Goal: Transaction & Acquisition: Book appointment/travel/reservation

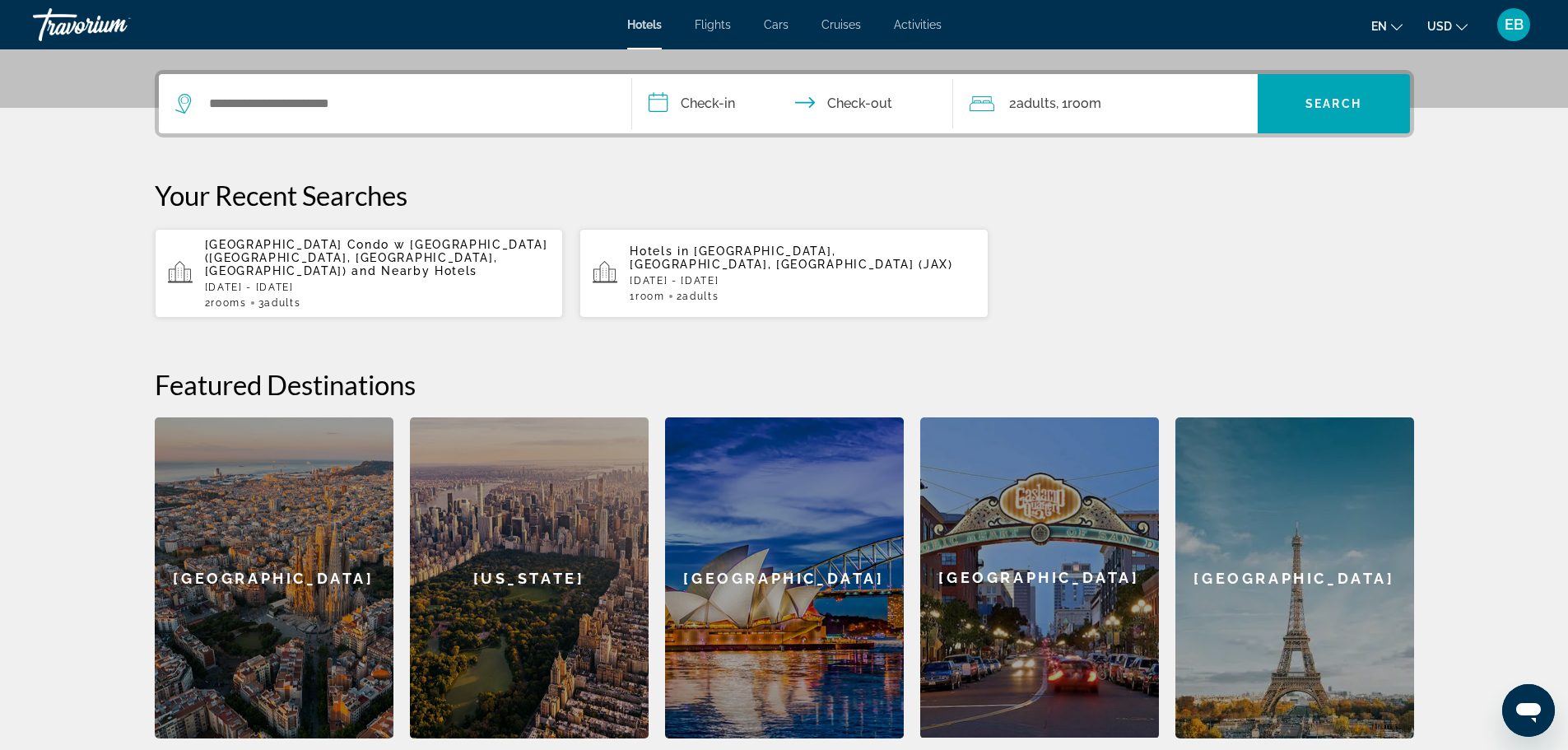
scroll to position [412, 0]
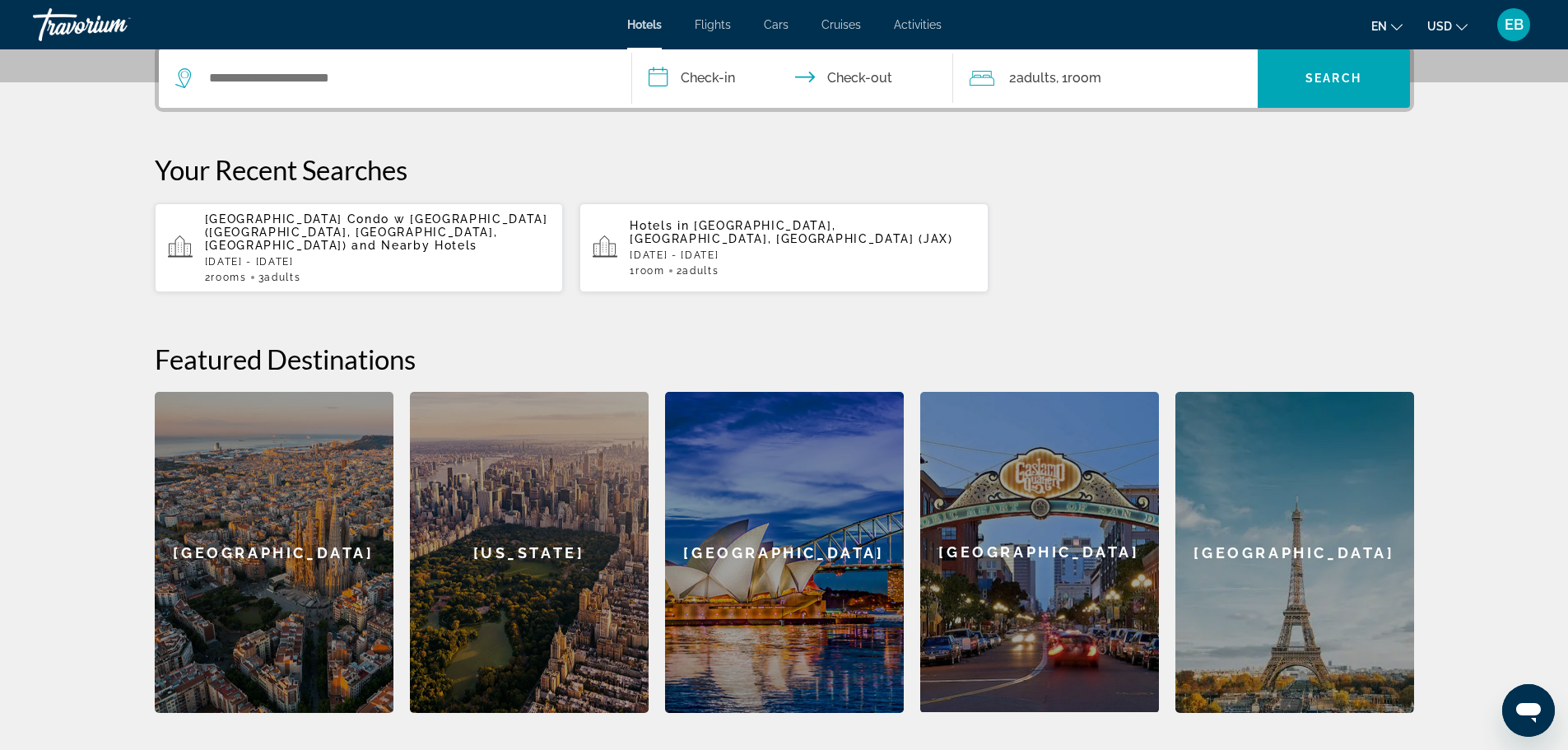
click at [768, 249] on div "Hotels in Jacksonville, FL, United States (JAX) Fri, 19 Sep - Mon, 22 Sep 1 Roo…" at bounding box center [801, 248] width 345 height 58
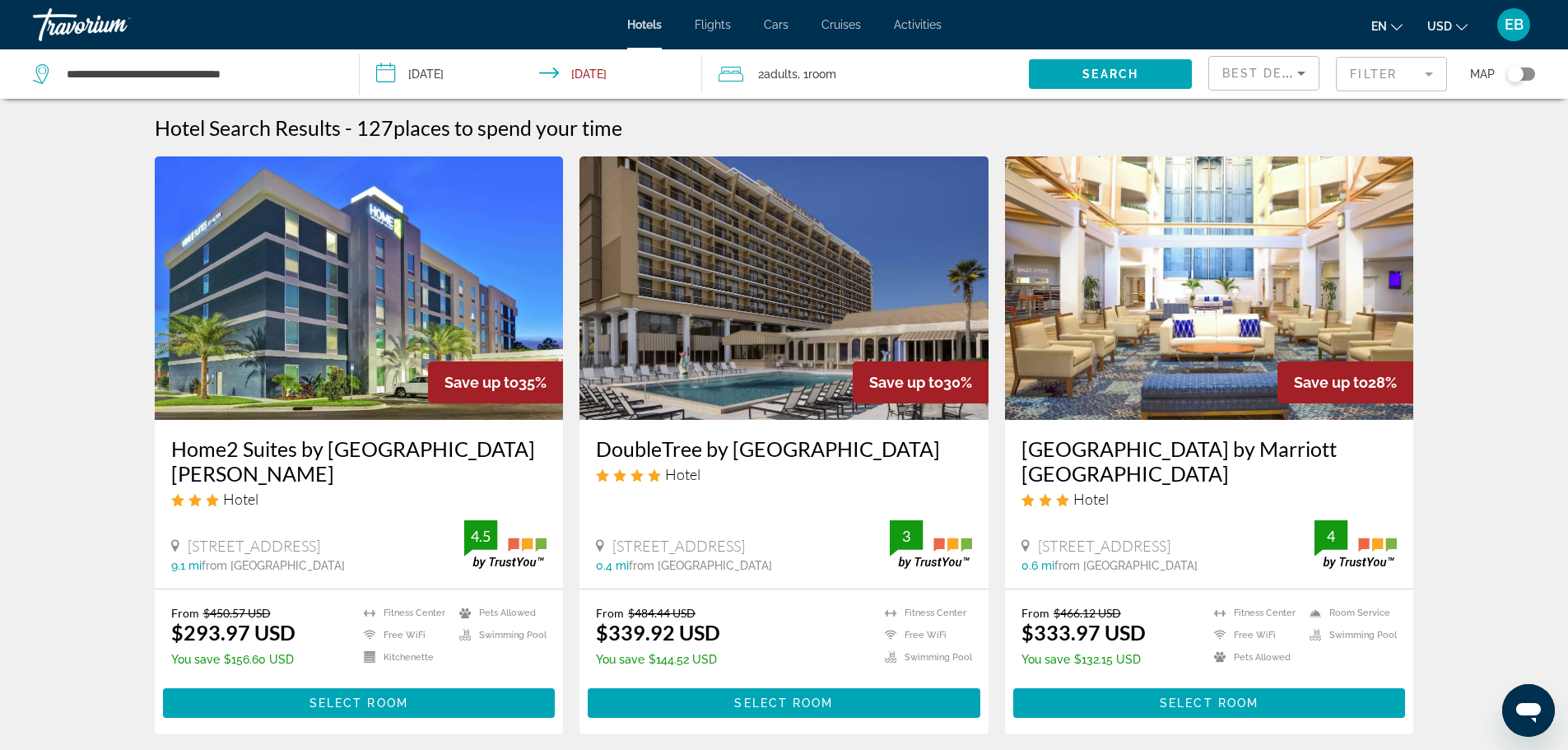
click at [593, 68] on input "**********" at bounding box center [534, 76] width 350 height 54
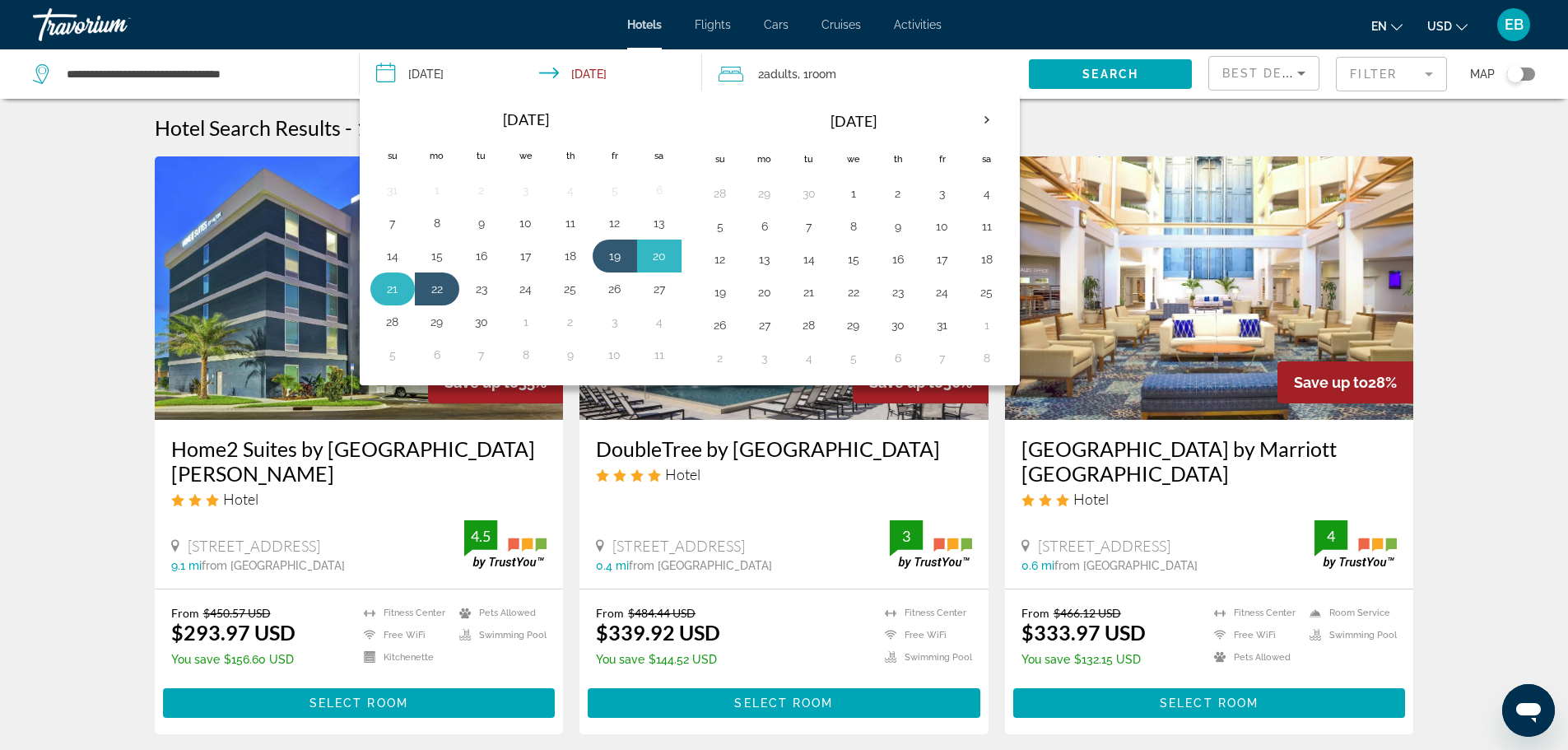
click at [402, 291] on button "21" at bounding box center [393, 289] width 27 height 23
click at [389, 278] on button "21" at bounding box center [393, 289] width 27 height 23
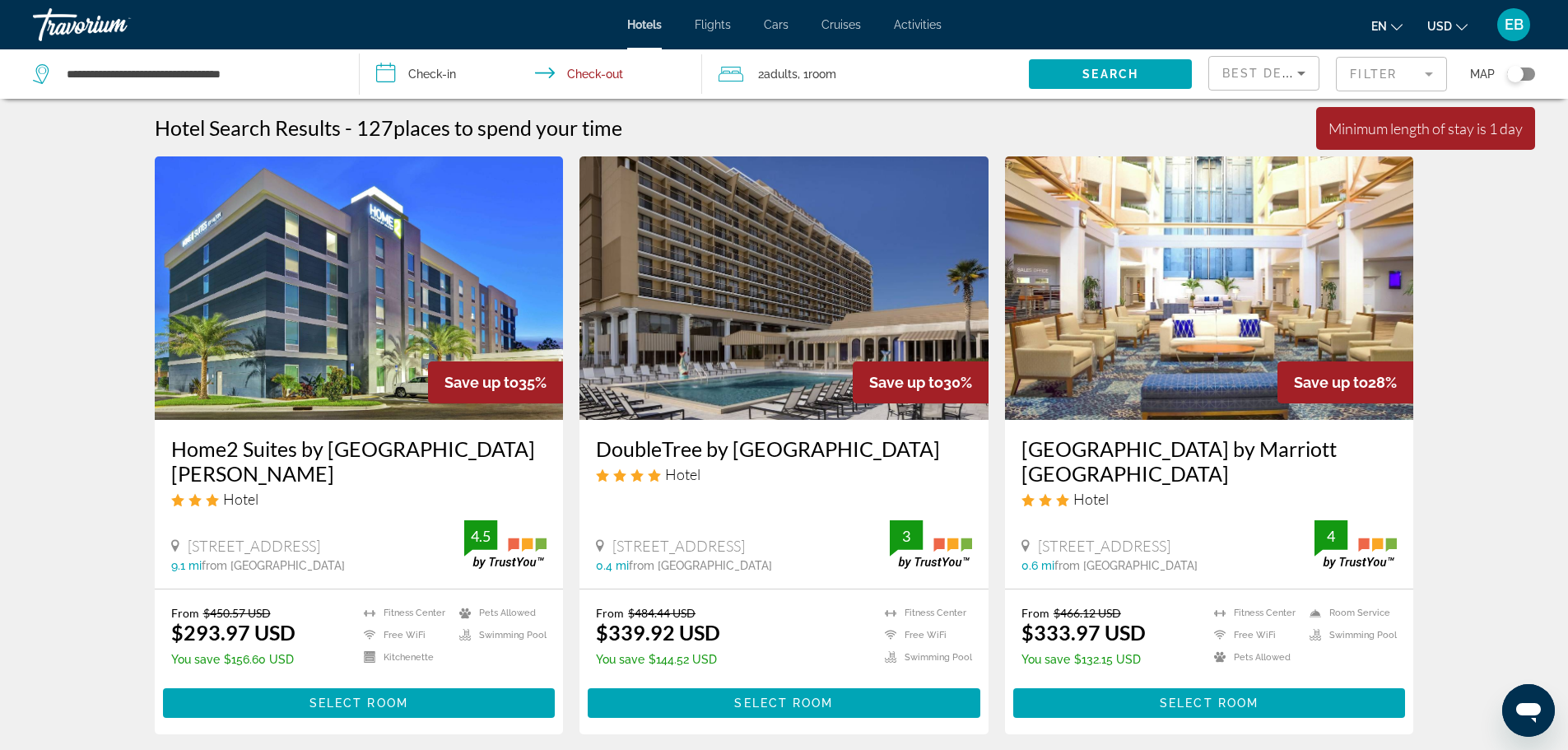
click at [393, 70] on input "**********" at bounding box center [534, 76] width 350 height 54
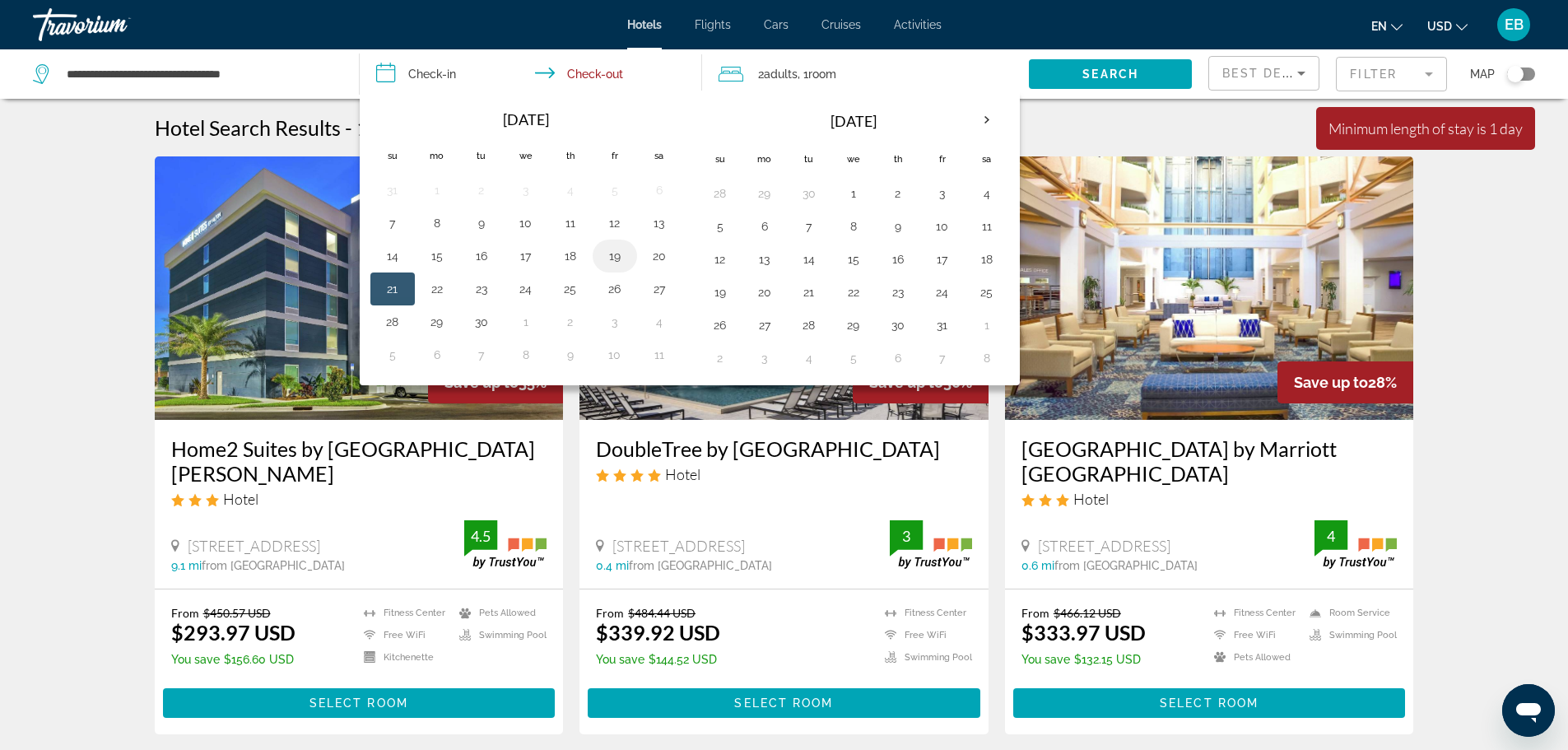
click at [617, 249] on button "19" at bounding box center [615, 256] width 27 height 23
click at [395, 286] on button "21" at bounding box center [393, 289] width 27 height 23
type input "**********"
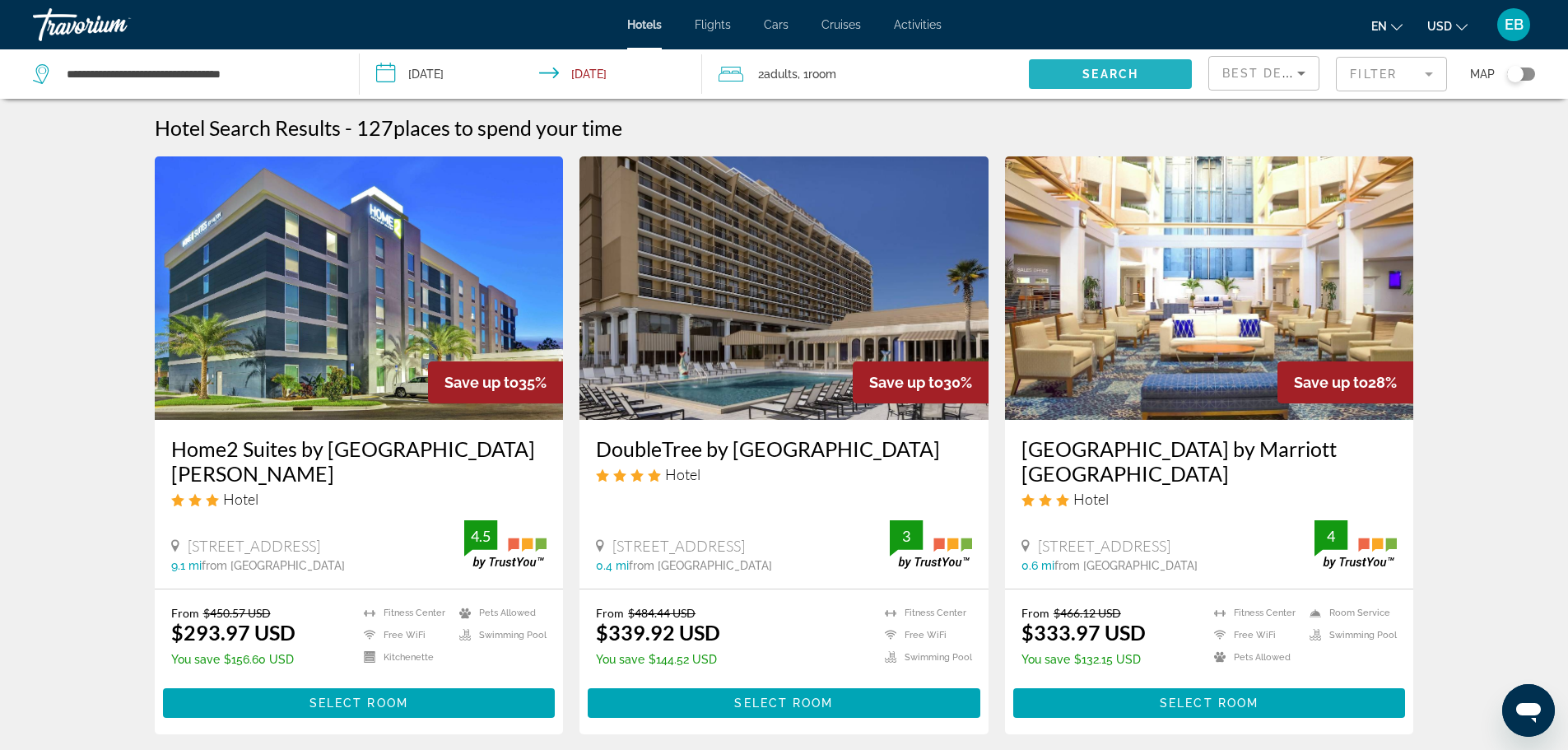
click at [1127, 75] on span "Search" at bounding box center [1109, 74] width 56 height 13
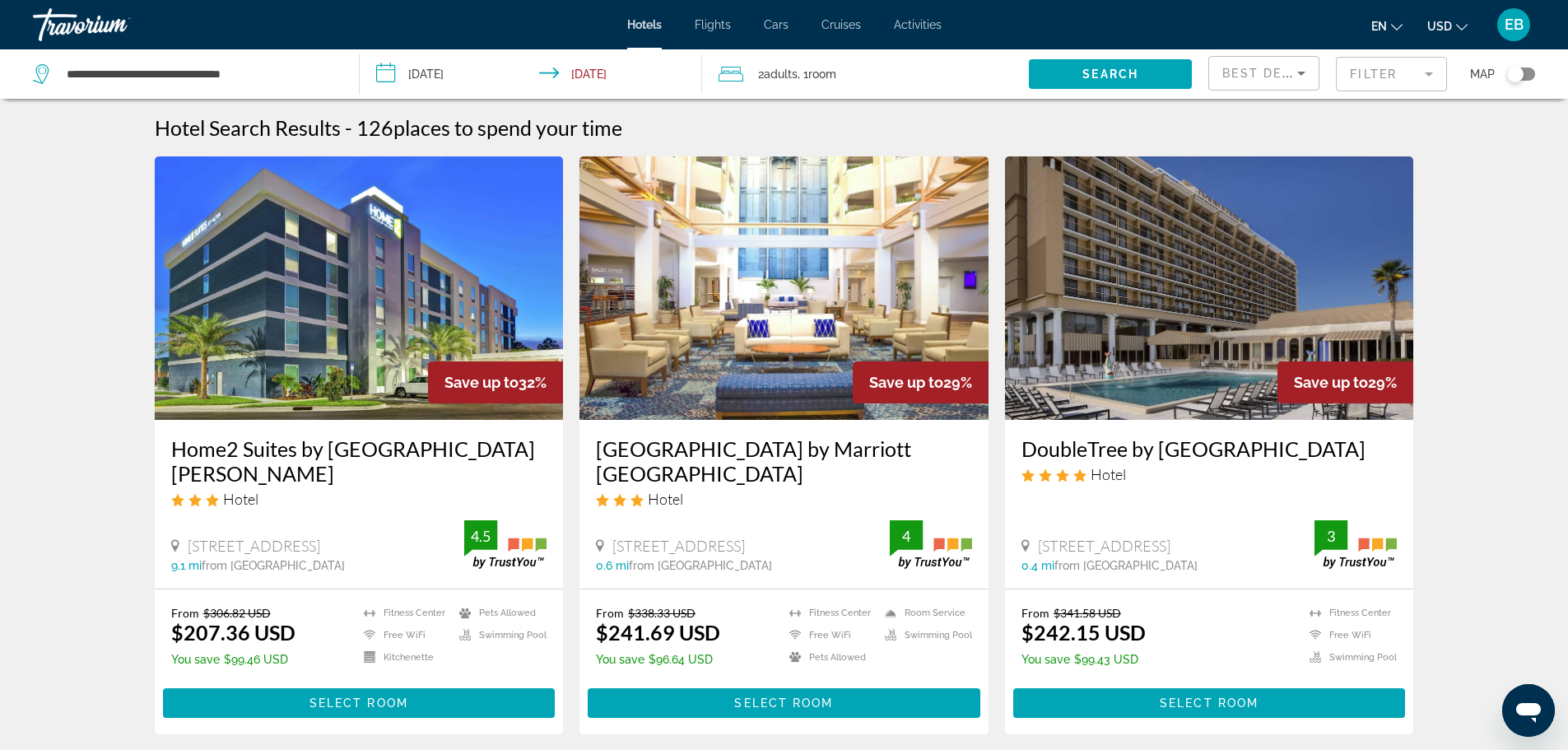
click at [1437, 76] on mat-form-field "Filter" at bounding box center [1391, 74] width 111 height 35
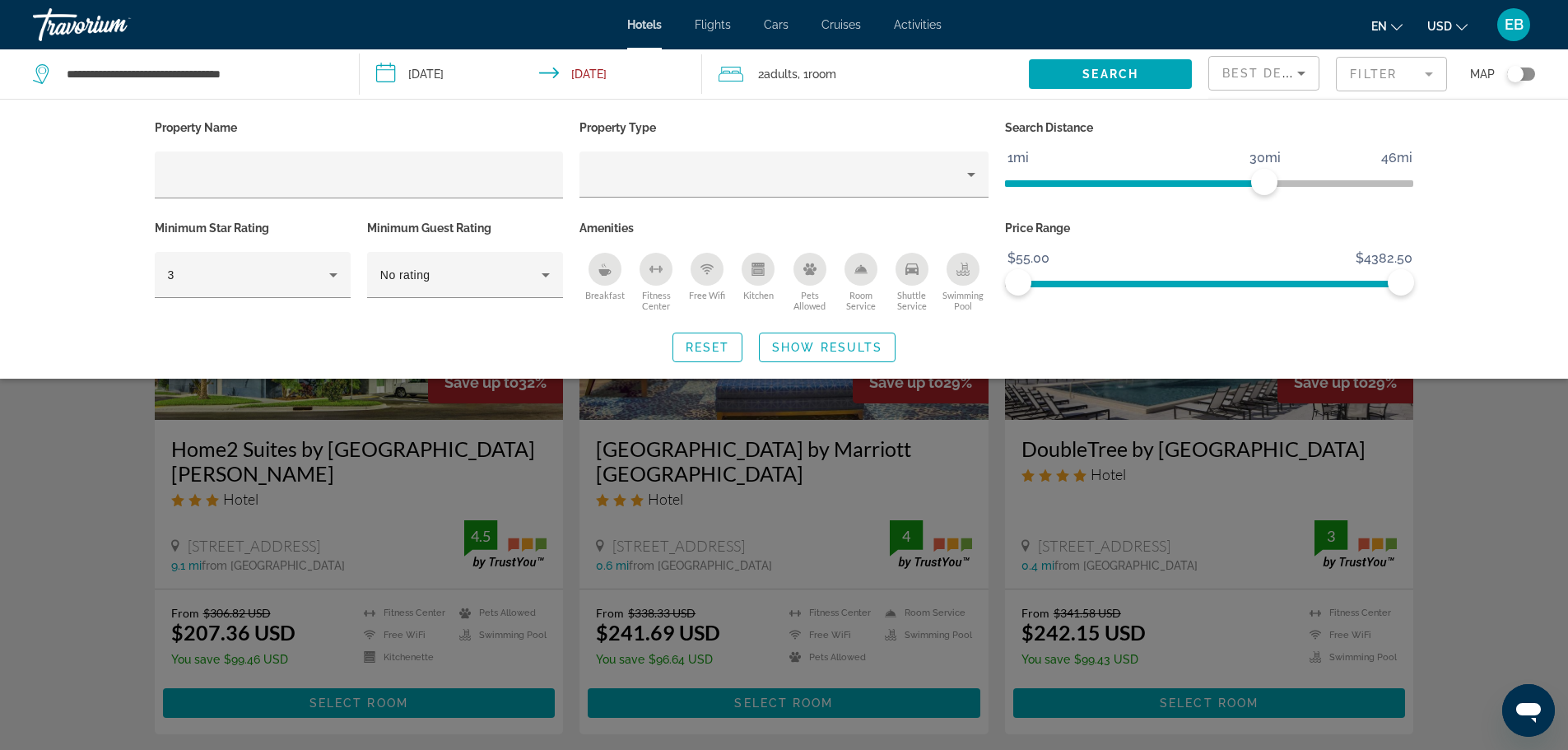
click at [1510, 524] on div "Search widget" at bounding box center [784, 498] width 1568 height 503
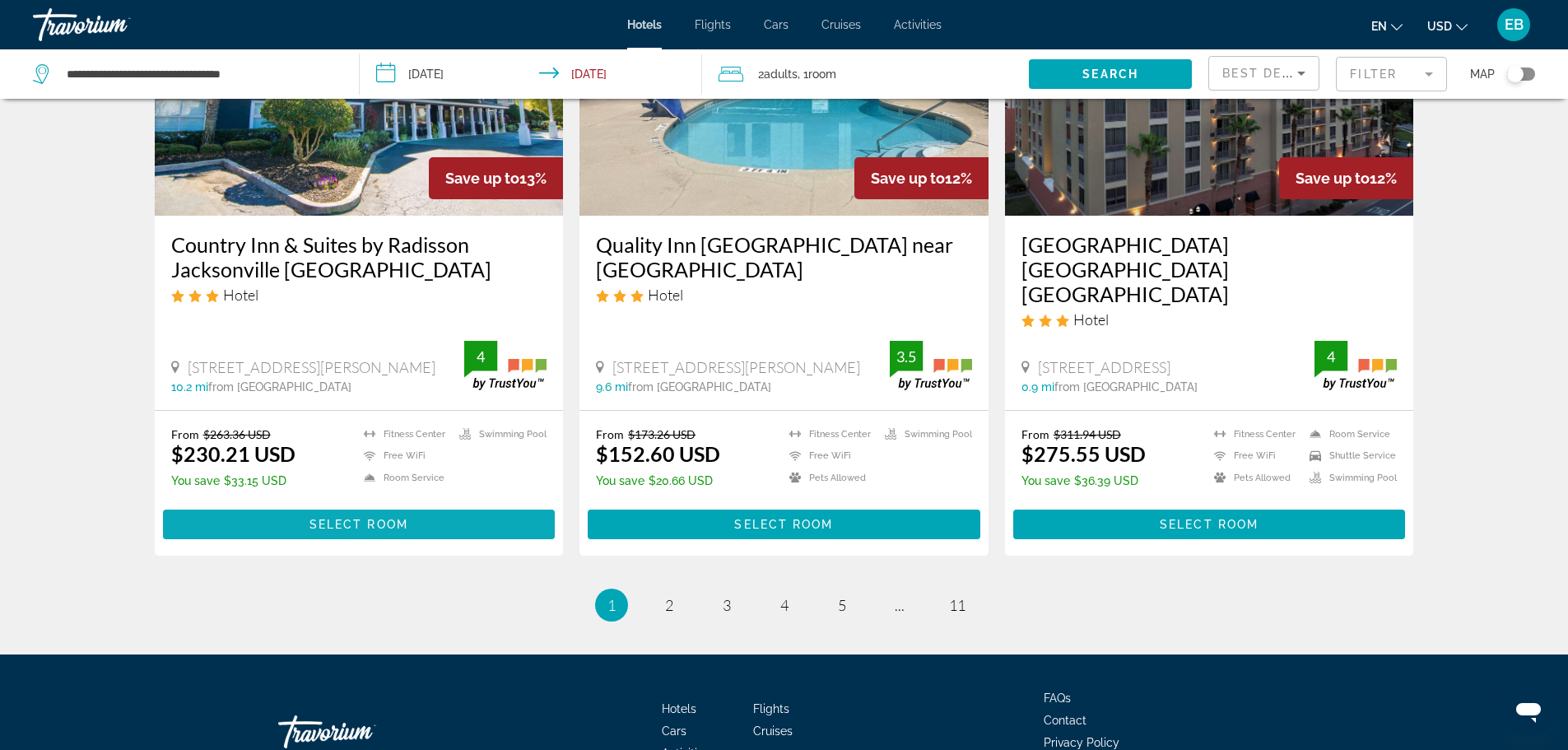
scroll to position [2119, 0]
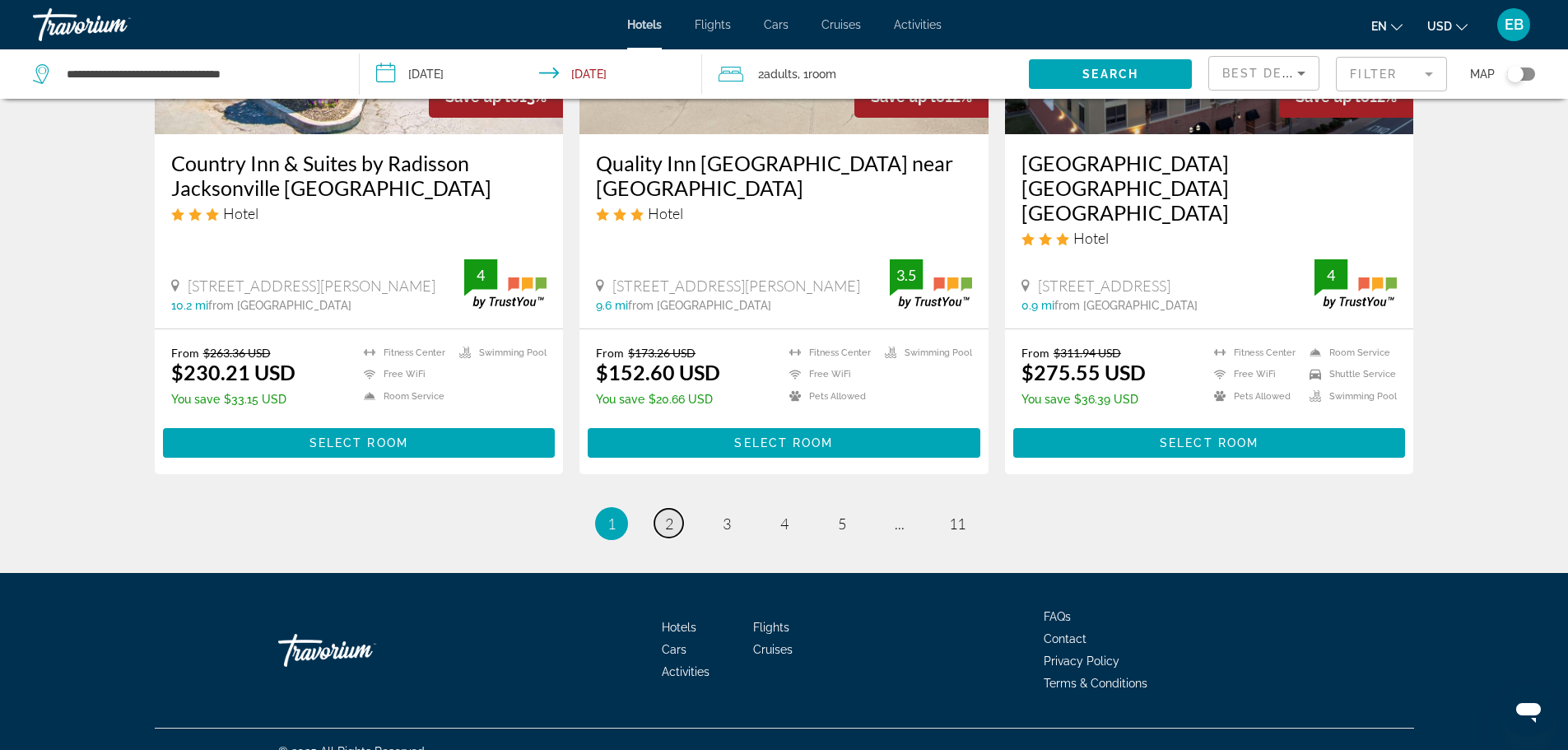
click at [677, 509] on link "page 2" at bounding box center [668, 523] width 28 height 28
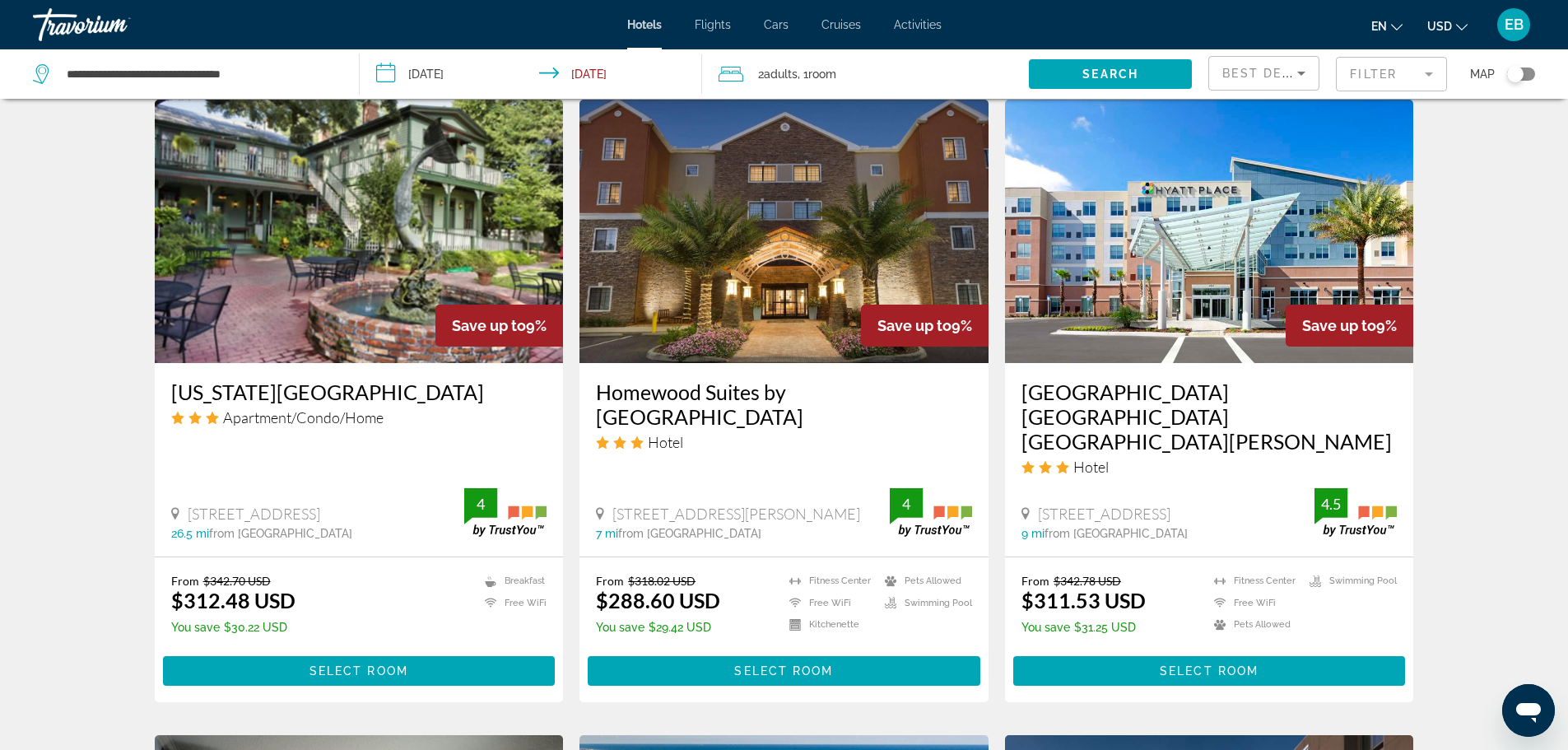
scroll to position [1317, 0]
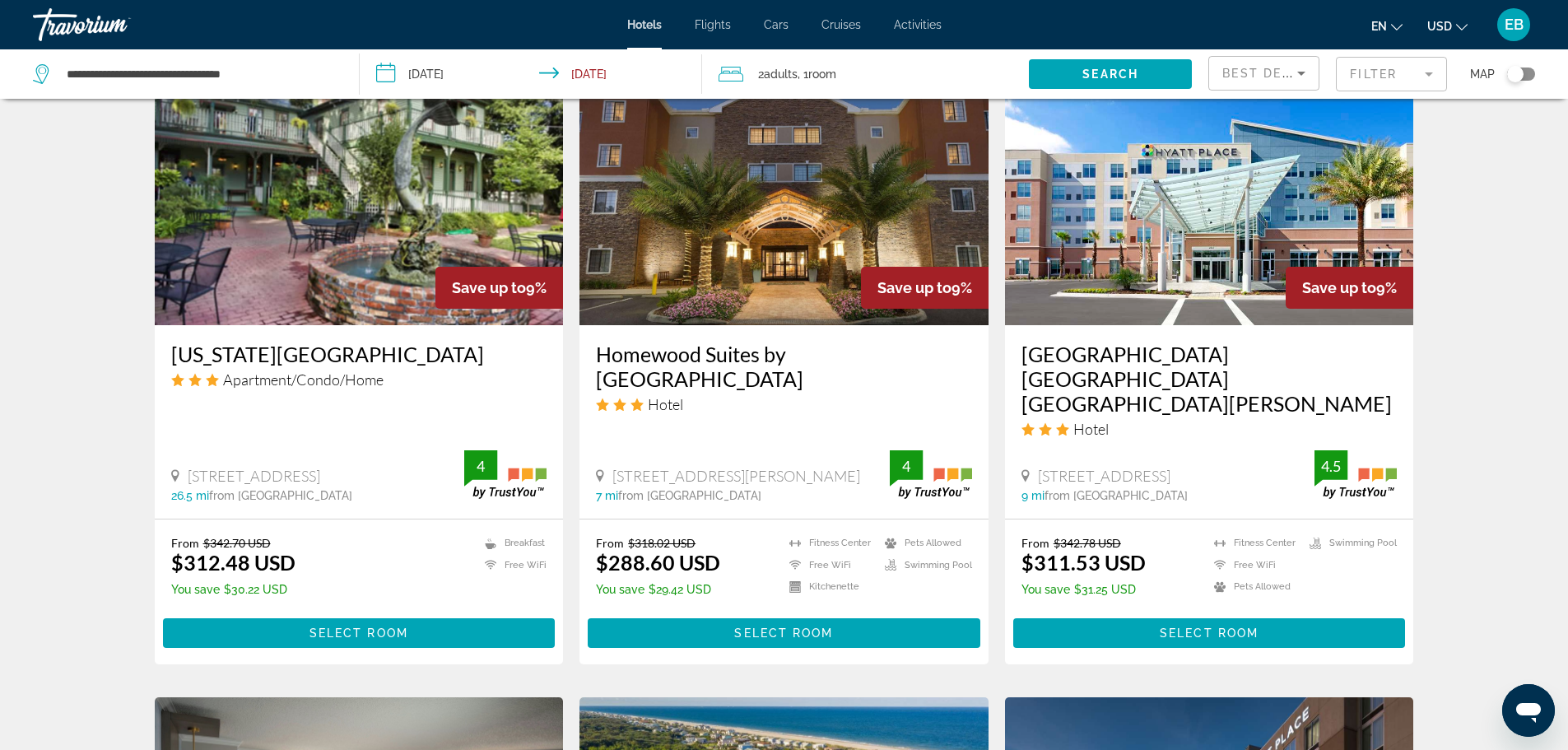
click at [1150, 265] on img "Main content" at bounding box center [1209, 193] width 409 height 264
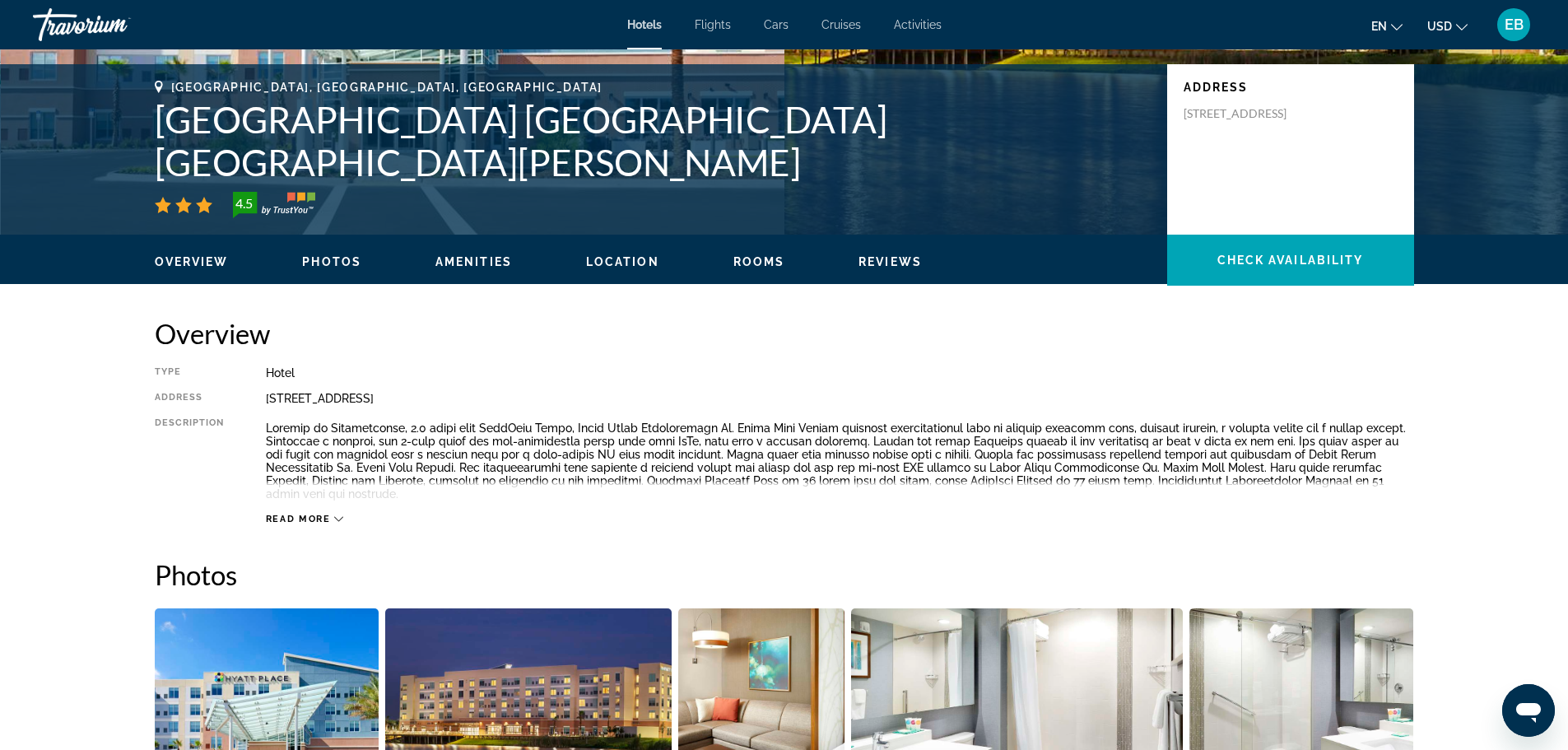
scroll to position [329, 0]
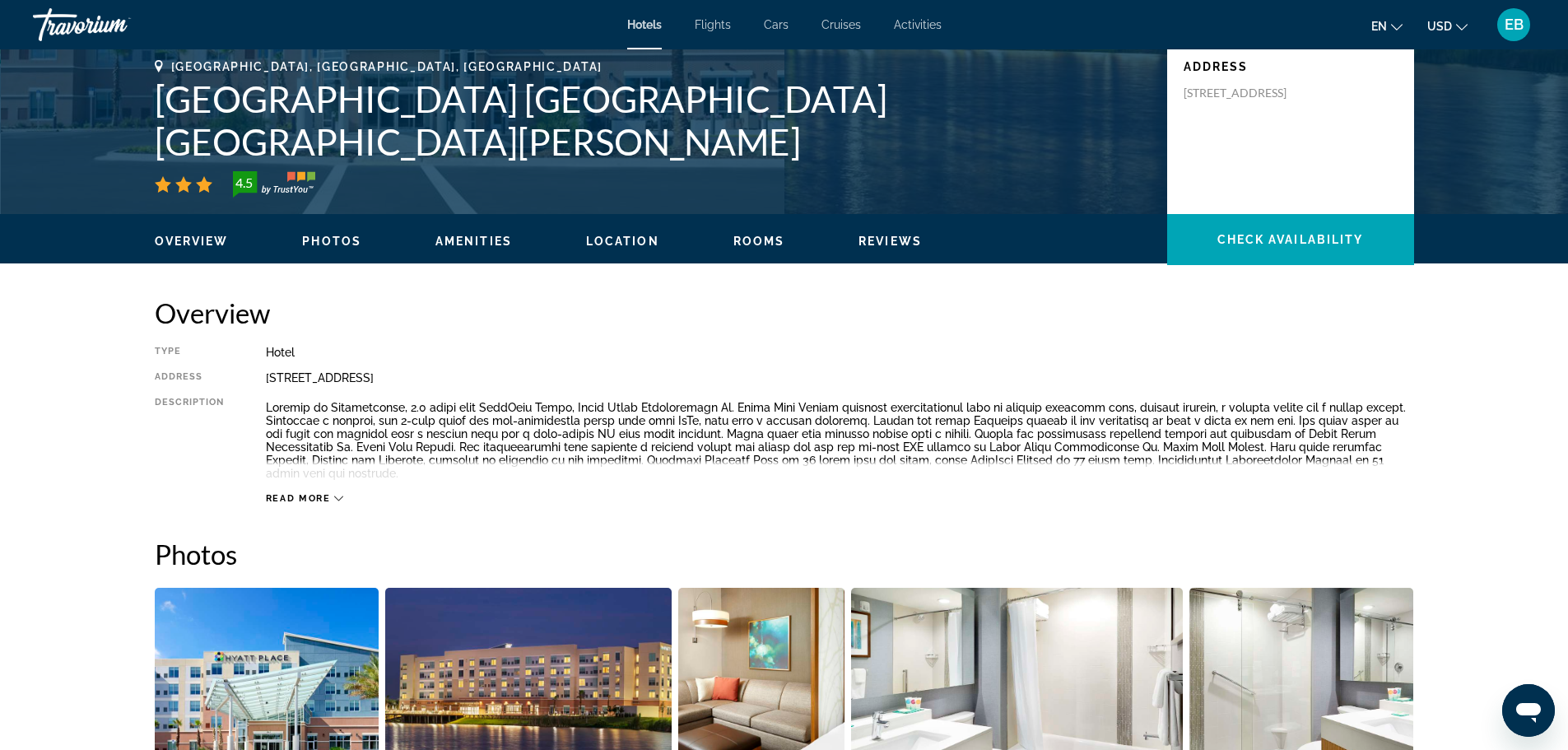
click at [305, 477] on div "Read more" at bounding box center [840, 481] width 1148 height 45
click at [326, 493] on span "Read more" at bounding box center [298, 498] width 65 height 11
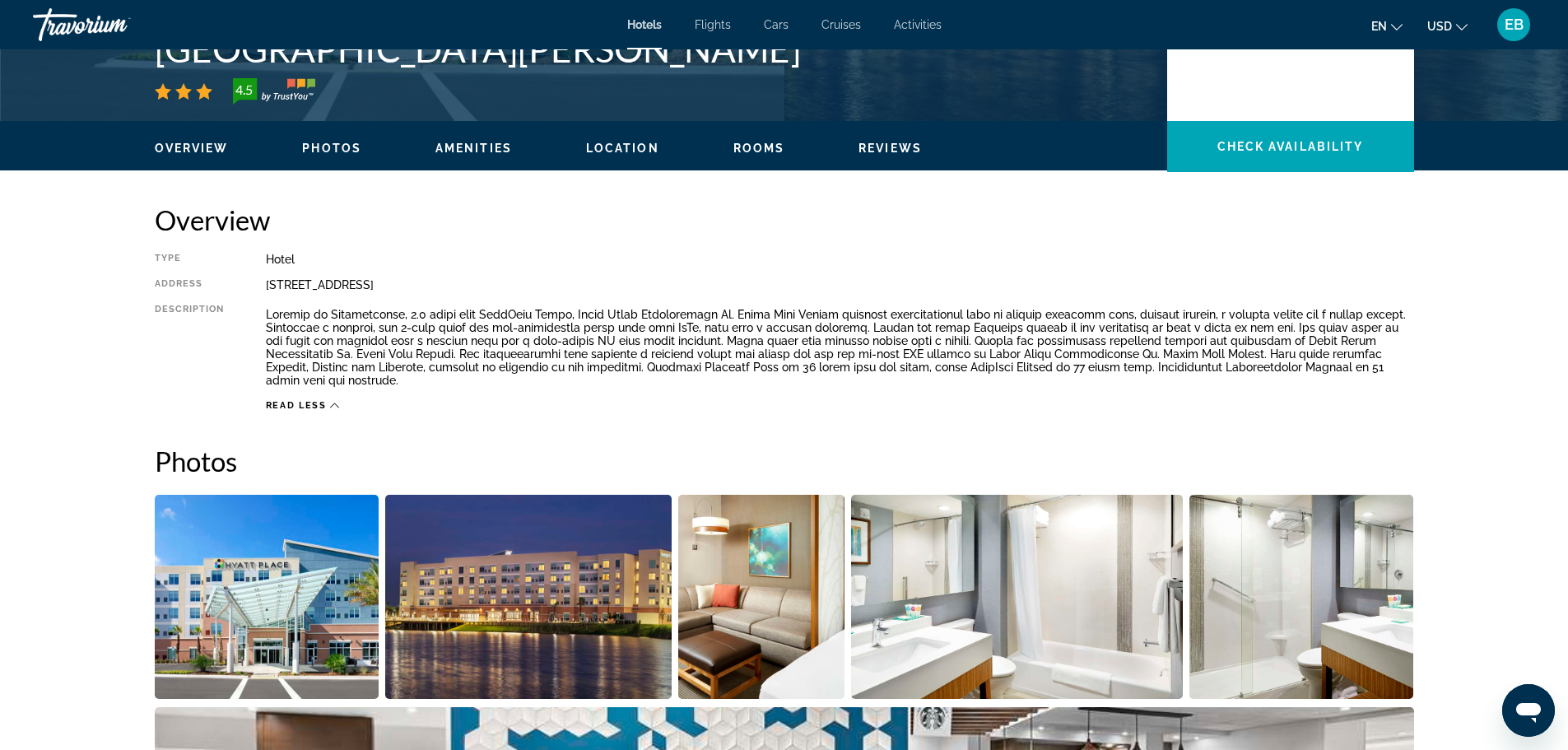
scroll to position [576, 0]
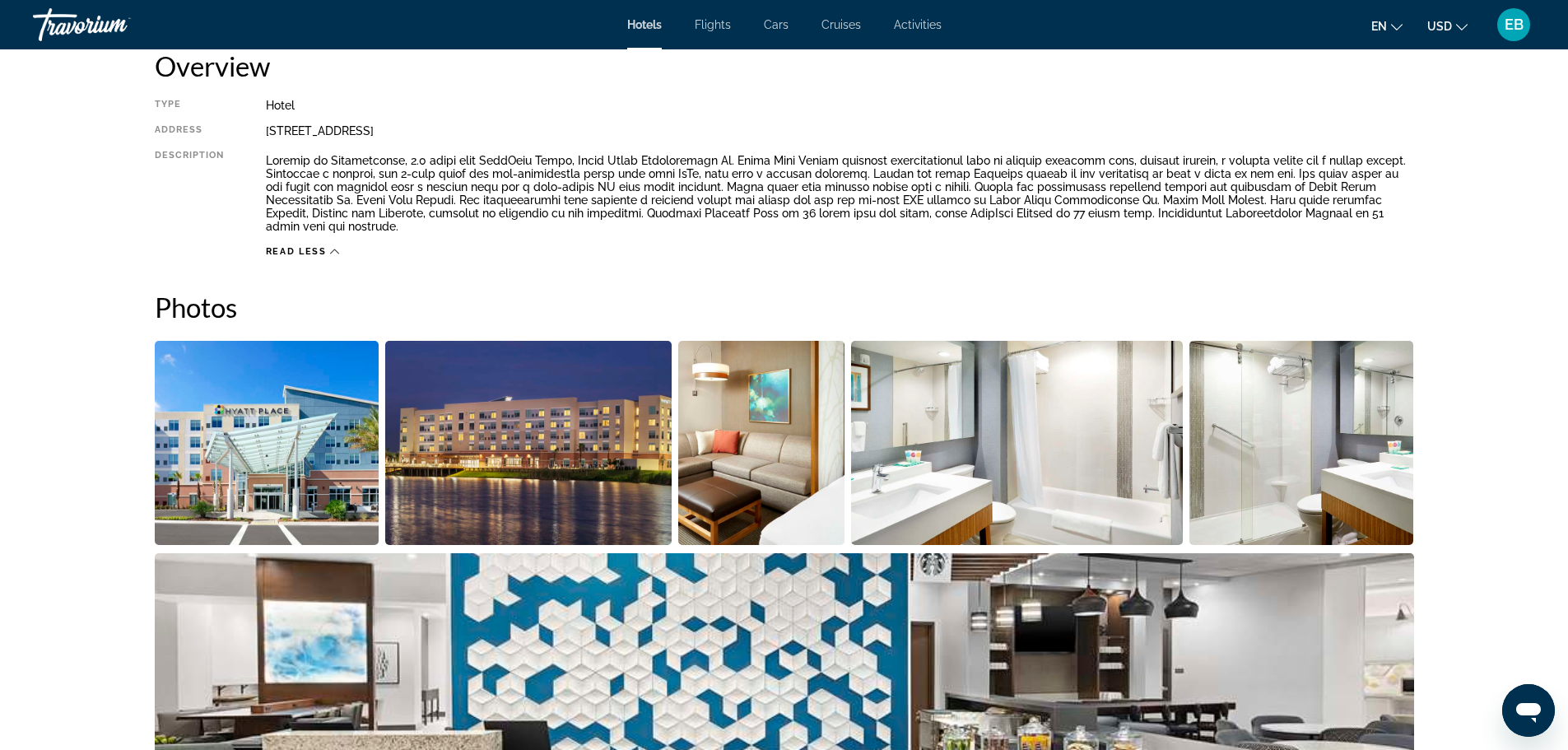
click at [243, 414] on img "Open full-screen image slider" at bounding box center [266, 443] width 225 height 204
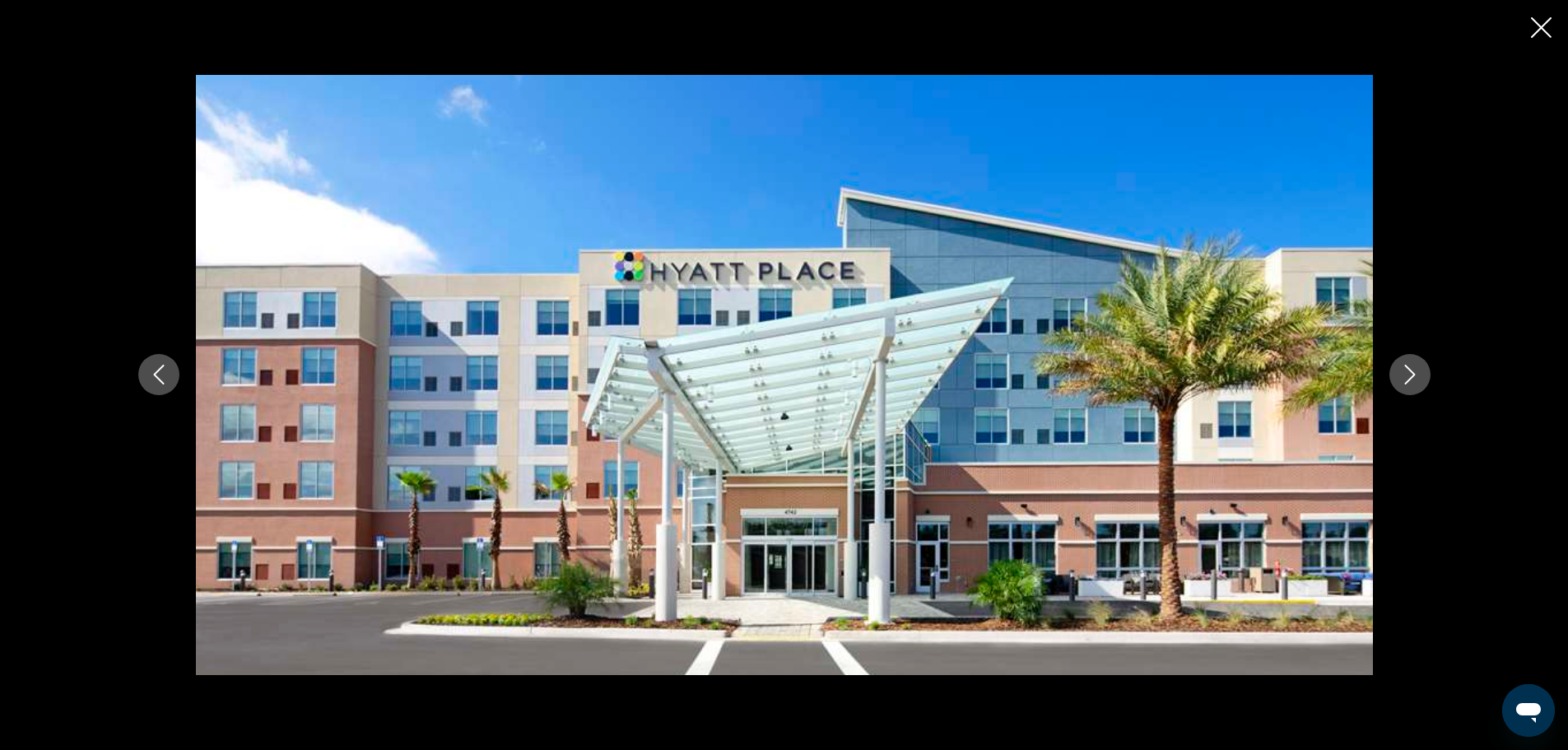
click at [1409, 377] on icon "Next image" at bounding box center [1409, 375] width 20 height 20
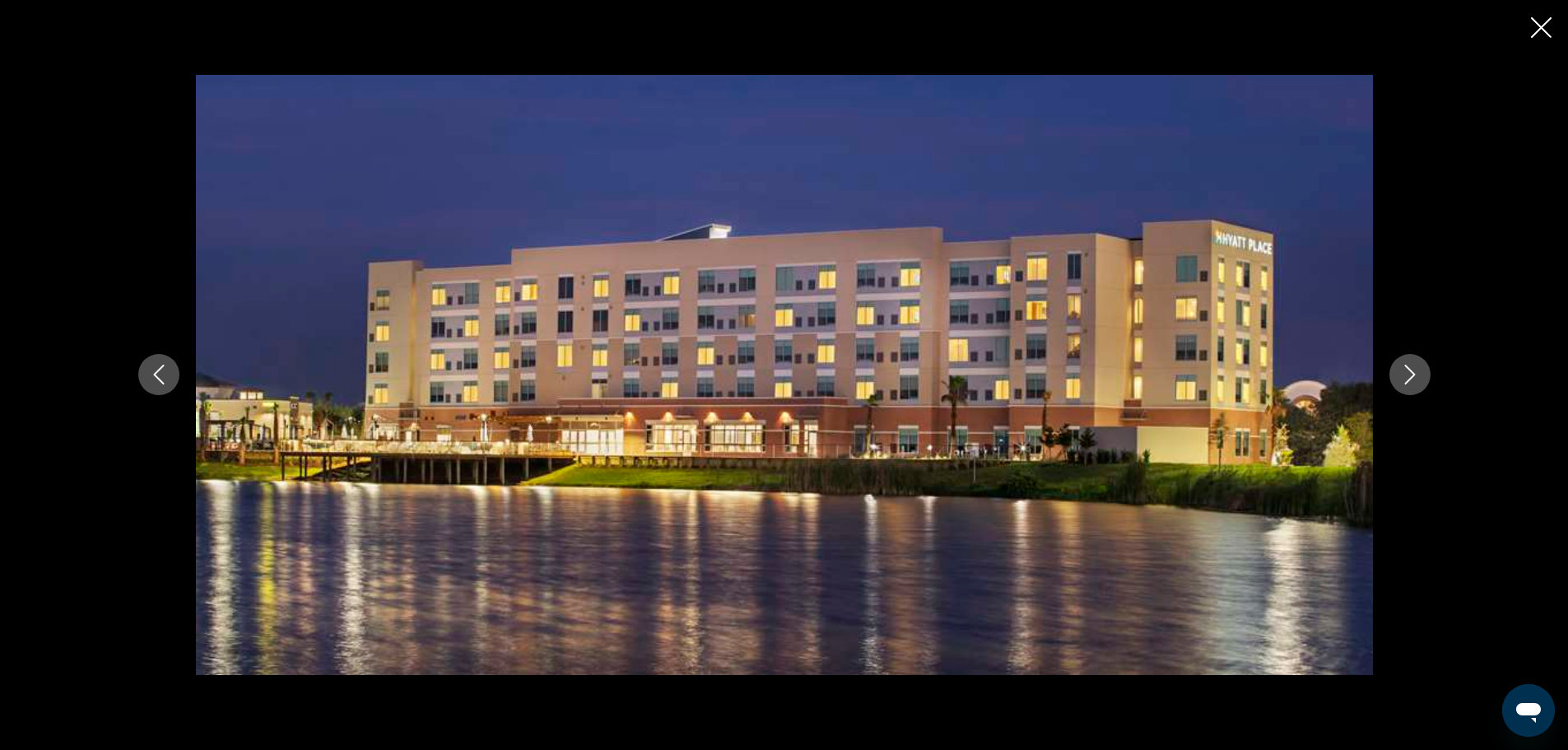
click at [1409, 377] on icon "Next image" at bounding box center [1409, 375] width 20 height 20
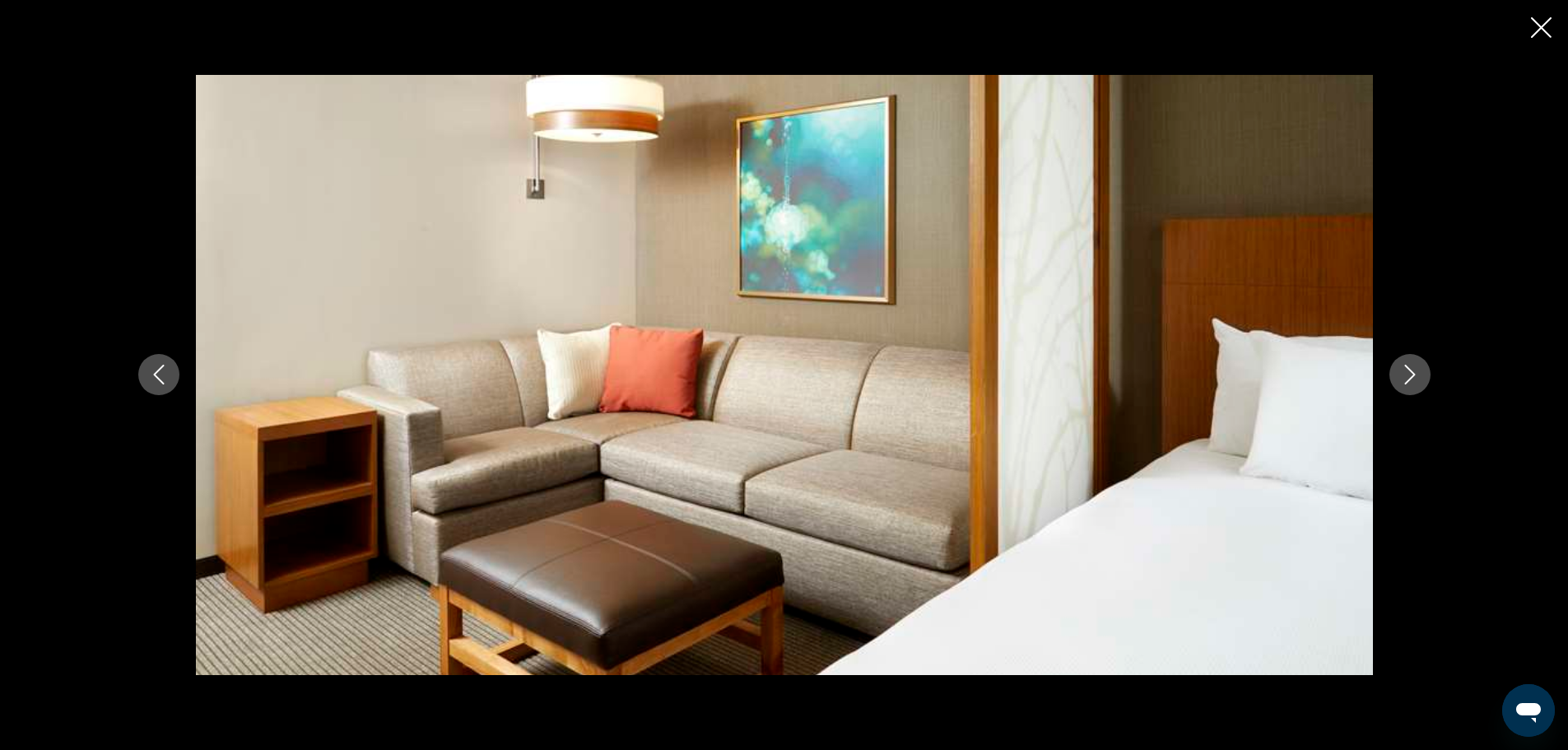
click at [1409, 377] on icon "Next image" at bounding box center [1409, 375] width 20 height 20
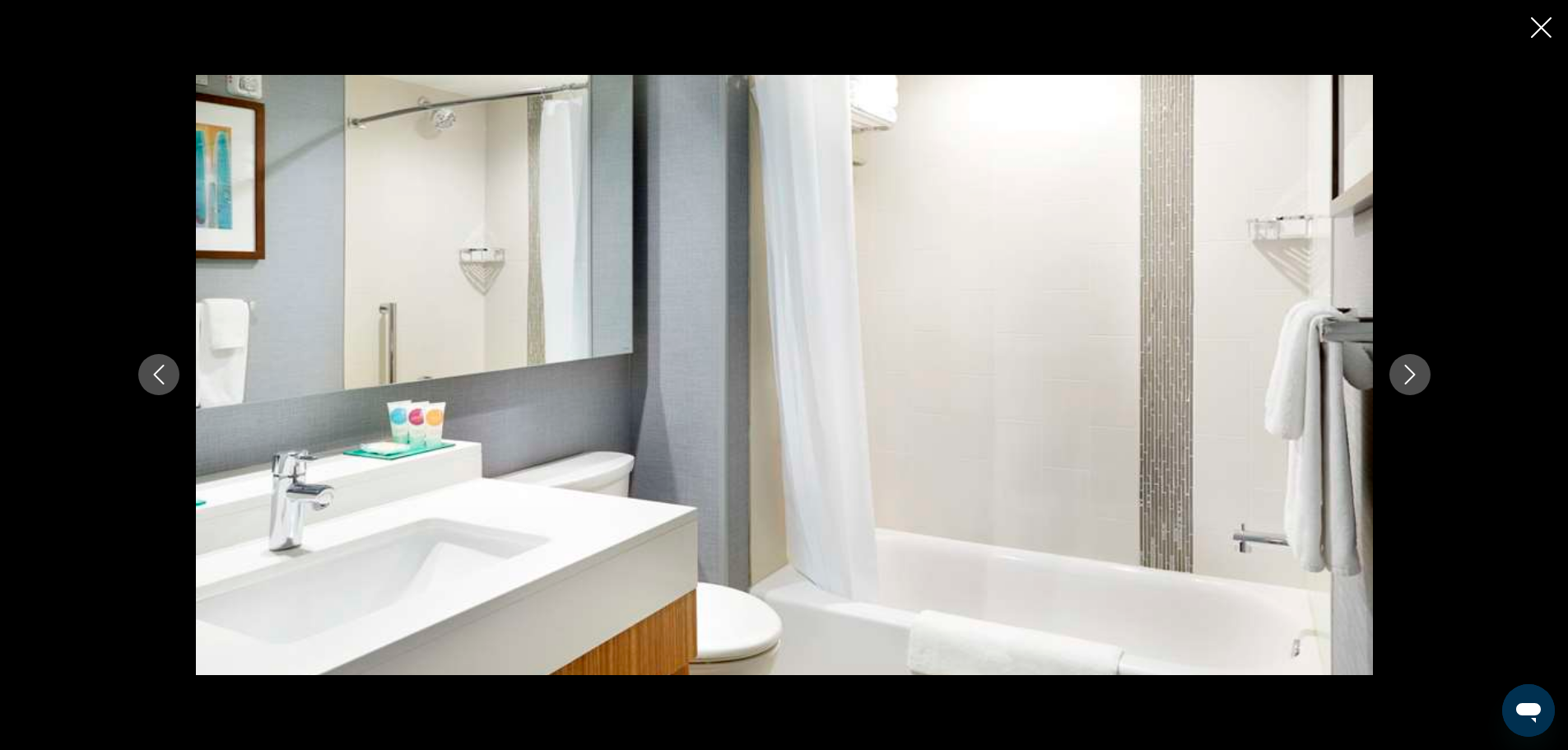
click at [1409, 377] on icon "Next image" at bounding box center [1409, 375] width 20 height 20
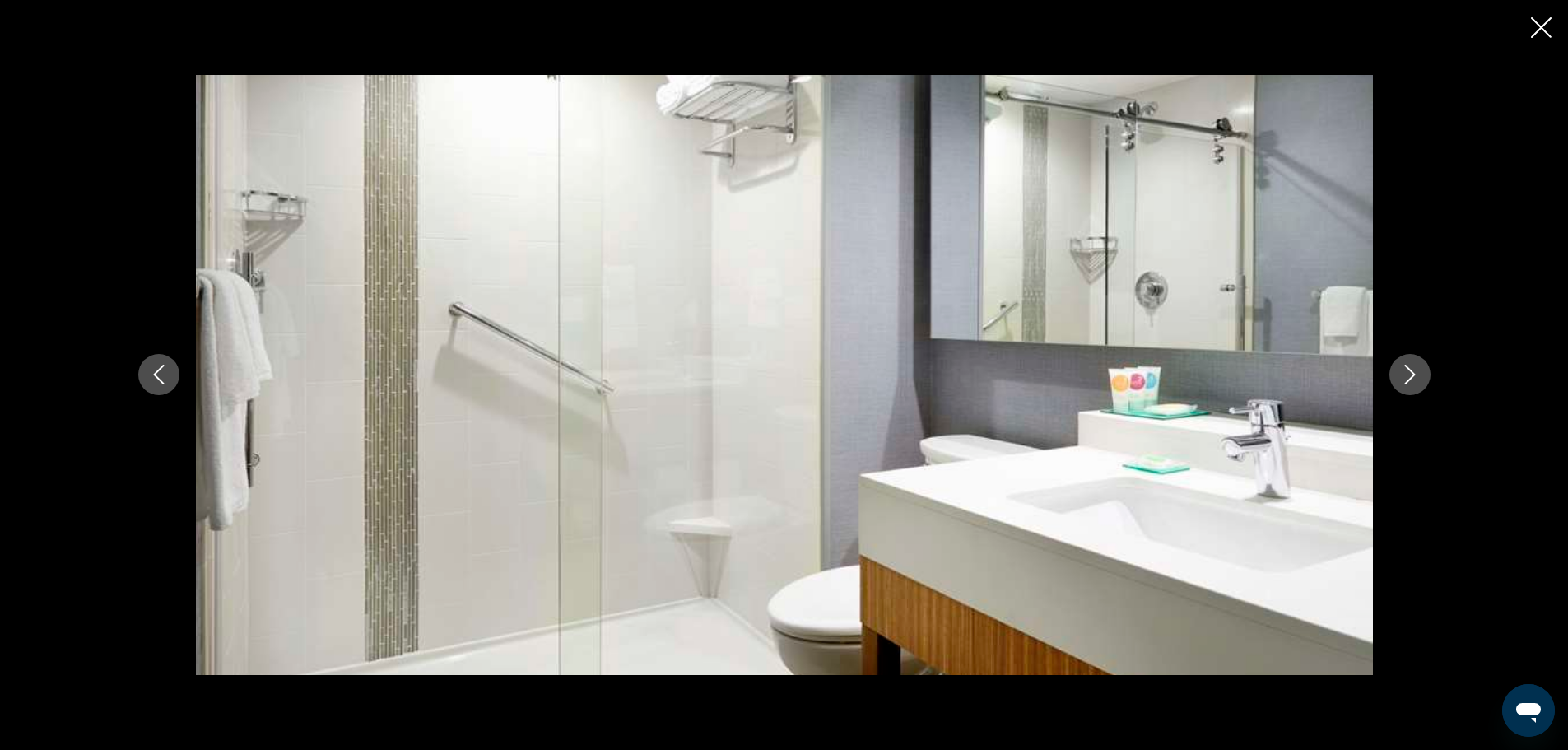
click at [1409, 377] on icon "Next image" at bounding box center [1409, 375] width 20 height 20
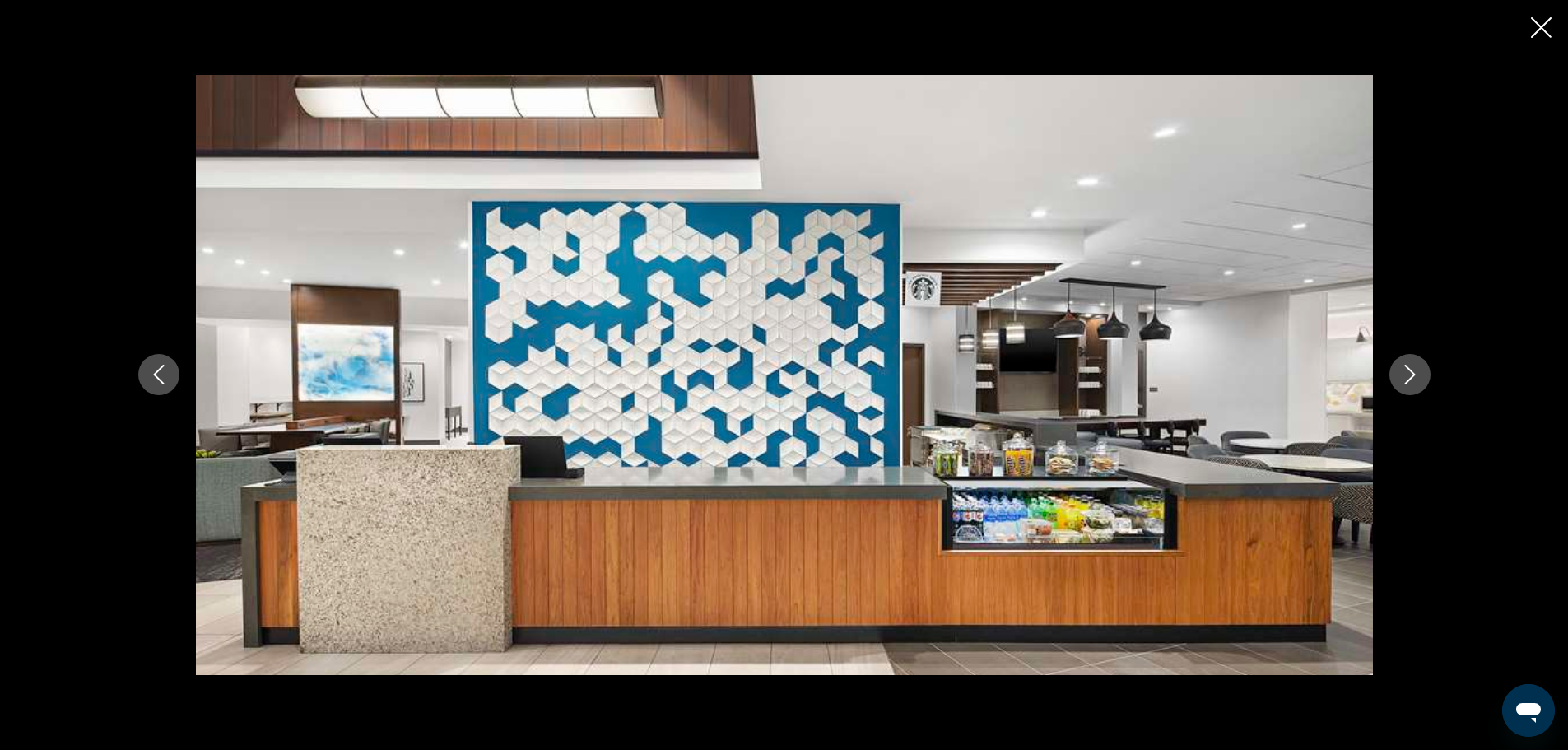
click at [1409, 377] on icon "Next image" at bounding box center [1409, 375] width 20 height 20
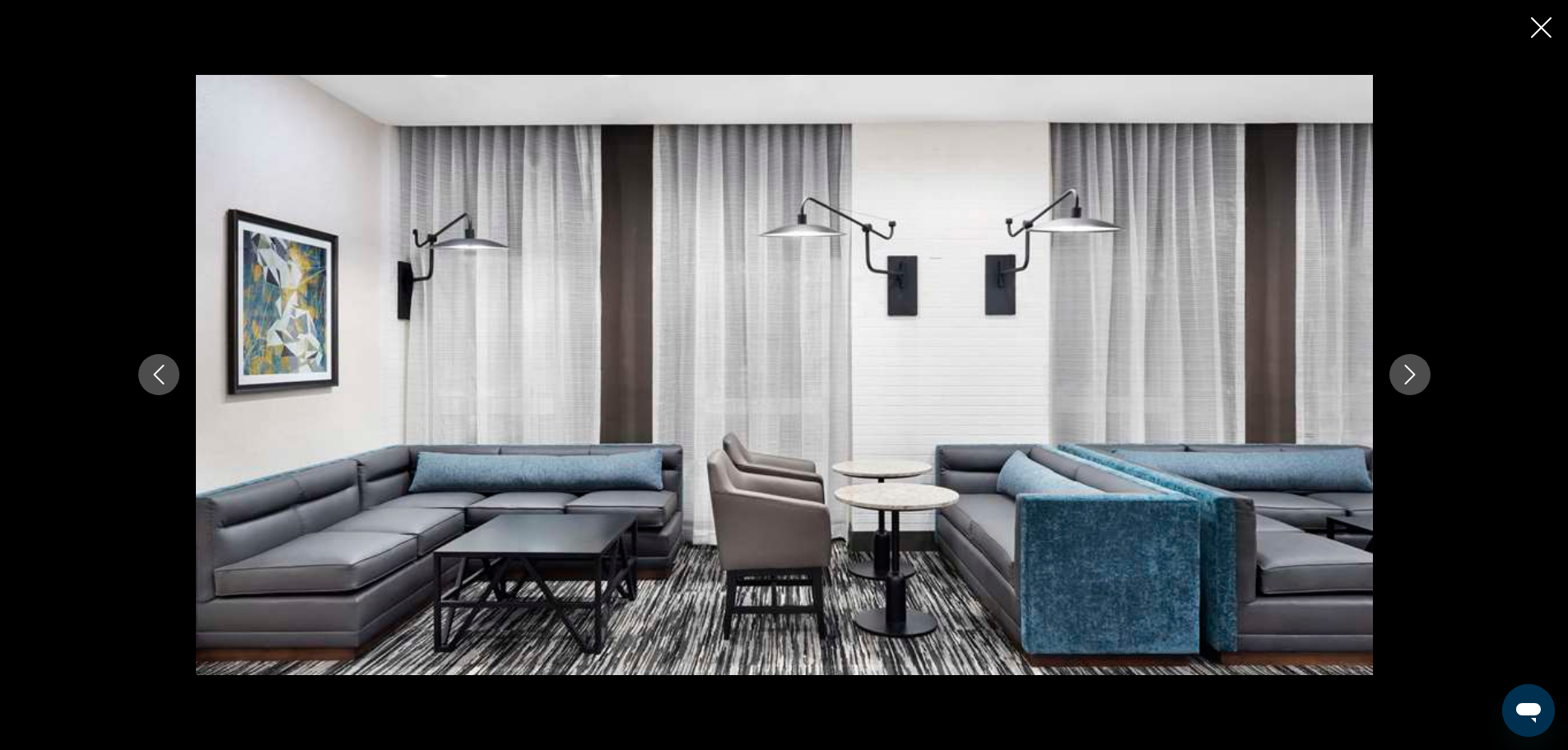
click at [1411, 373] on icon "Next image" at bounding box center [1409, 375] width 11 height 20
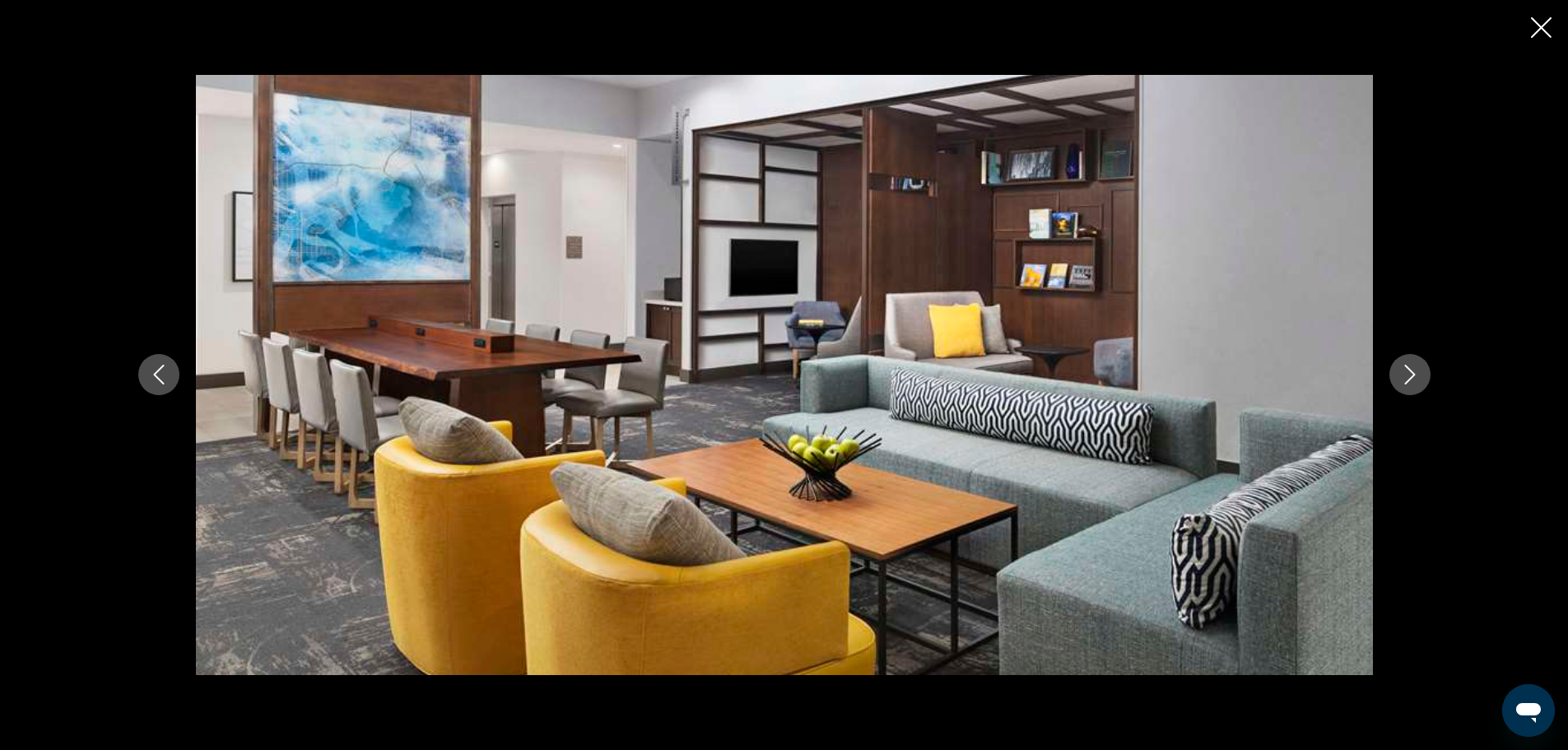
click at [1411, 373] on icon "Next image" at bounding box center [1409, 375] width 11 height 20
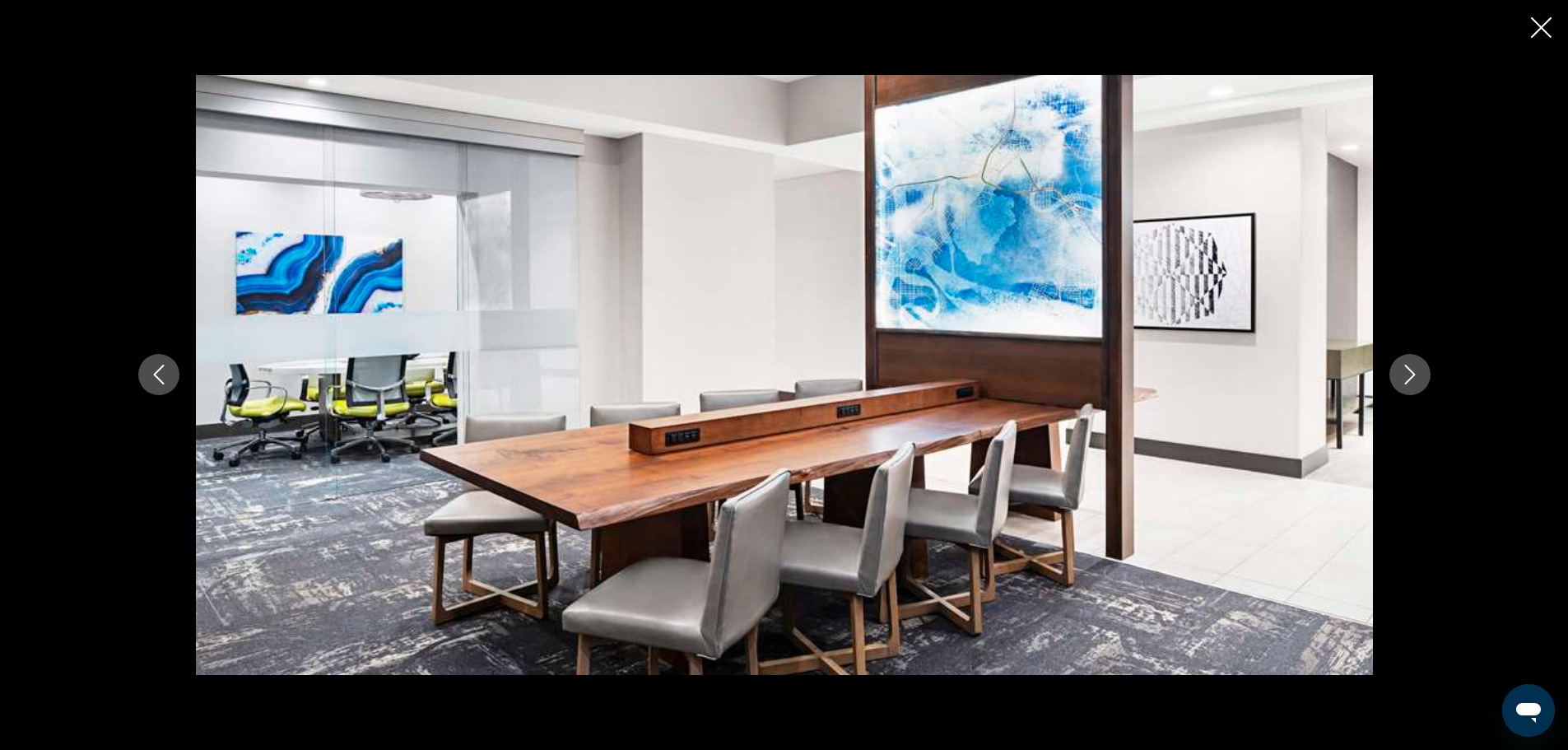
click at [1411, 373] on icon "Next image" at bounding box center [1409, 375] width 11 height 20
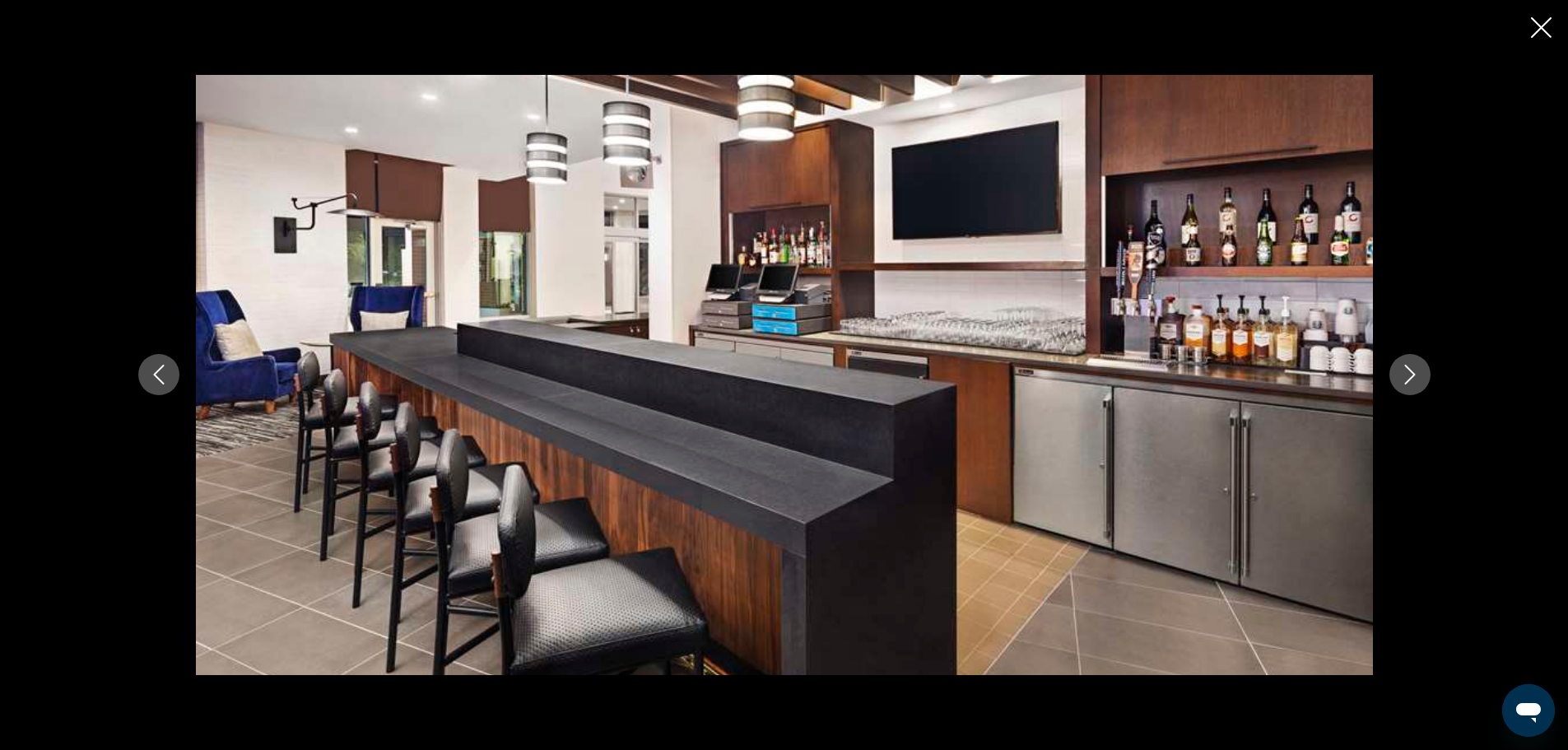
click at [1411, 373] on icon "Next image" at bounding box center [1409, 375] width 11 height 20
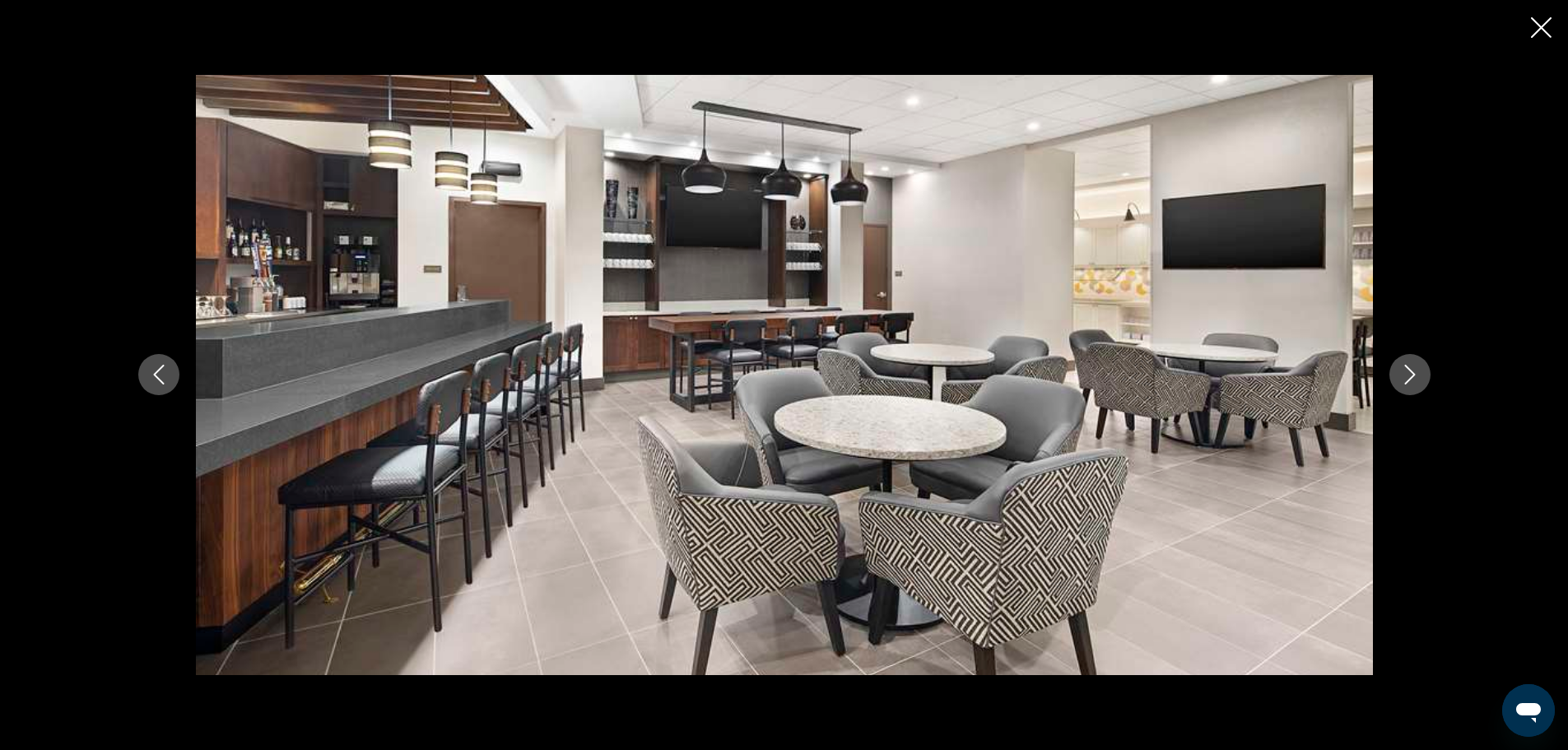
click at [1411, 373] on icon "Next image" at bounding box center [1409, 375] width 11 height 20
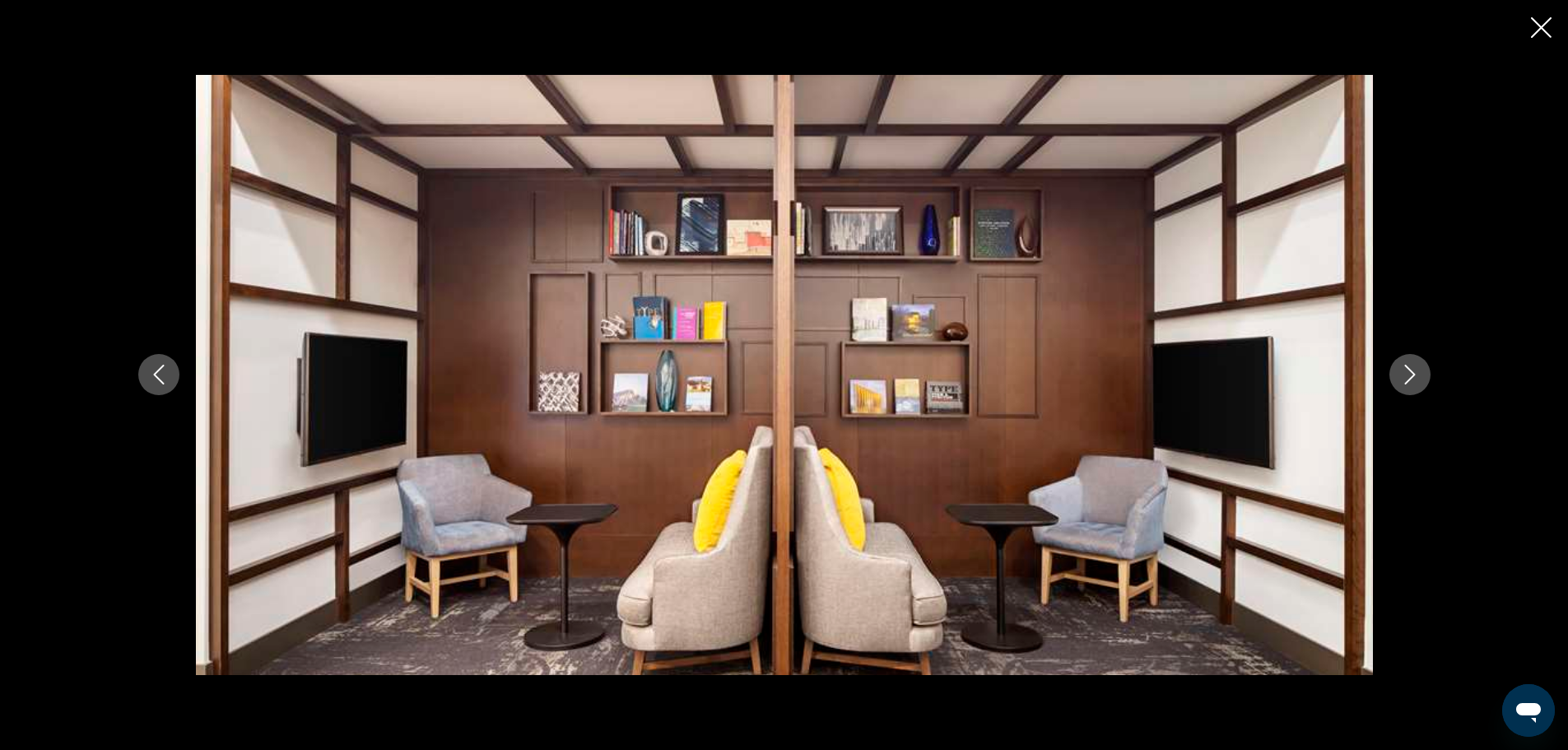
click at [1411, 373] on icon "Next image" at bounding box center [1409, 375] width 11 height 20
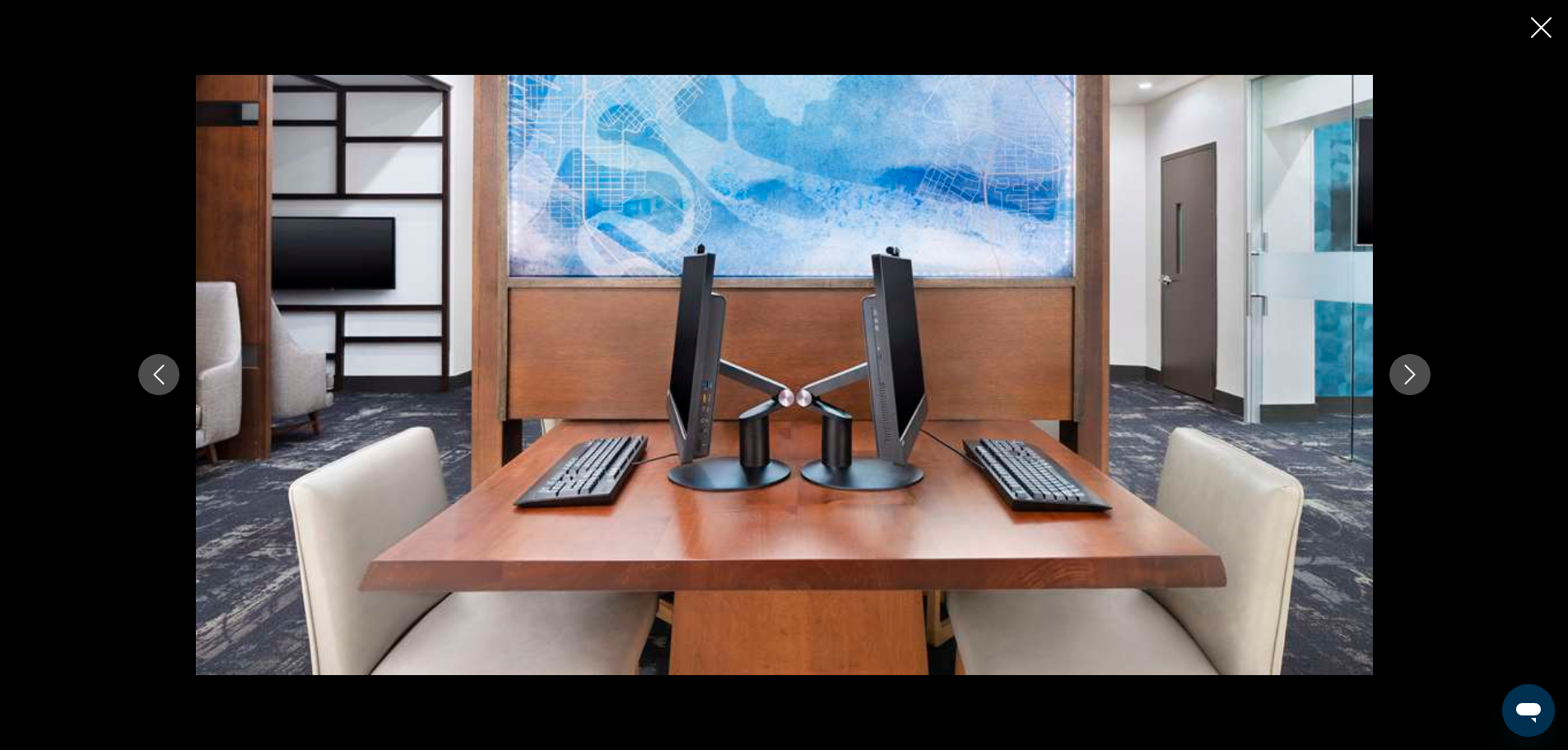
click at [1411, 373] on icon "Next image" at bounding box center [1409, 375] width 11 height 20
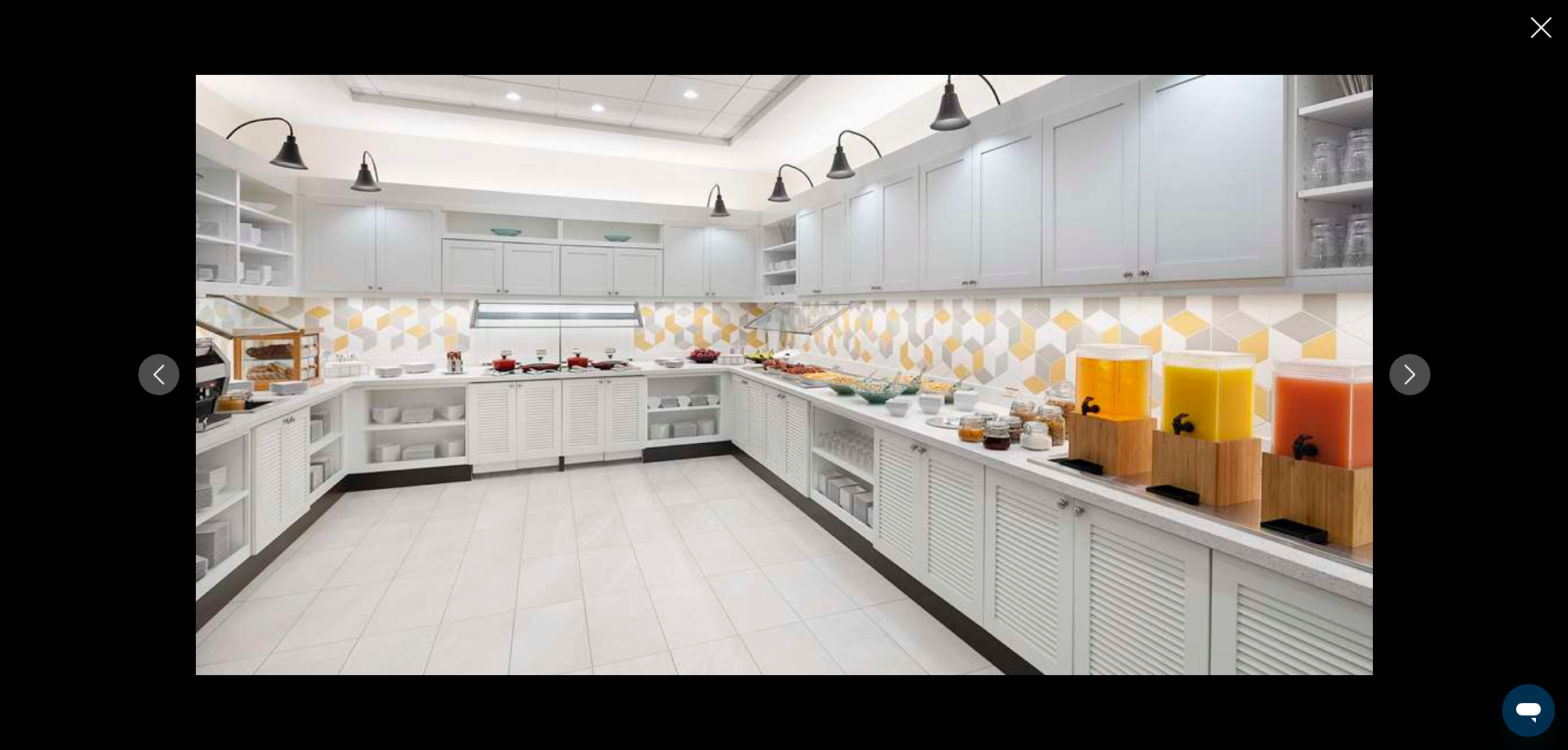
click at [1412, 373] on icon "Next image" at bounding box center [1409, 375] width 11 height 20
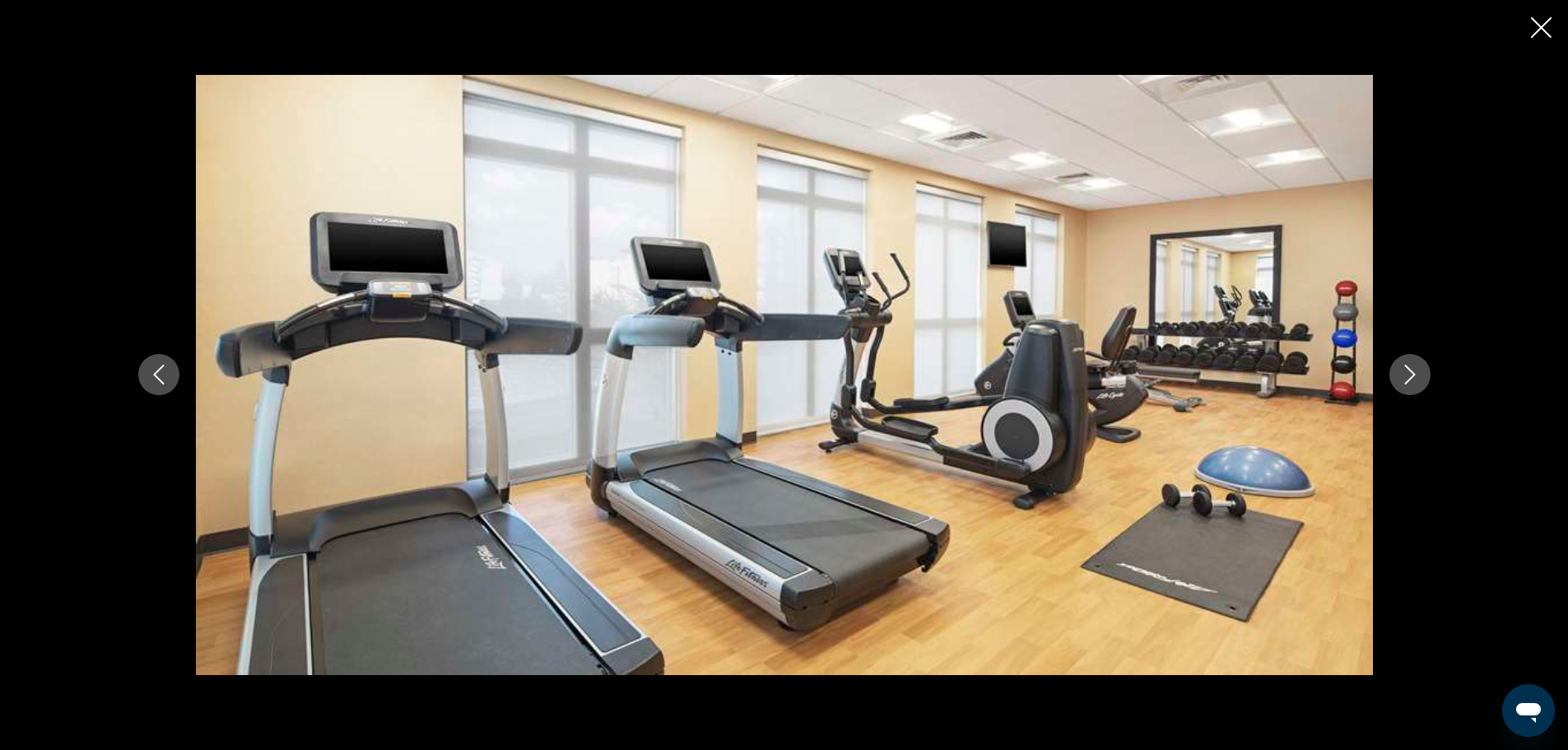
click at [1412, 373] on icon "Next image" at bounding box center [1409, 375] width 11 height 20
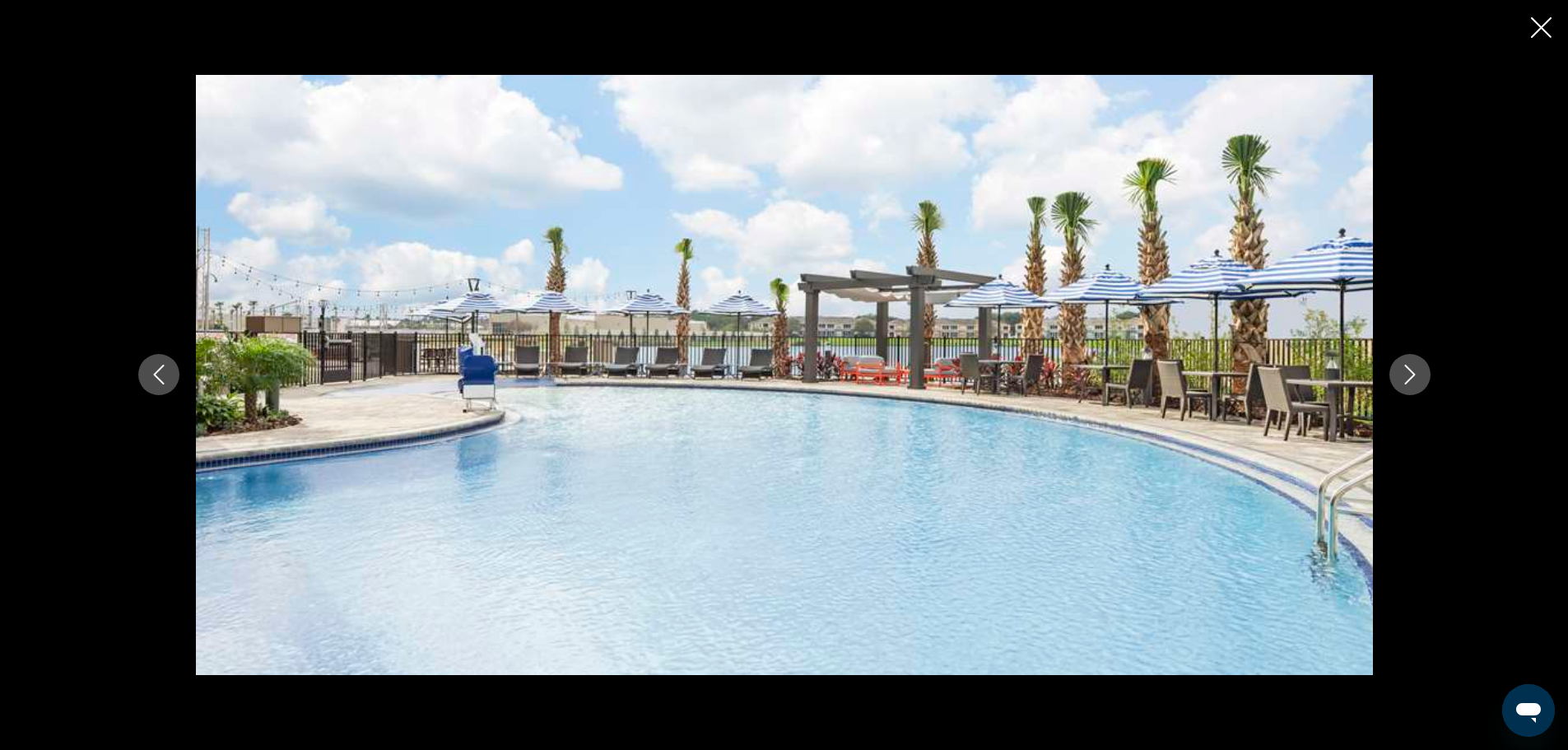
click at [1412, 373] on icon "Next image" at bounding box center [1409, 375] width 11 height 20
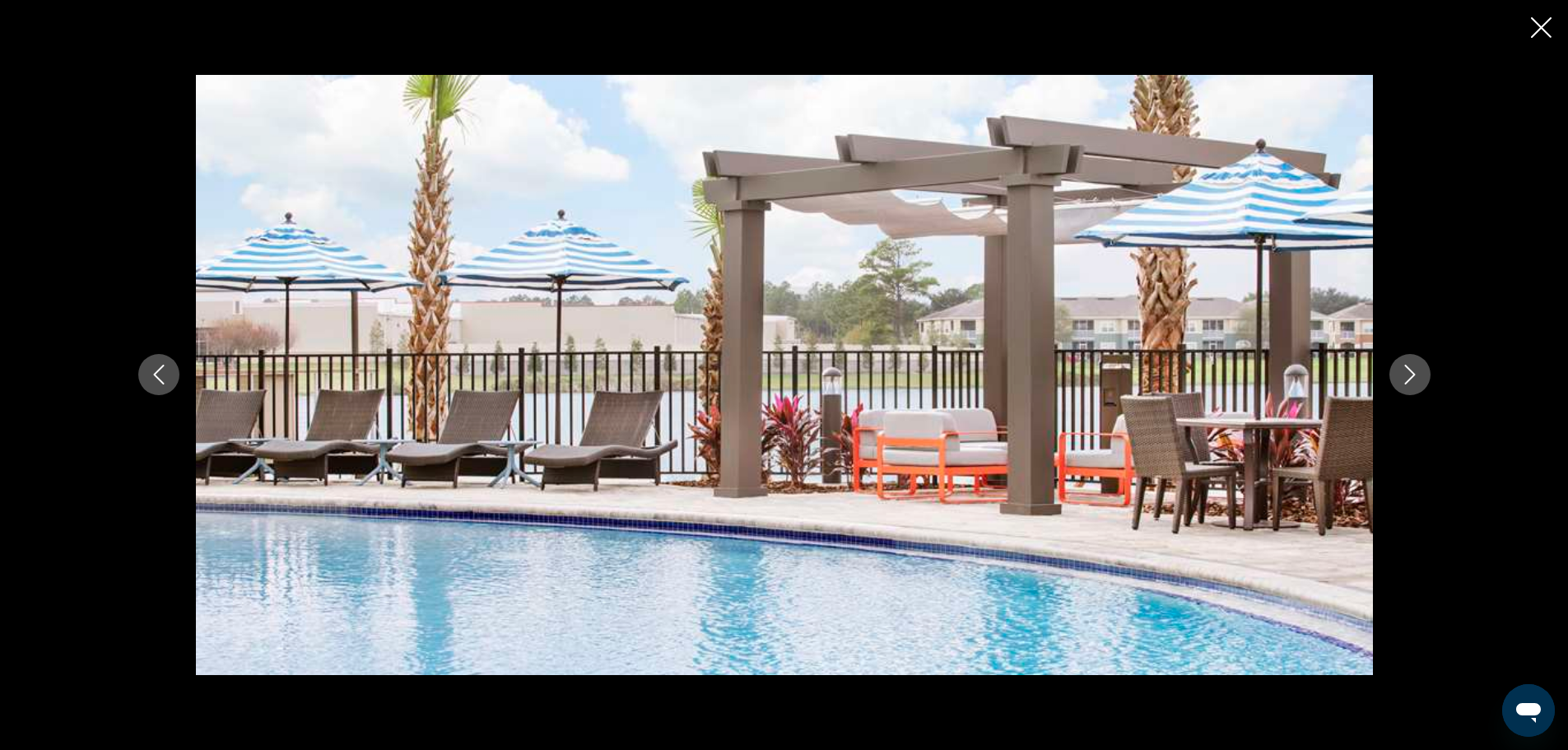
click at [1412, 373] on icon "Next image" at bounding box center [1409, 375] width 11 height 20
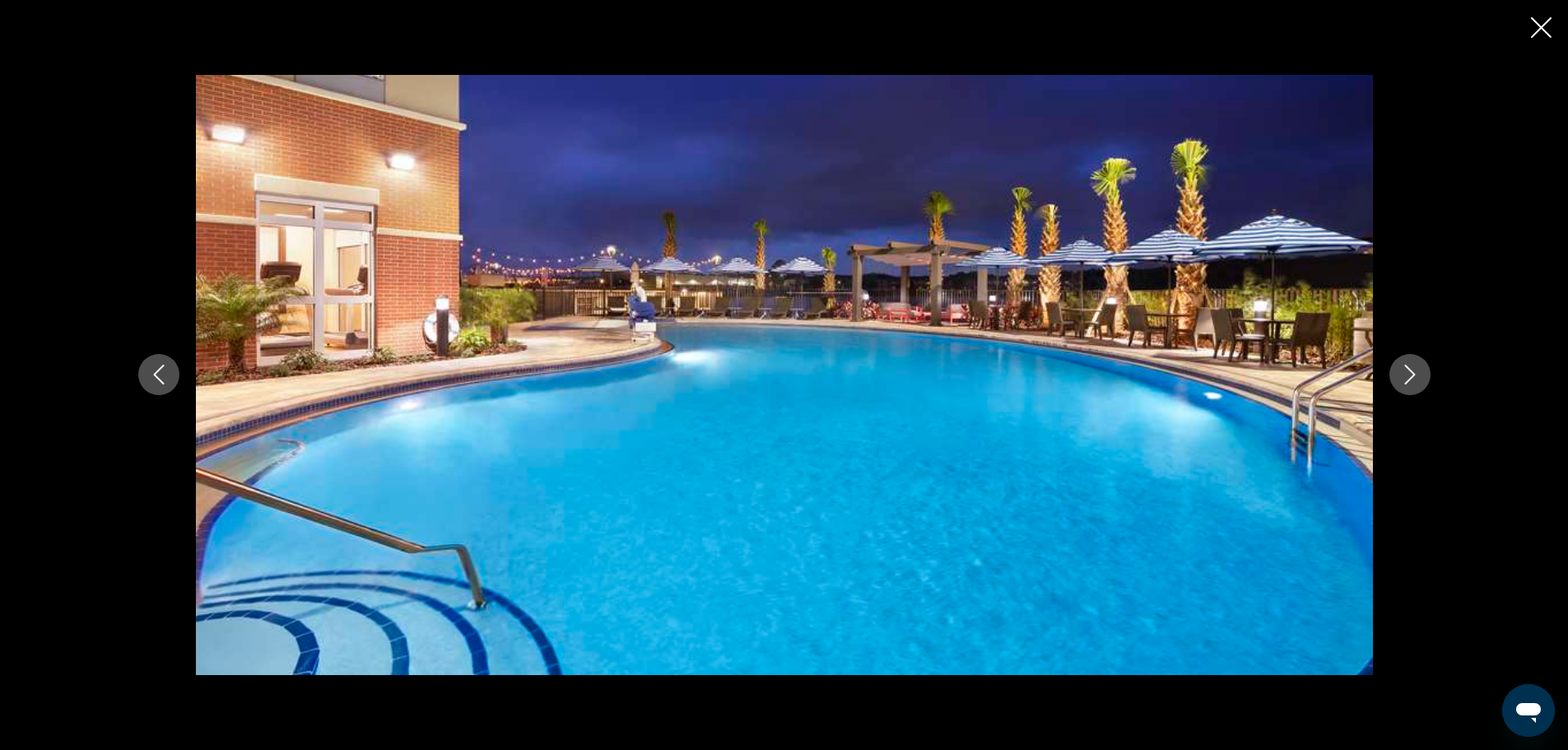
click at [1414, 373] on icon "Next image" at bounding box center [1409, 375] width 20 height 20
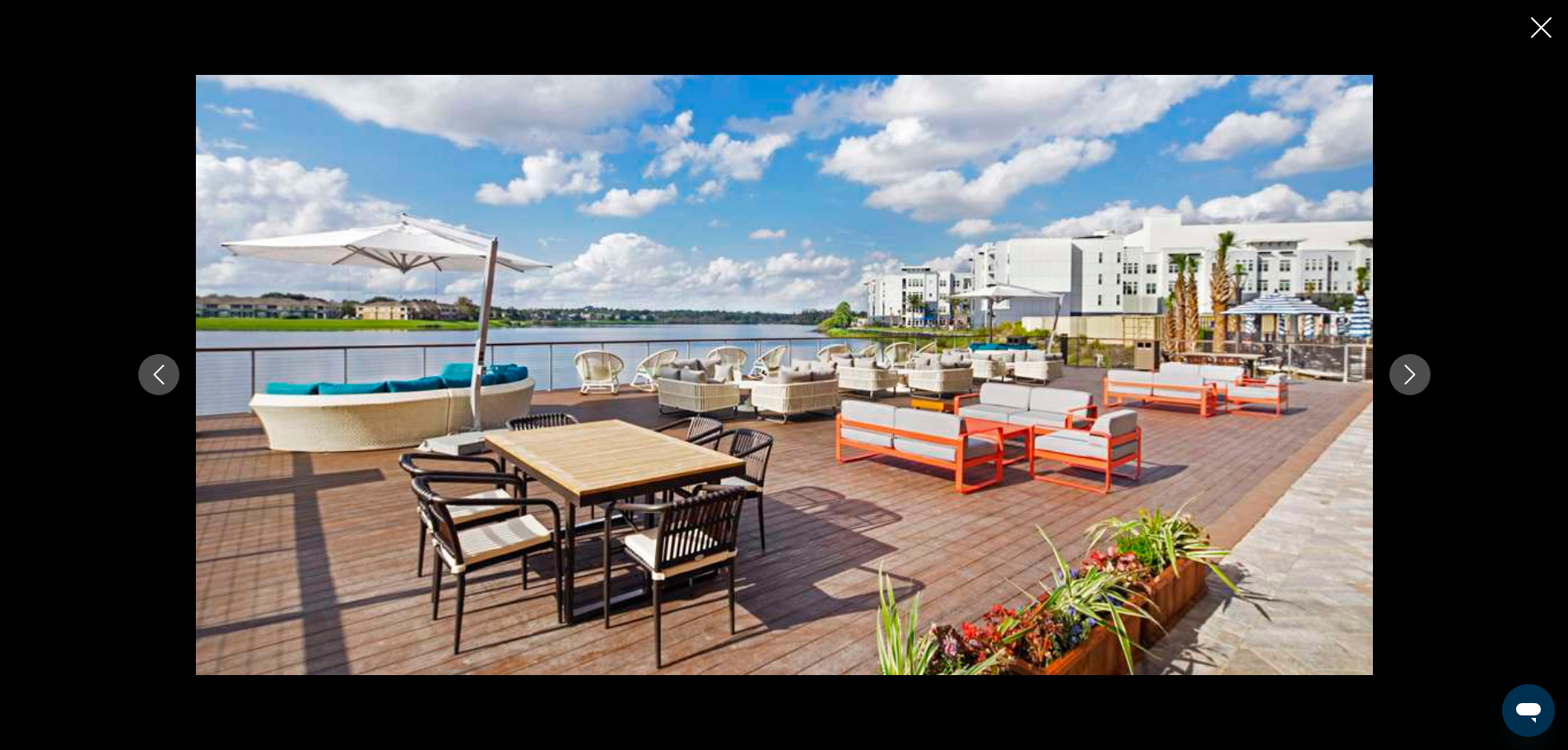
click at [1414, 374] on icon "Next image" at bounding box center [1409, 375] width 20 height 20
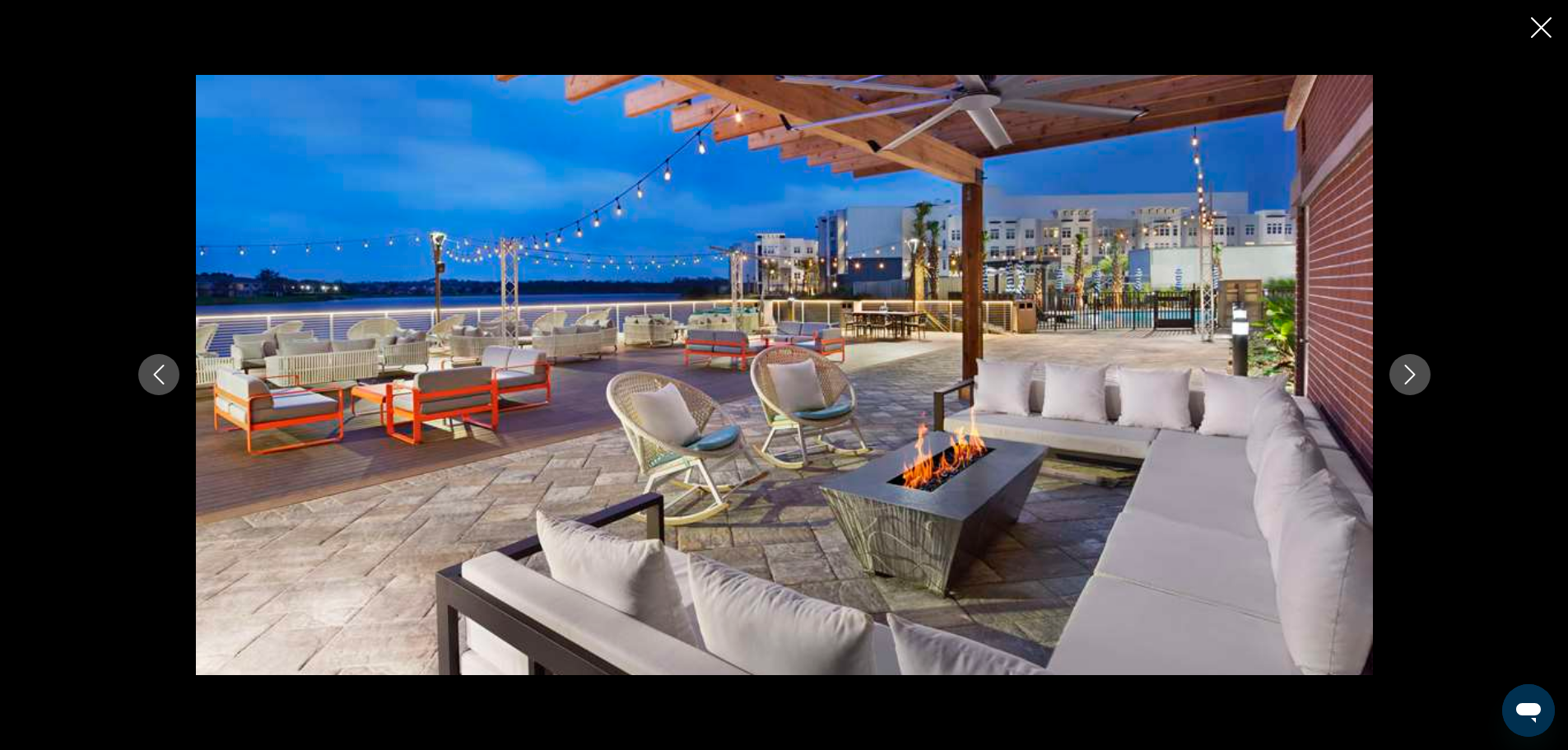
click at [1414, 374] on icon "Next image" at bounding box center [1409, 375] width 20 height 20
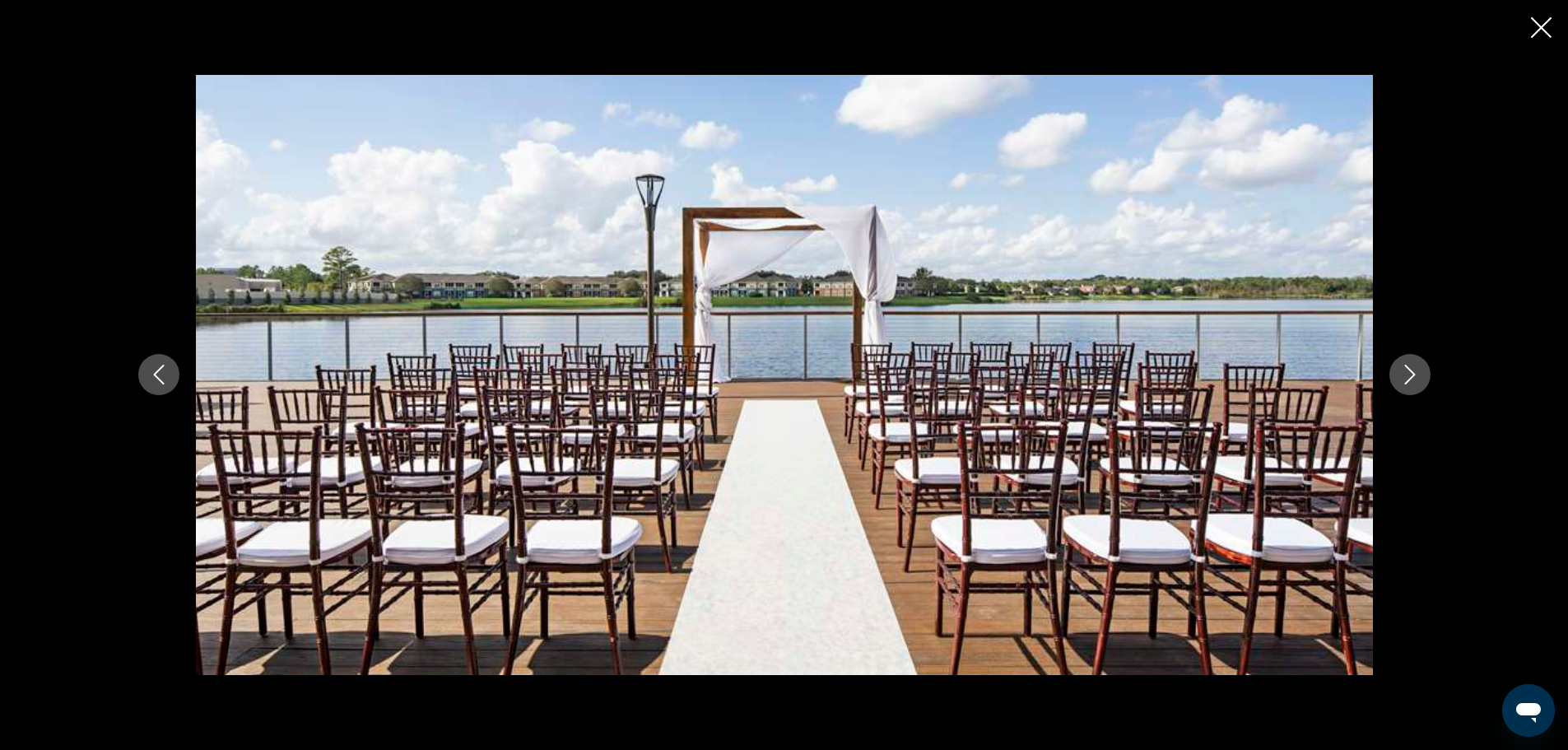
click at [1414, 374] on icon "Next image" at bounding box center [1409, 375] width 20 height 20
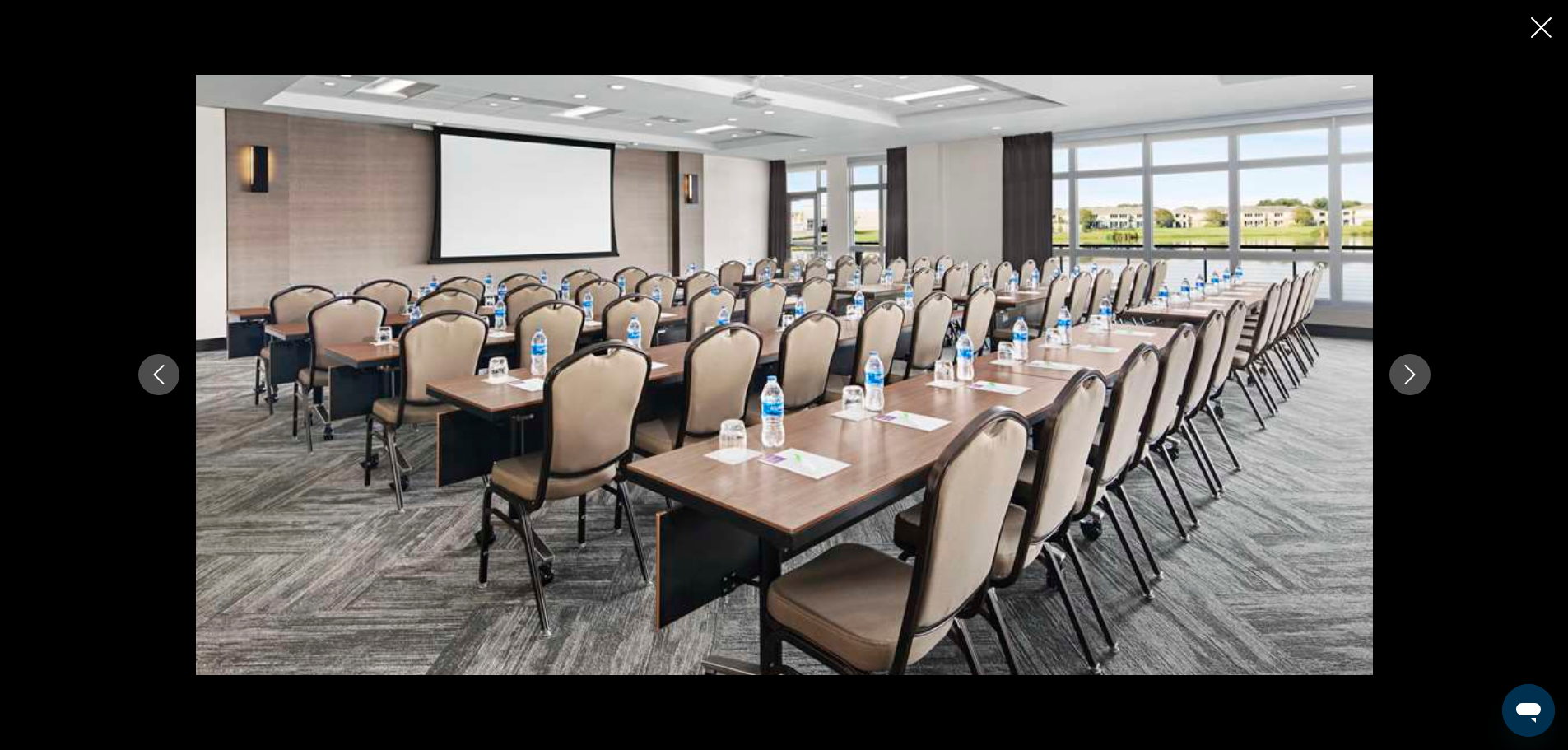
click at [1414, 374] on icon "Next image" at bounding box center [1409, 375] width 20 height 20
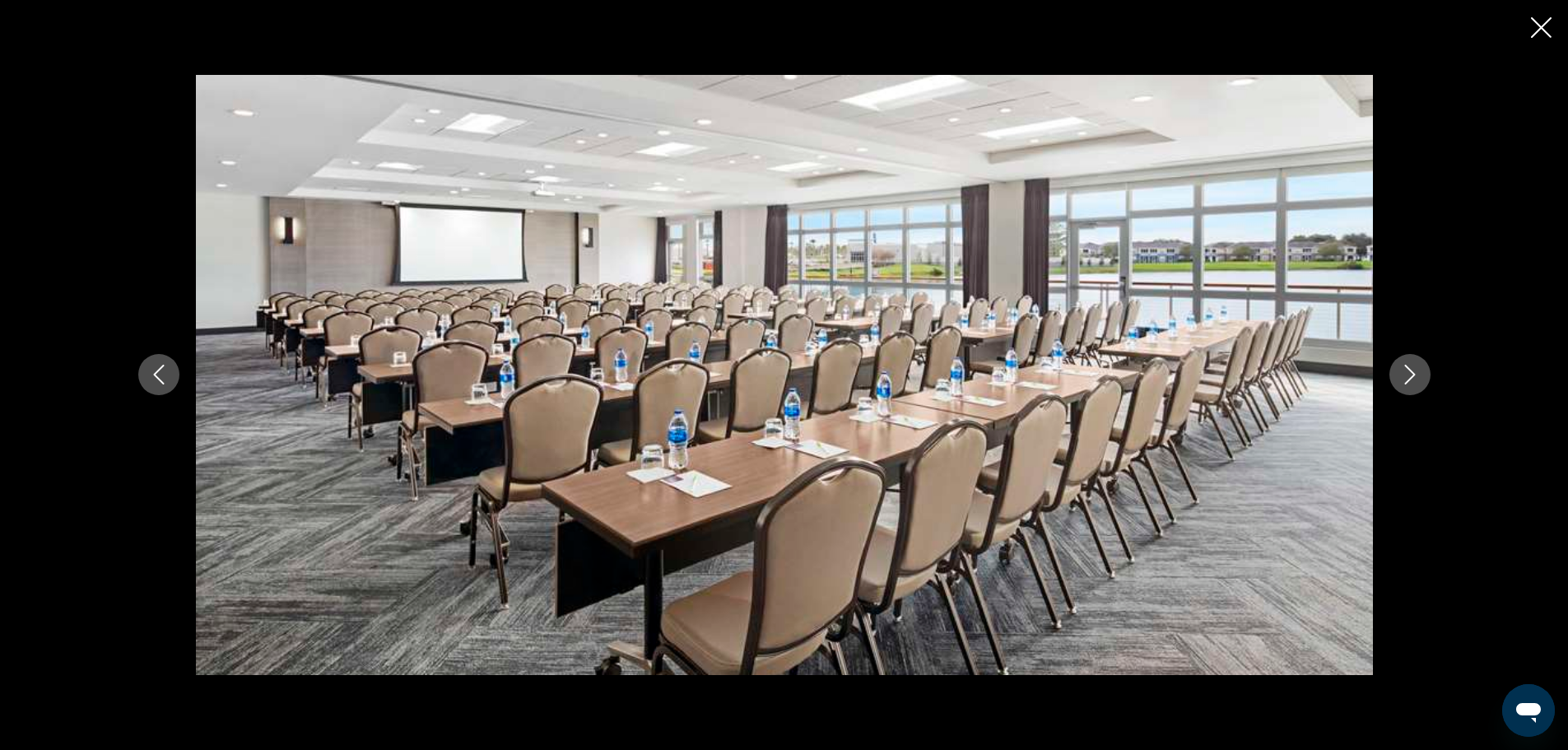
click at [1414, 374] on icon "Next image" at bounding box center [1409, 375] width 20 height 20
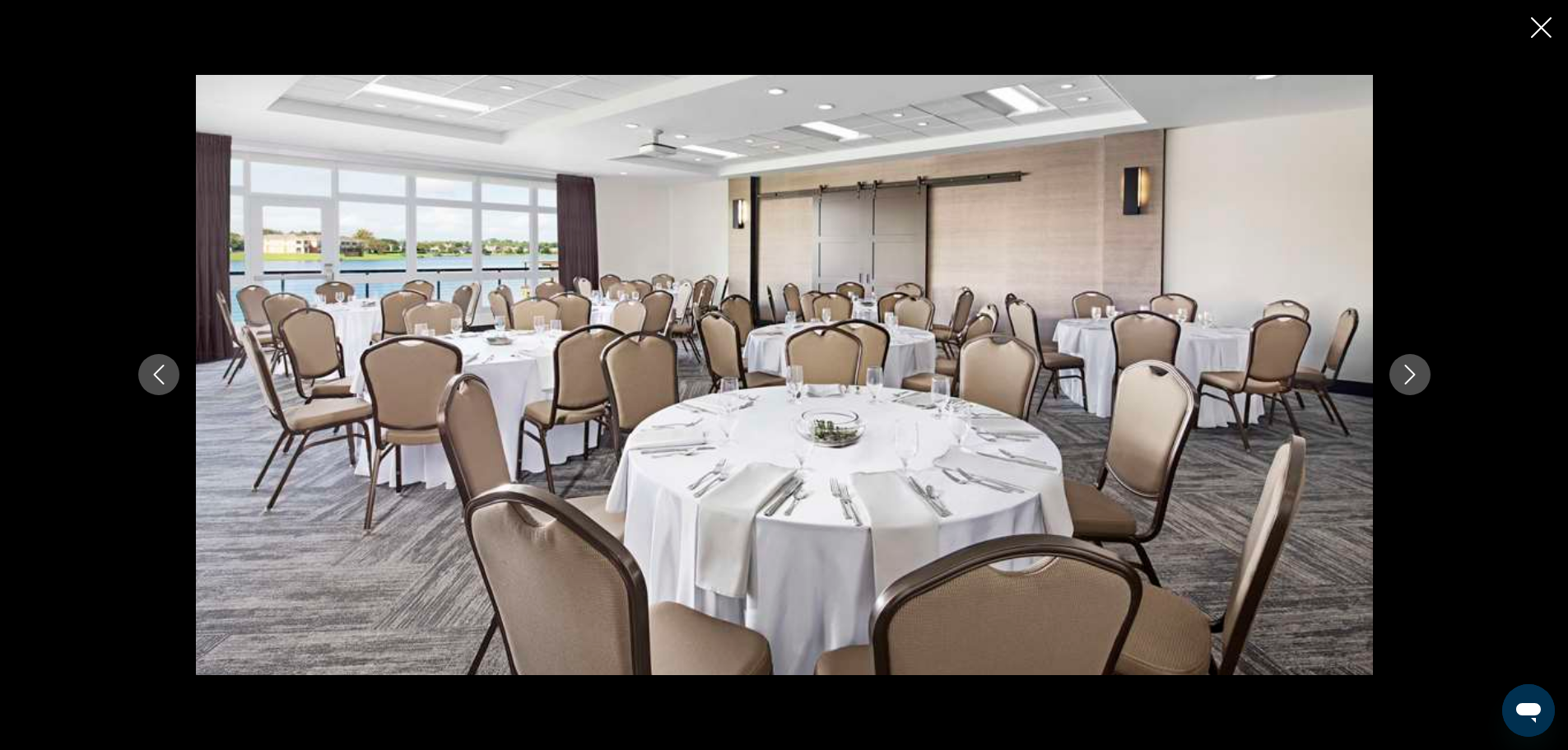
click at [1414, 374] on icon "Next image" at bounding box center [1409, 375] width 20 height 20
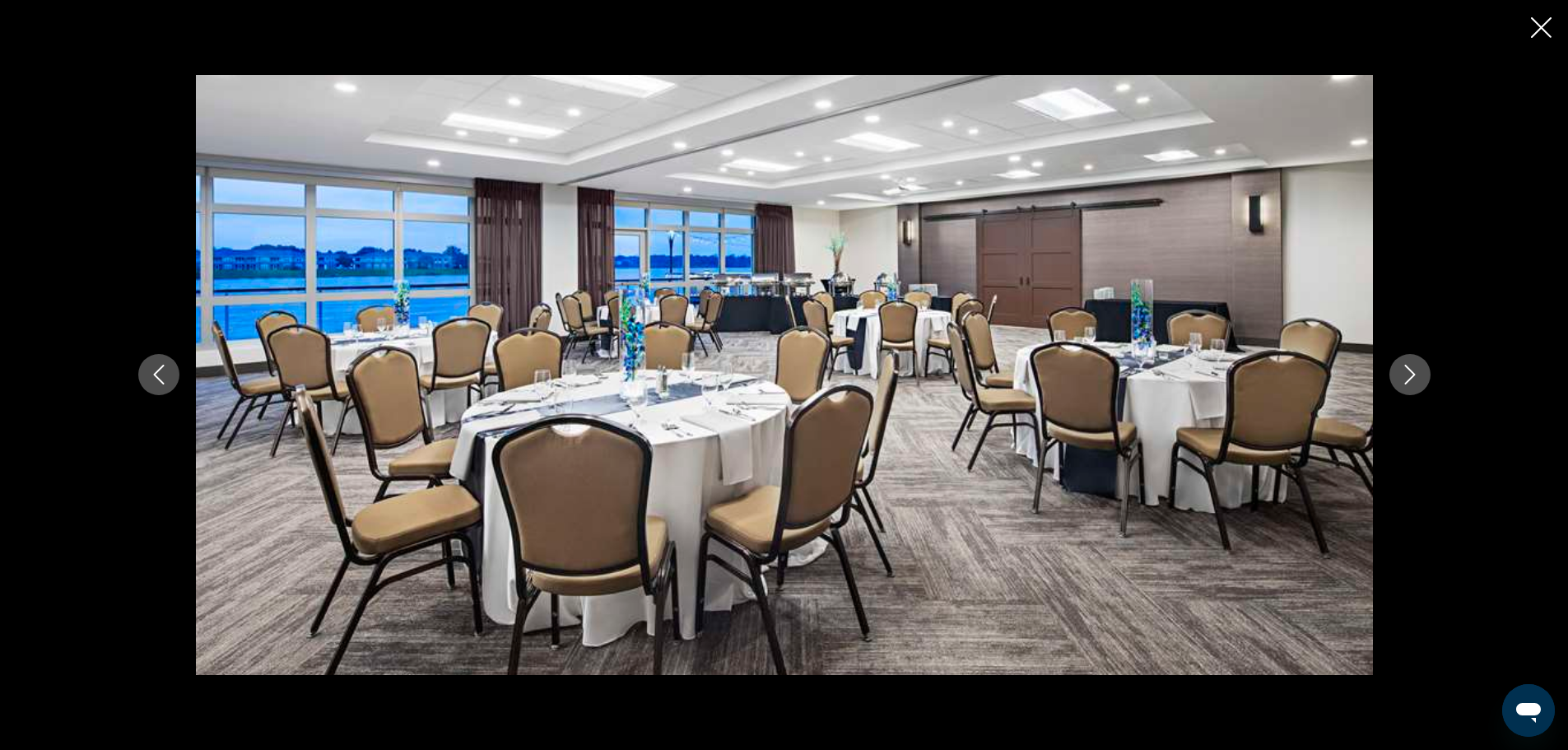
click at [1414, 374] on icon "Next image" at bounding box center [1409, 375] width 20 height 20
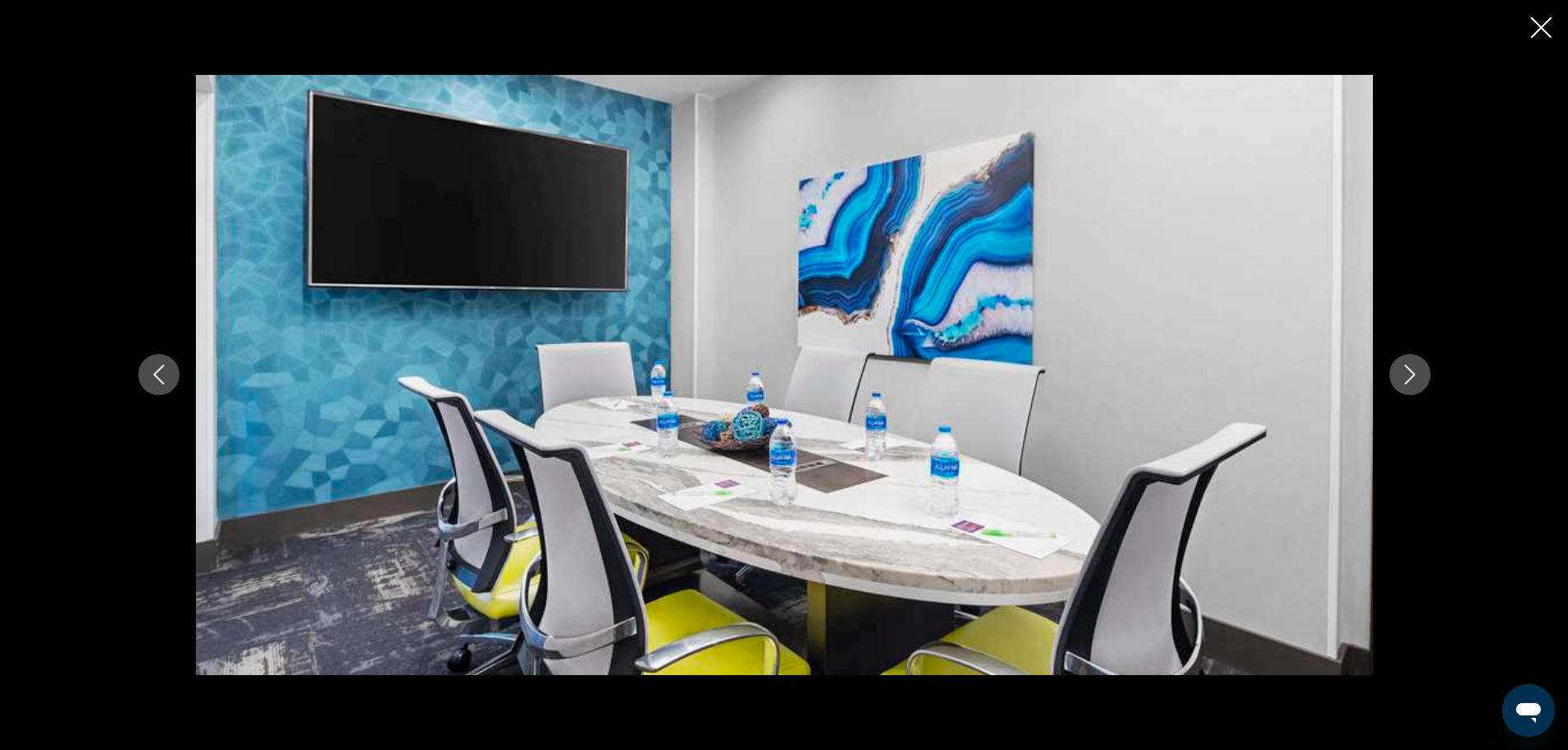
click at [1414, 374] on icon "Next image" at bounding box center [1409, 375] width 20 height 20
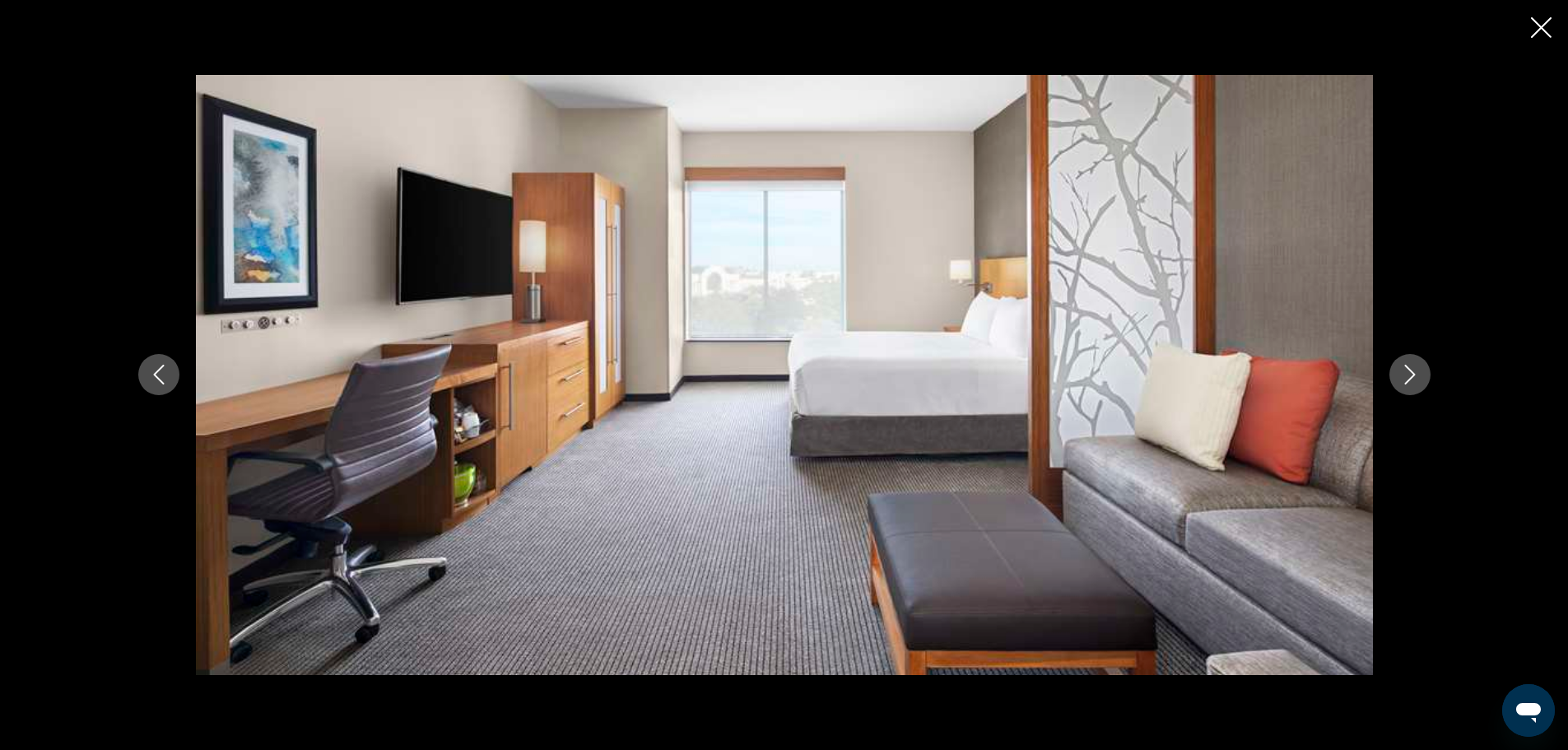
click at [1414, 374] on icon "Next image" at bounding box center [1409, 375] width 20 height 20
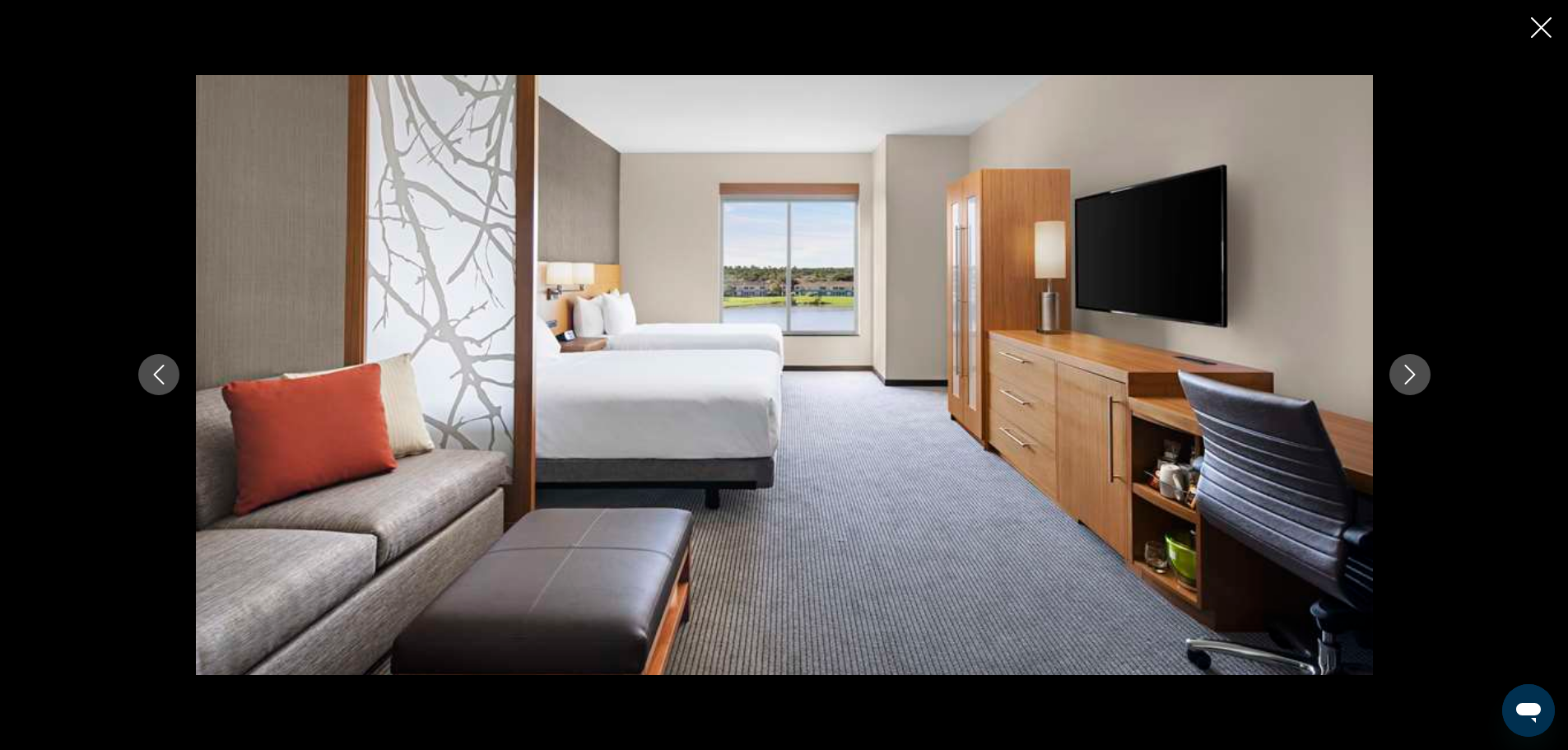
click at [1414, 374] on icon "Next image" at bounding box center [1409, 375] width 20 height 20
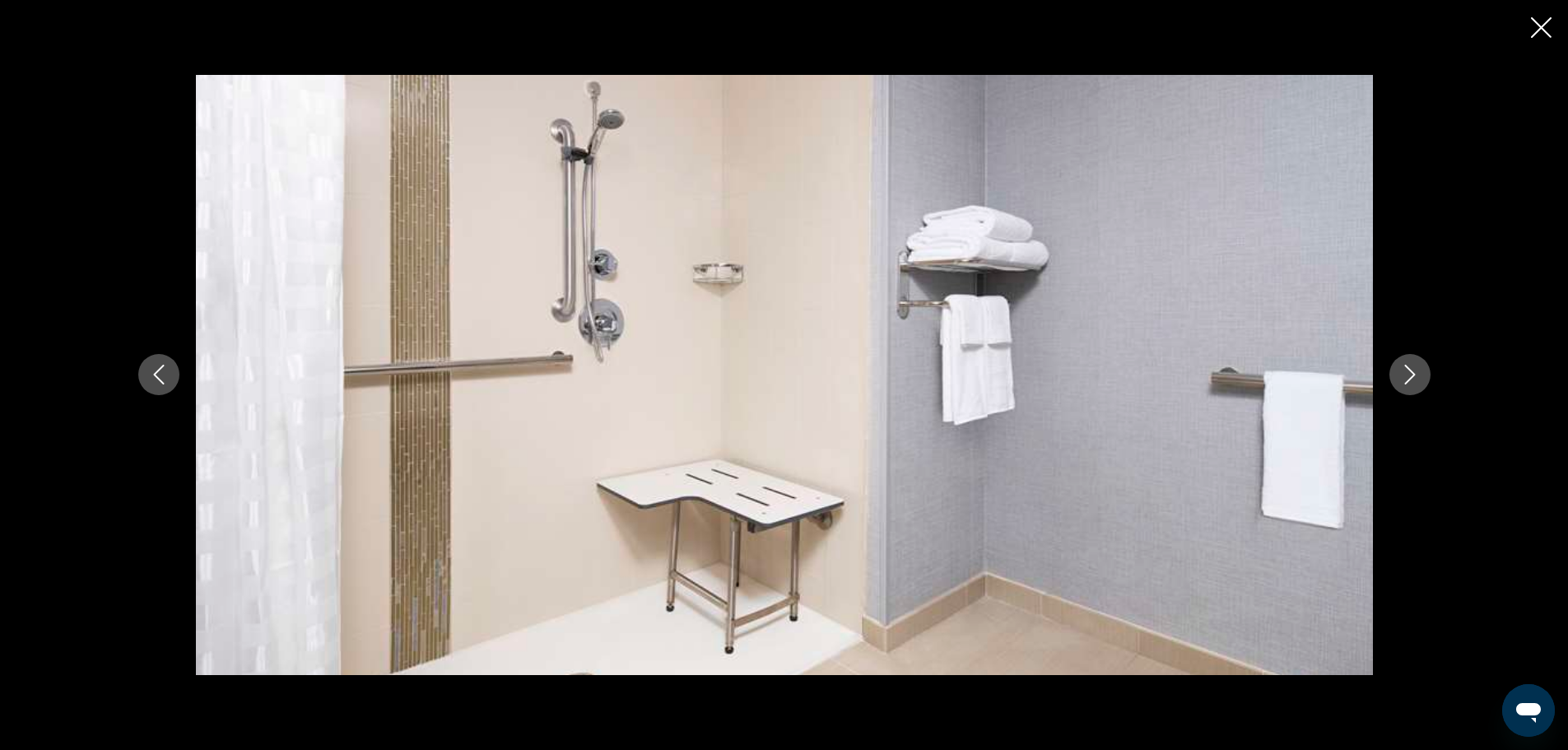
click at [1414, 374] on icon "Next image" at bounding box center [1409, 375] width 20 height 20
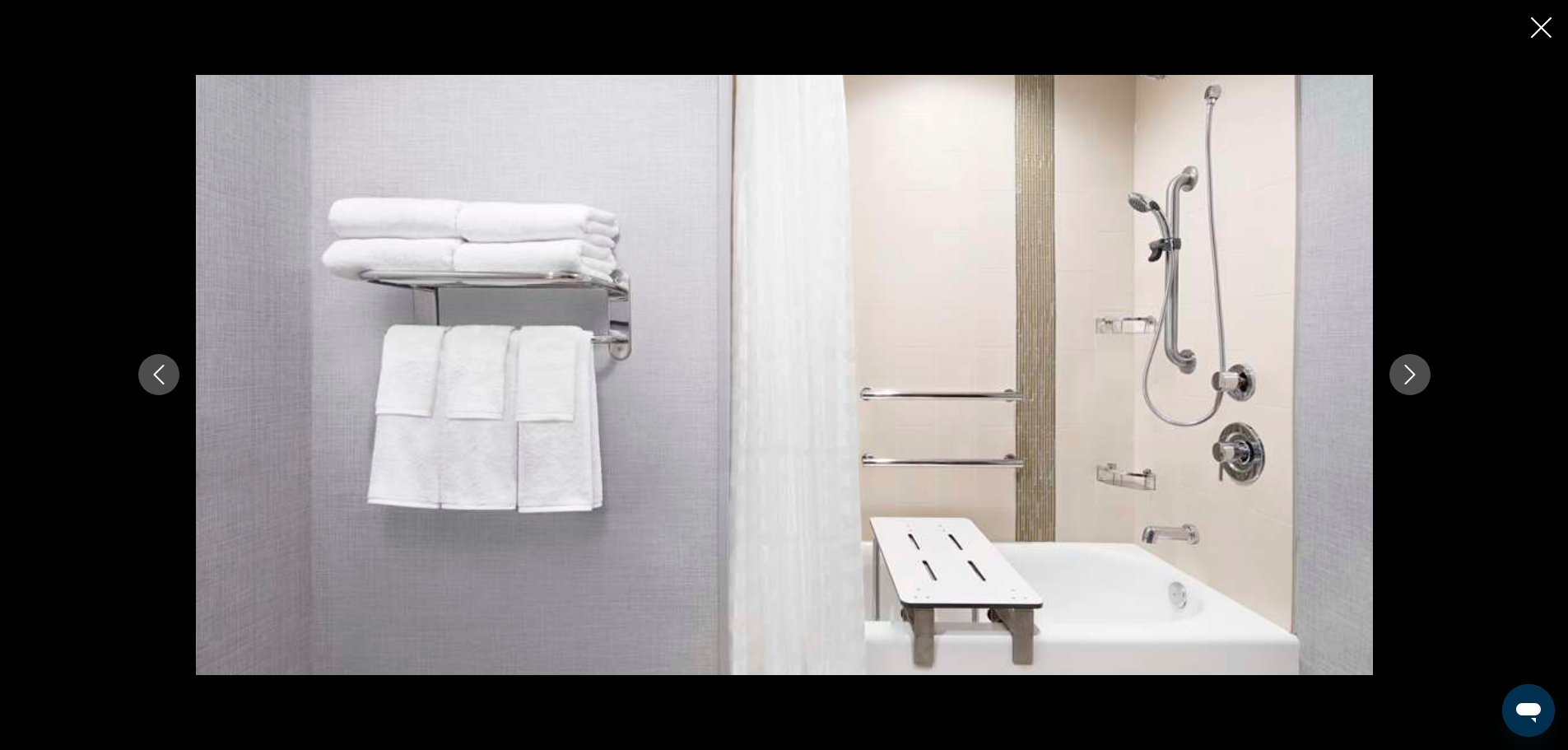
click at [1414, 374] on icon "Next image" at bounding box center [1409, 375] width 20 height 20
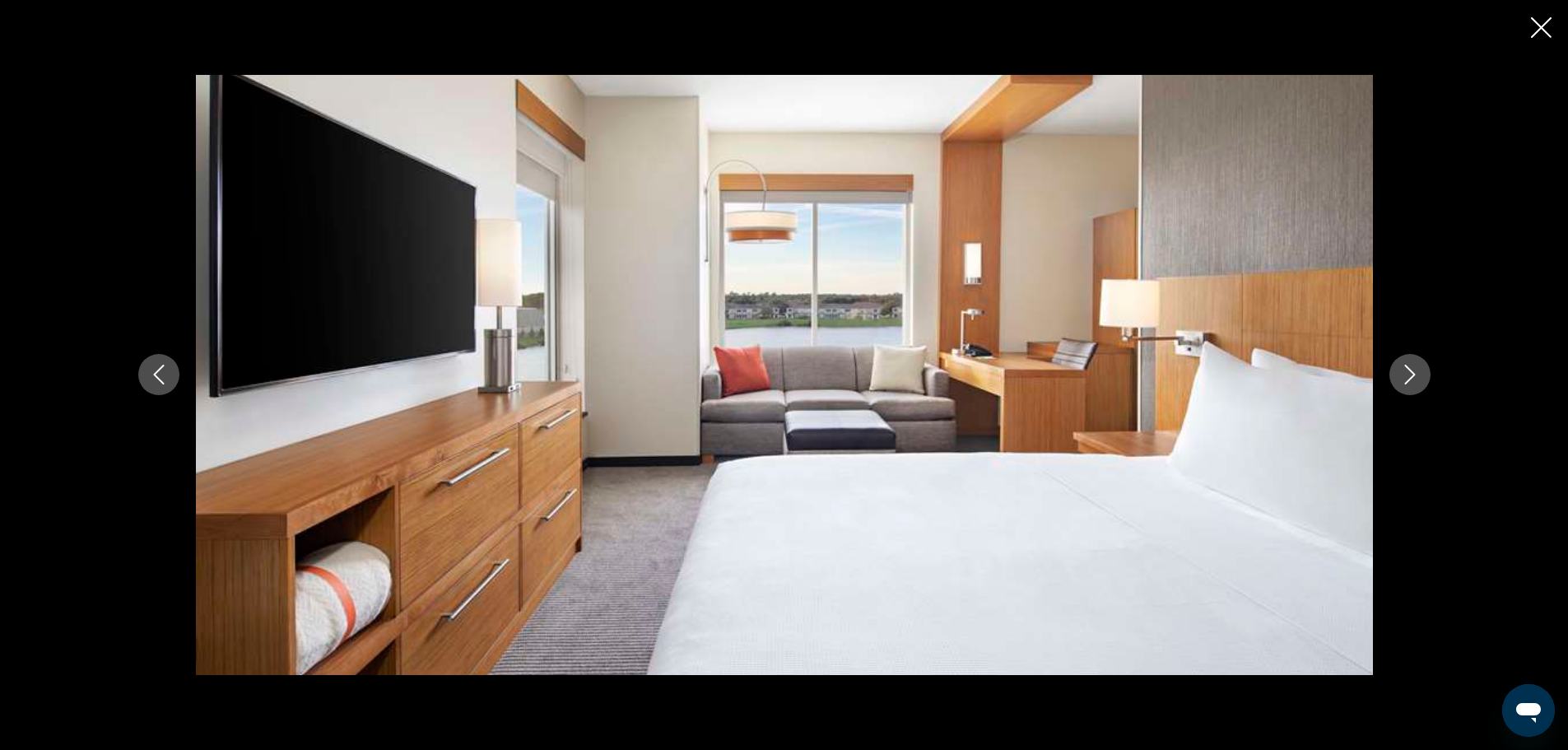
click at [1414, 374] on icon "Next image" at bounding box center [1409, 375] width 20 height 20
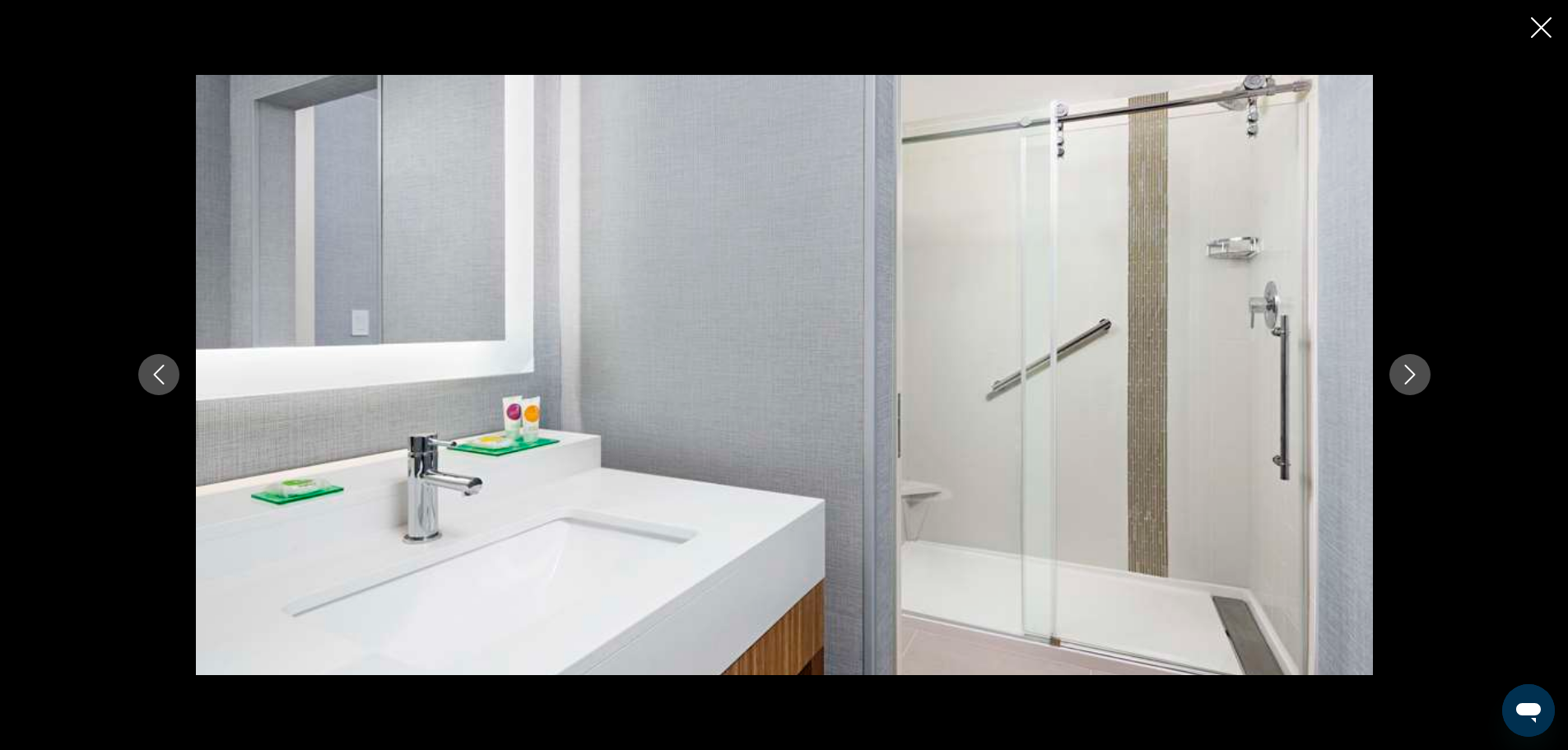
click at [1414, 374] on icon "Next image" at bounding box center [1409, 375] width 20 height 20
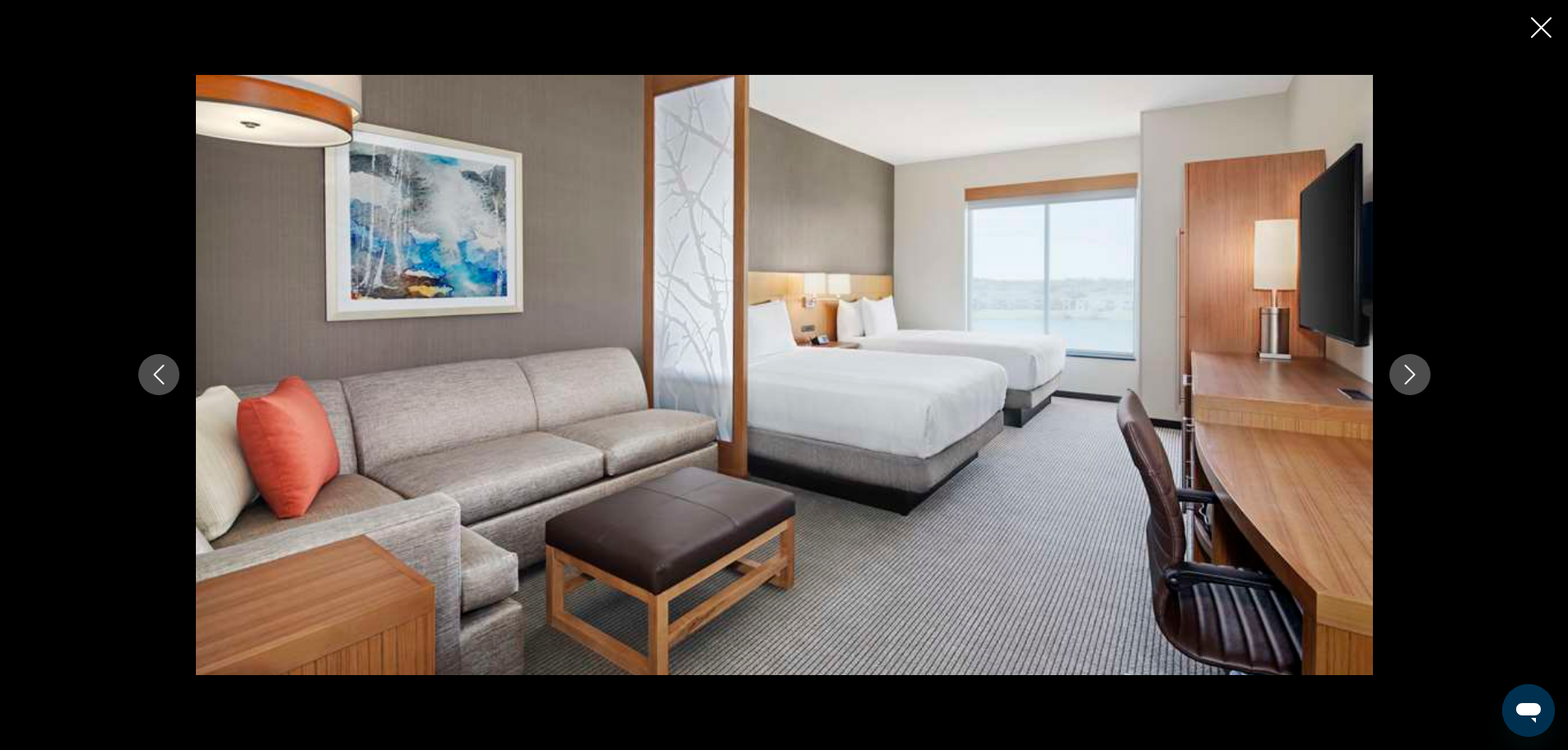
click at [1414, 374] on icon "Next image" at bounding box center [1409, 375] width 20 height 20
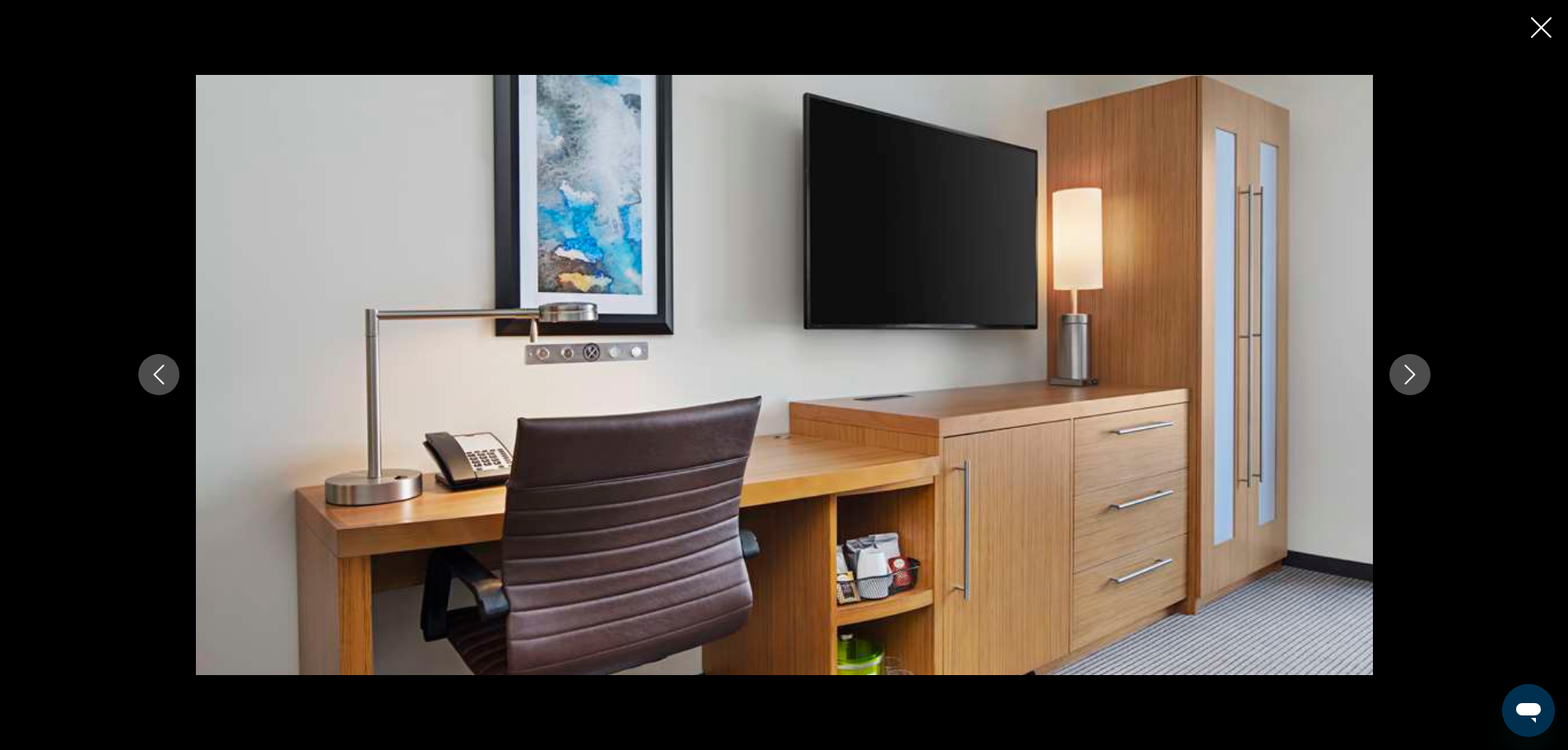
click at [1414, 374] on icon "Next image" at bounding box center [1409, 375] width 20 height 20
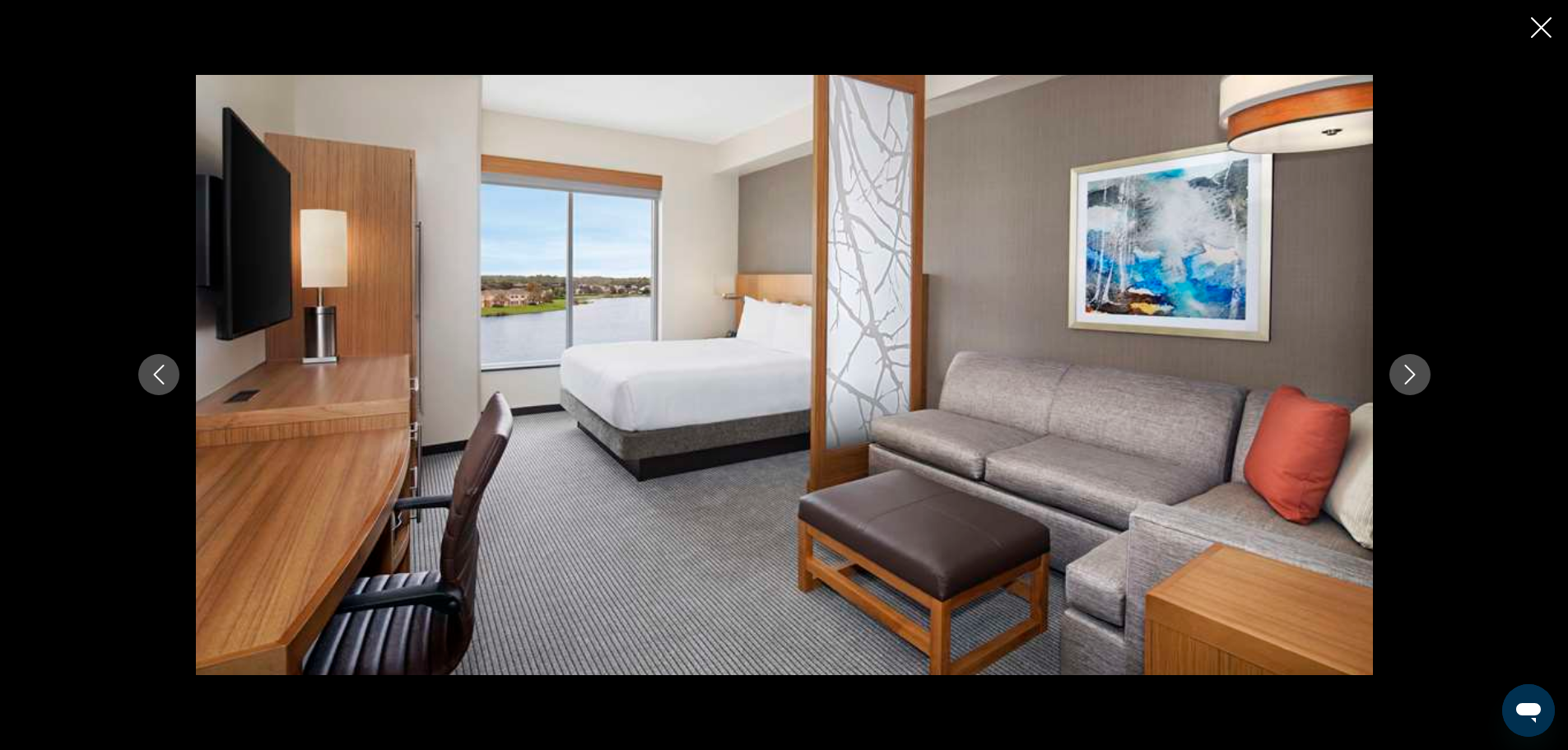
click at [1547, 28] on icon "Close slideshow" at bounding box center [1540, 27] width 20 height 20
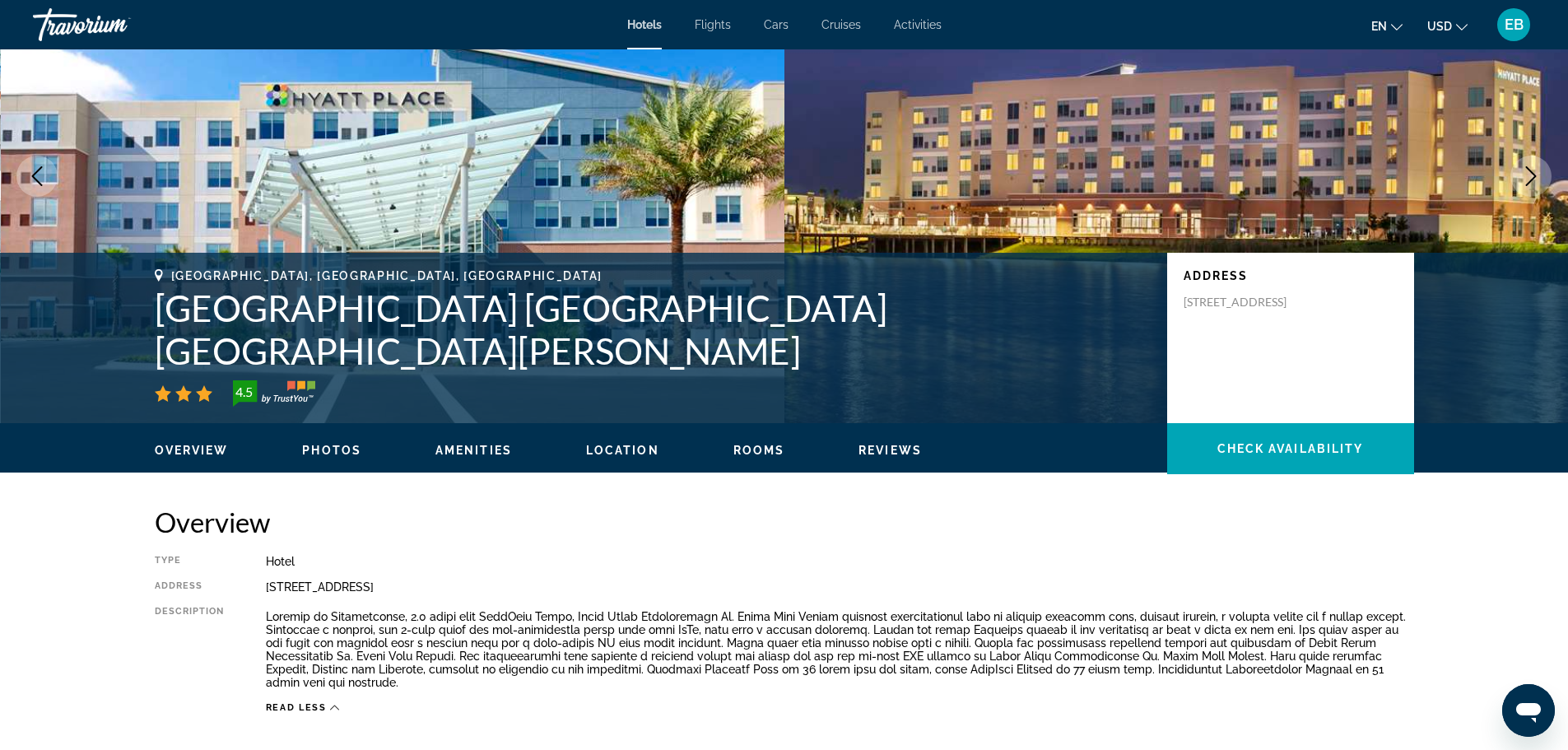
scroll to position [0, 0]
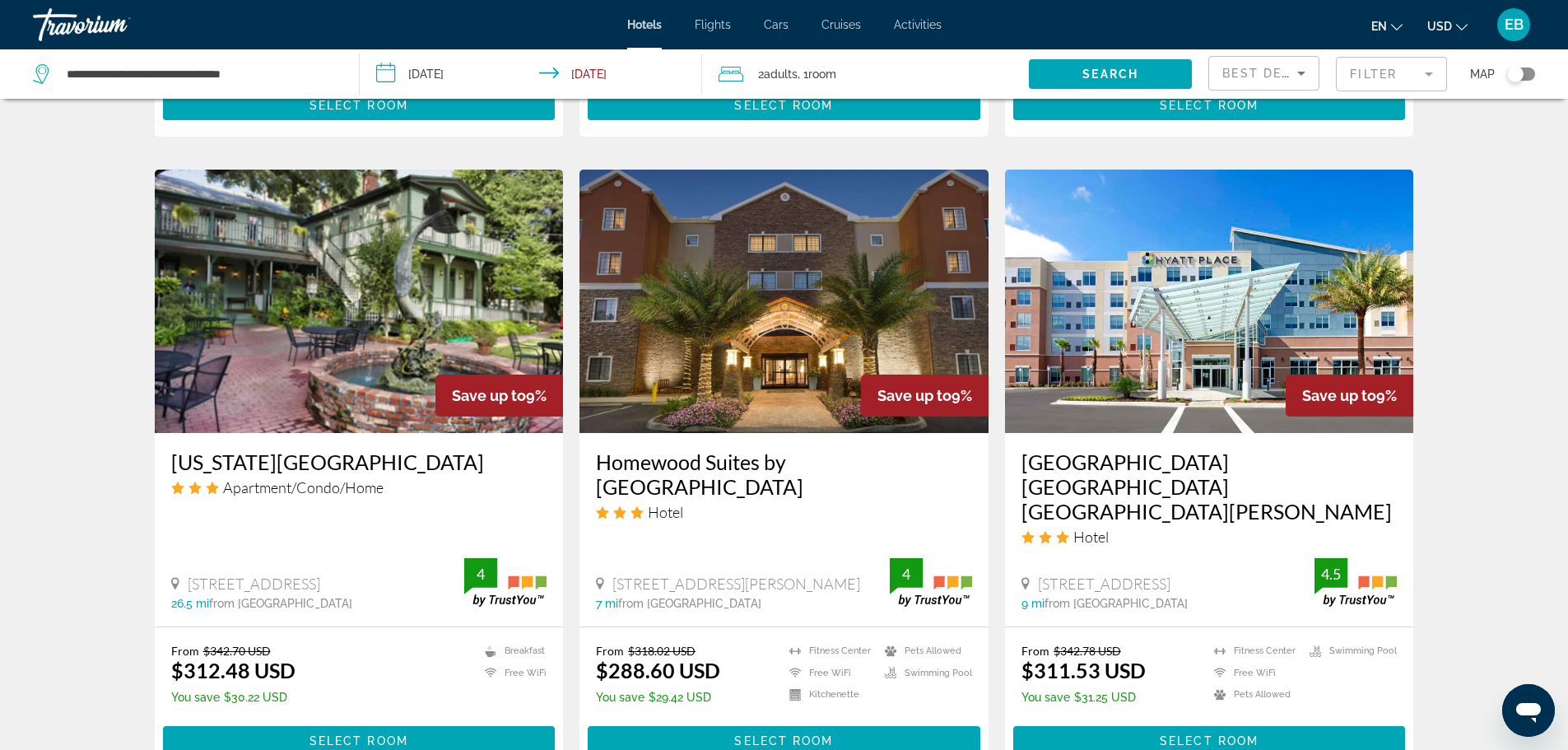
scroll to position [1235, 0]
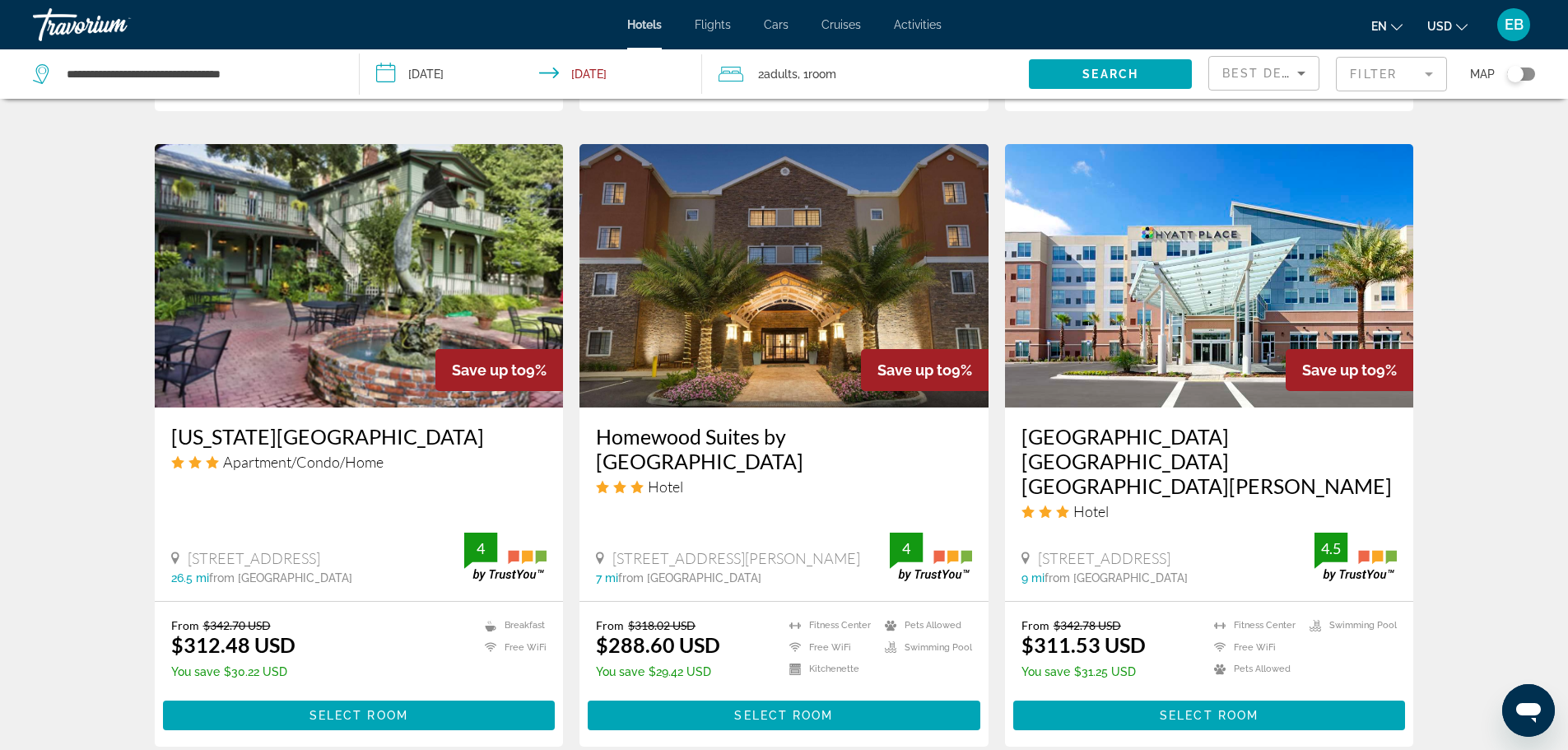
click at [259, 380] on img "Main content" at bounding box center [359, 275] width 409 height 264
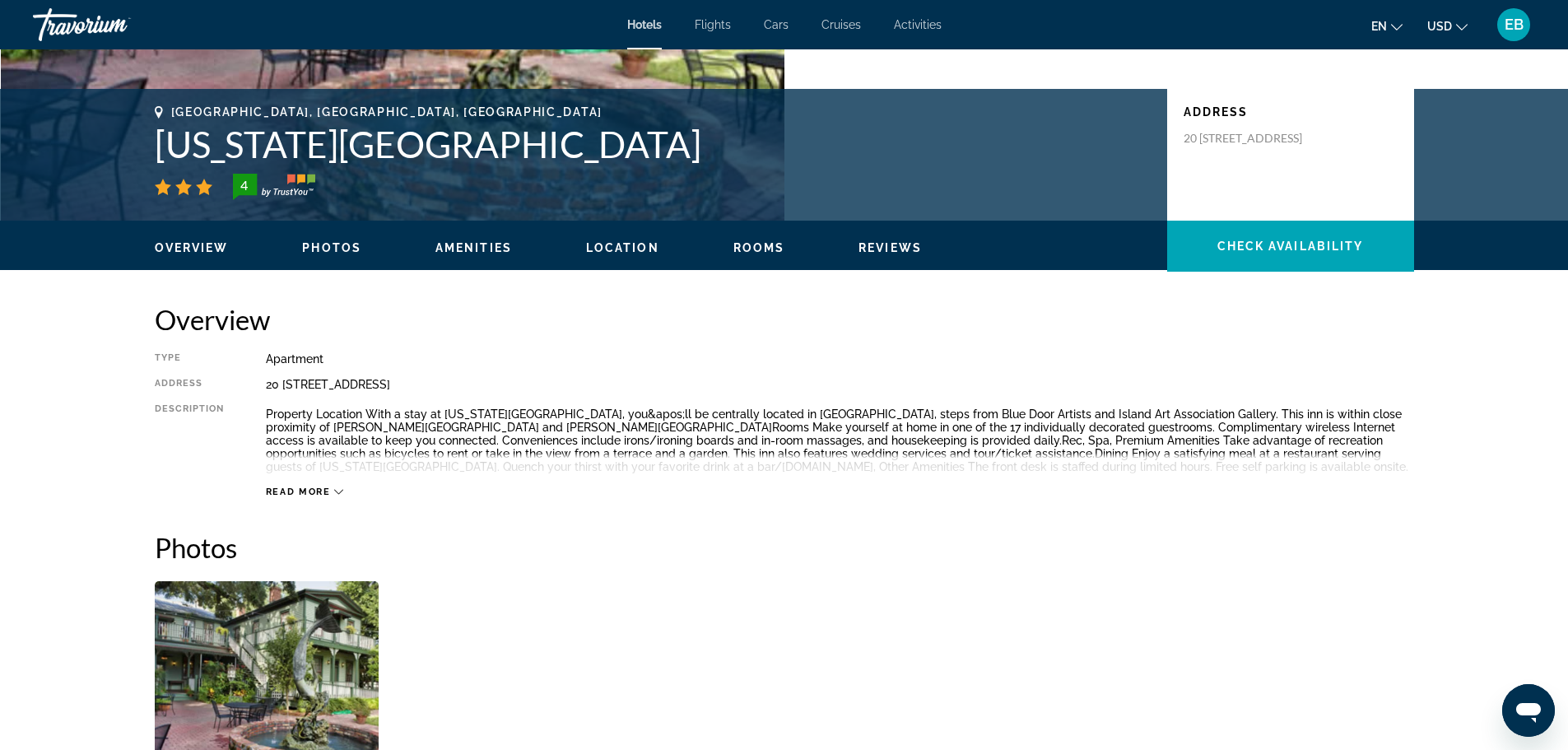
scroll to position [329, 0]
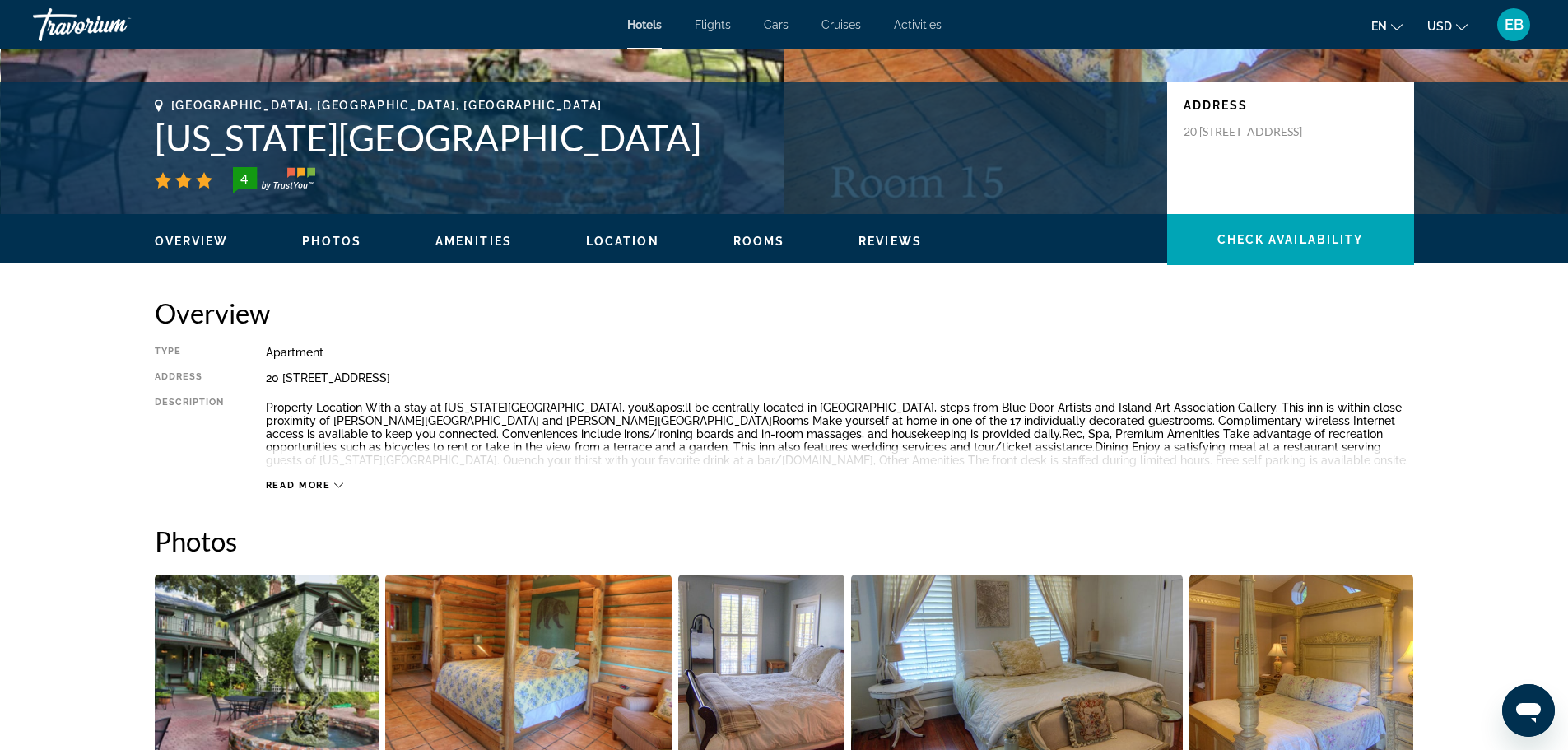
click at [310, 481] on span "Read more" at bounding box center [298, 486] width 65 height 11
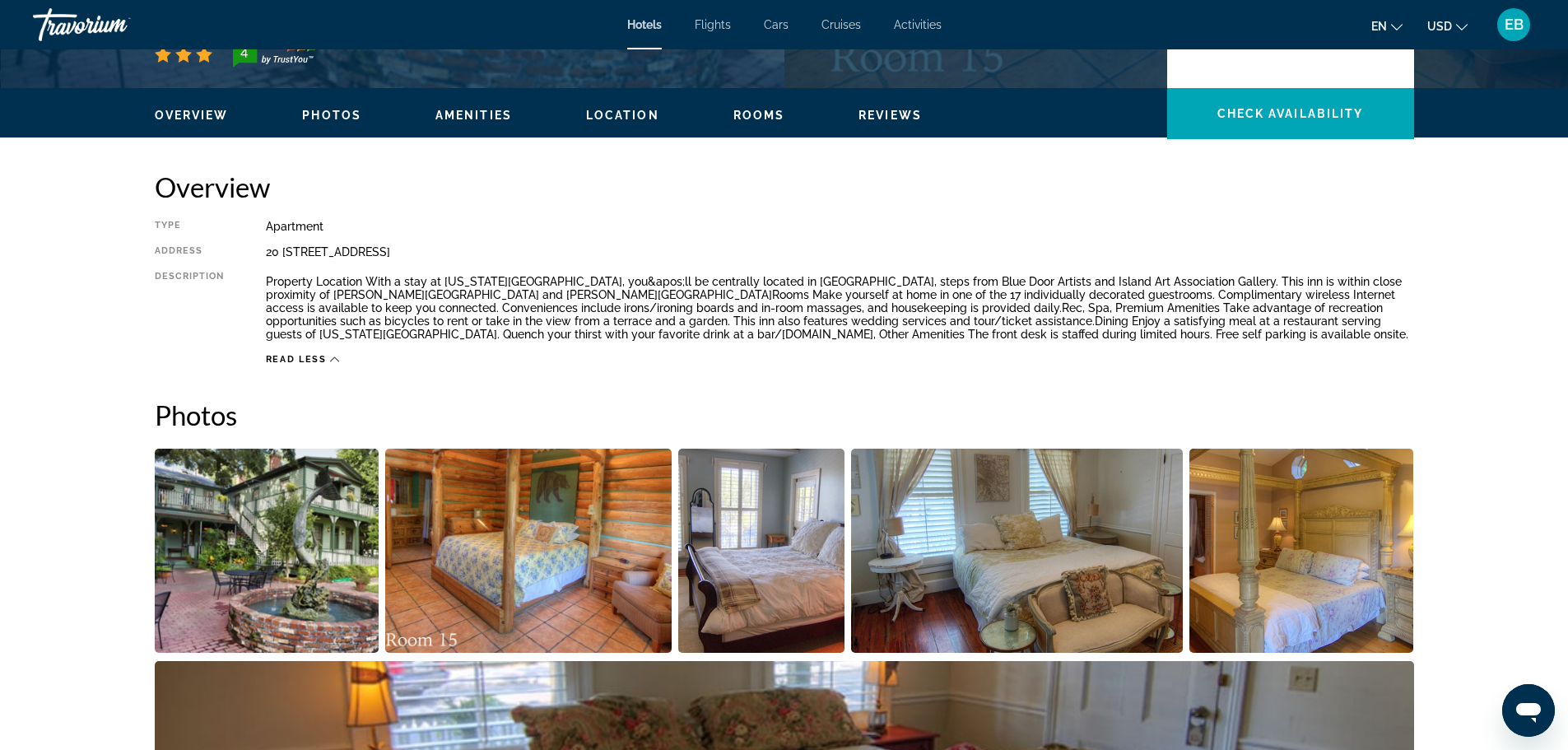
scroll to position [576, 0]
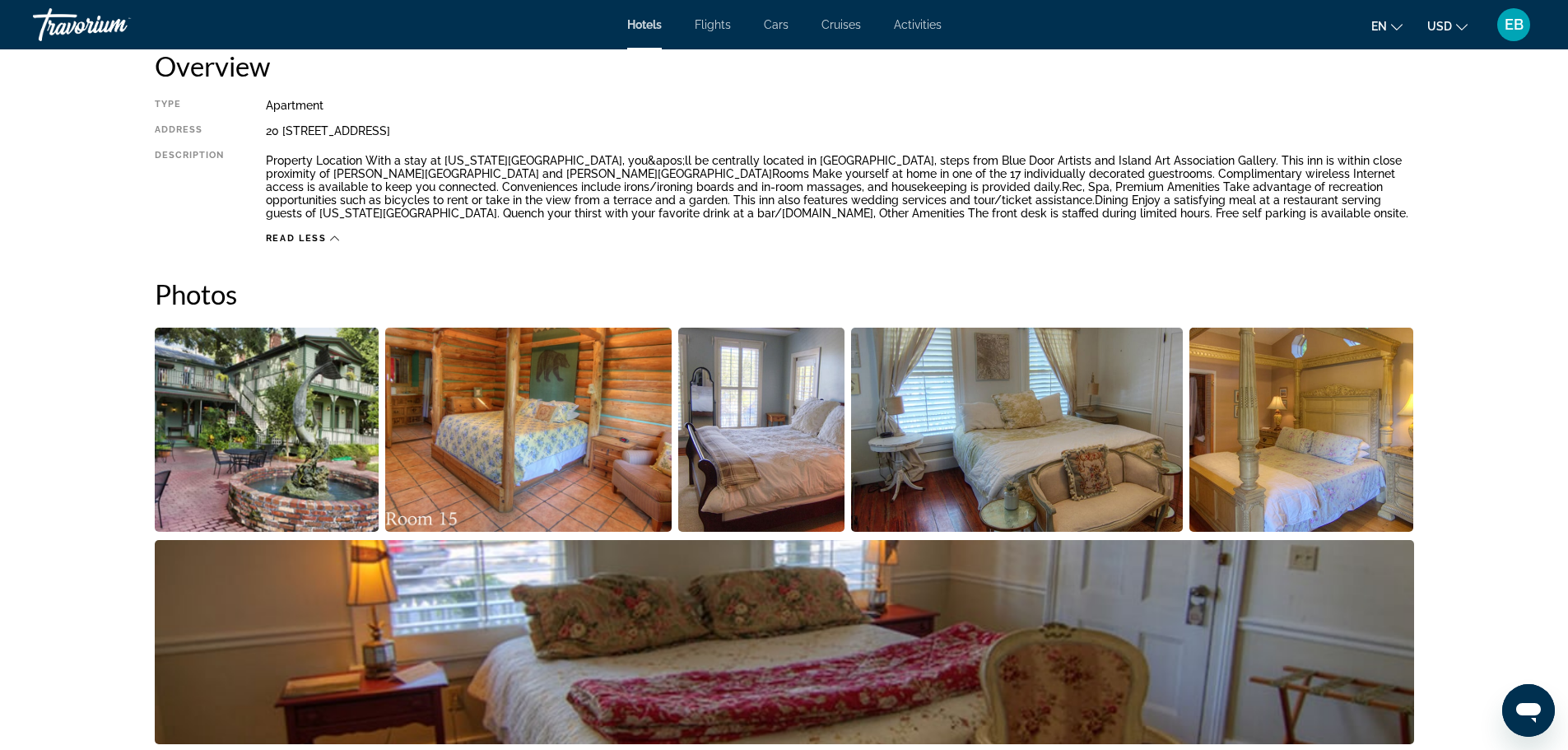
click at [509, 476] on img "Open full-screen image slider" at bounding box center [528, 430] width 287 height 204
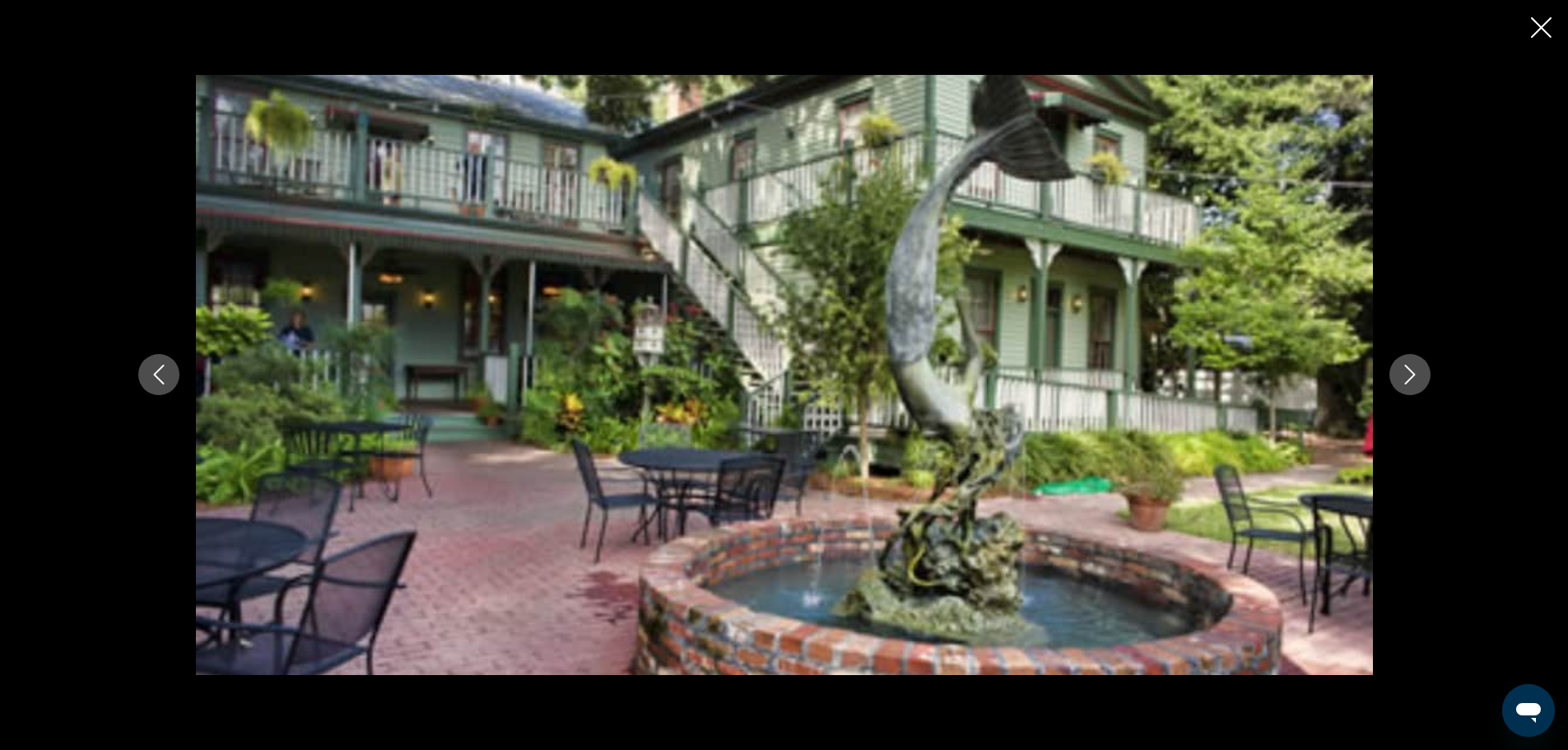
click at [1403, 380] on icon "Next image" at bounding box center [1409, 375] width 20 height 20
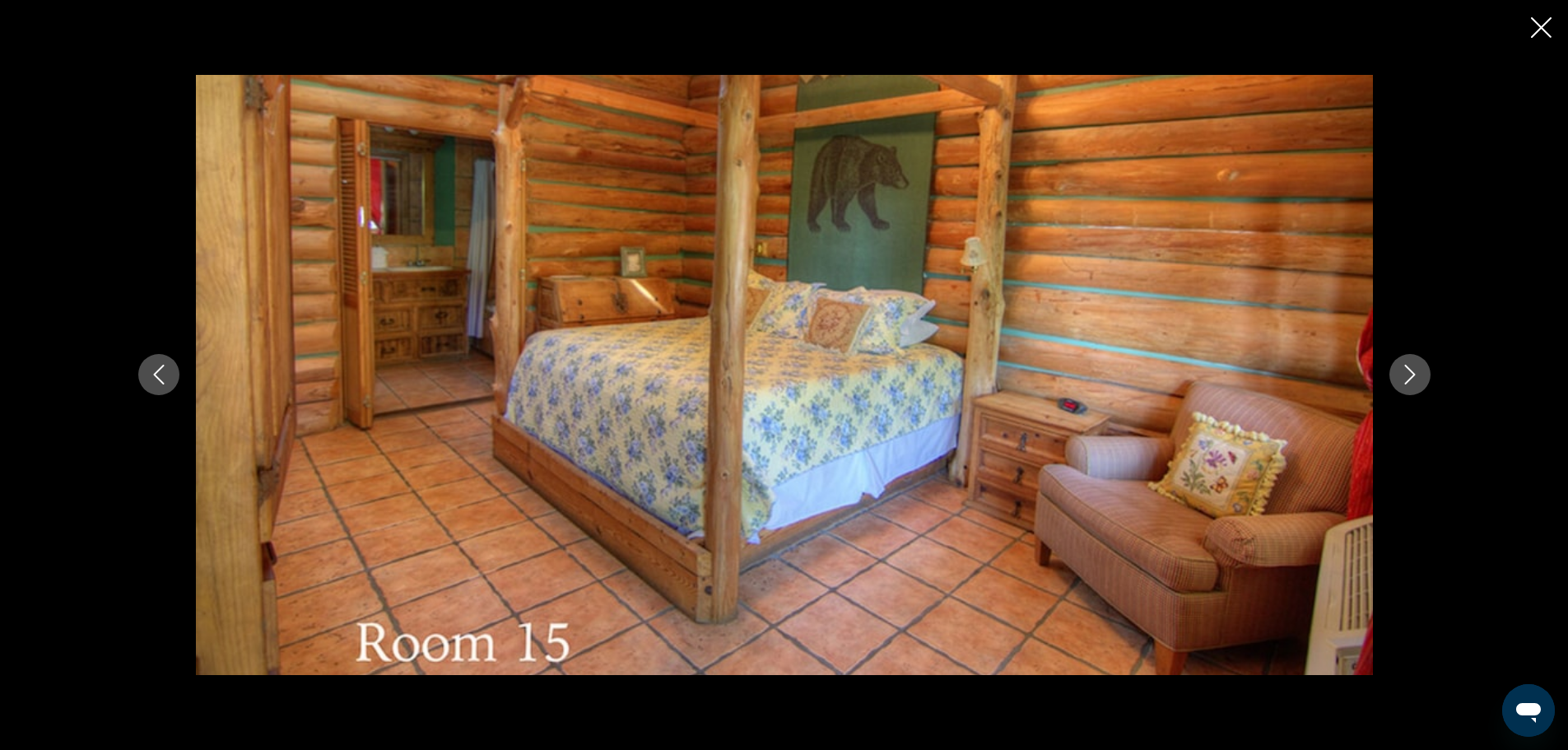
click at [1403, 379] on icon "Next image" at bounding box center [1409, 375] width 20 height 20
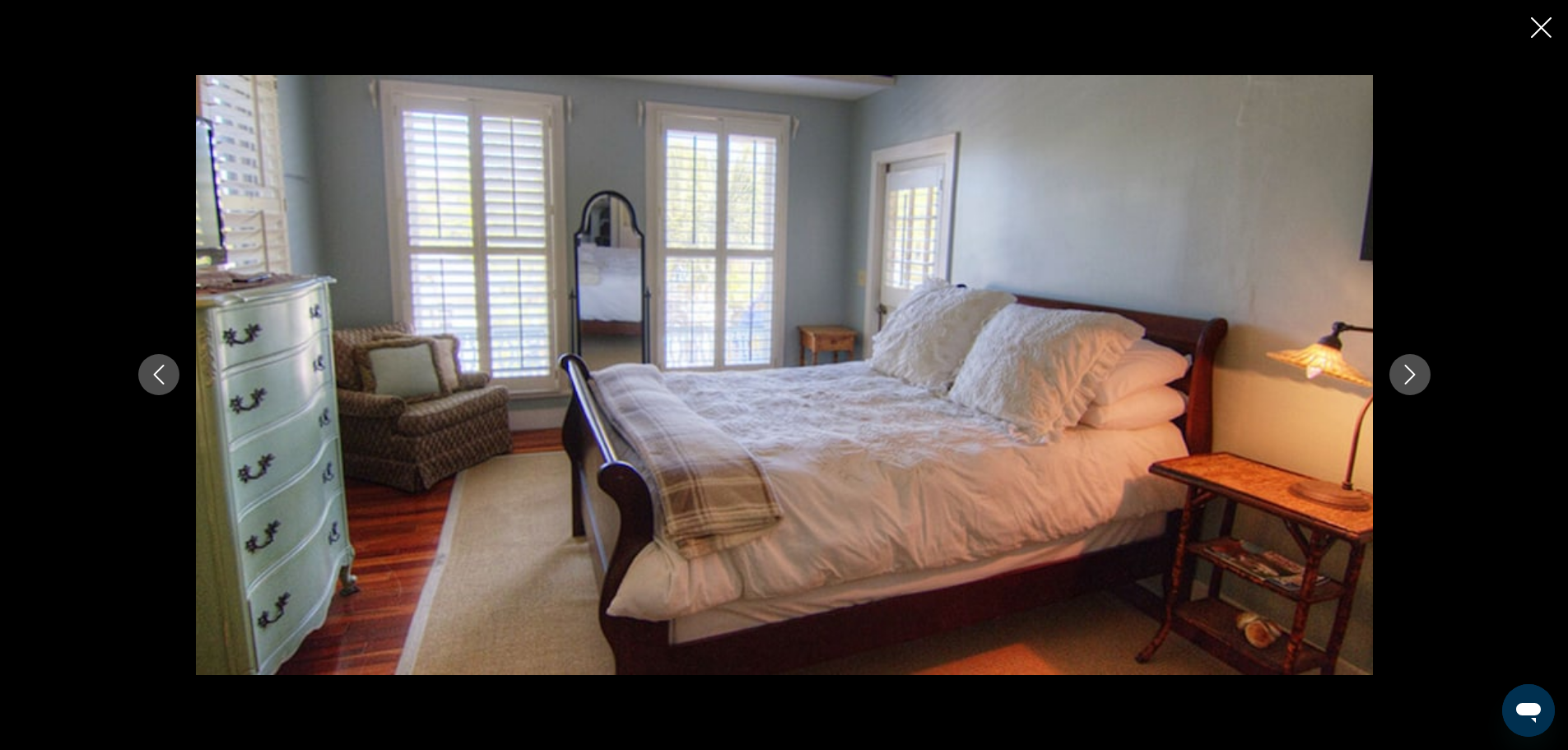
click at [1405, 377] on icon "Next image" at bounding box center [1409, 375] width 20 height 20
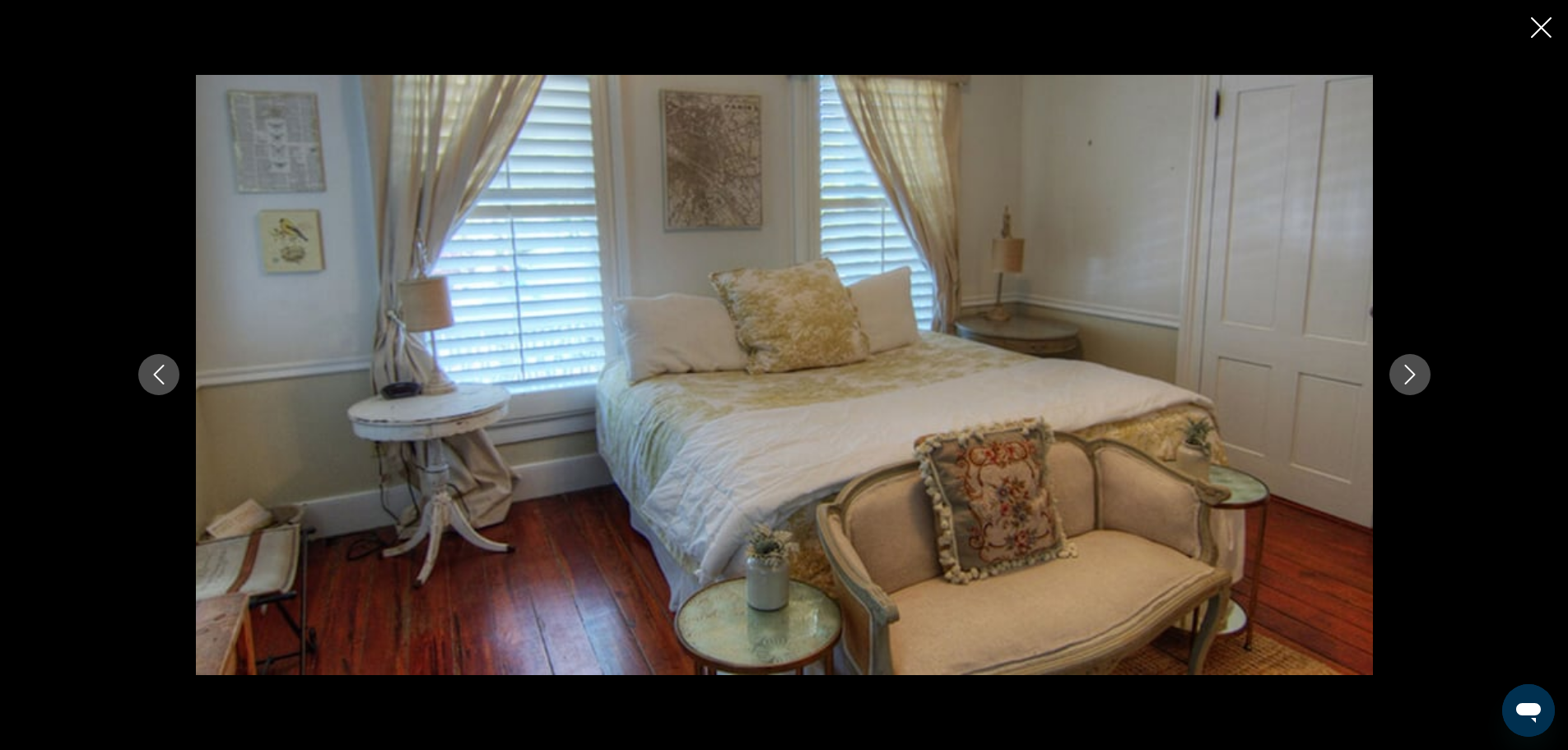
click at [1405, 377] on icon "Next image" at bounding box center [1409, 375] width 20 height 20
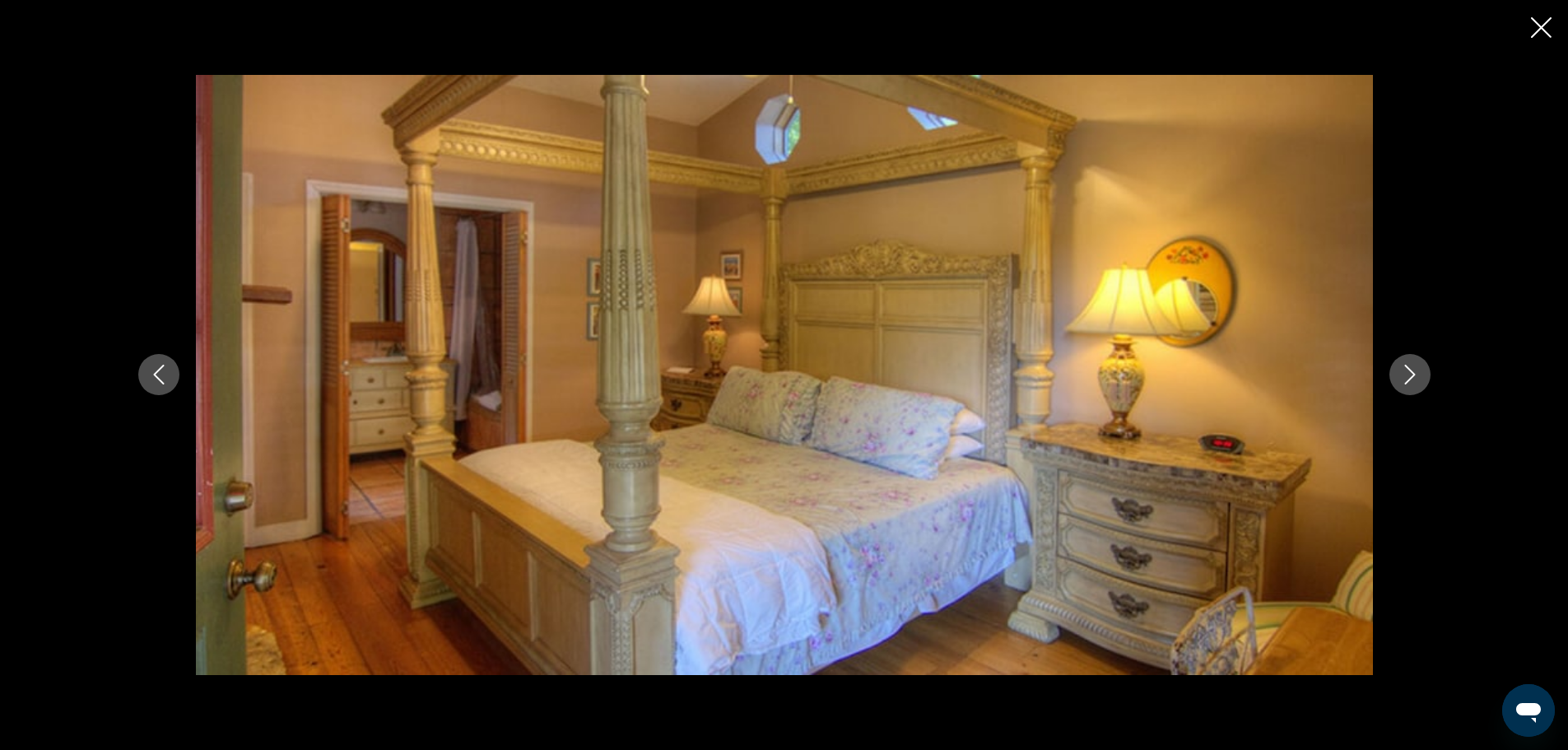
click at [1405, 377] on icon "Next image" at bounding box center [1409, 375] width 20 height 20
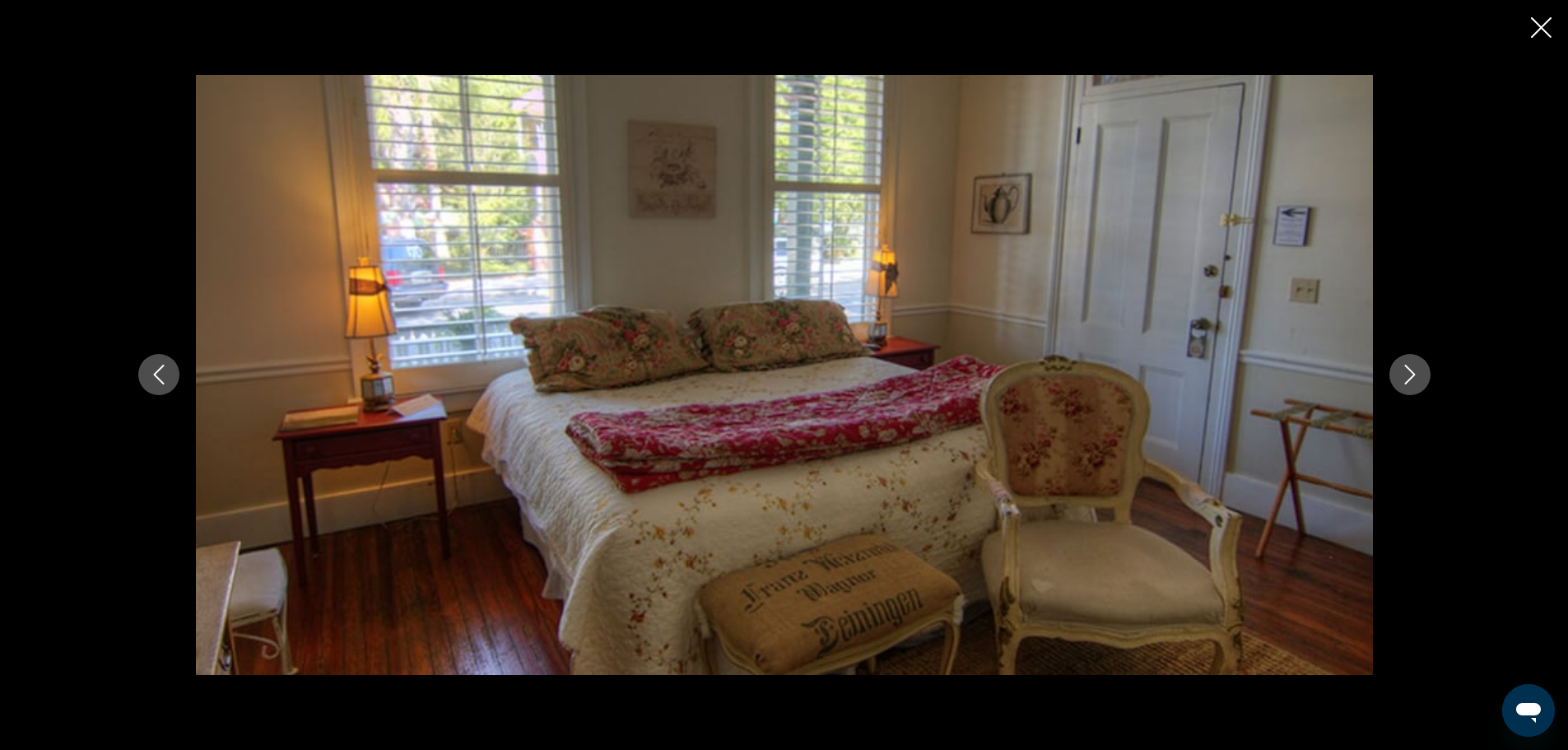
click at [1405, 377] on icon "Next image" at bounding box center [1409, 375] width 20 height 20
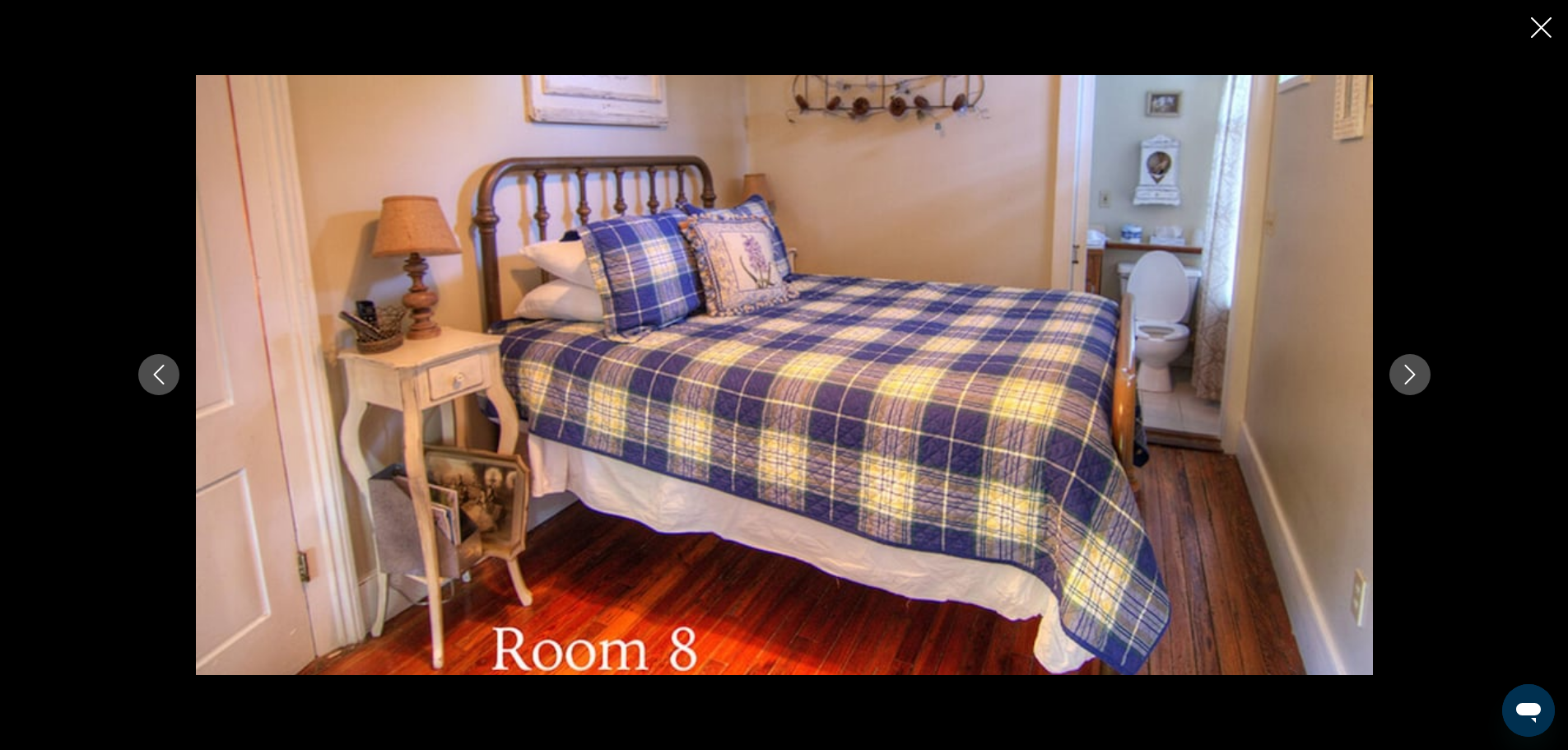
click at [1405, 377] on icon "Next image" at bounding box center [1409, 375] width 20 height 20
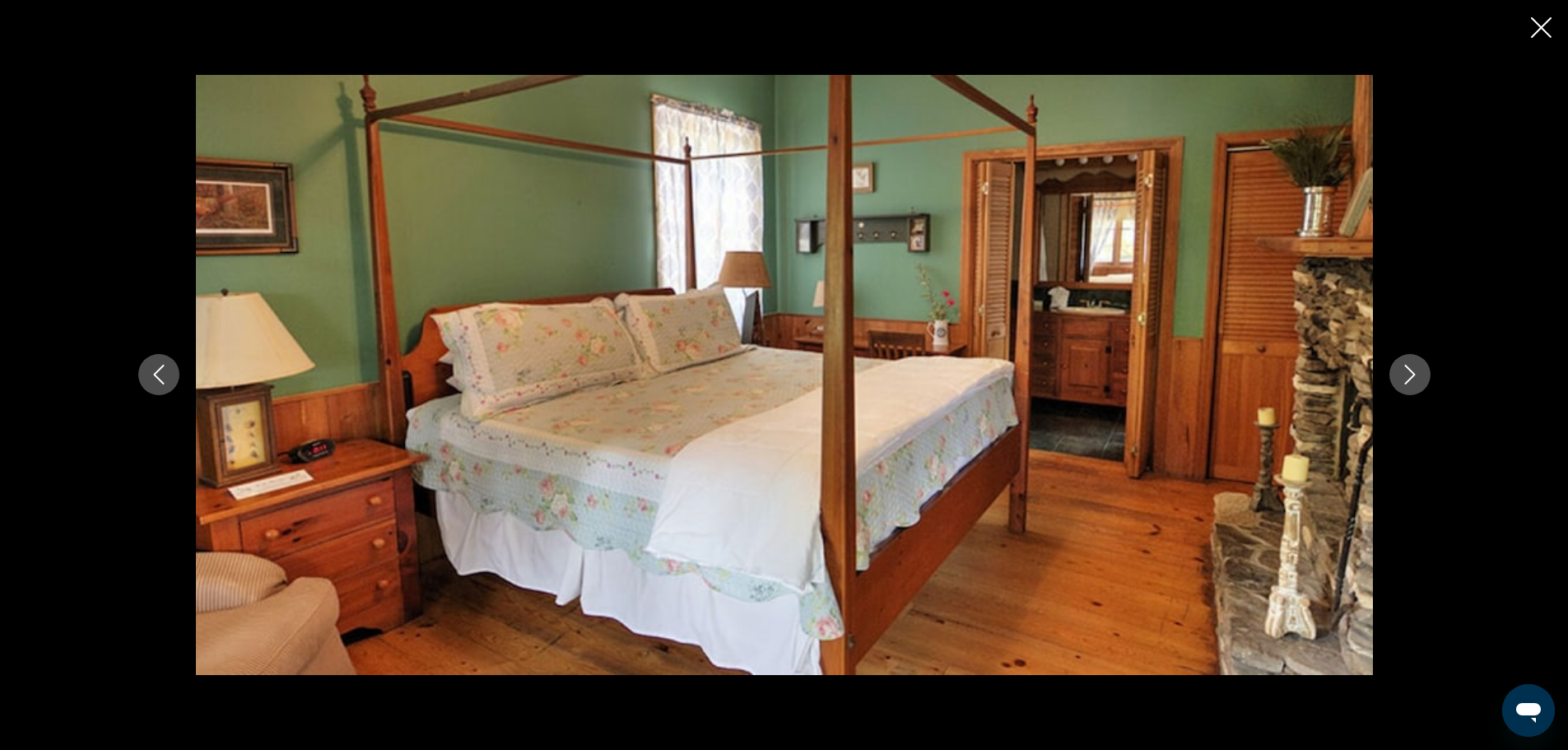
click at [1405, 377] on icon "Next image" at bounding box center [1409, 375] width 20 height 20
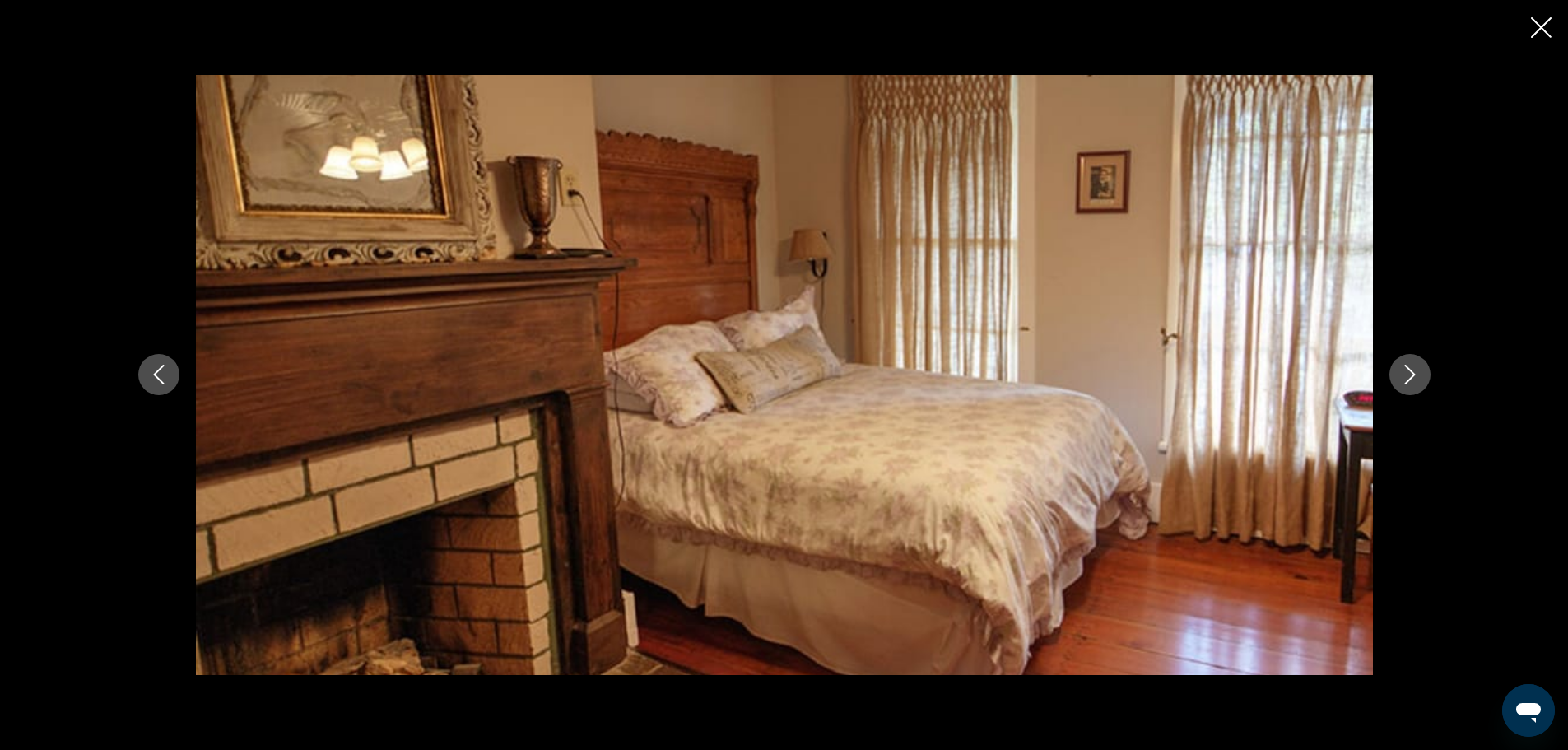
click at [1405, 377] on icon "Next image" at bounding box center [1409, 375] width 20 height 20
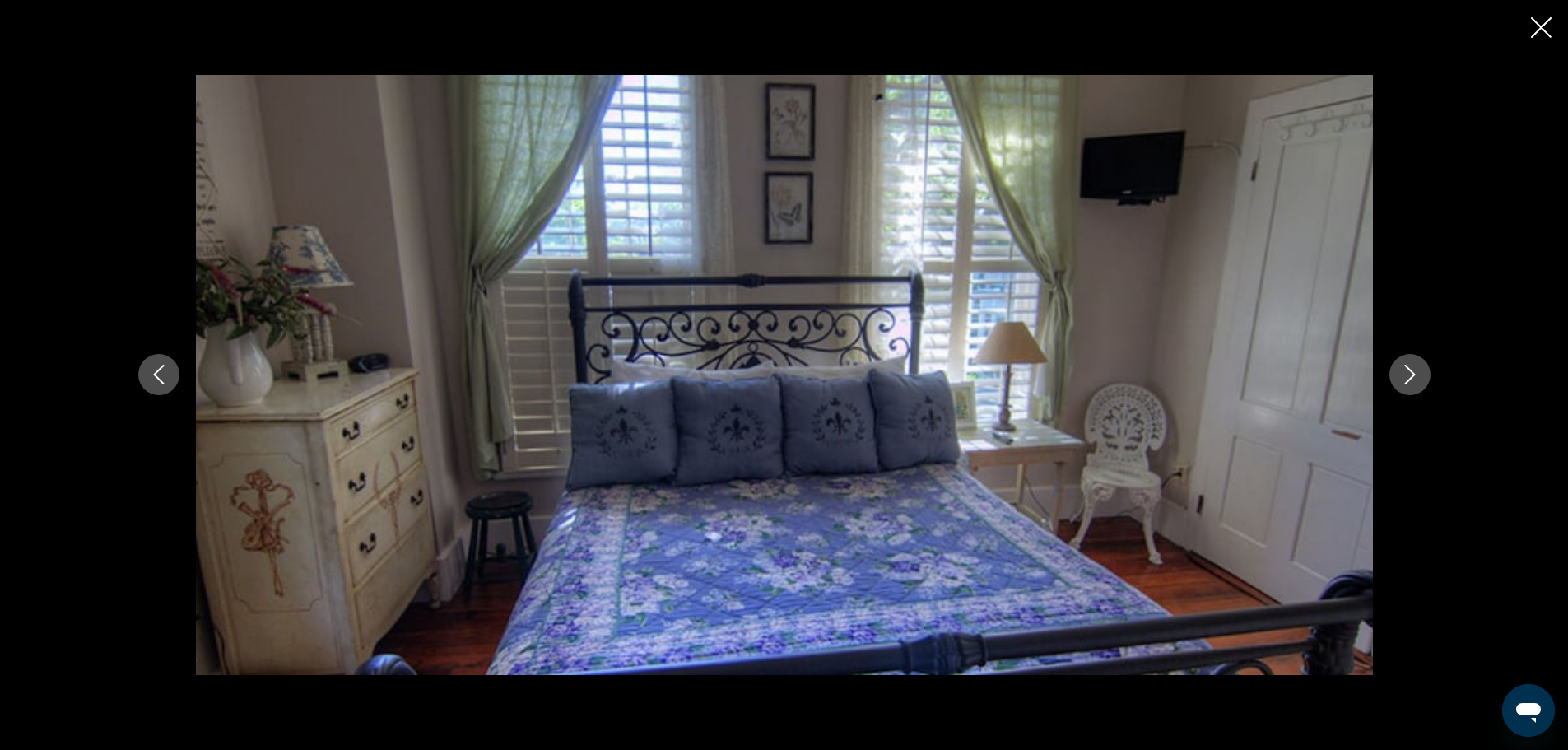
click at [1405, 377] on icon "Next image" at bounding box center [1409, 375] width 20 height 20
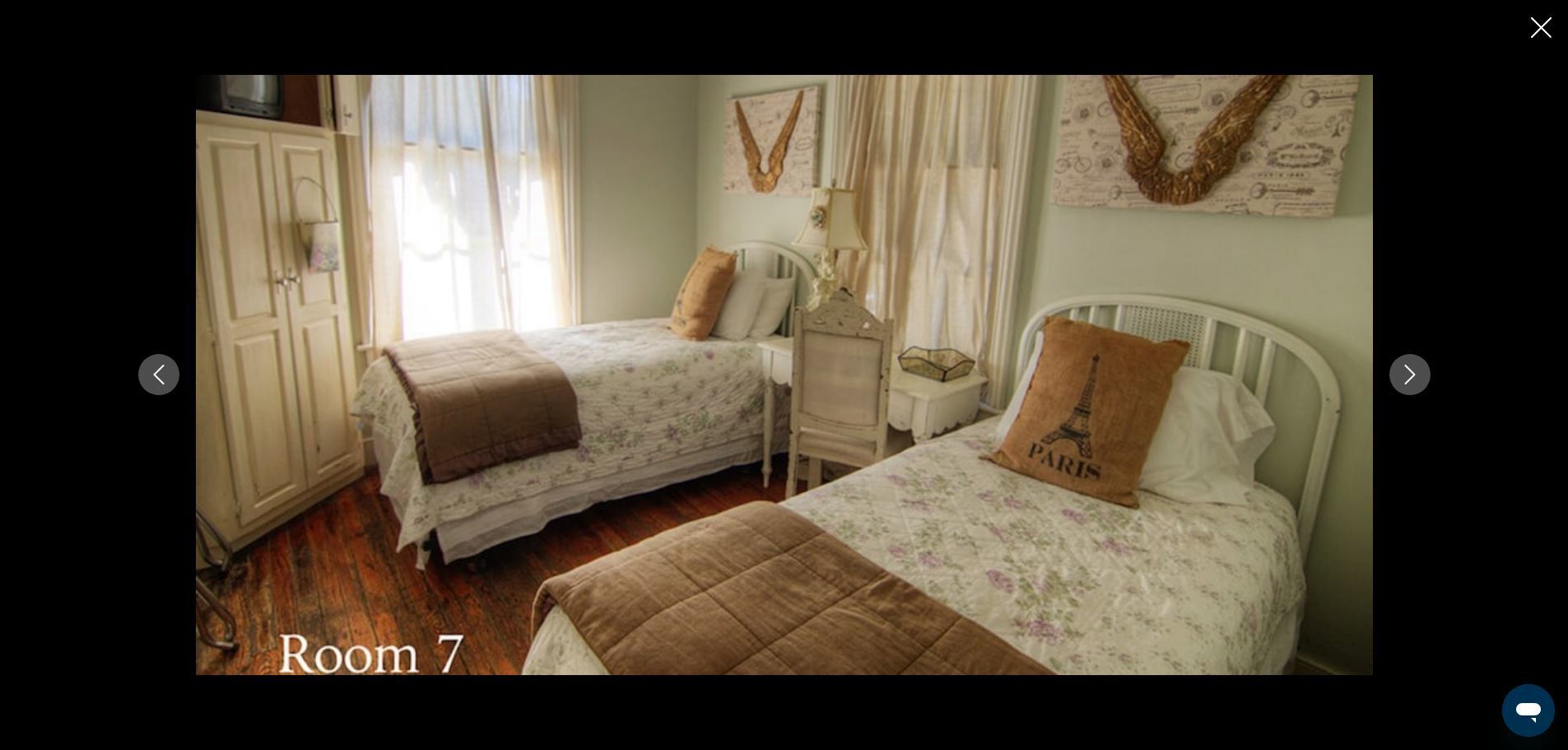
click at [1405, 377] on icon "Next image" at bounding box center [1409, 375] width 20 height 20
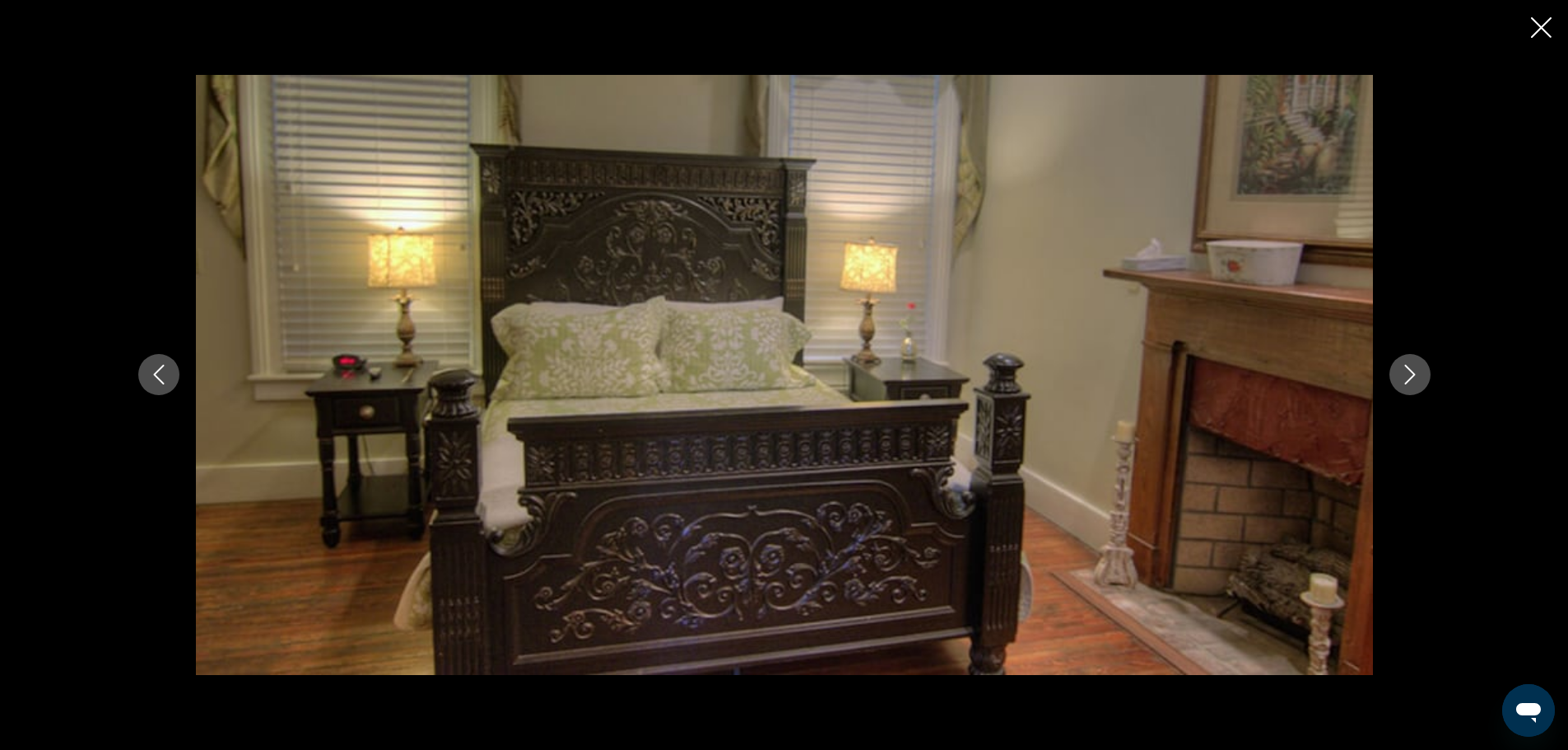
click at [1407, 375] on icon "Next image" at bounding box center [1409, 375] width 20 height 20
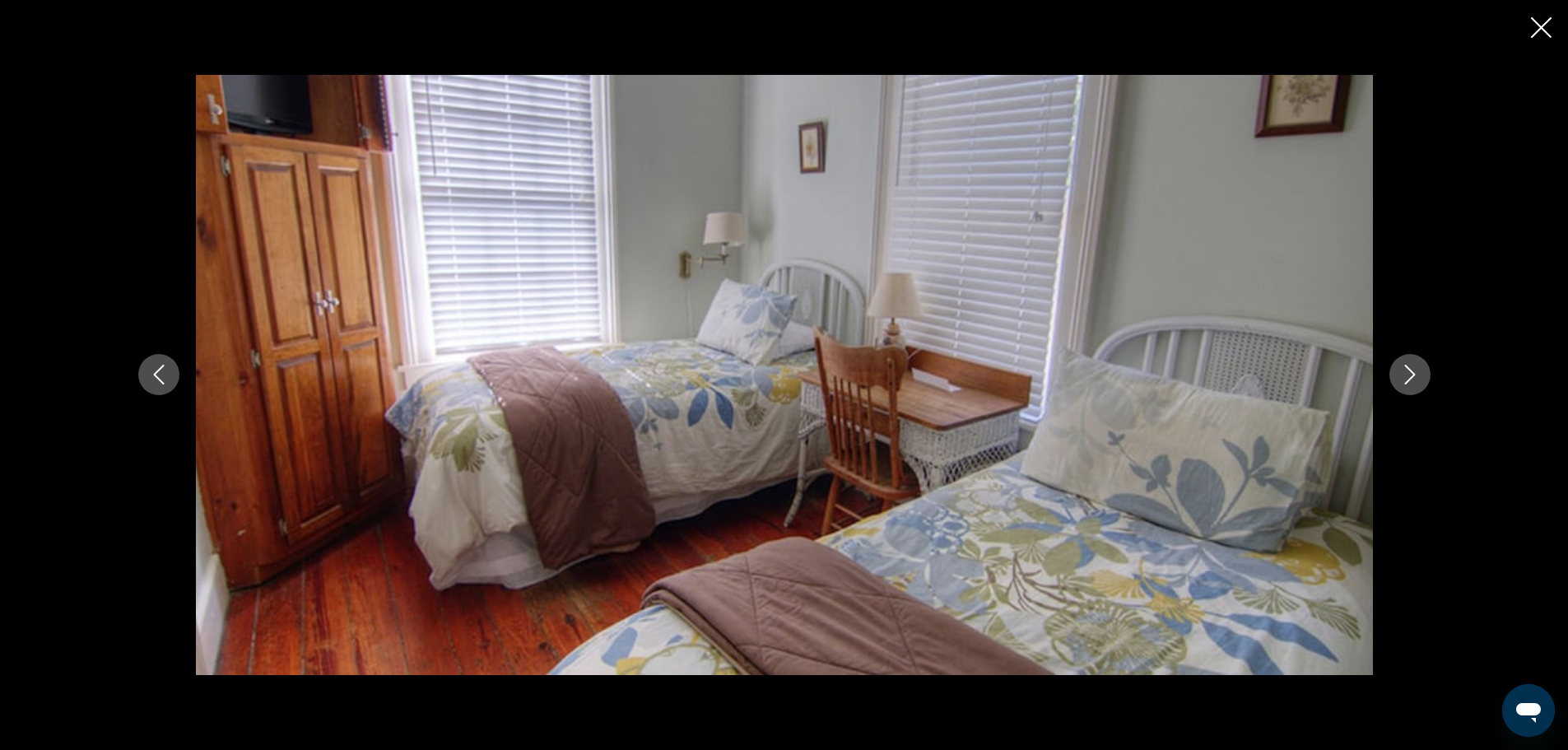
click at [1407, 375] on icon "Next image" at bounding box center [1409, 375] width 20 height 20
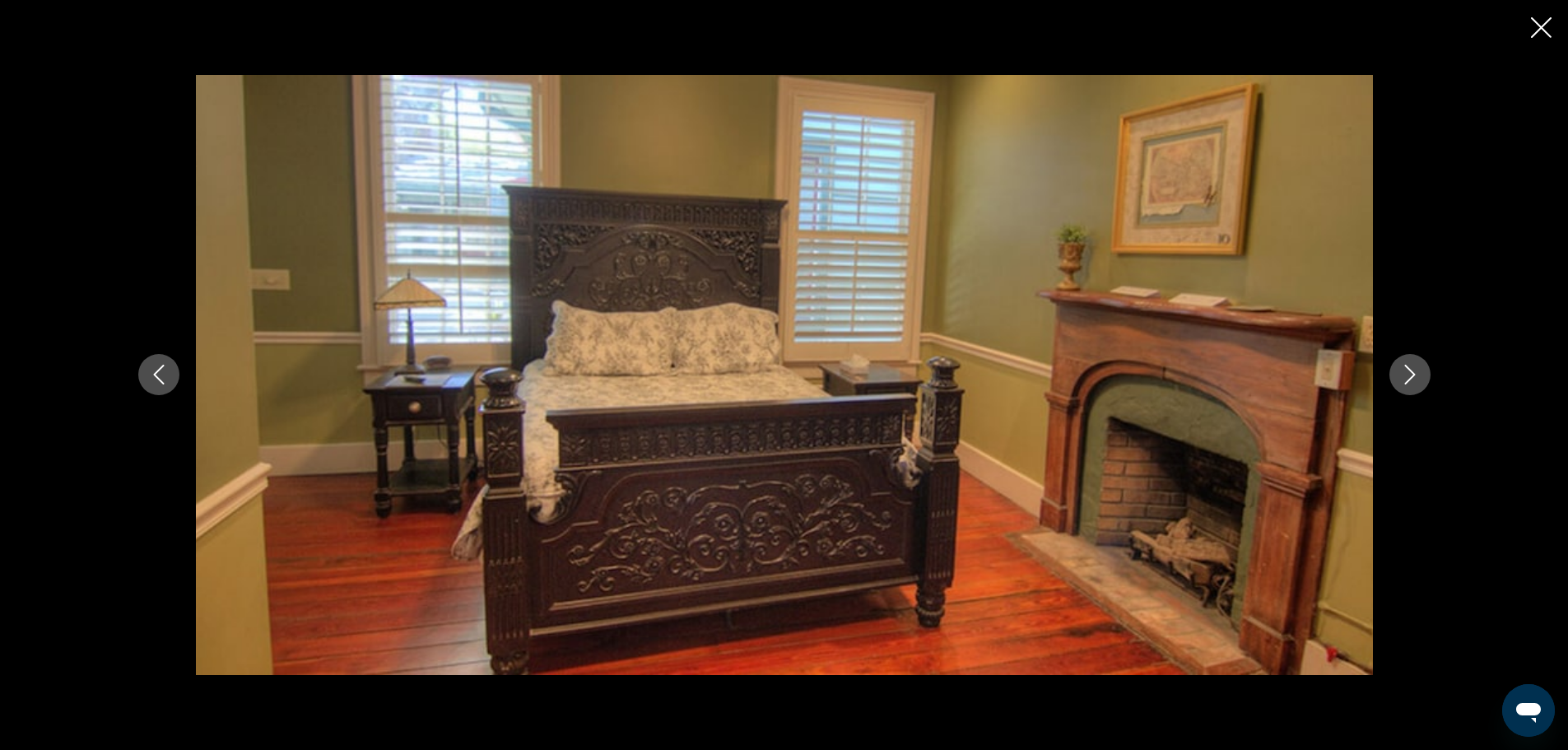
click at [1407, 375] on icon "Next image" at bounding box center [1409, 375] width 20 height 20
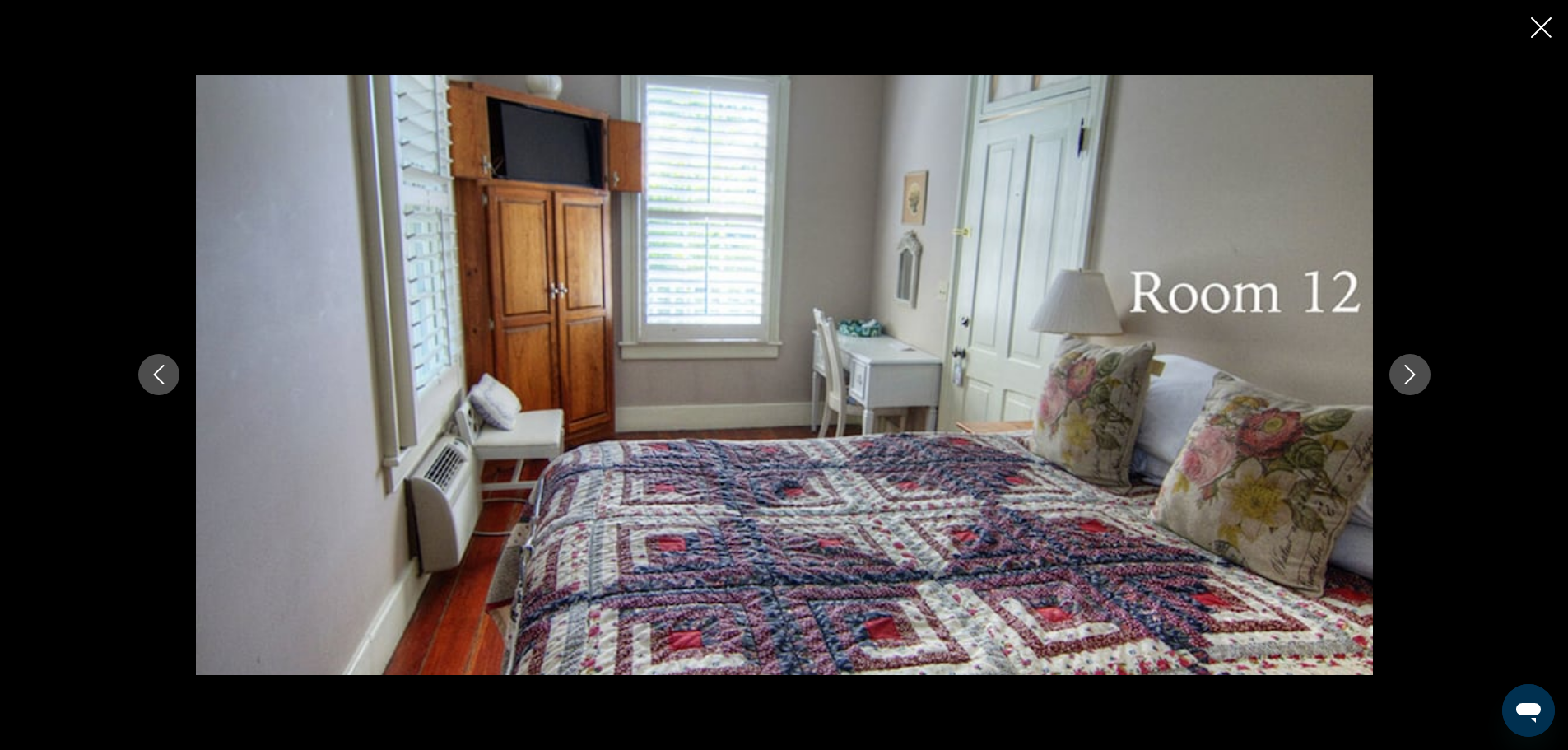
click at [1407, 375] on icon "Next image" at bounding box center [1409, 375] width 20 height 20
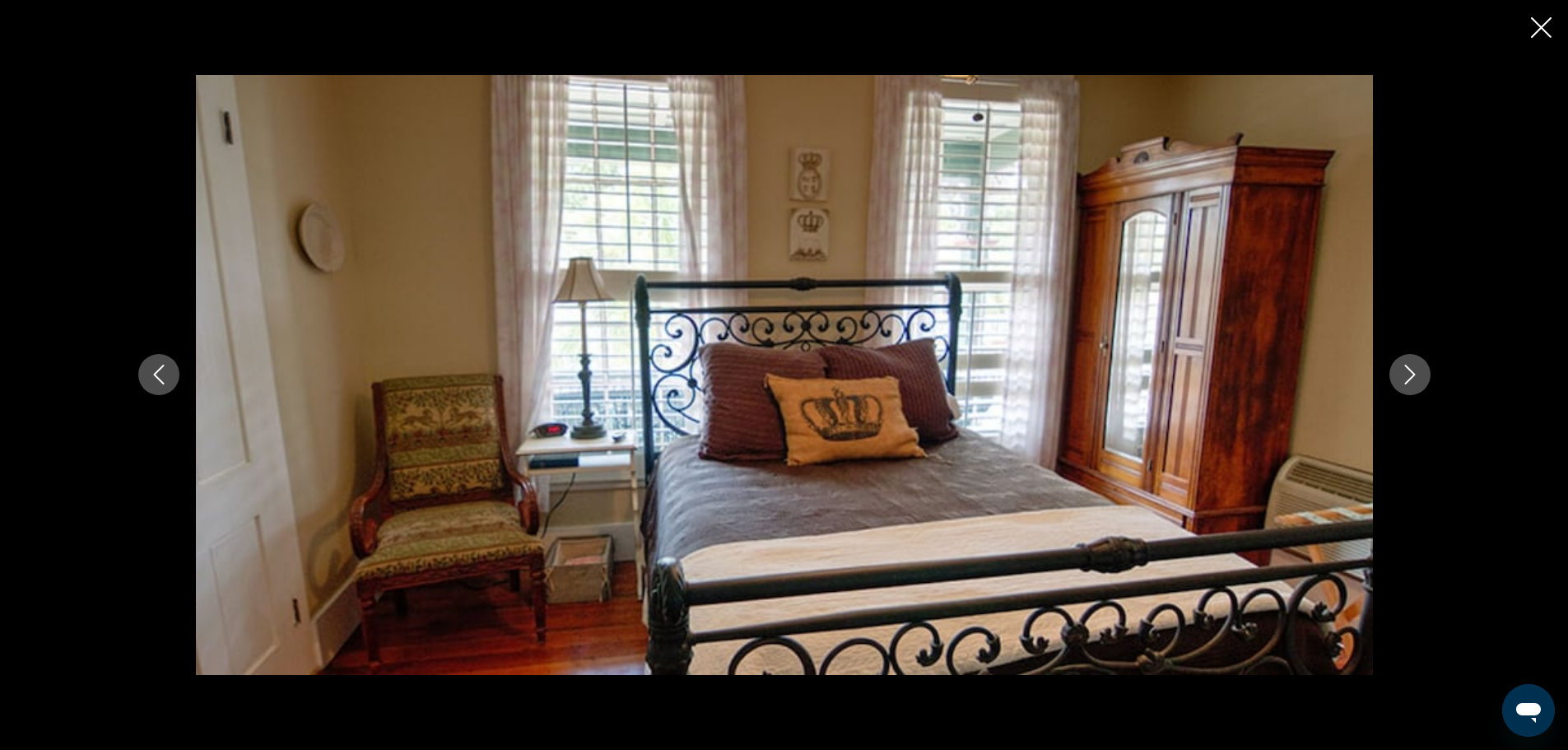
click at [1407, 375] on icon "Next image" at bounding box center [1409, 375] width 20 height 20
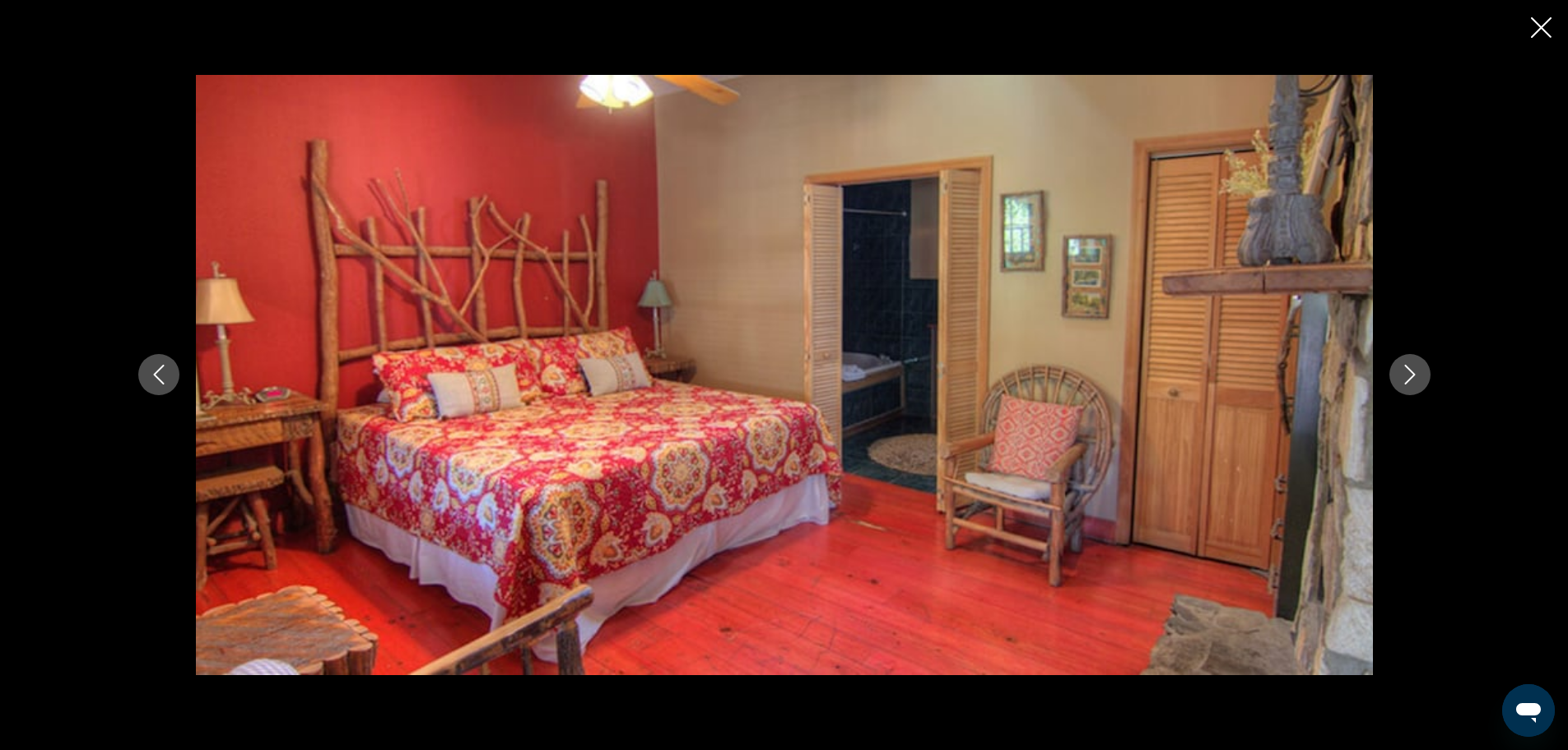
click at [1407, 375] on icon "Next image" at bounding box center [1409, 375] width 20 height 20
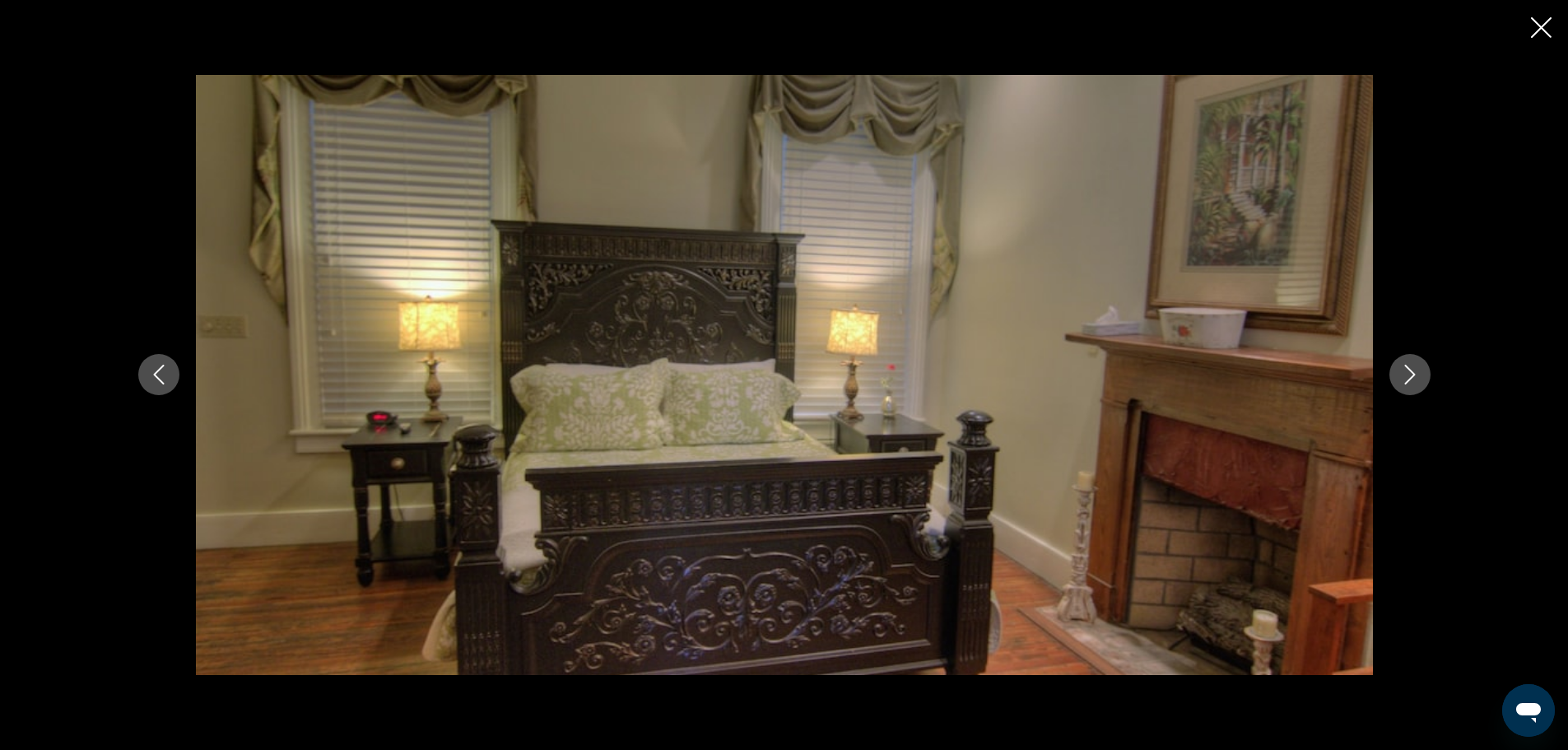
click at [1407, 375] on icon "Next image" at bounding box center [1409, 375] width 20 height 20
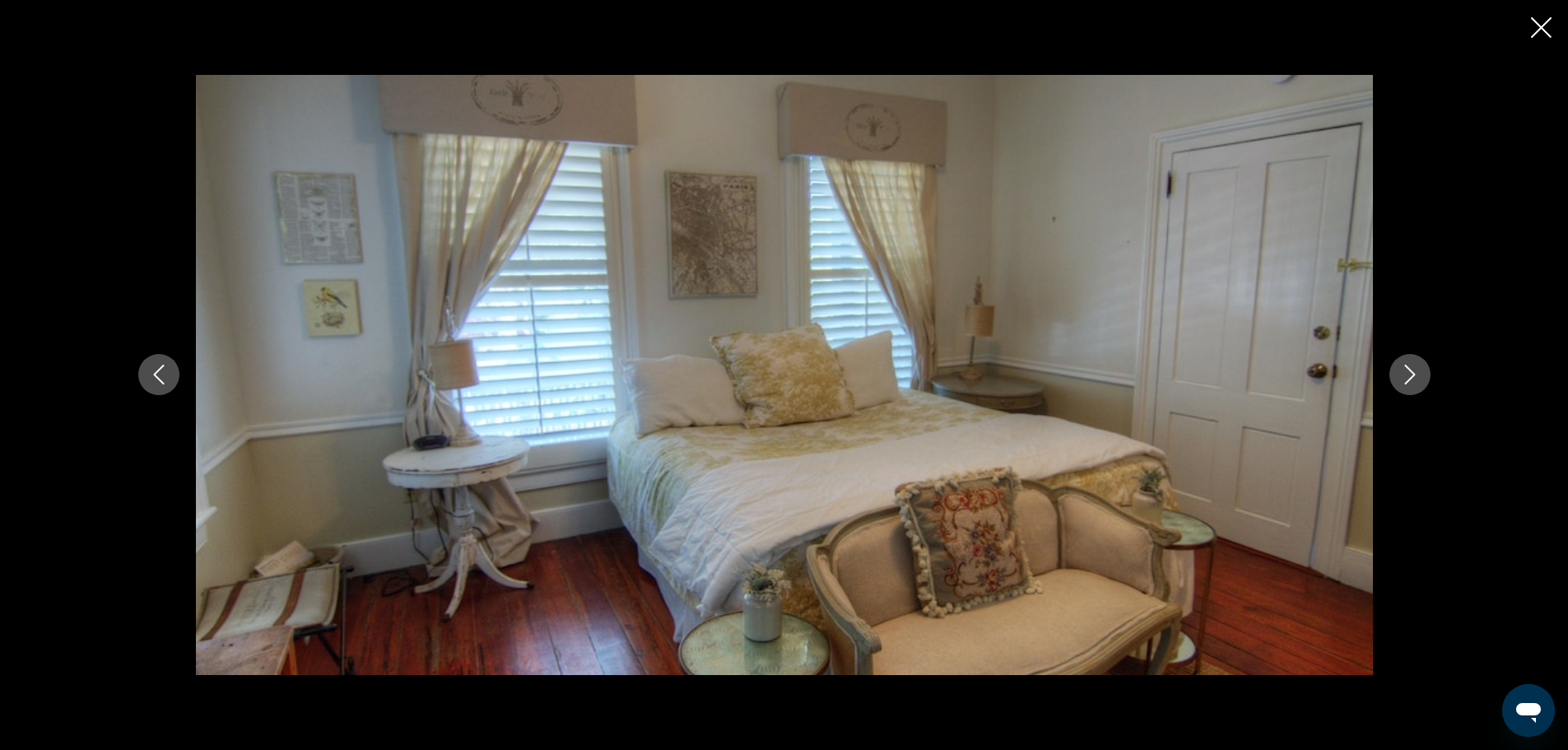
click at [1407, 375] on icon "Next image" at bounding box center [1409, 375] width 20 height 20
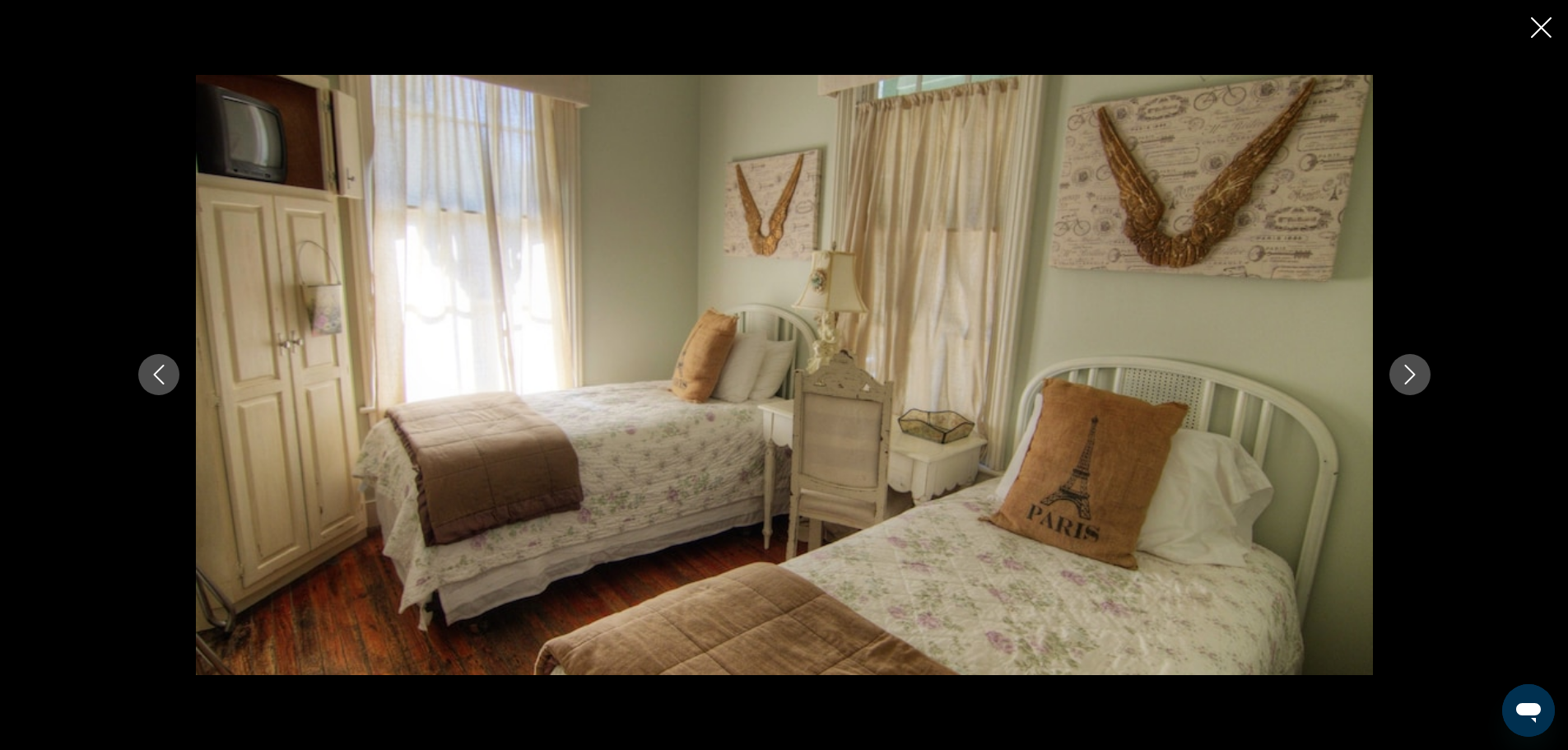
click at [1407, 375] on icon "Next image" at bounding box center [1409, 375] width 20 height 20
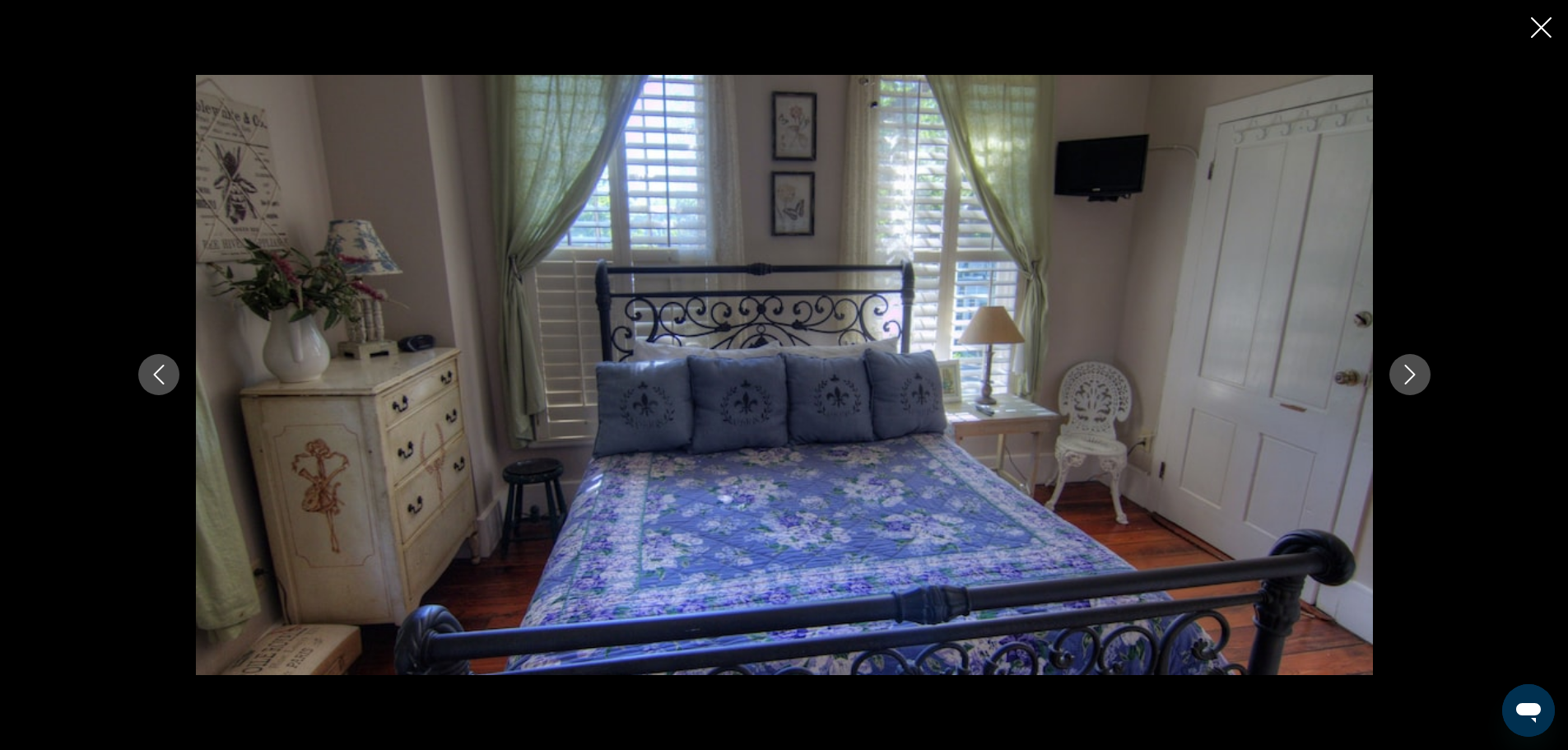
click at [1407, 375] on icon "Next image" at bounding box center [1409, 375] width 20 height 20
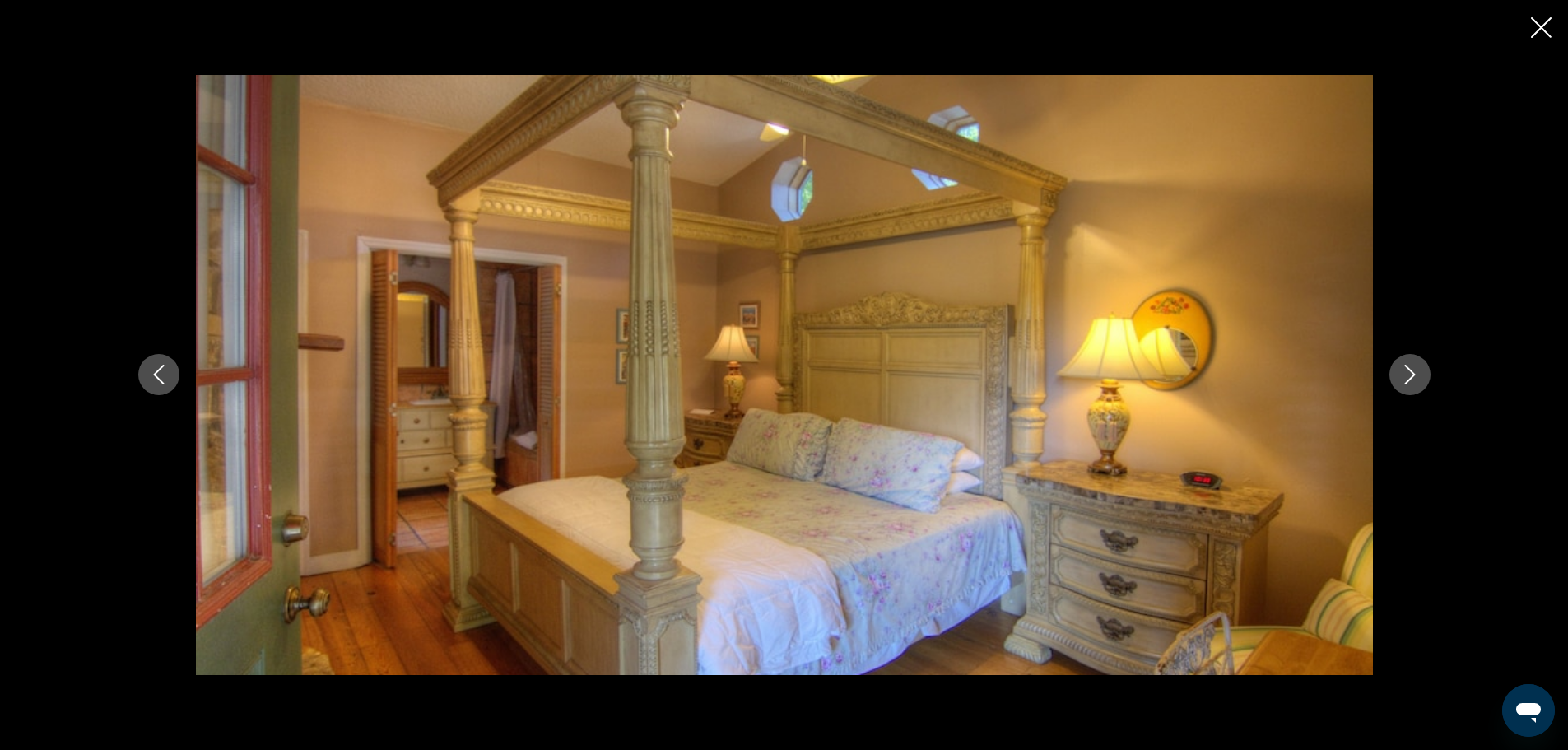
click at [1407, 375] on icon "Next image" at bounding box center [1409, 375] width 20 height 20
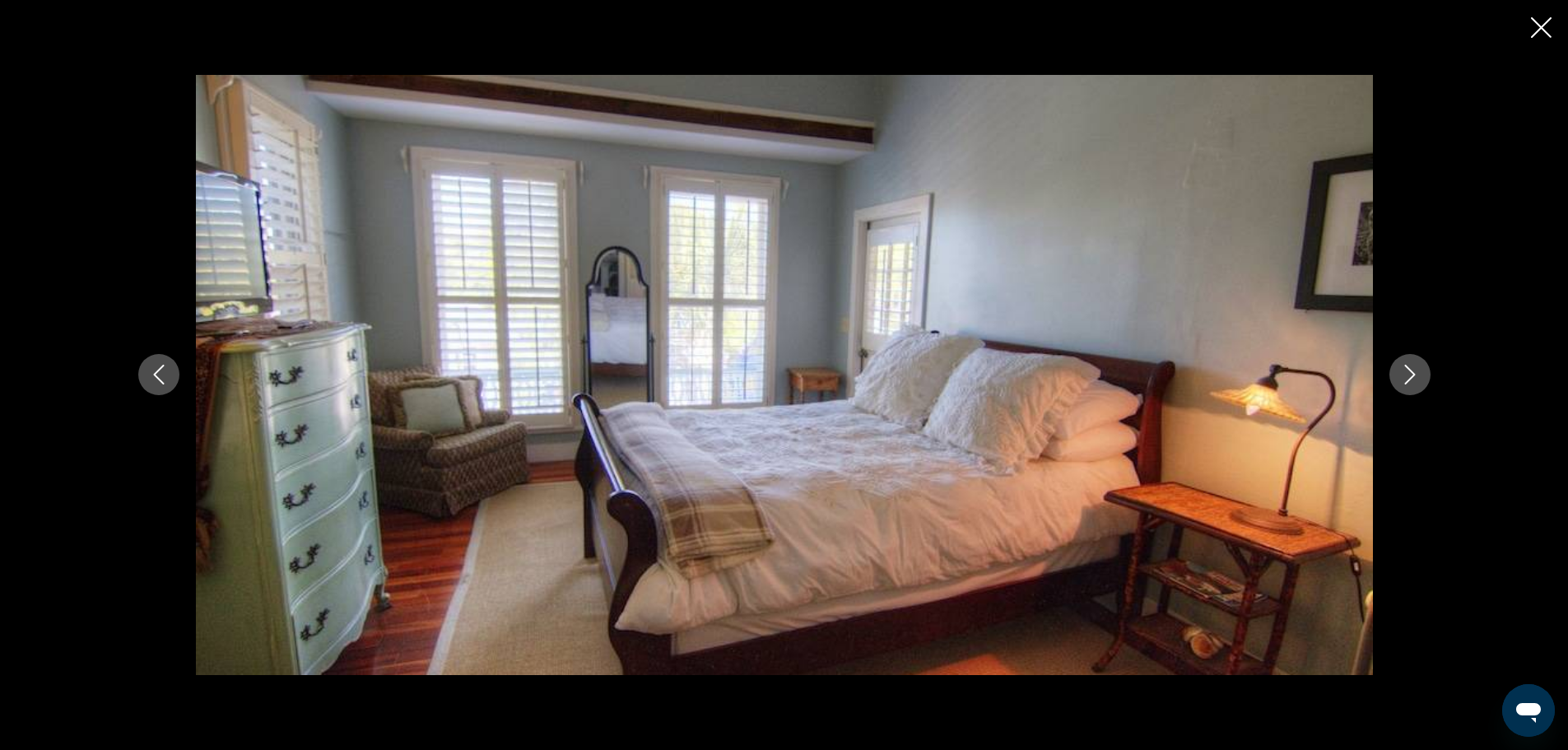
click at [1407, 375] on icon "Next image" at bounding box center [1409, 375] width 20 height 20
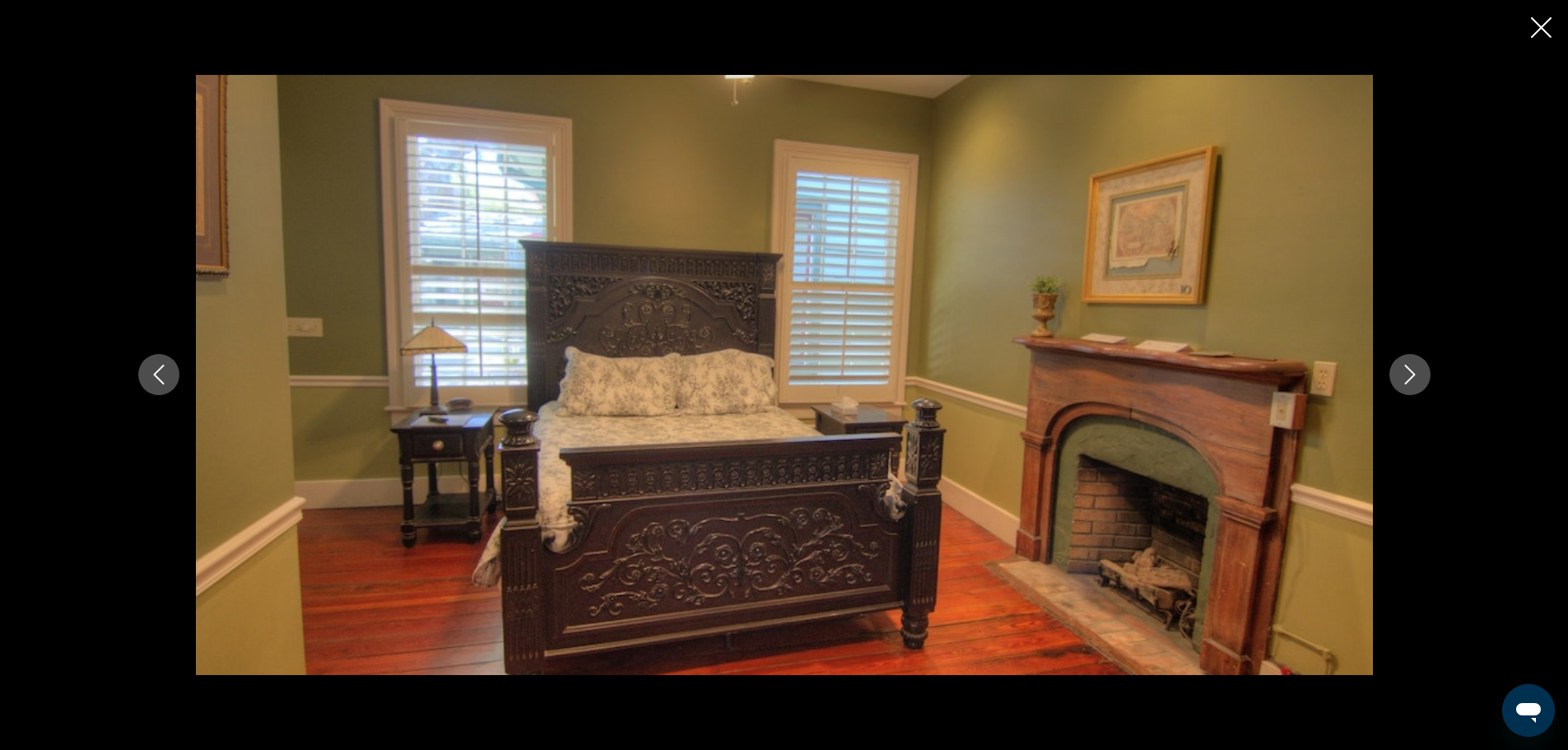
click at [1408, 375] on icon "Next image" at bounding box center [1409, 375] width 20 height 20
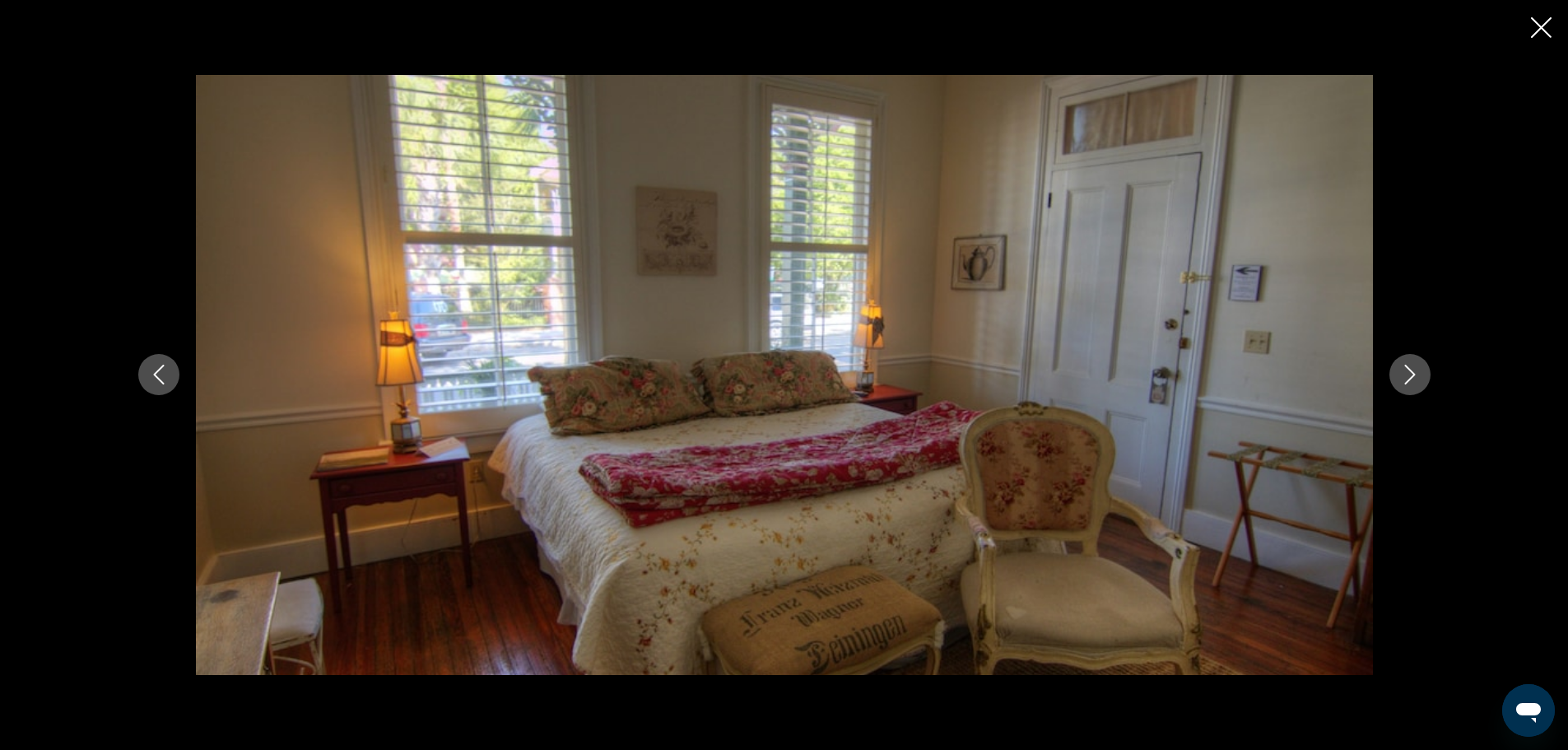
click at [1408, 375] on icon "Next image" at bounding box center [1409, 375] width 20 height 20
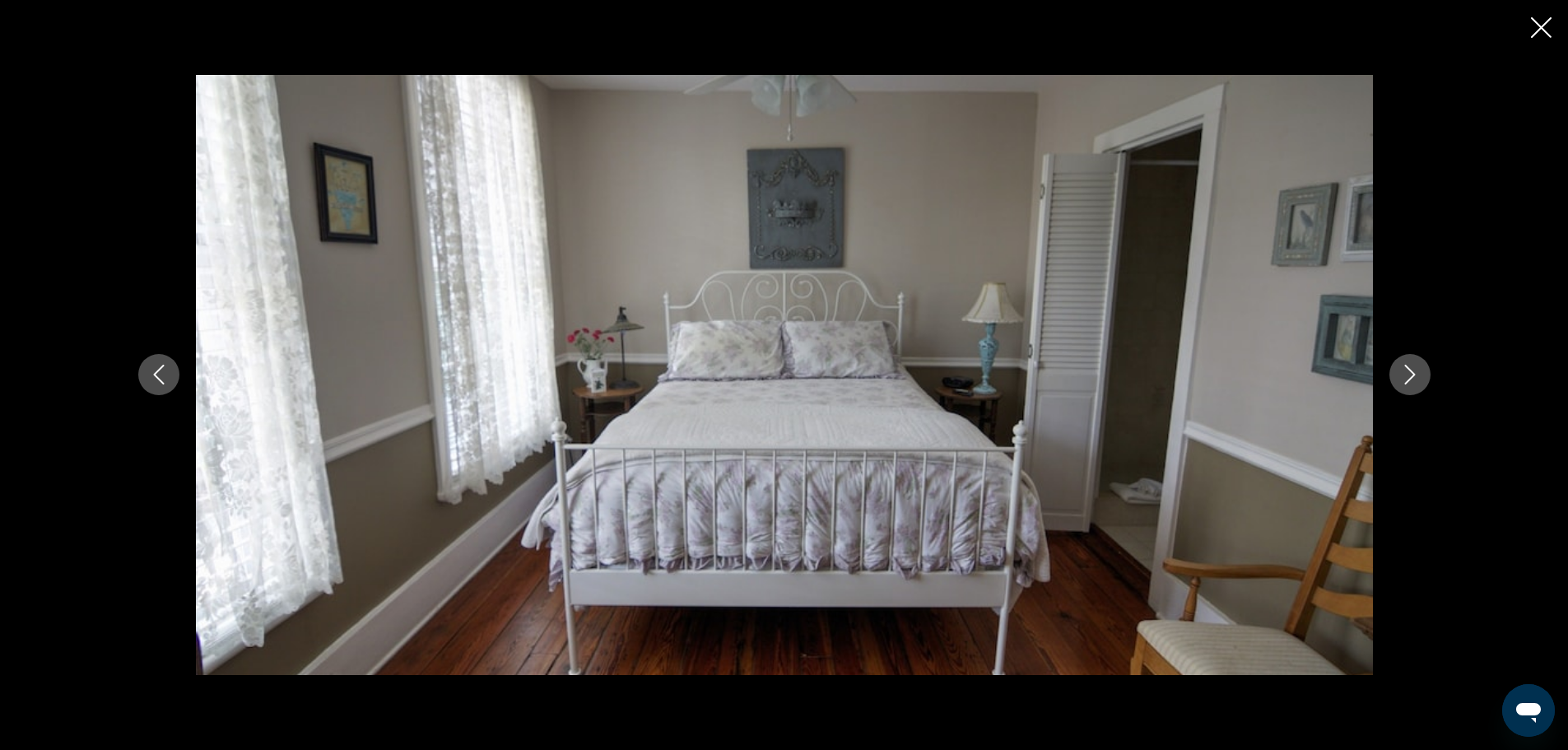
click at [1410, 375] on icon "Next image" at bounding box center [1409, 375] width 20 height 20
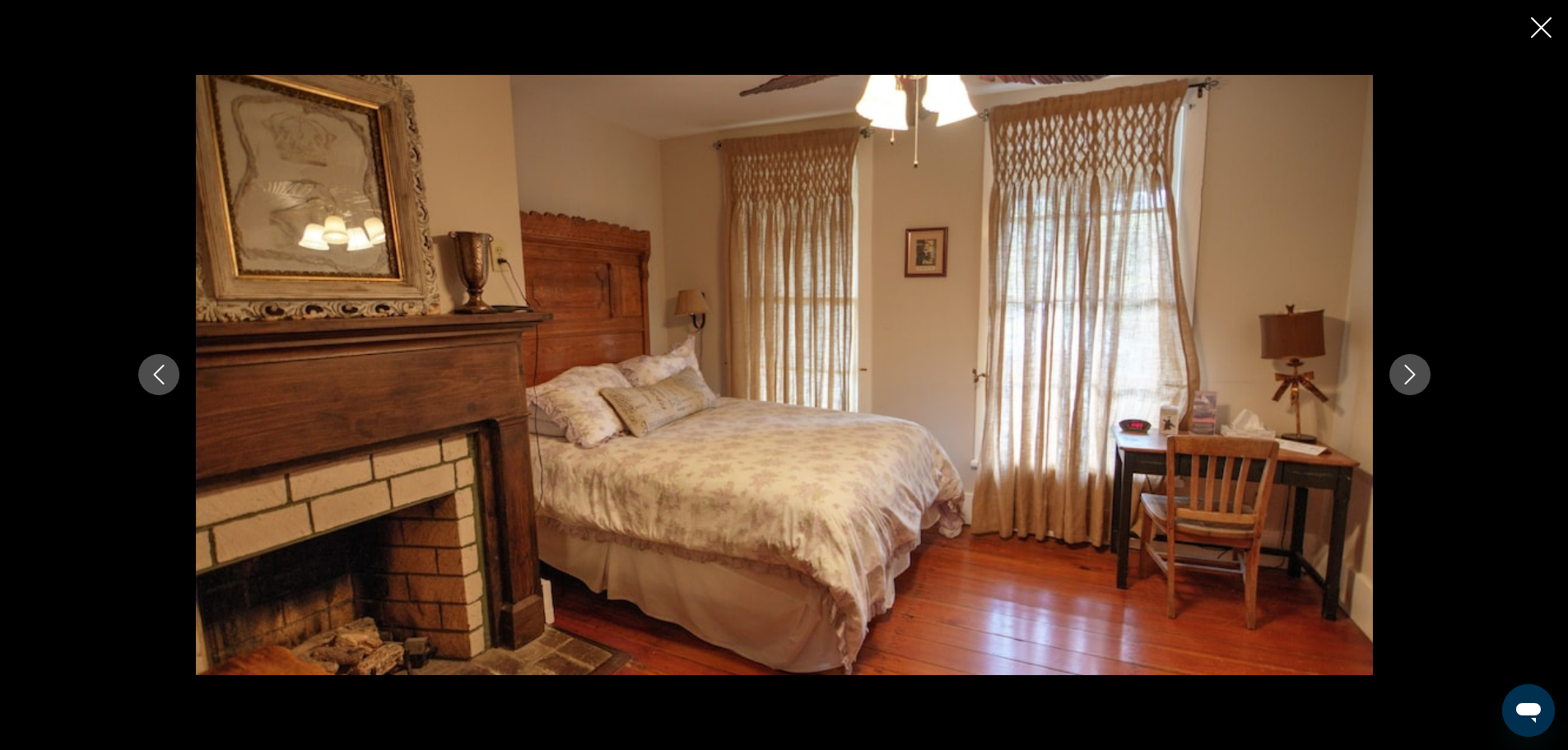
click at [1410, 375] on icon "Next image" at bounding box center [1409, 375] width 20 height 20
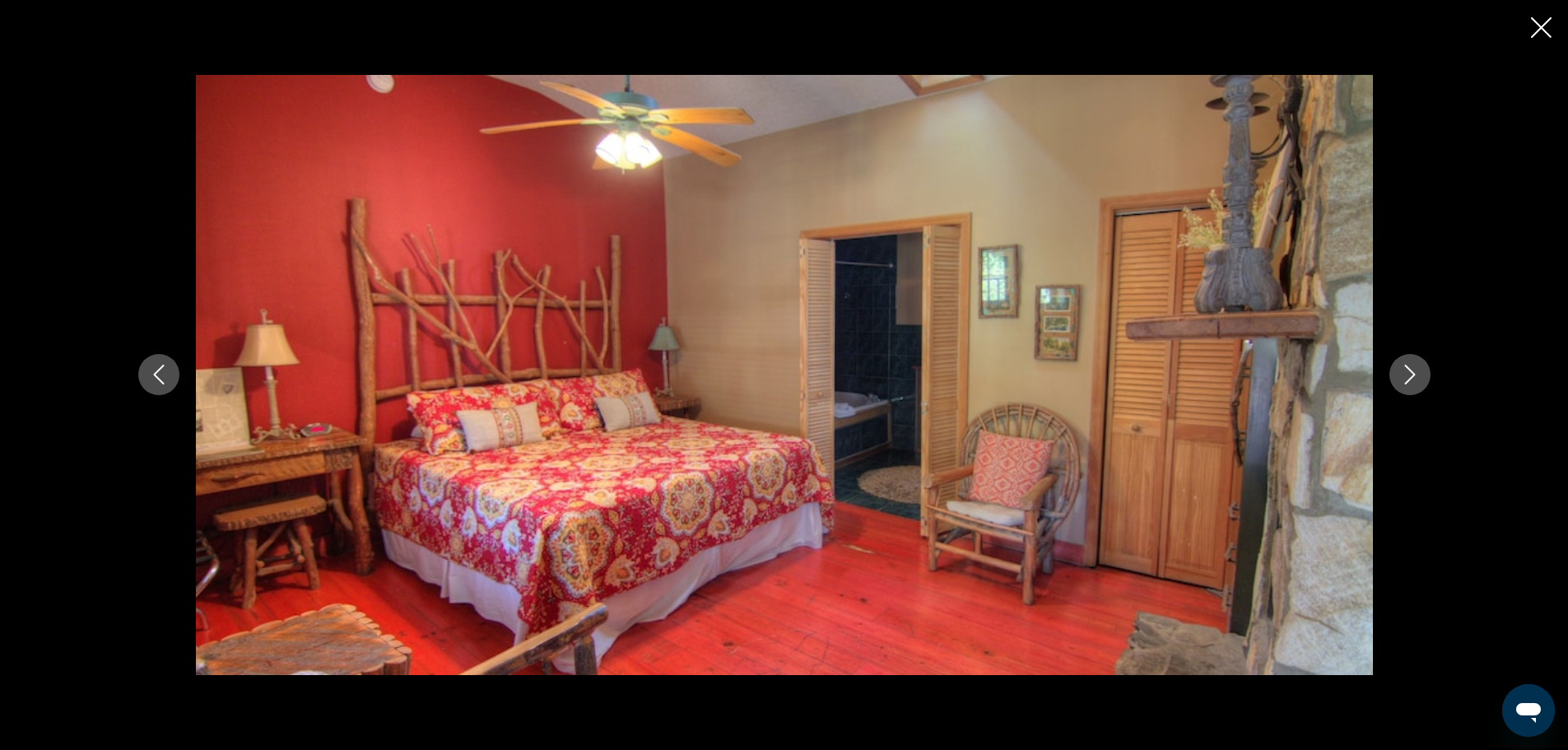
click at [1540, 24] on icon "Close slideshow" at bounding box center [1540, 27] width 20 height 20
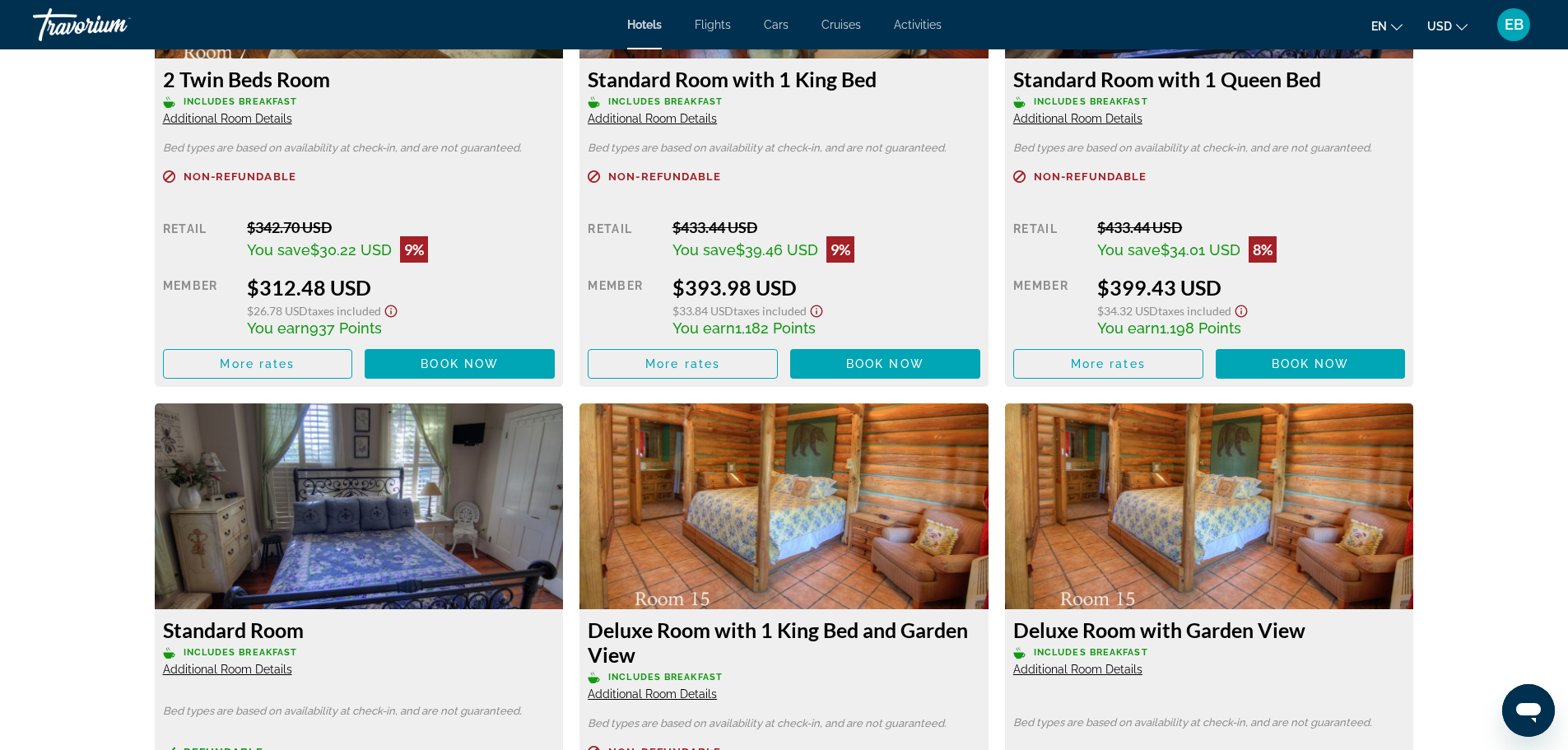
scroll to position [2222, 0]
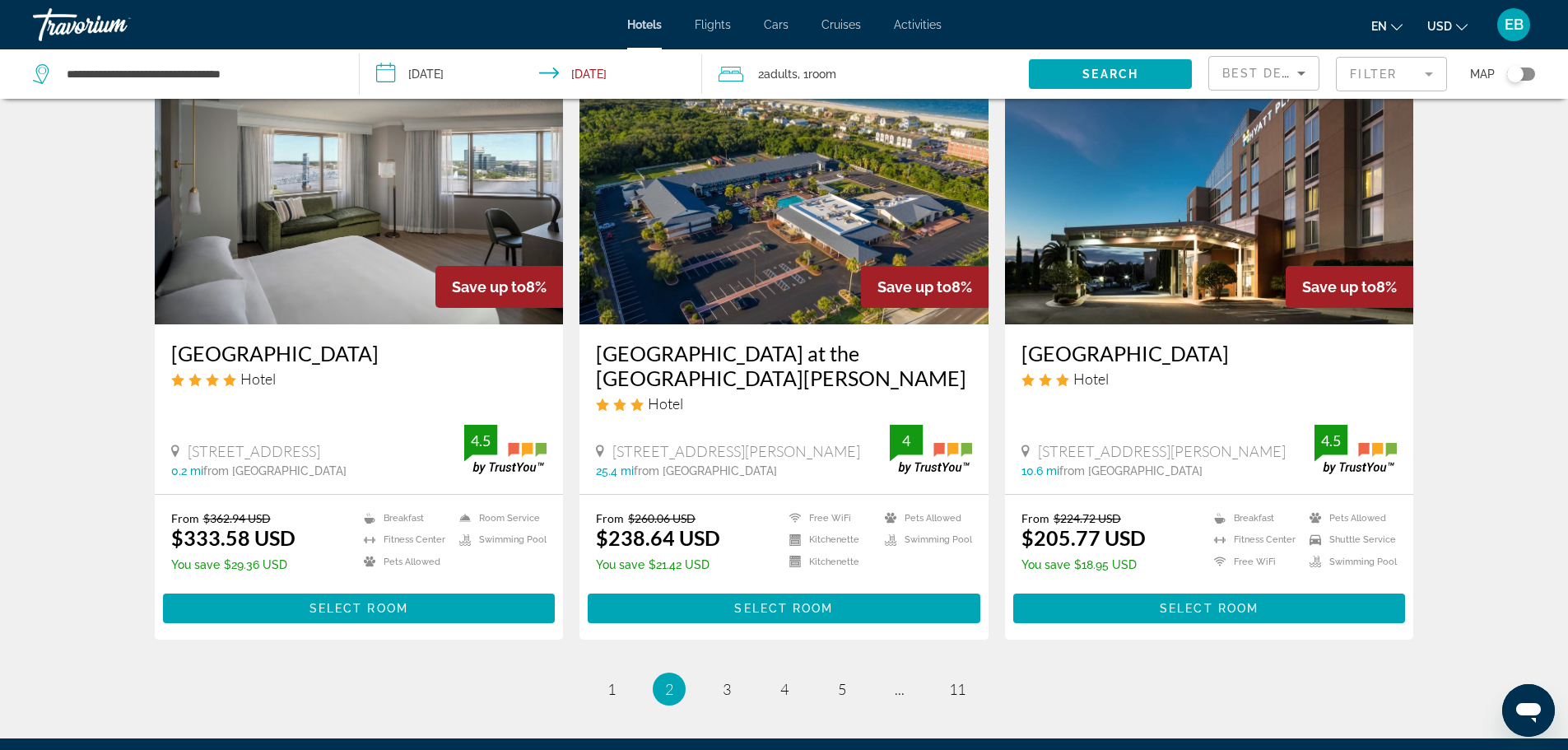
scroll to position [2057, 0]
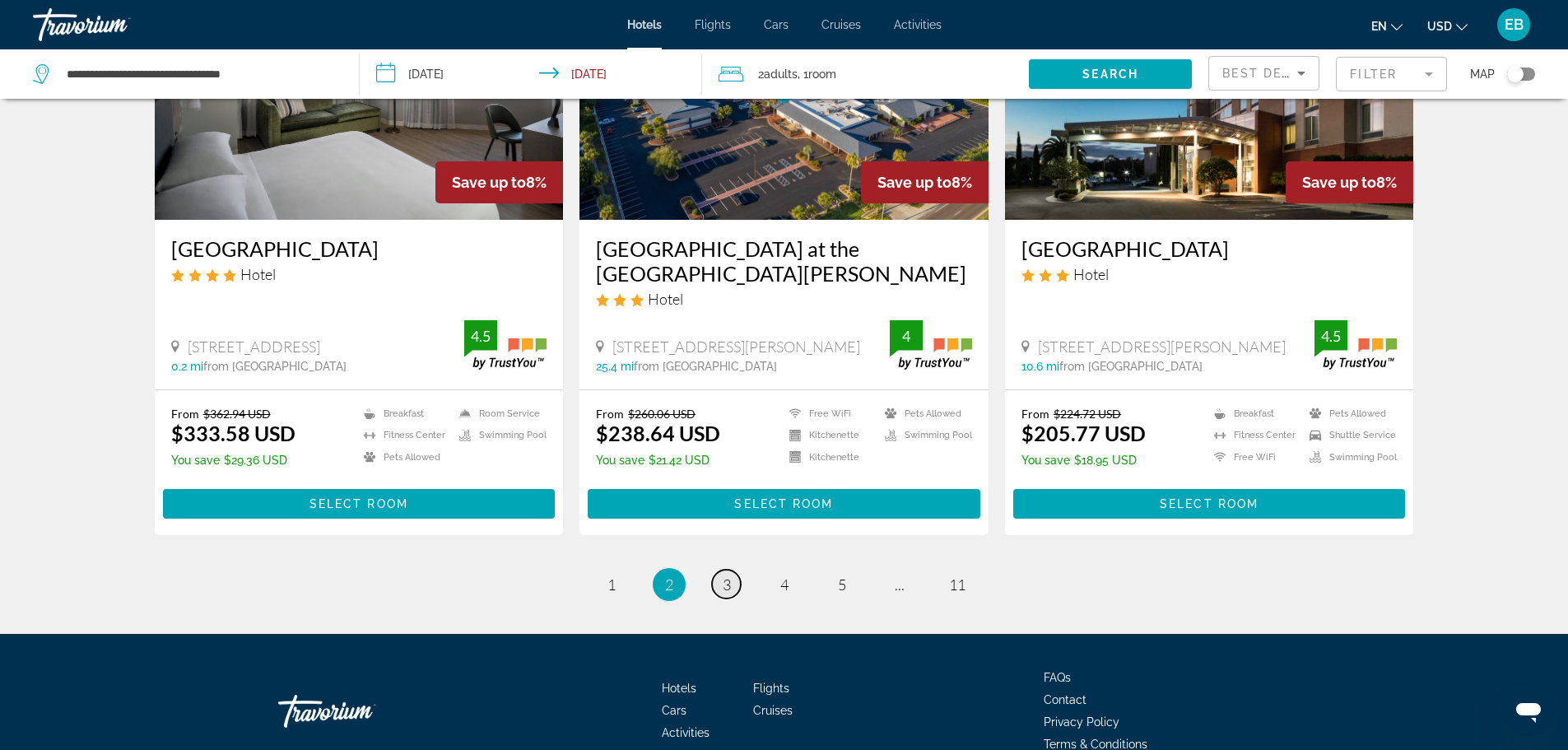
click at [729, 575] on span "3" at bounding box center [726, 584] width 8 height 18
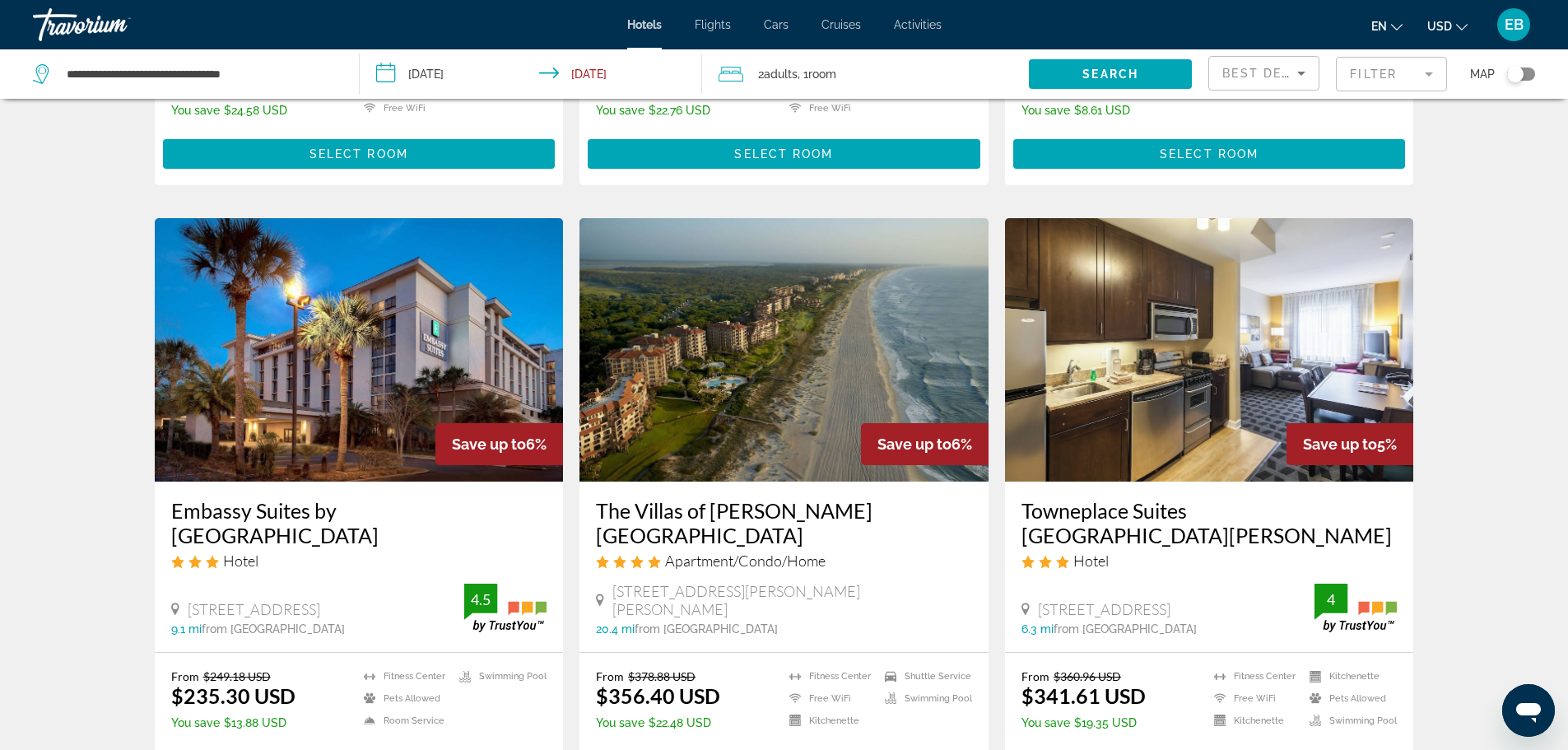
scroll to position [576, 0]
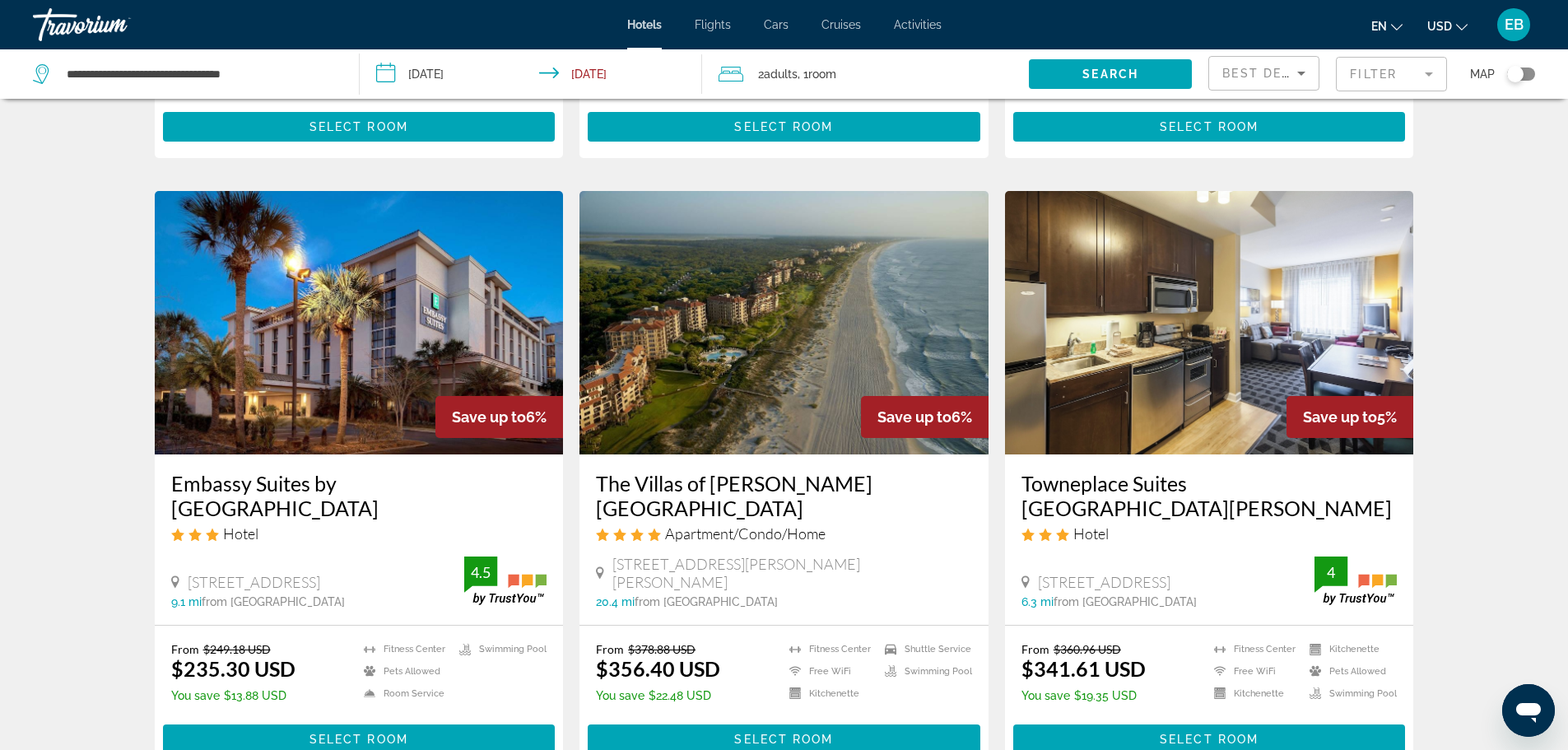
click at [737, 379] on img "Main content" at bounding box center [784, 322] width 409 height 264
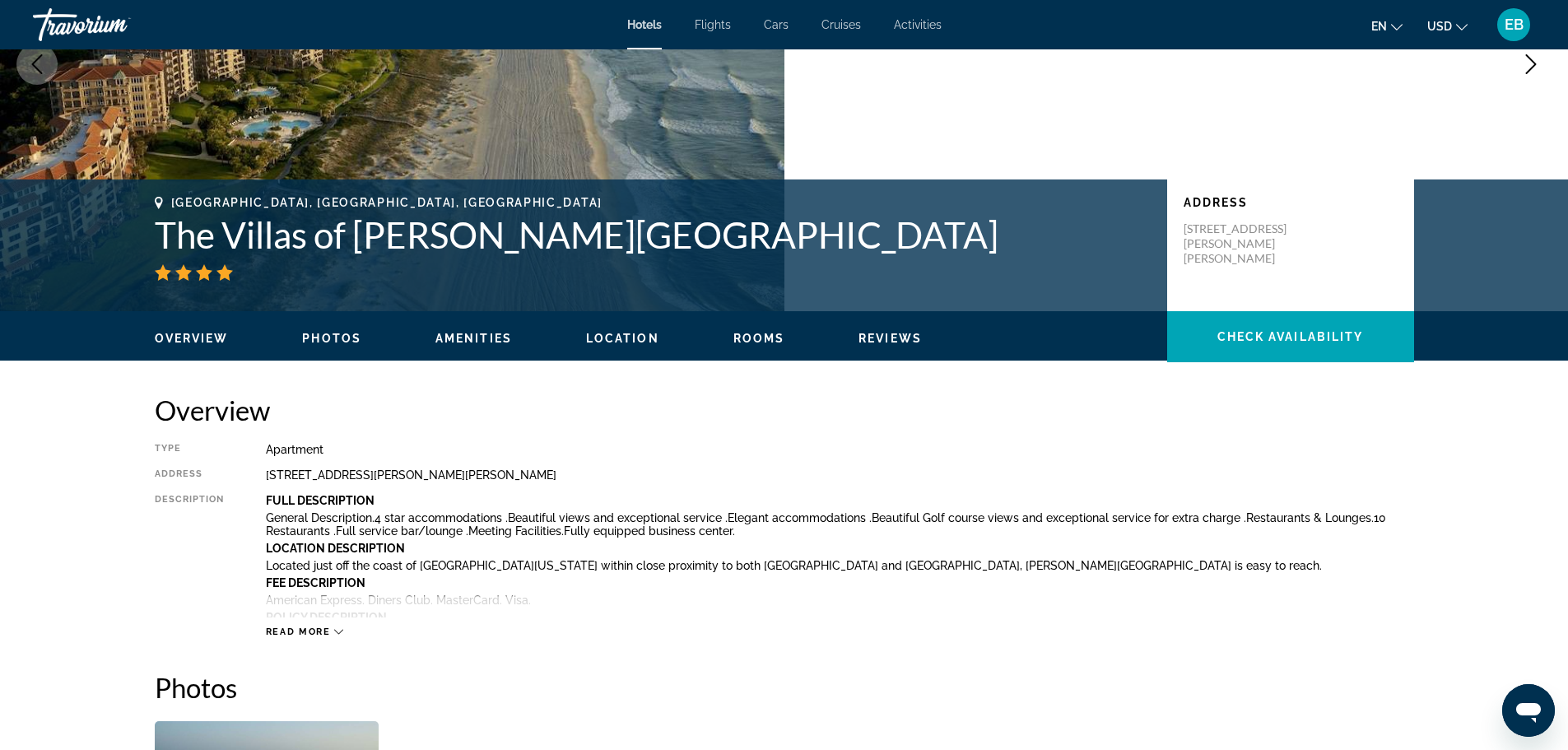
scroll to position [247, 0]
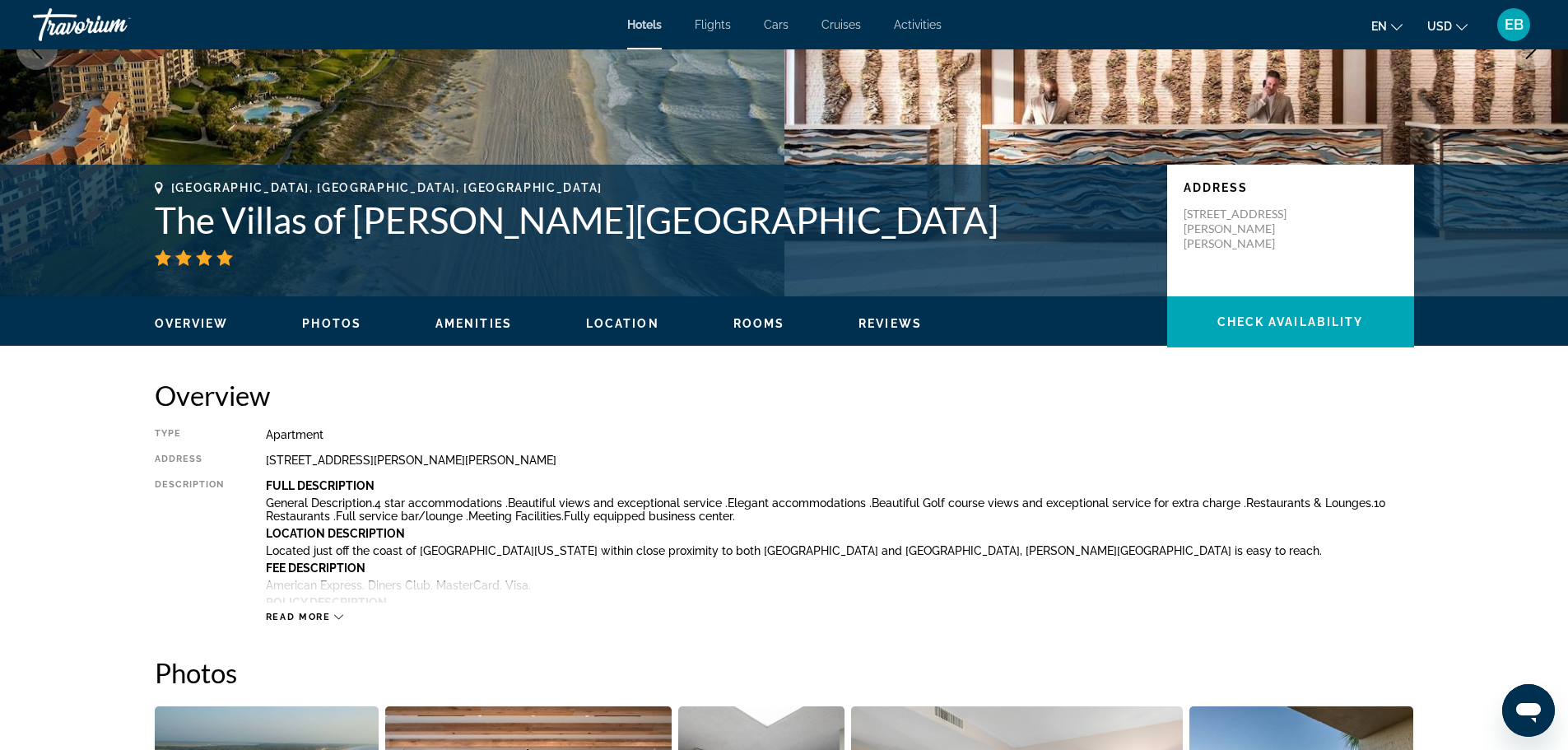
click at [315, 617] on span "Read more" at bounding box center [298, 617] width 65 height 11
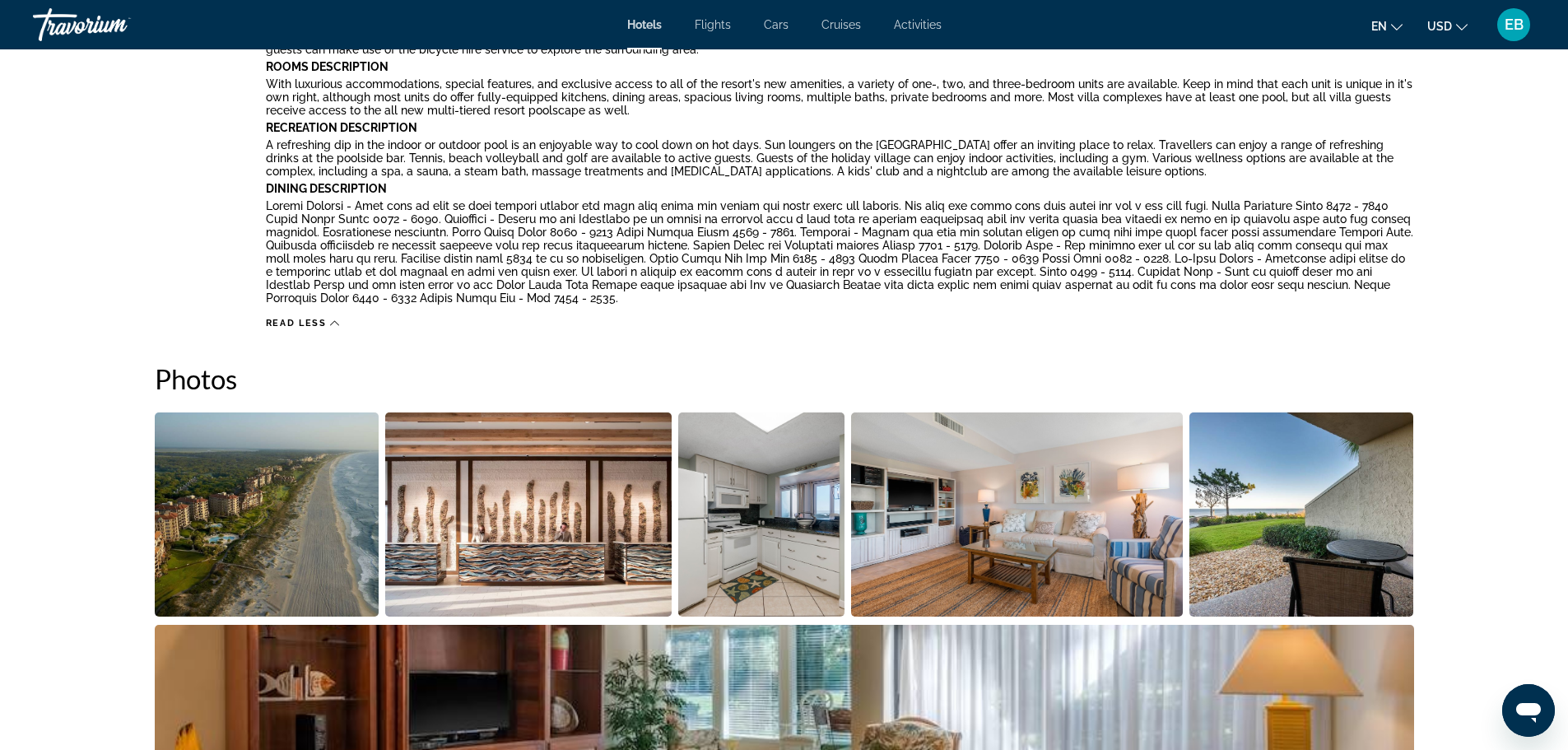
scroll to position [905, 0]
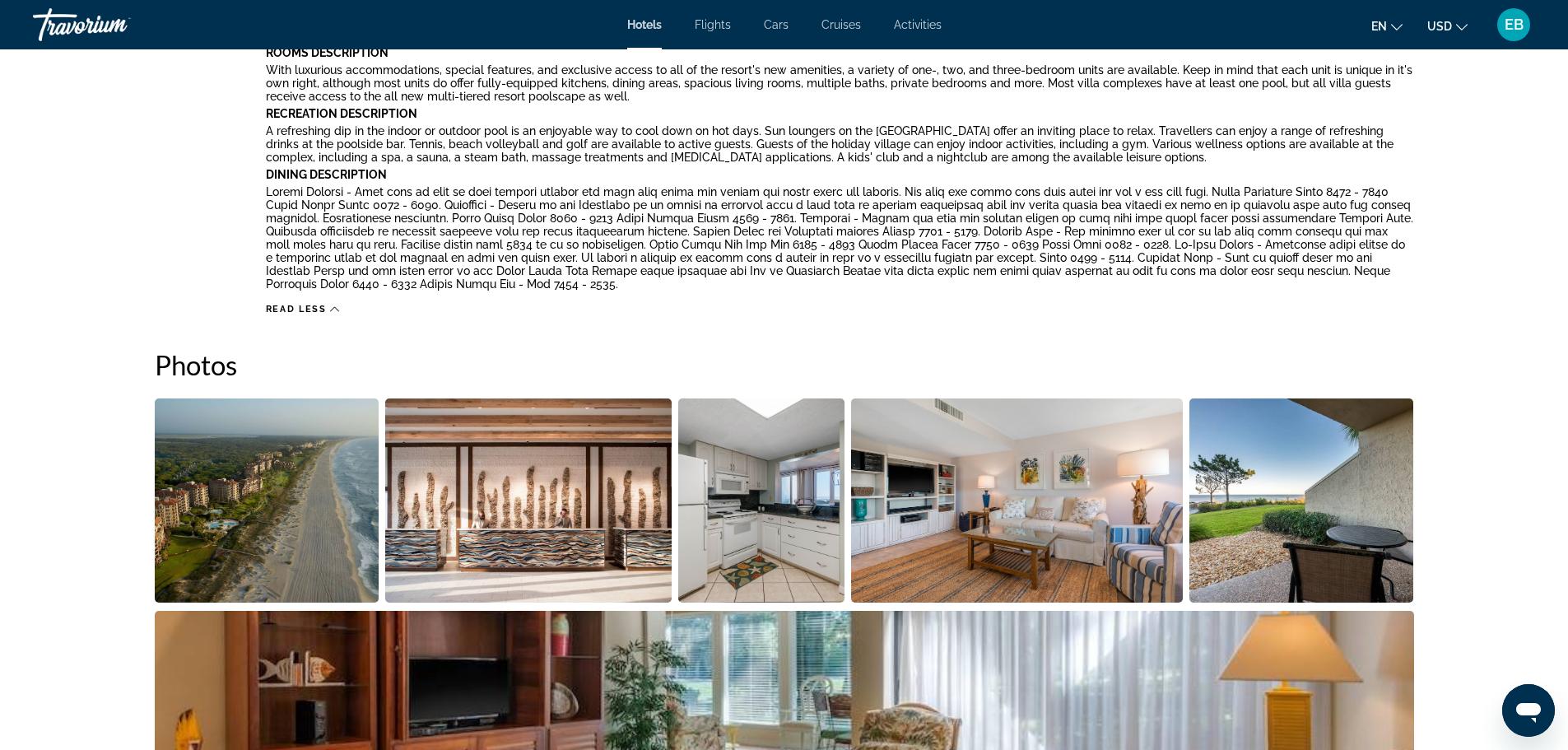
click at [283, 493] on img "Open full-screen image slider" at bounding box center [266, 501] width 225 height 204
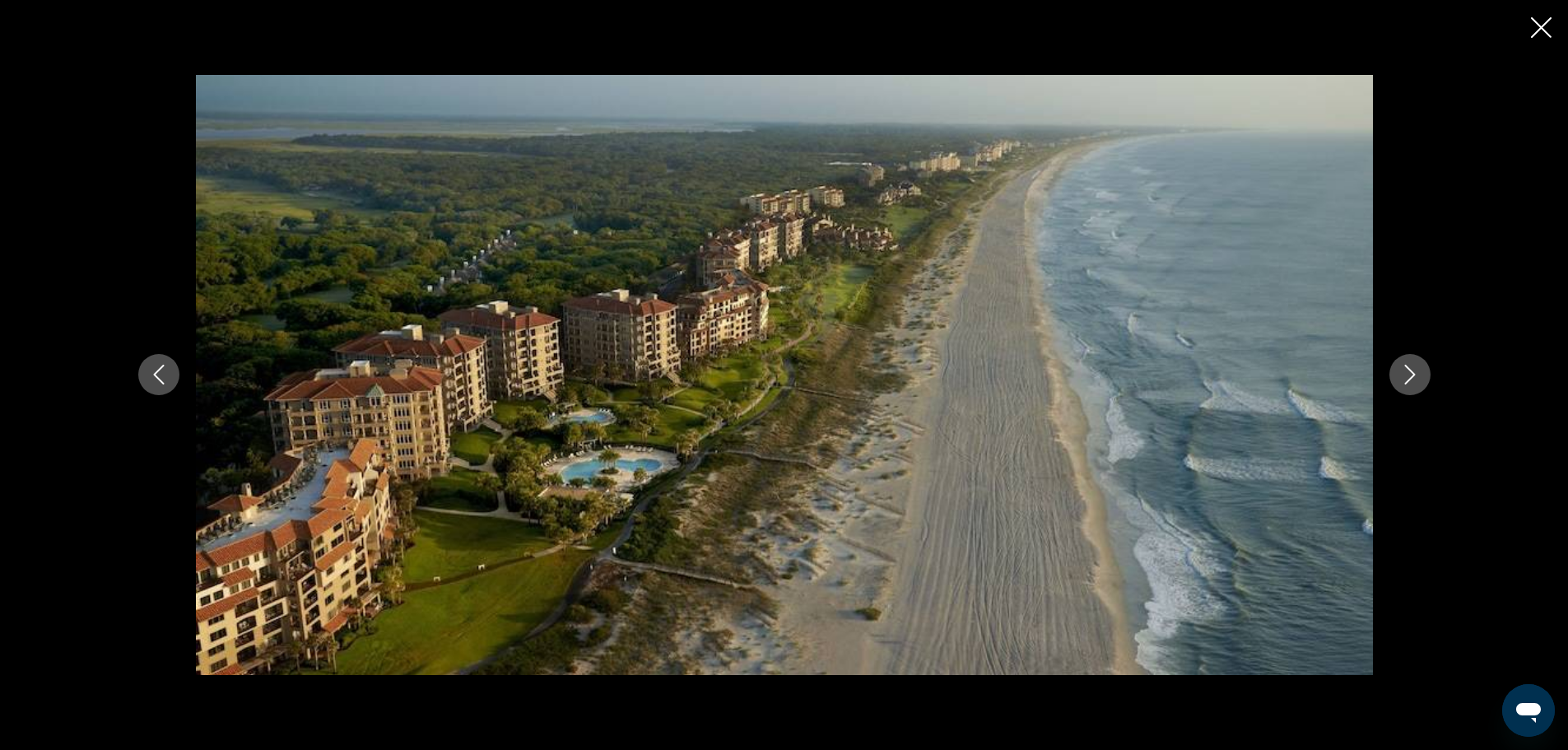
click at [1401, 377] on icon "Next image" at bounding box center [1409, 375] width 20 height 20
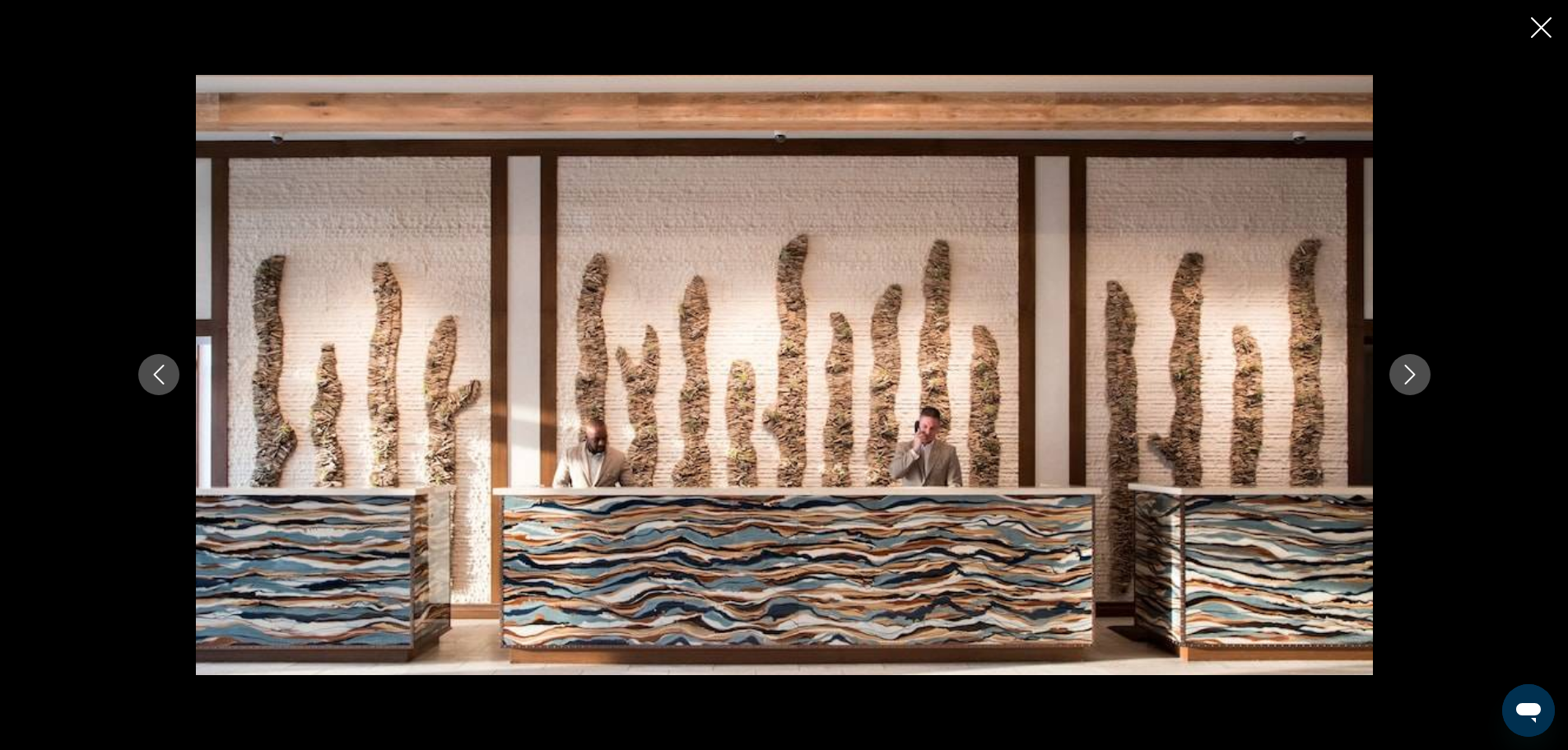
click at [1405, 377] on icon "Next image" at bounding box center [1409, 375] width 20 height 20
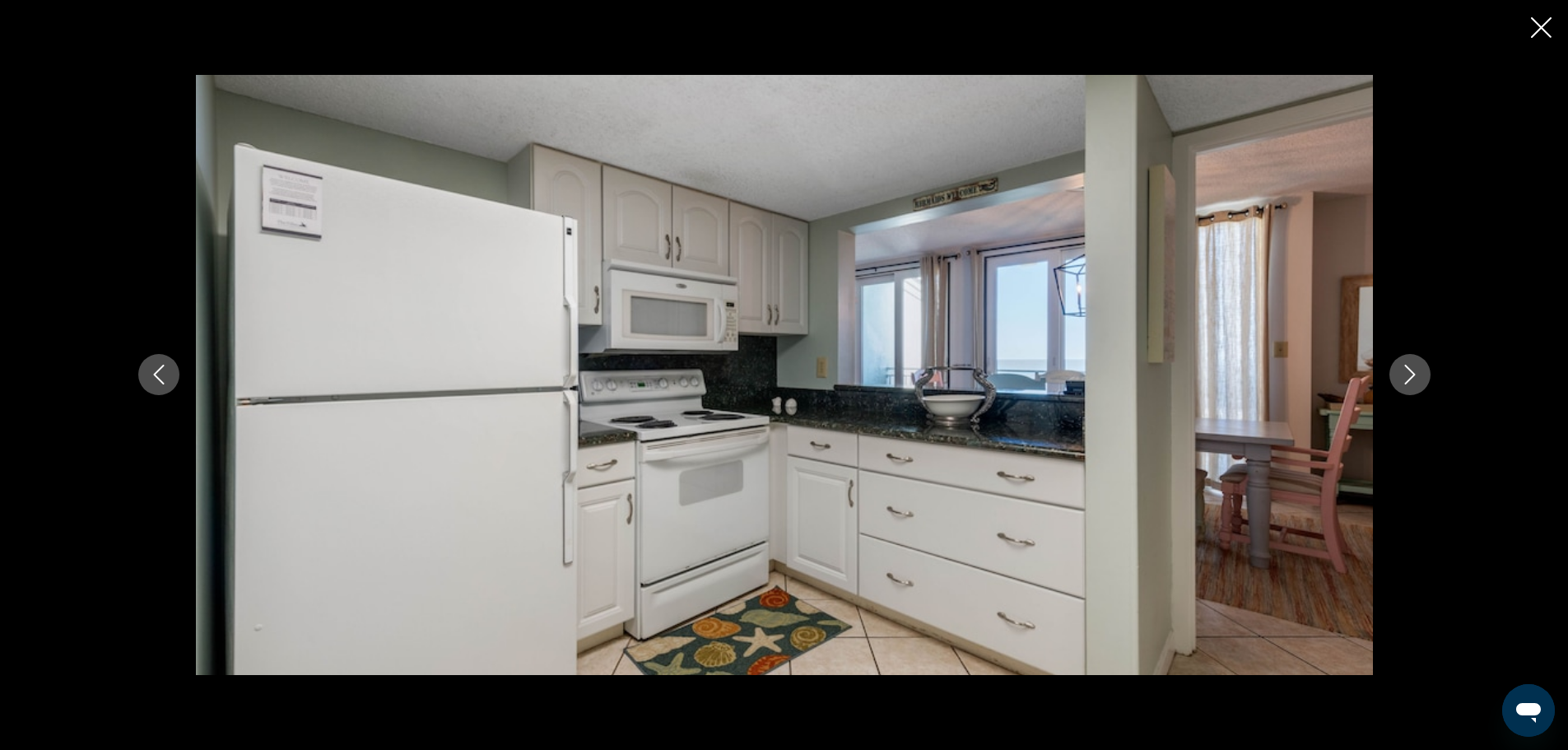
click at [1421, 374] on button "Next image" at bounding box center [1409, 375] width 41 height 41
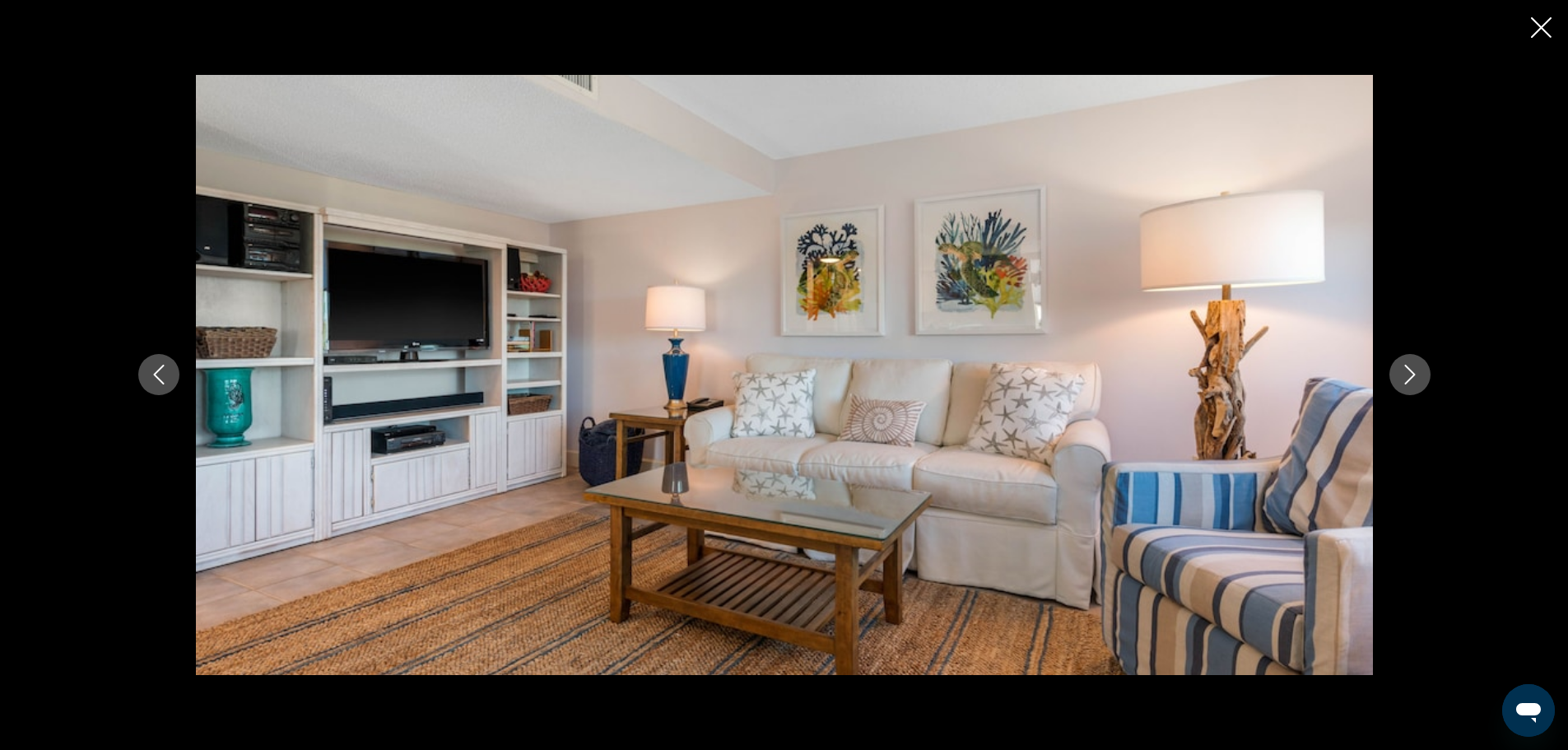
click at [1428, 370] on button "Next image" at bounding box center [1409, 375] width 41 height 41
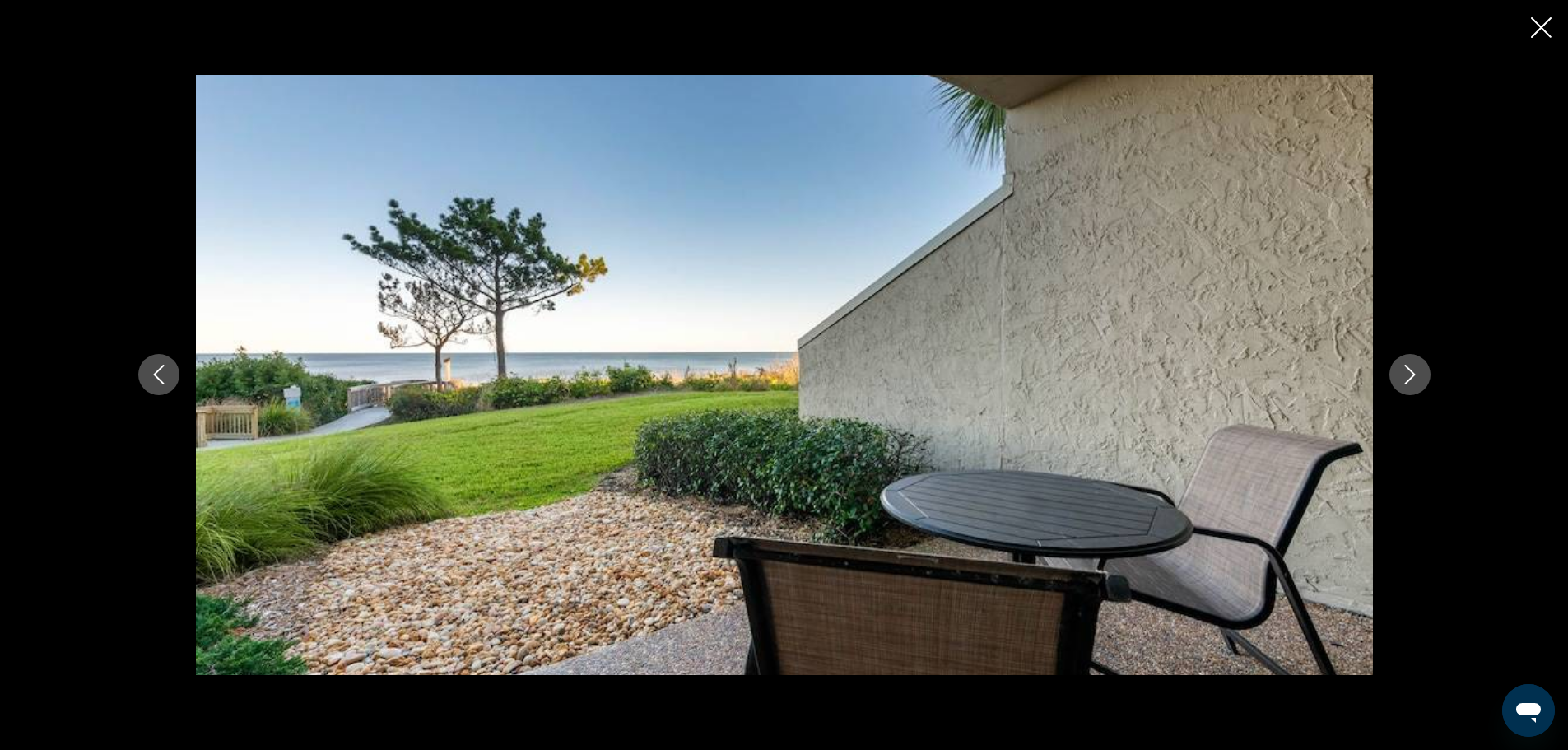
click at [1418, 375] on icon "Next image" at bounding box center [1409, 375] width 20 height 20
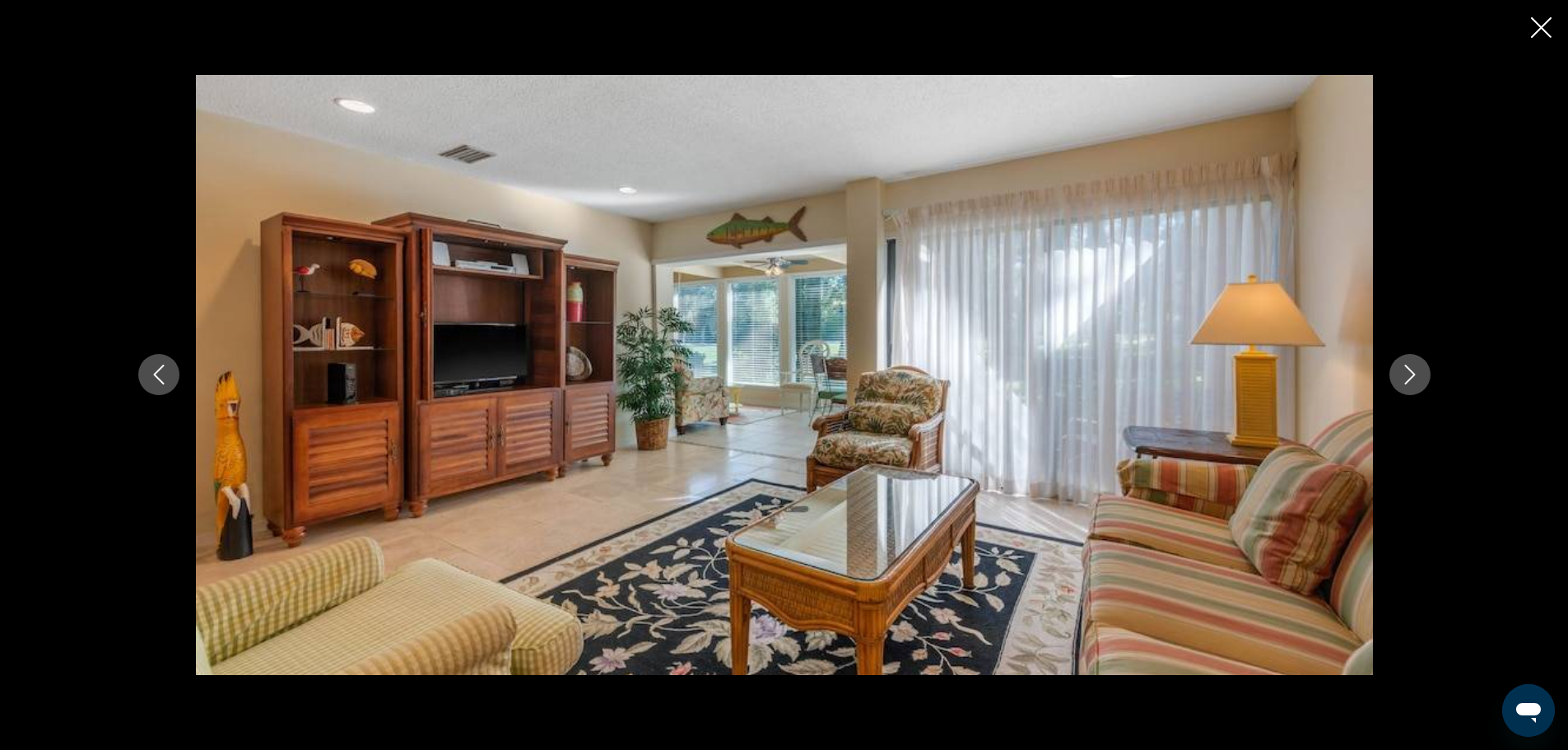
click at [1413, 379] on icon "Next image" at bounding box center [1409, 375] width 20 height 20
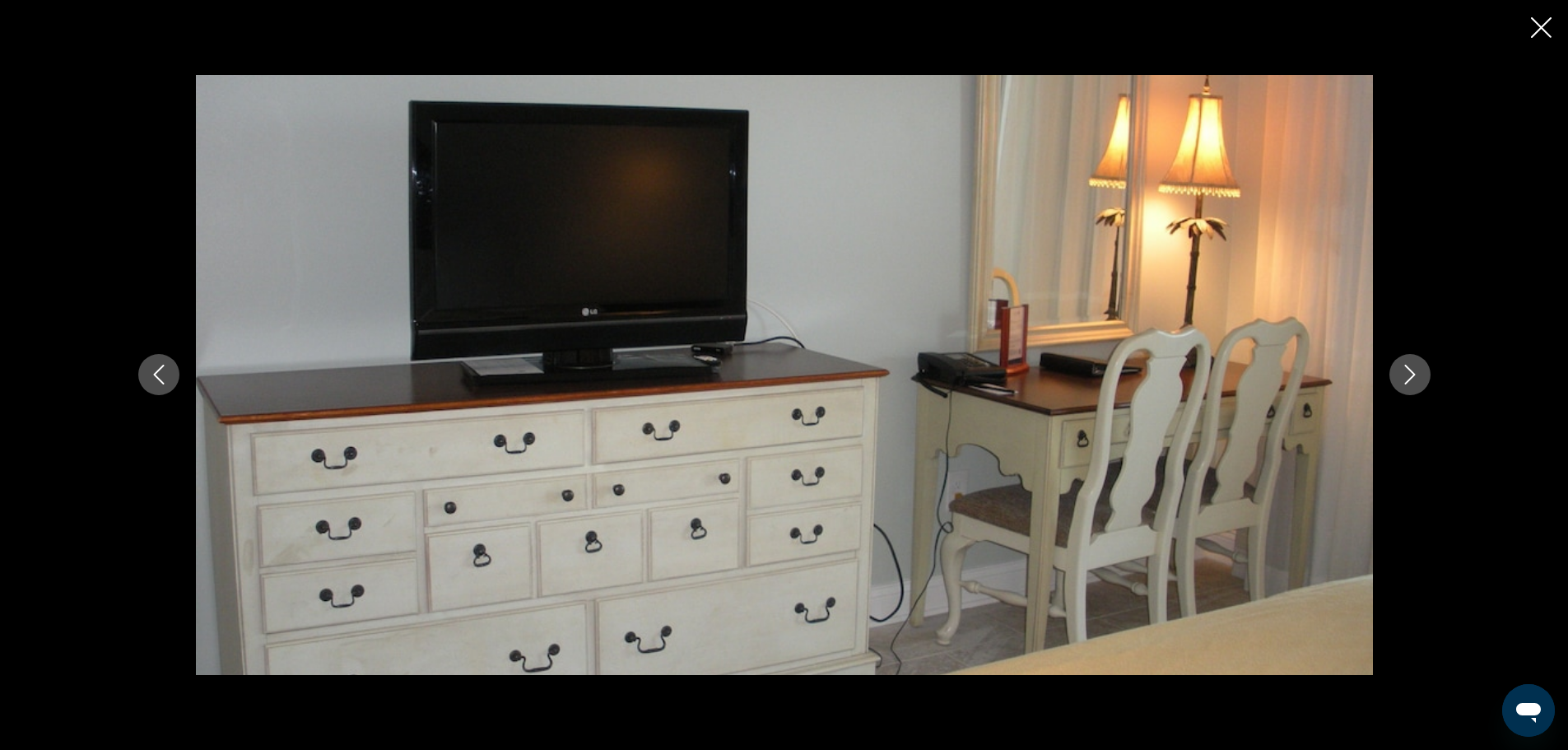
click at [1413, 377] on icon "Next image" at bounding box center [1409, 375] width 20 height 20
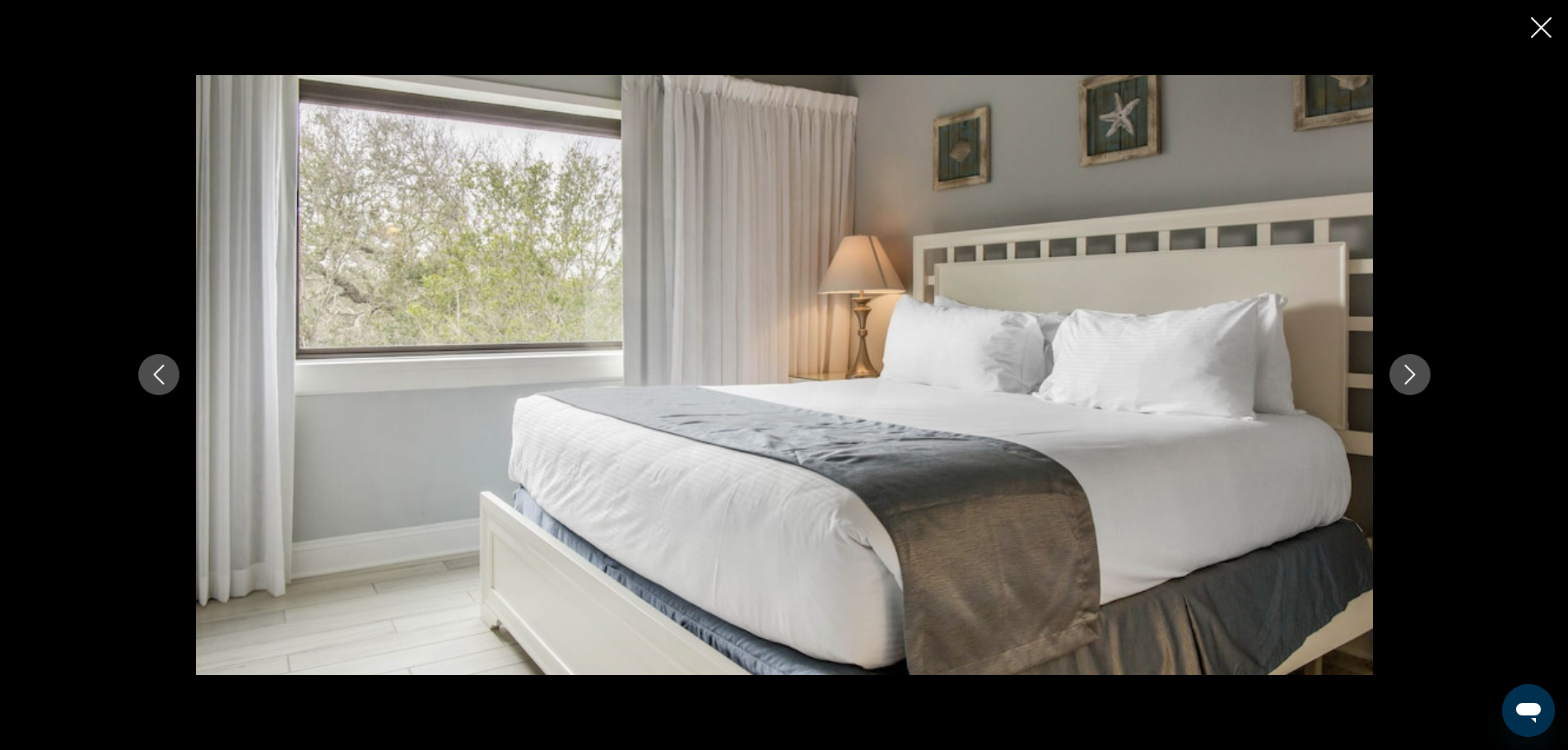
click at [1413, 377] on icon "Next image" at bounding box center [1409, 375] width 20 height 20
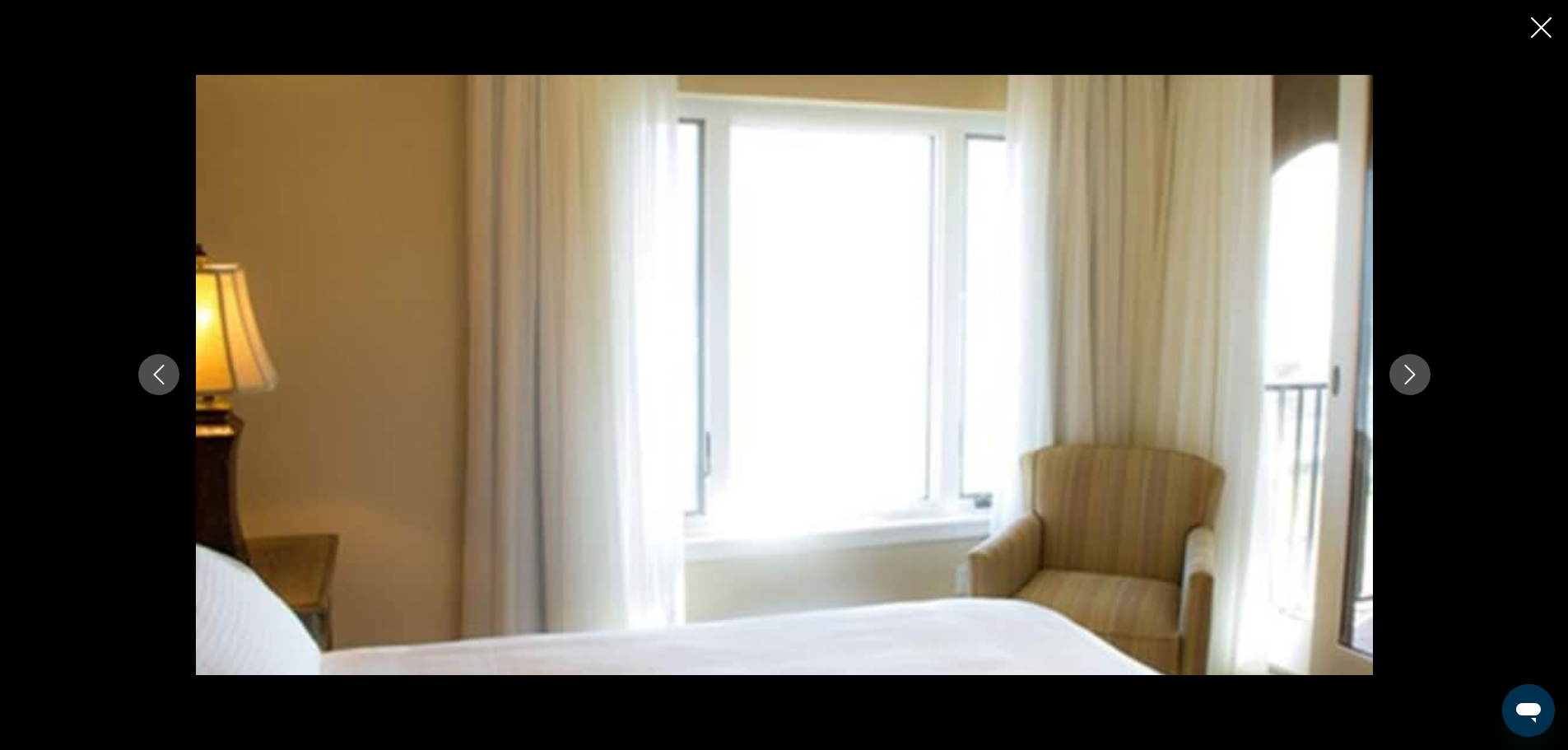
click at [1413, 377] on icon "Next image" at bounding box center [1409, 375] width 20 height 20
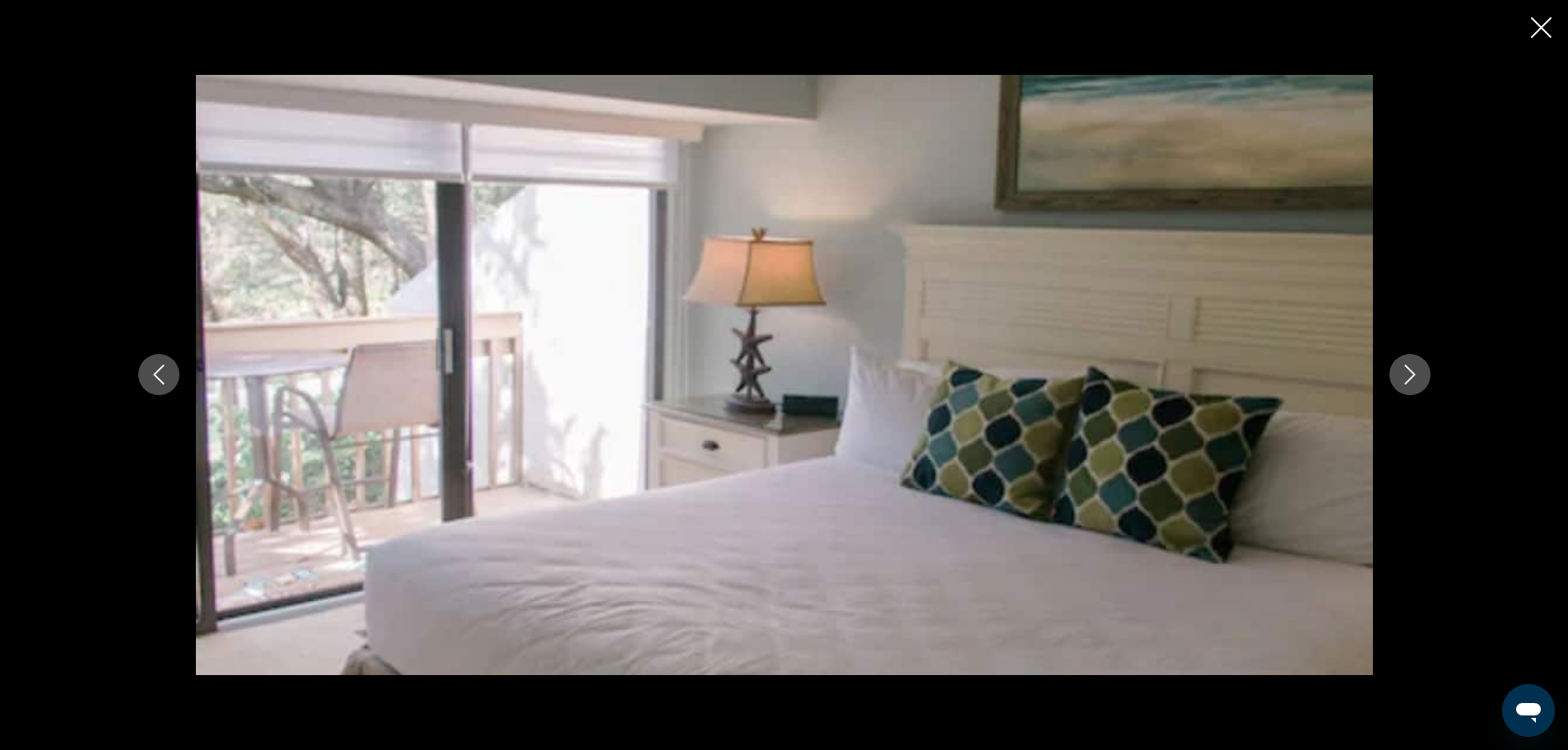
click at [1413, 377] on icon "Next image" at bounding box center [1409, 375] width 20 height 20
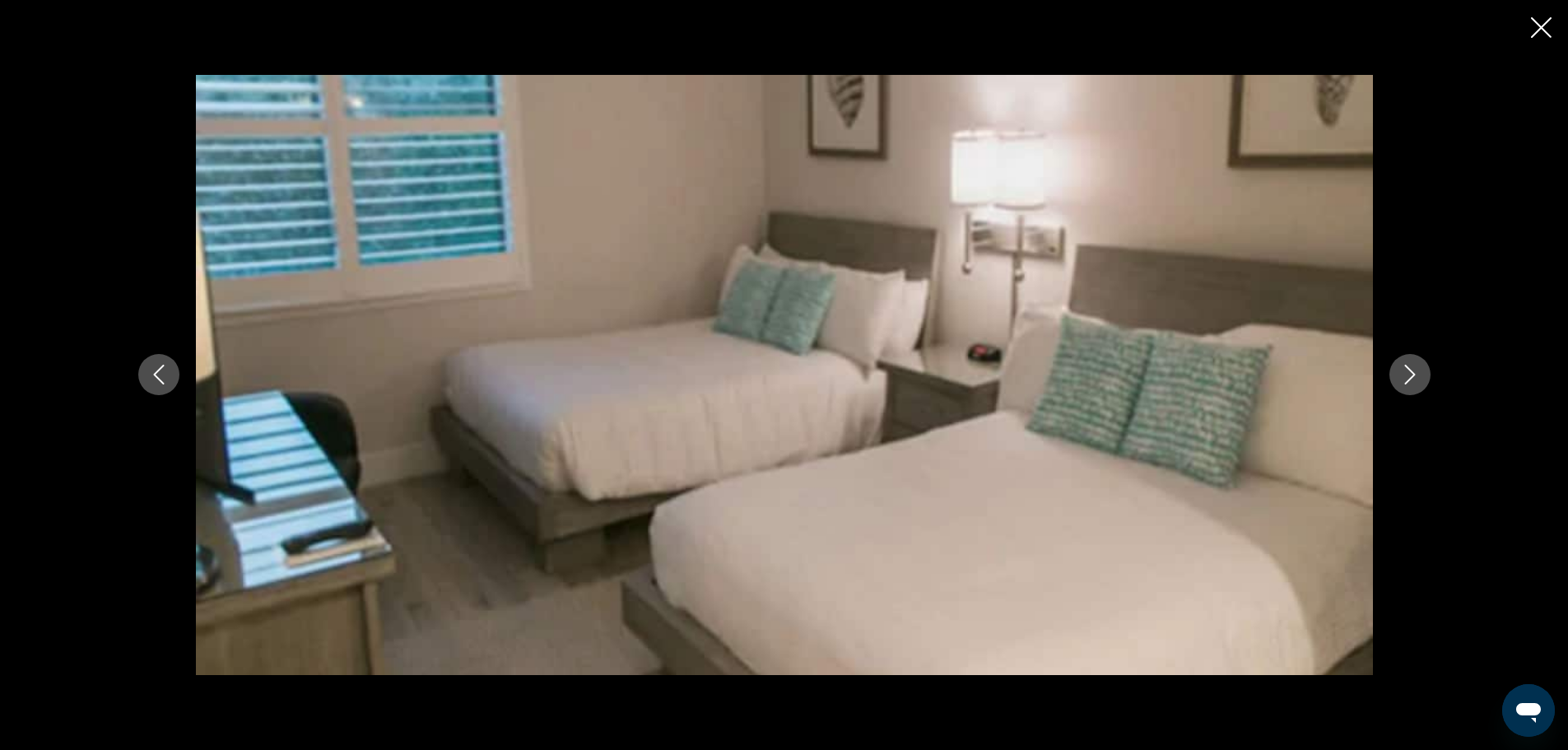
click at [1413, 377] on icon "Next image" at bounding box center [1409, 375] width 20 height 20
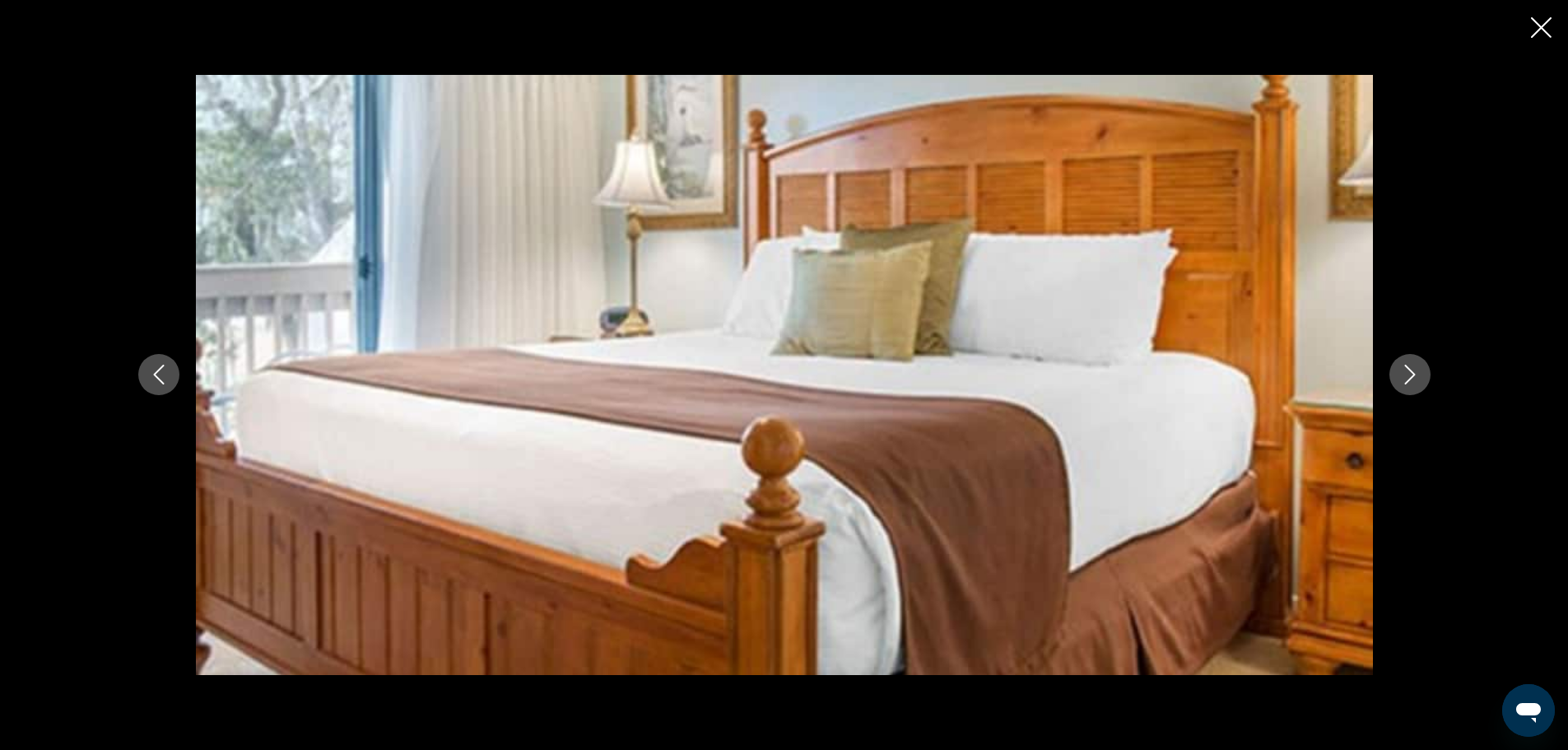
click at [1415, 377] on icon "Next image" at bounding box center [1409, 375] width 20 height 20
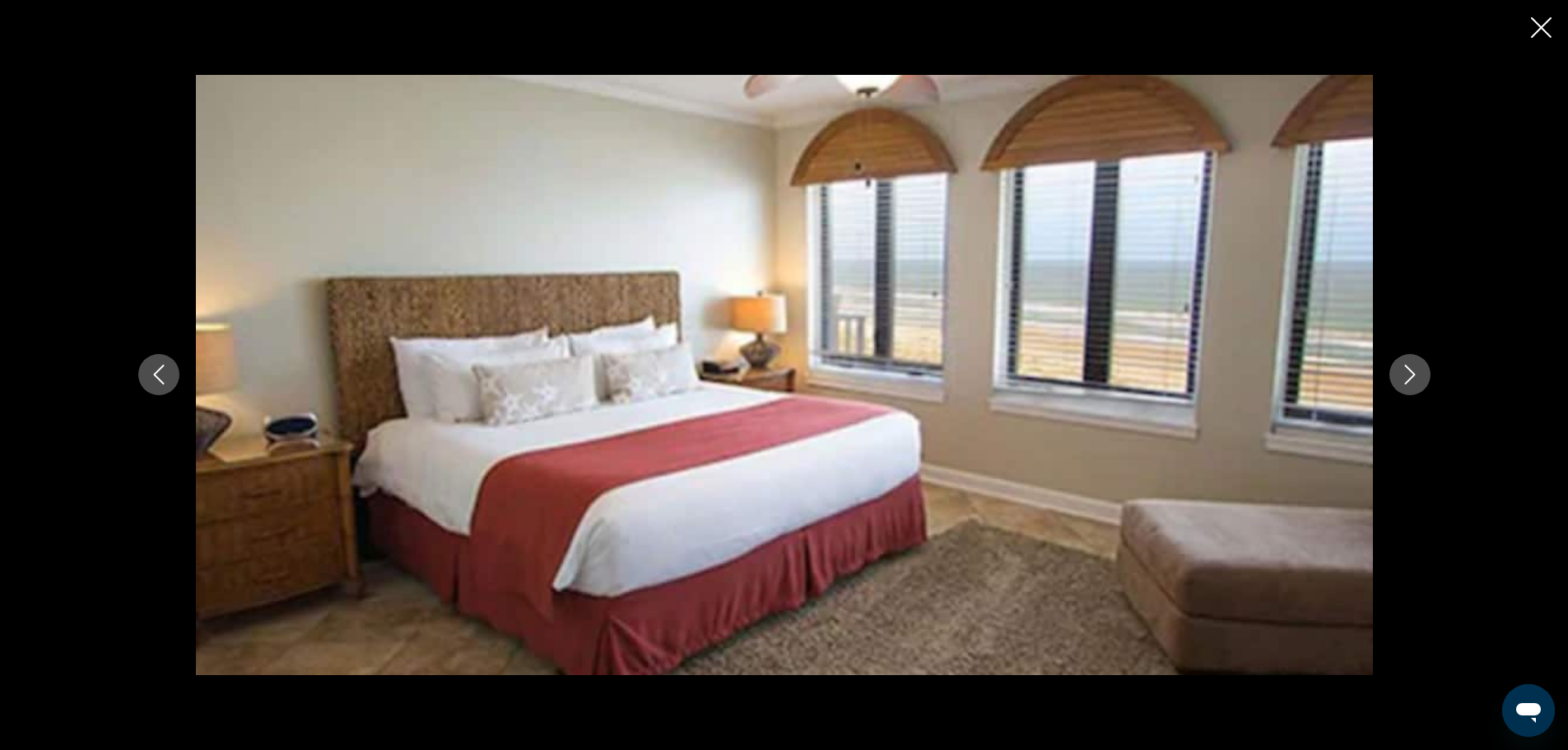
click at [1415, 377] on icon "Next image" at bounding box center [1409, 375] width 20 height 20
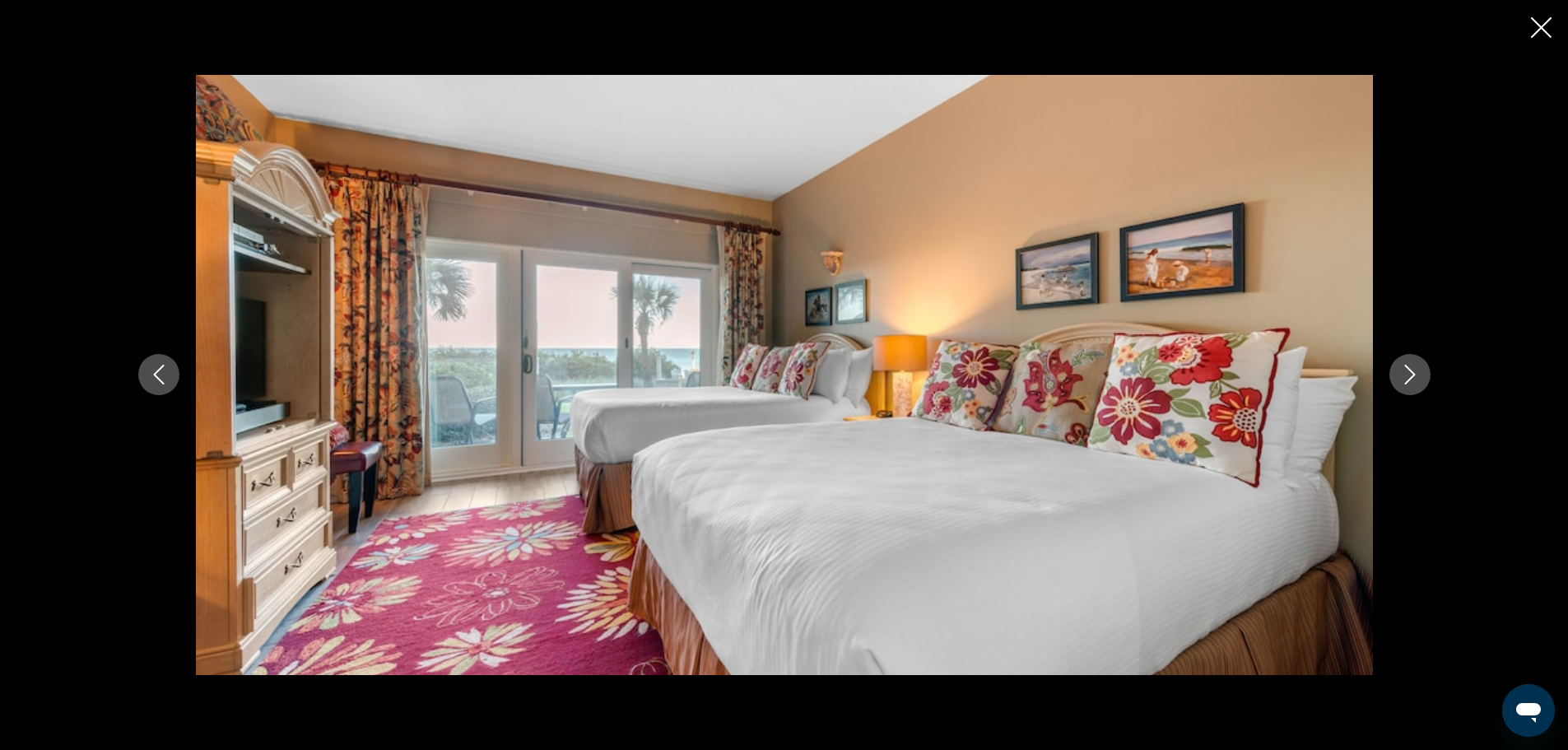
click at [1415, 377] on icon "Next image" at bounding box center [1409, 375] width 20 height 20
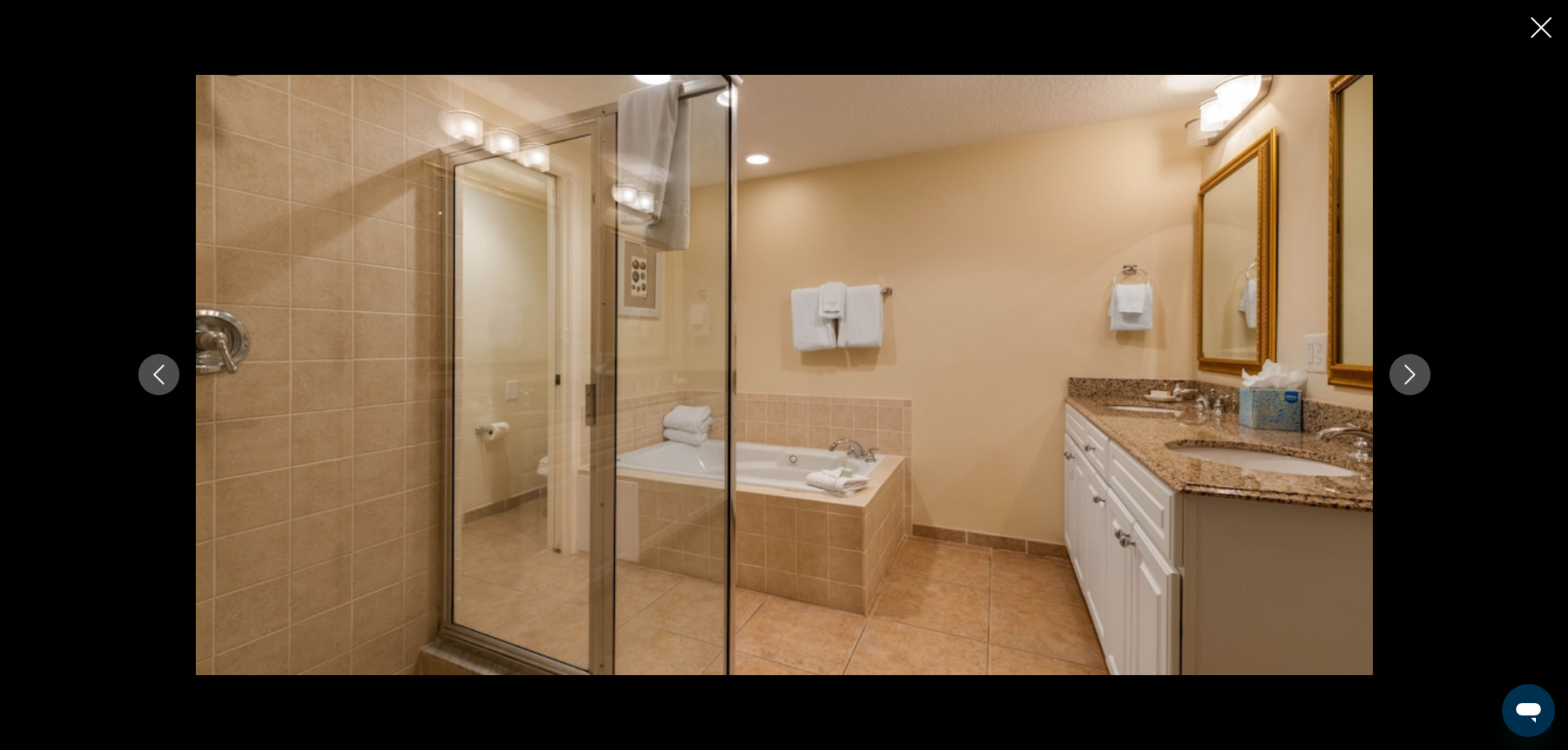
click at [1415, 377] on icon "Next image" at bounding box center [1409, 375] width 20 height 20
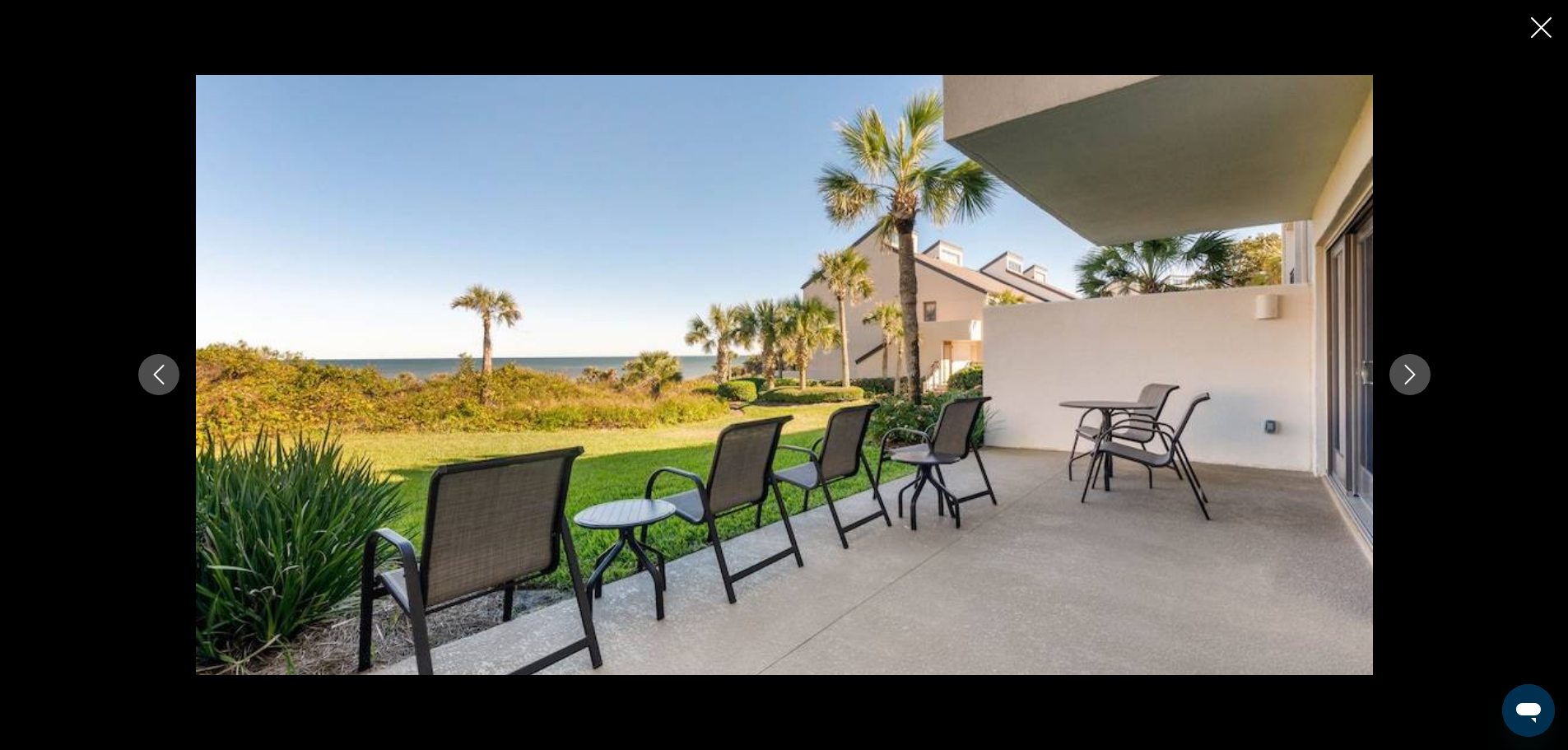
click at [1415, 377] on icon "Next image" at bounding box center [1409, 375] width 20 height 20
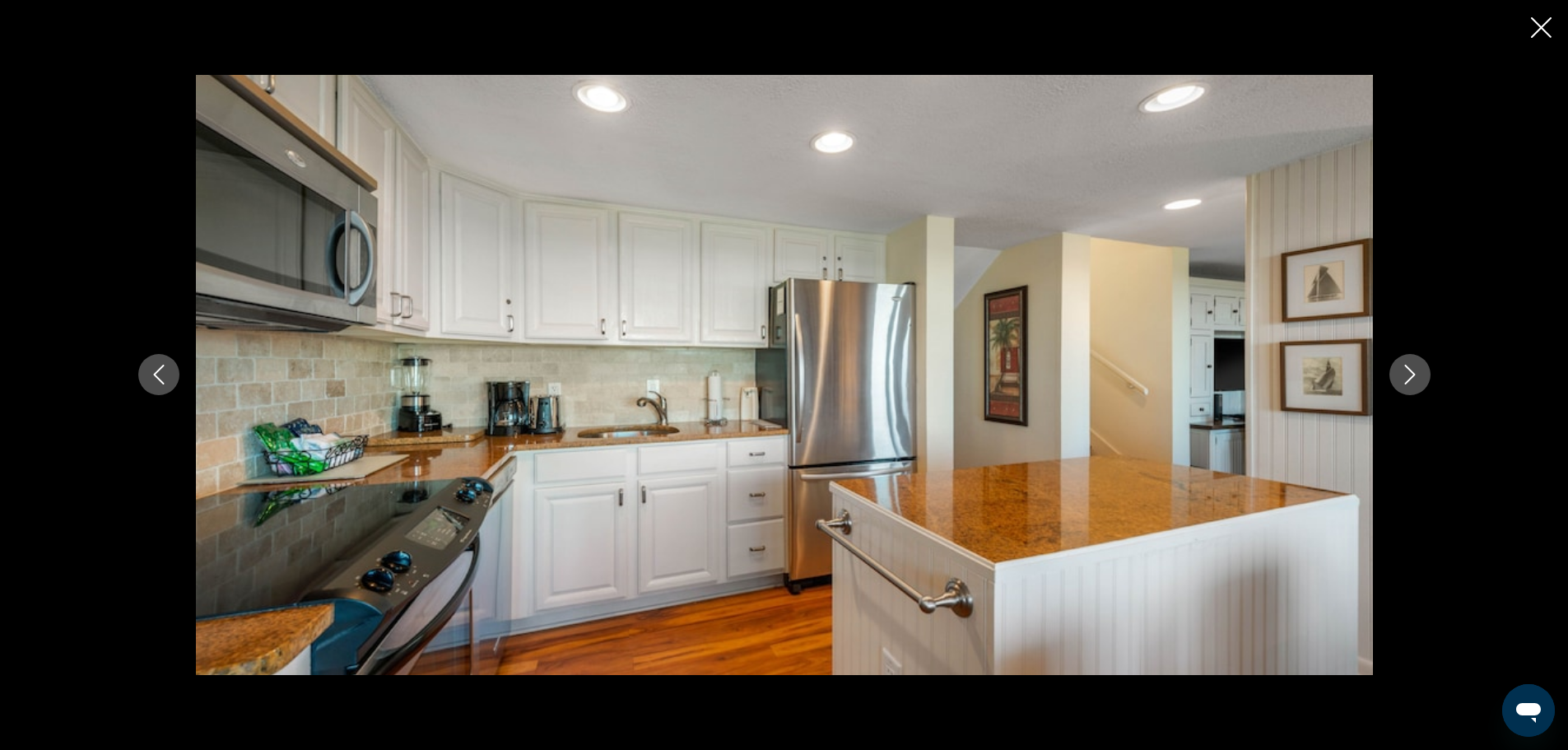
click at [1415, 377] on icon "Next image" at bounding box center [1409, 375] width 20 height 20
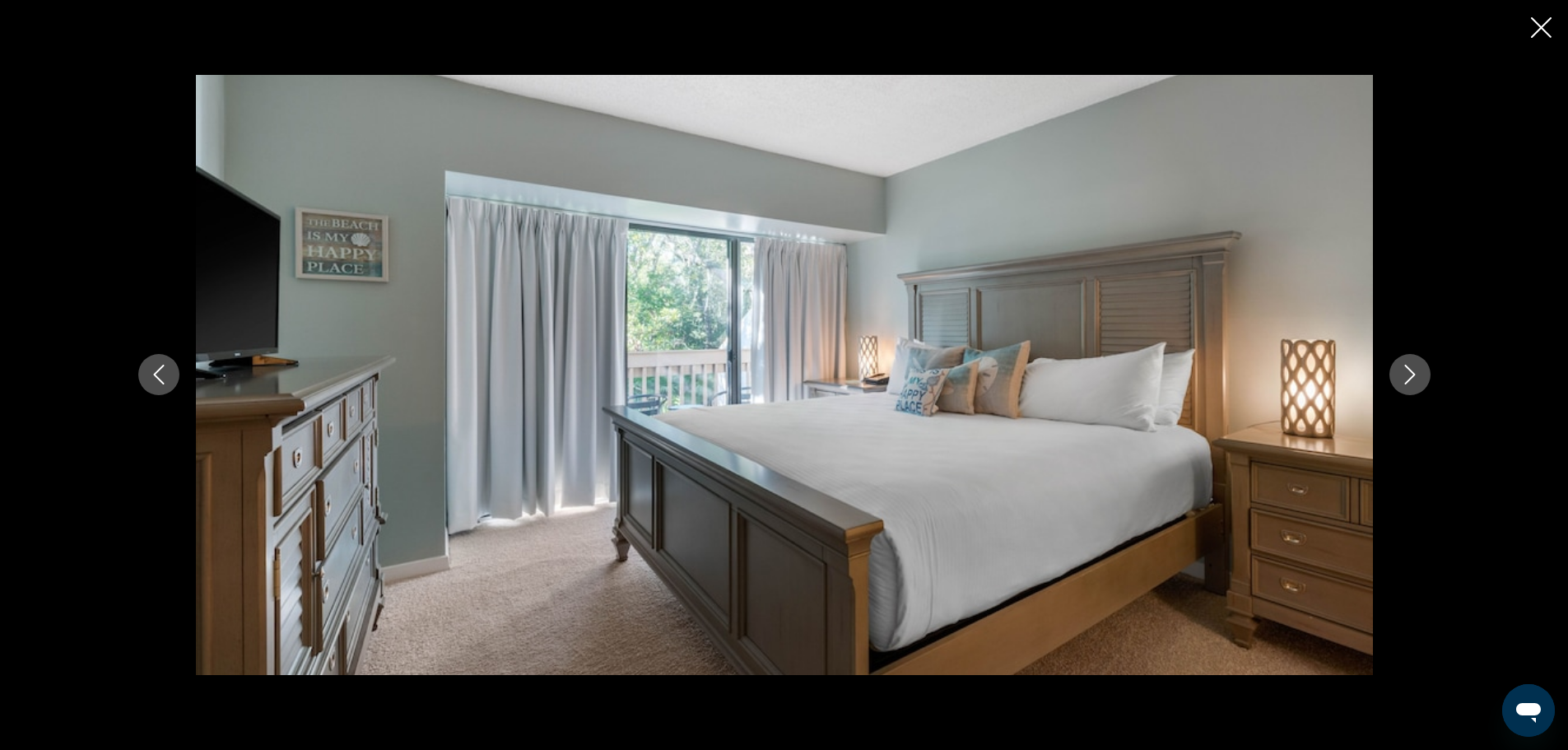
click at [1415, 377] on icon "Next image" at bounding box center [1409, 375] width 20 height 20
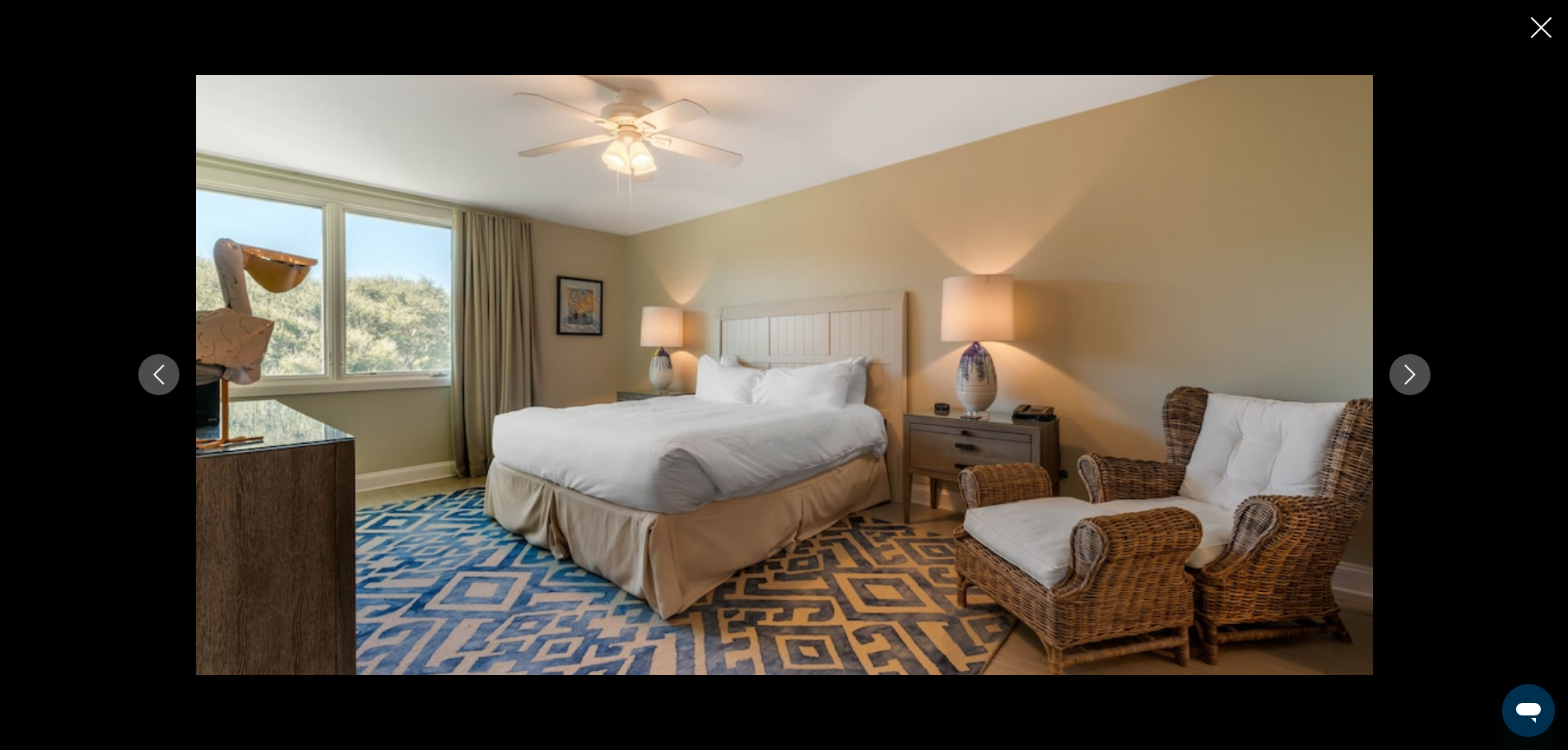
click at [1415, 377] on icon "Next image" at bounding box center [1409, 375] width 20 height 20
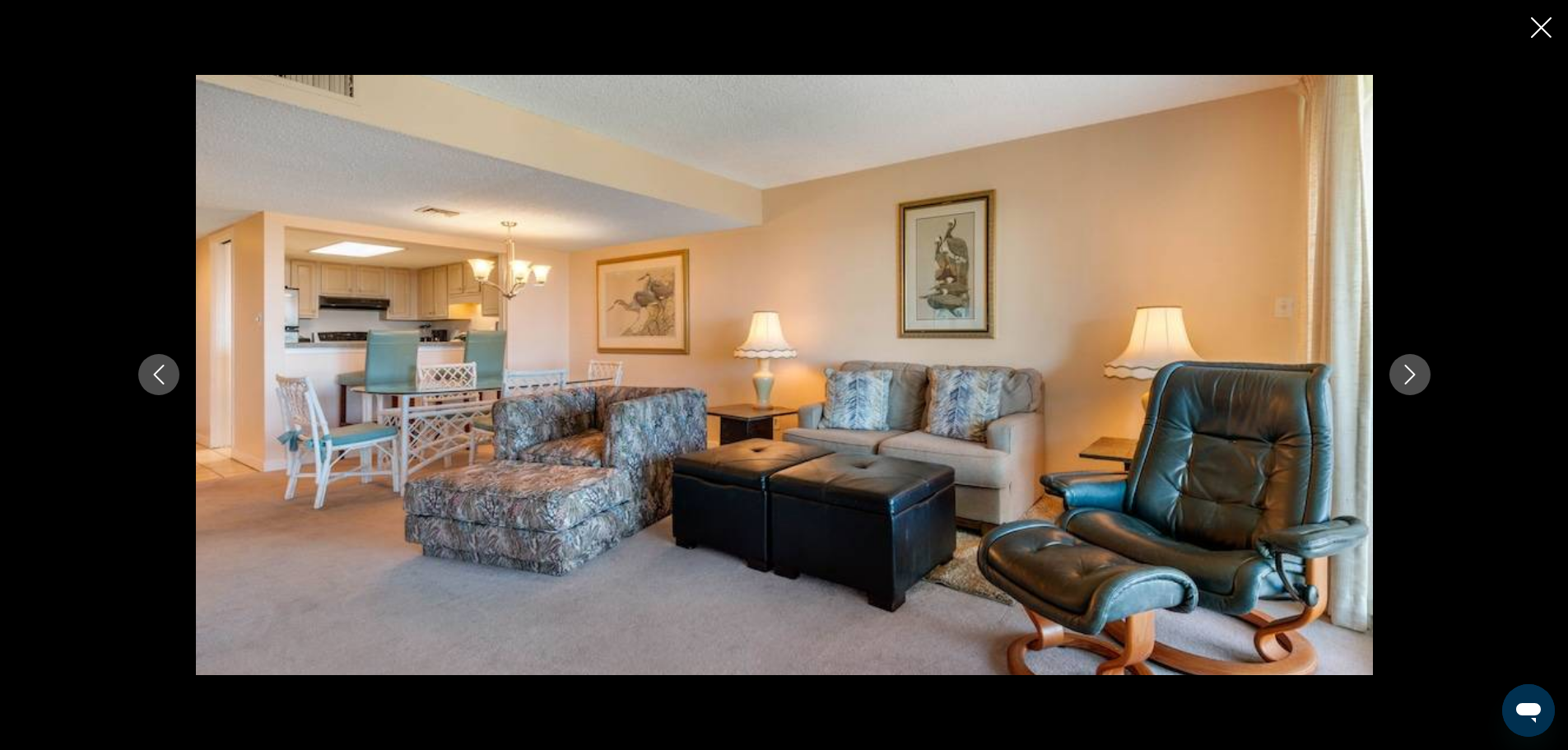
click at [1415, 377] on icon "Next image" at bounding box center [1409, 375] width 20 height 20
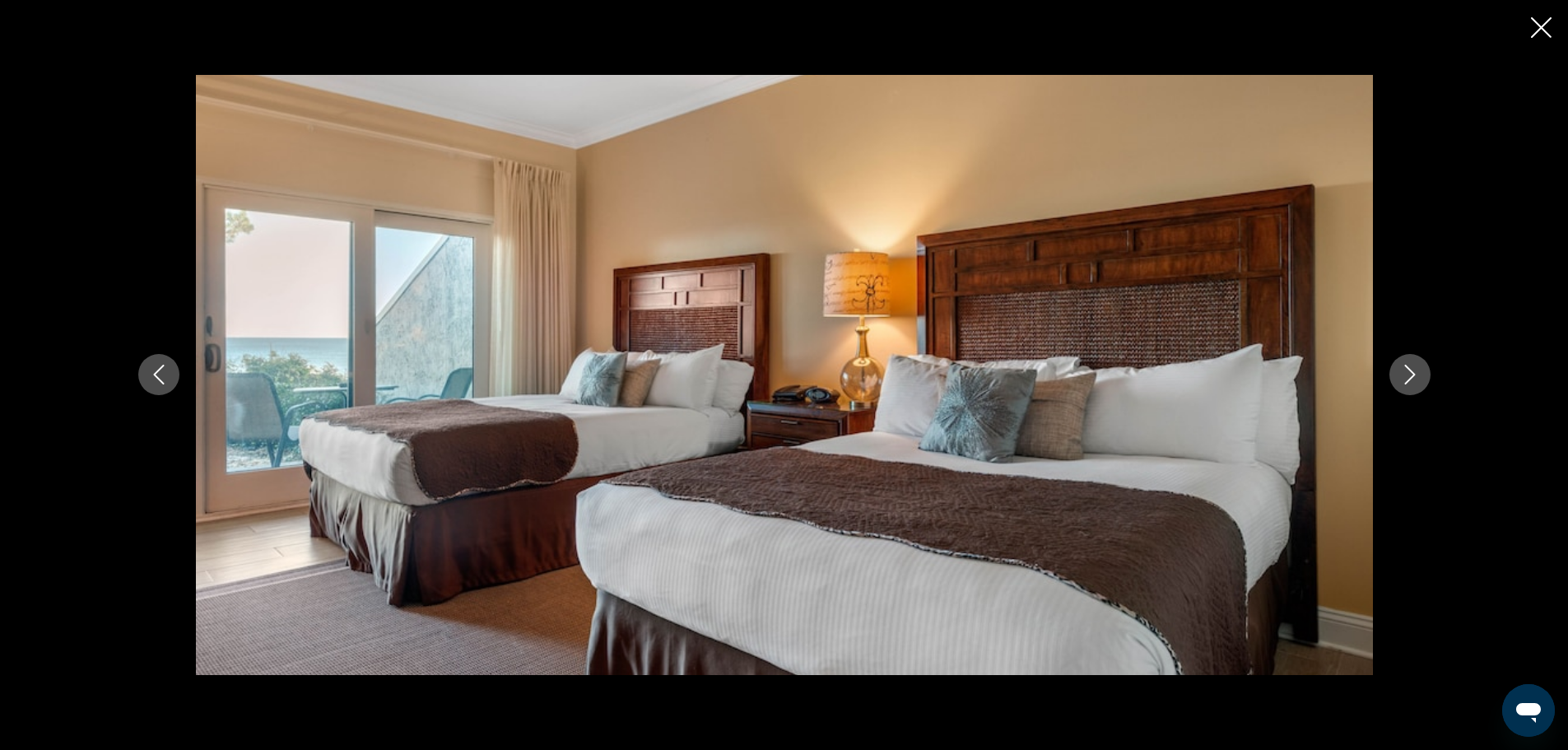
click at [1415, 377] on icon "Next image" at bounding box center [1409, 375] width 20 height 20
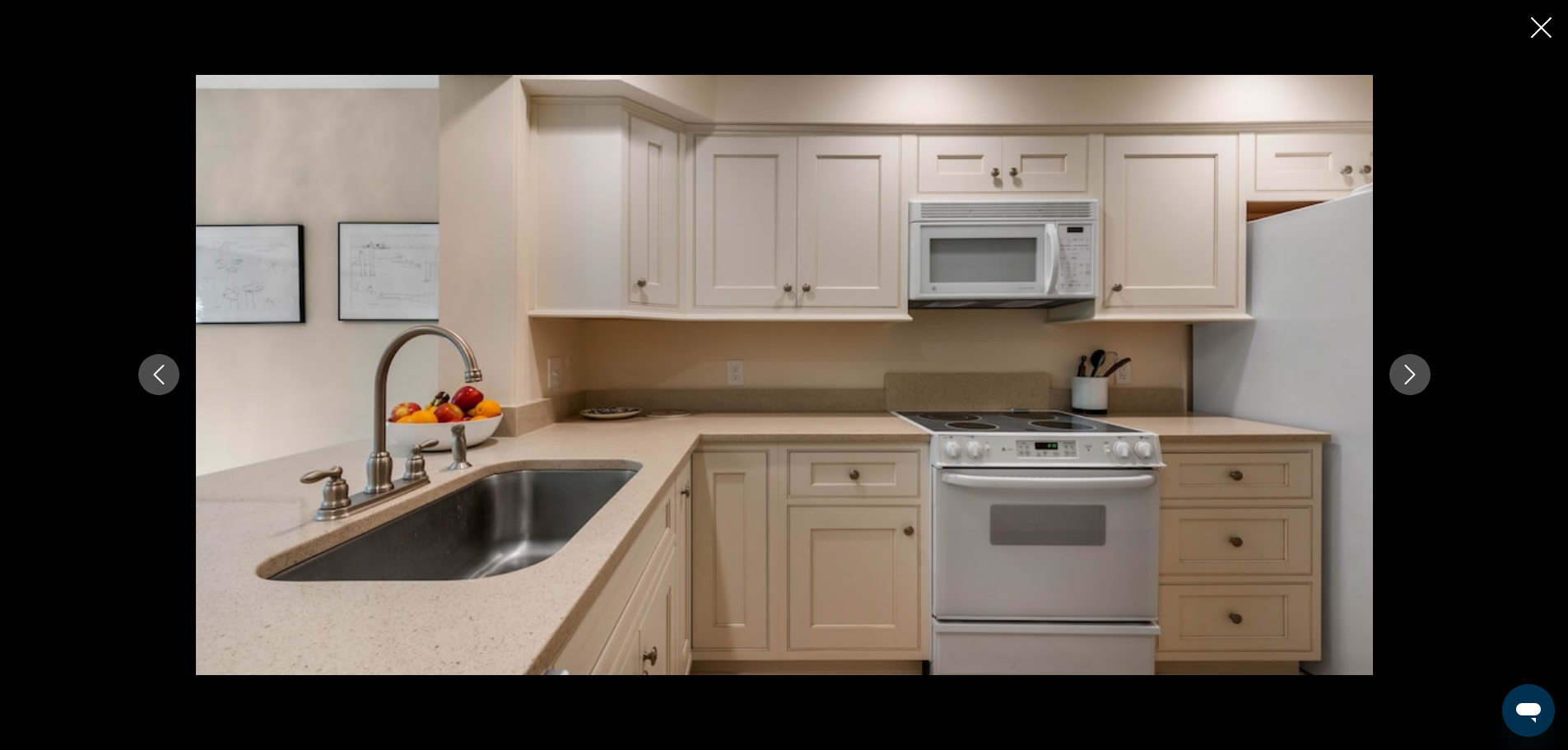
click at [1417, 377] on icon "Next image" at bounding box center [1409, 375] width 20 height 20
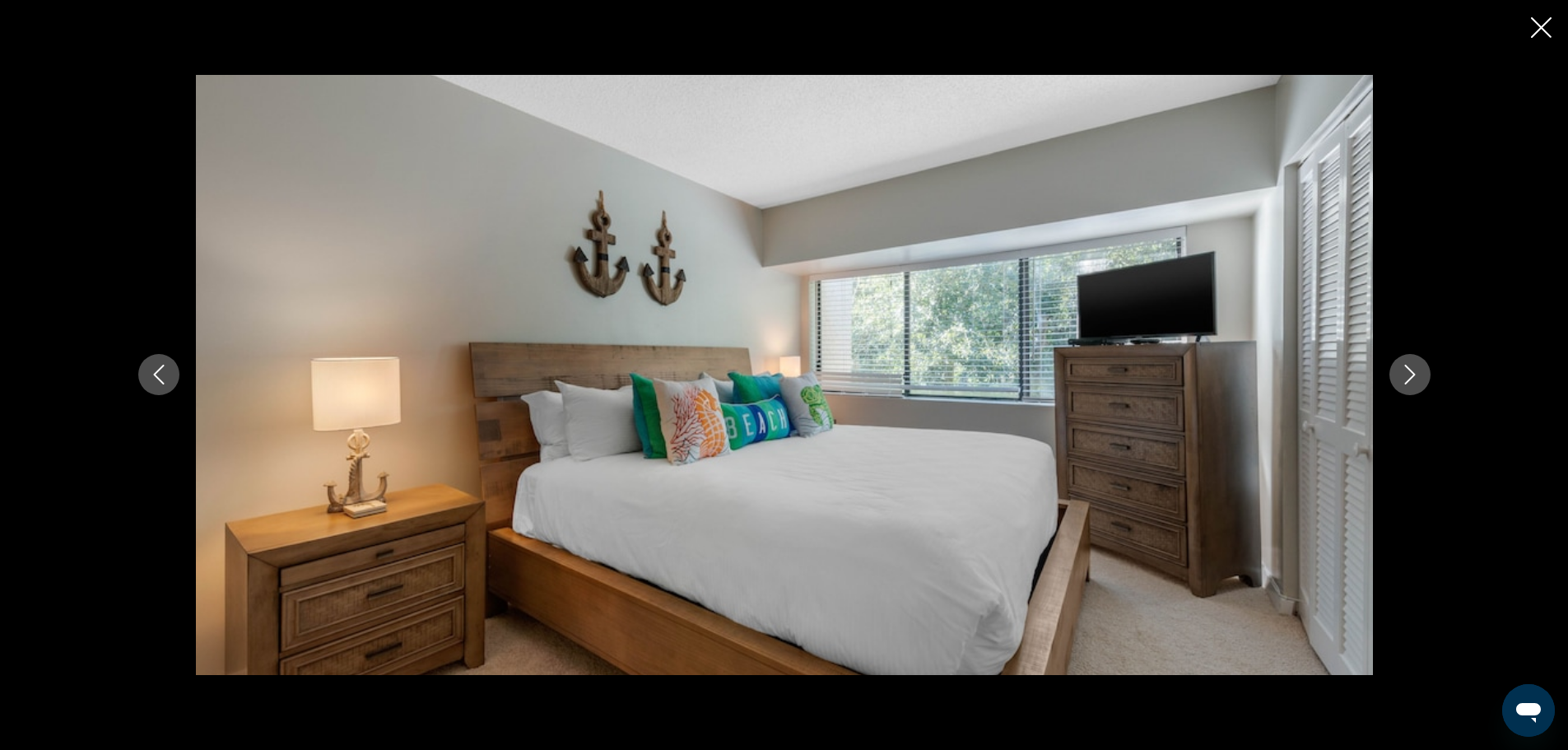
click at [1417, 377] on icon "Next image" at bounding box center [1409, 375] width 20 height 20
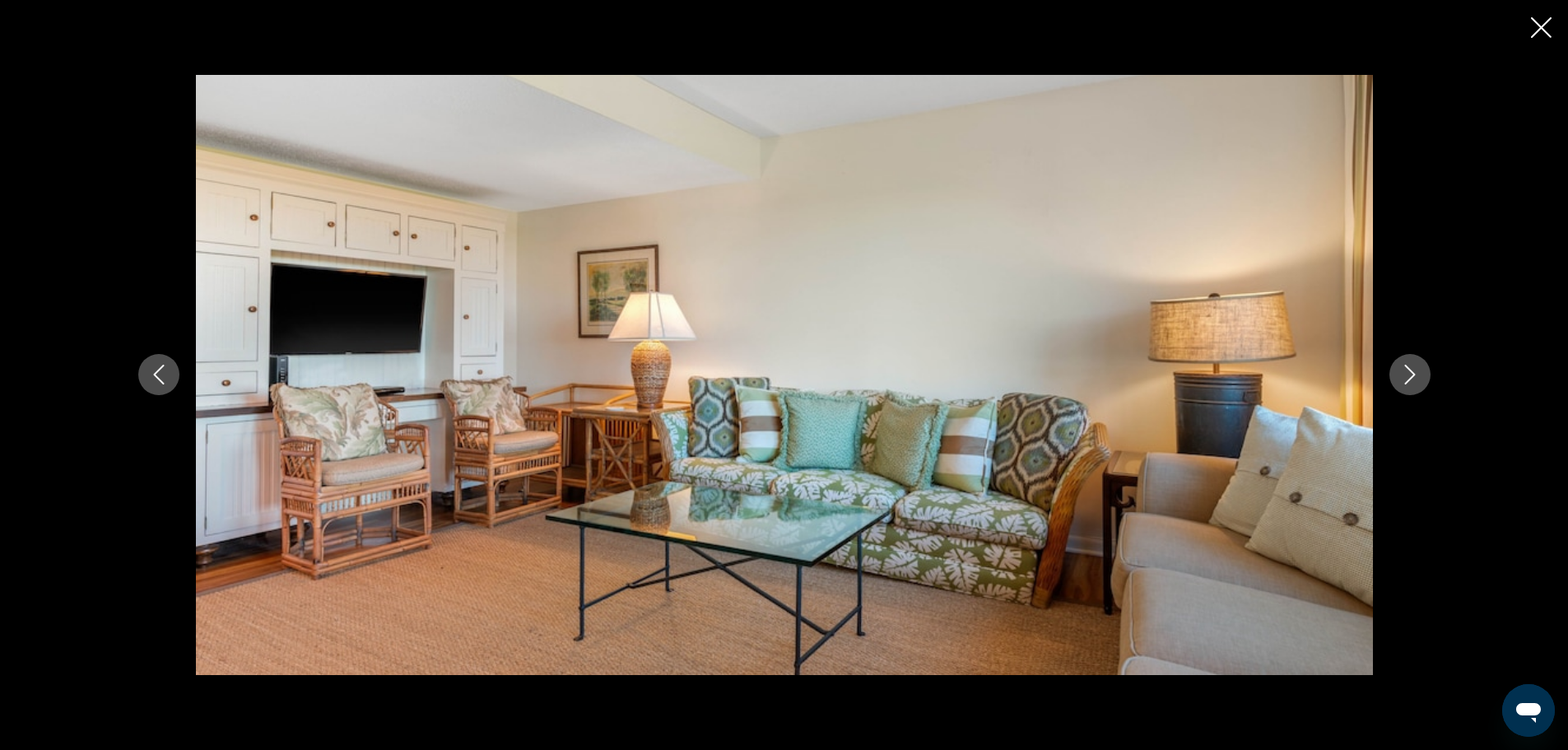
click at [1417, 377] on icon "Next image" at bounding box center [1409, 375] width 20 height 20
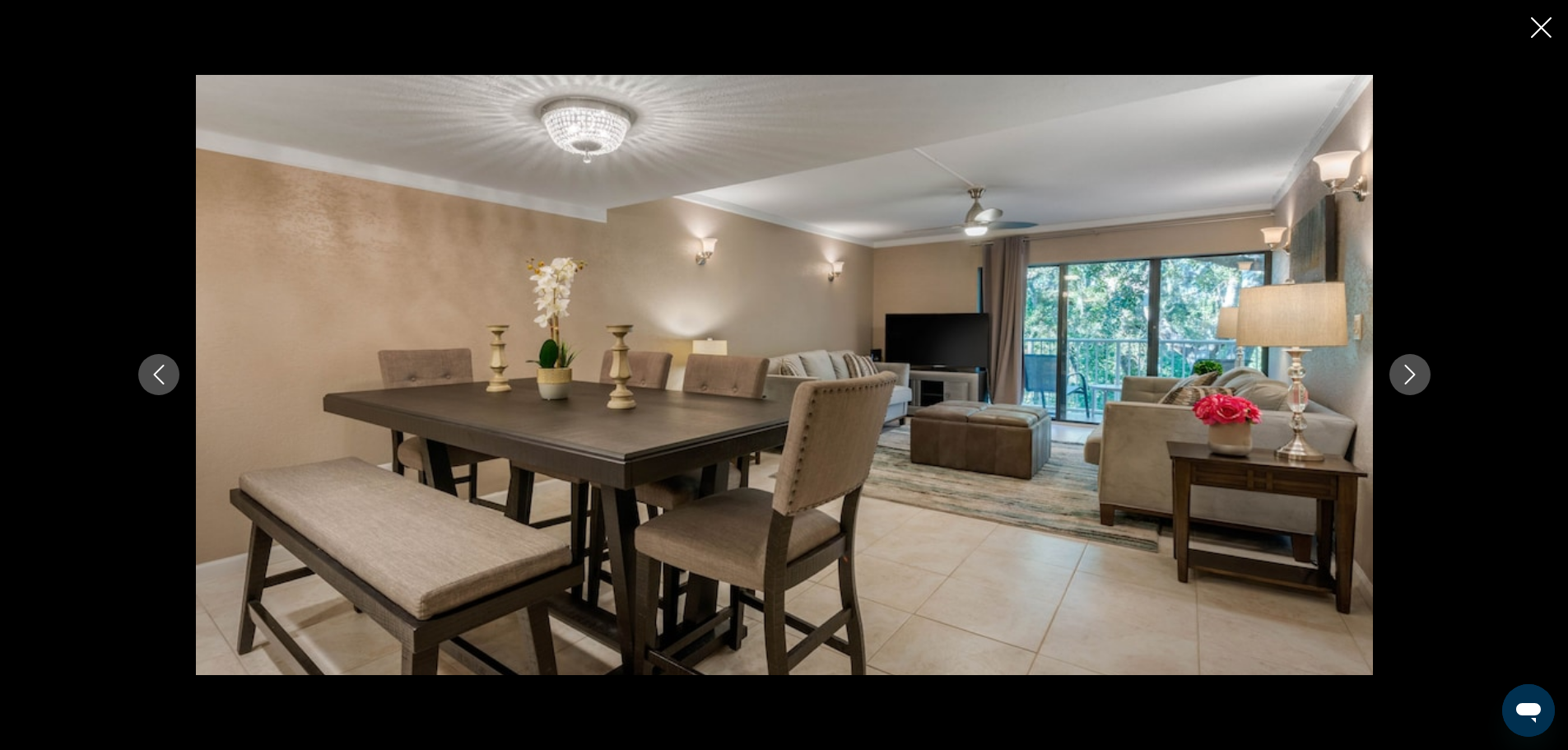
click at [1417, 377] on icon "Next image" at bounding box center [1409, 375] width 20 height 20
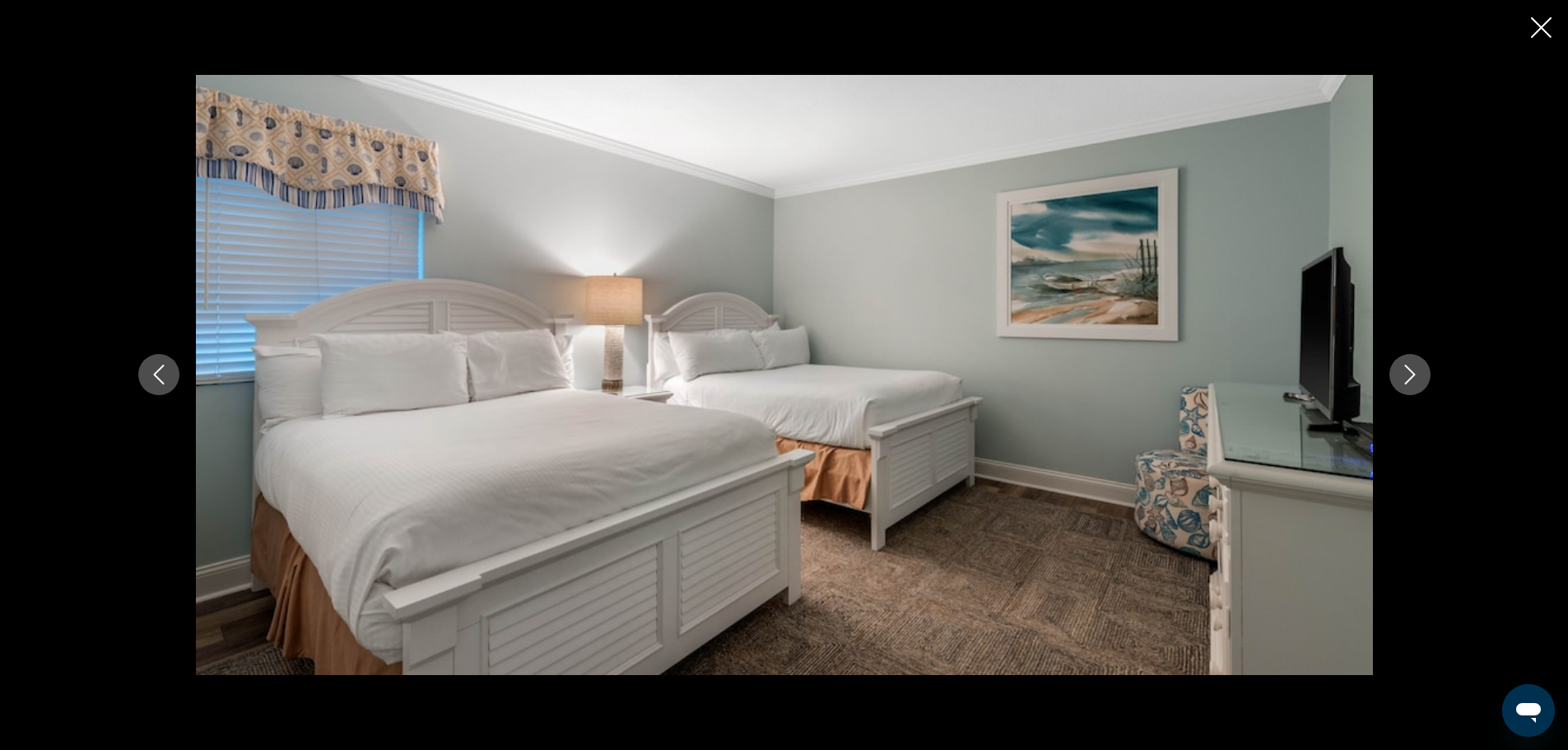
click at [1418, 374] on icon "Next image" at bounding box center [1409, 375] width 20 height 20
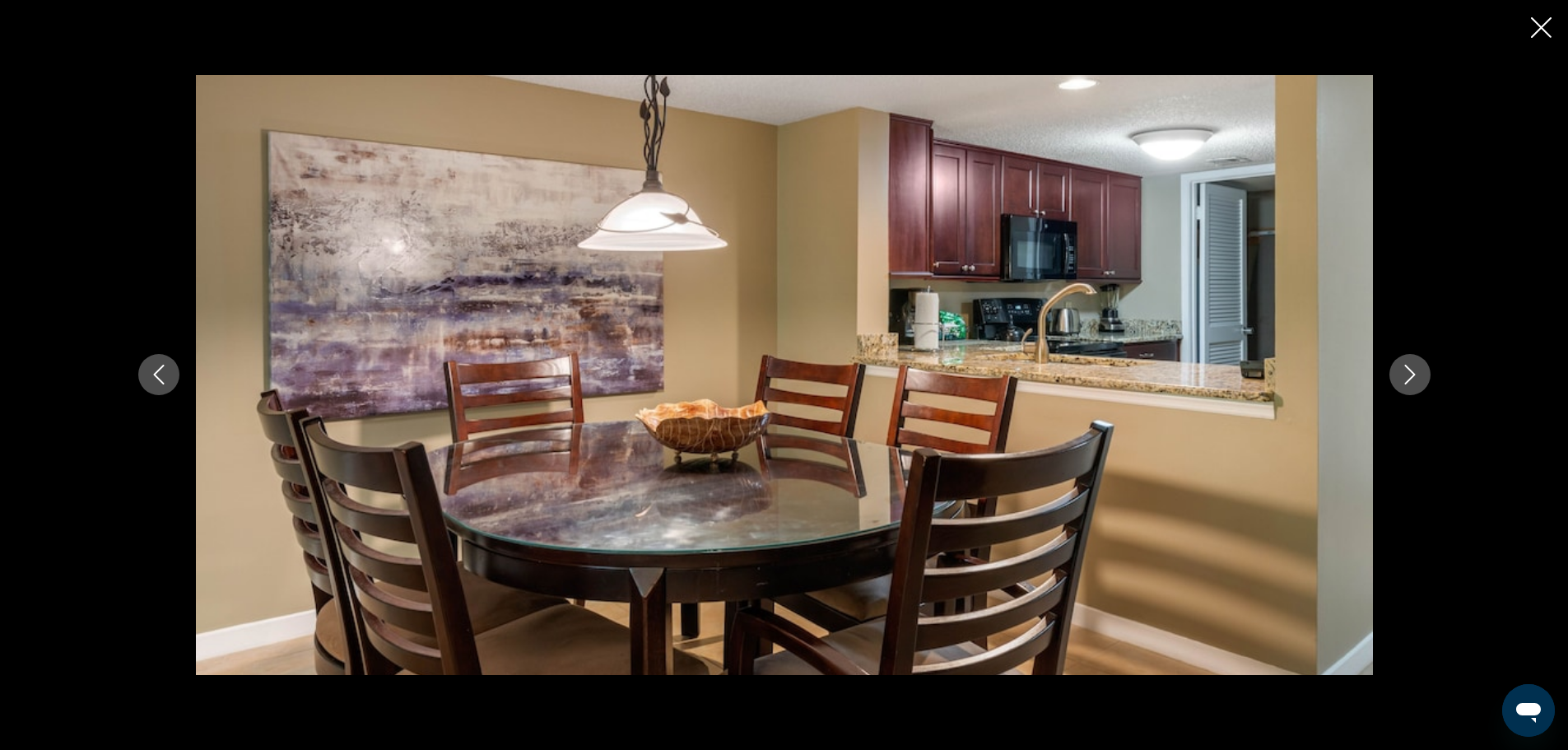
click at [1418, 374] on icon "Next image" at bounding box center [1409, 375] width 20 height 20
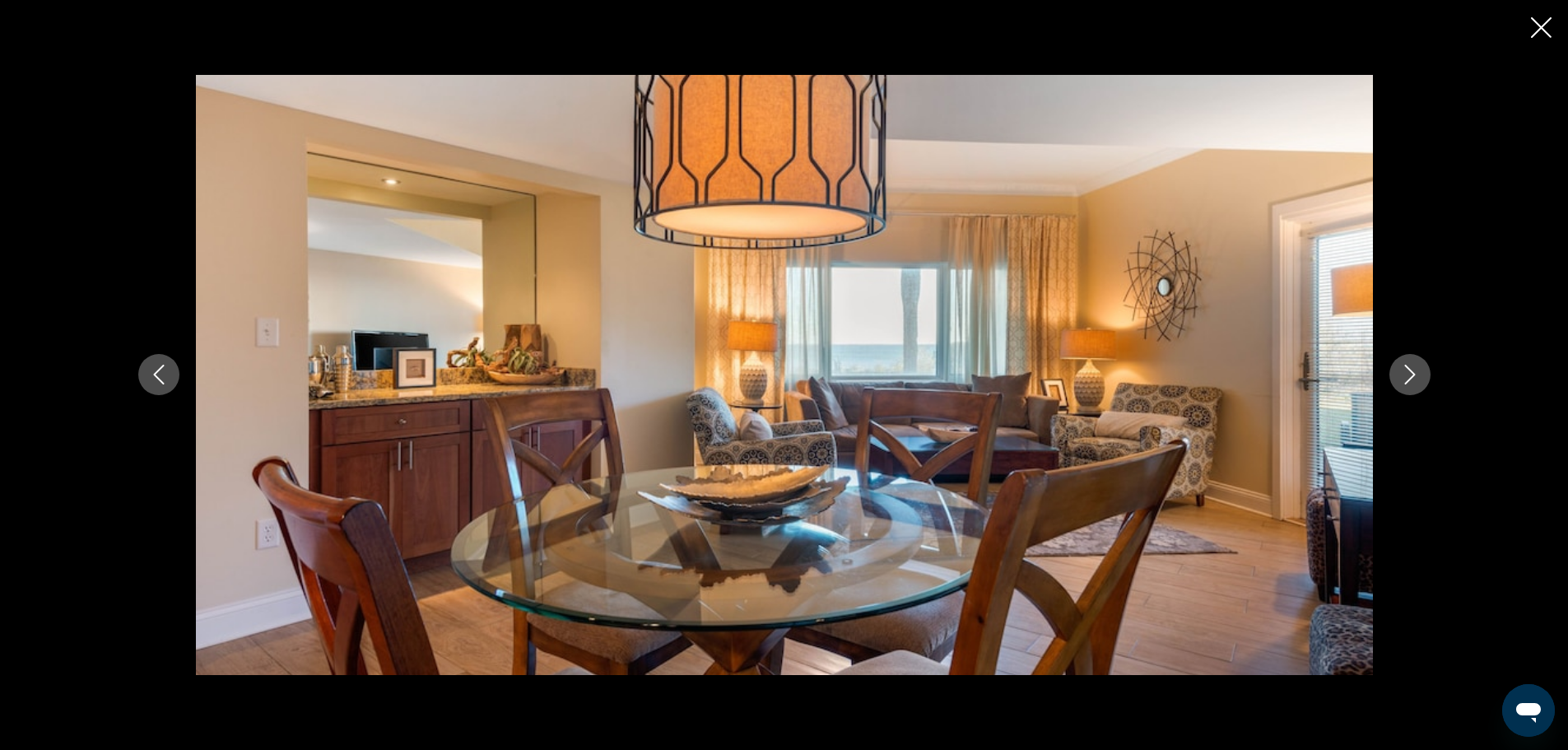
click at [1421, 374] on button "Next image" at bounding box center [1409, 375] width 41 height 41
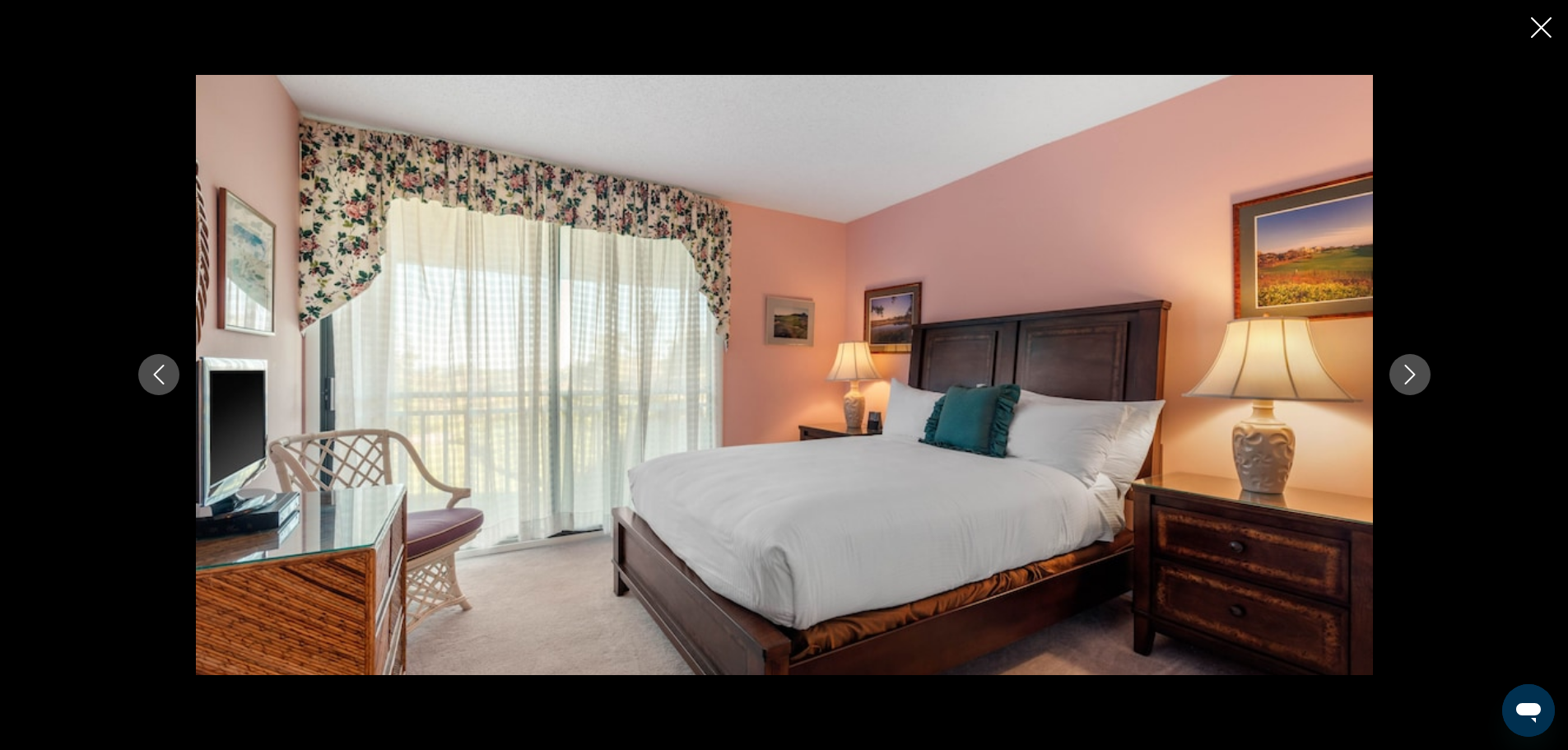
click at [1422, 374] on button "Next image" at bounding box center [1409, 375] width 41 height 41
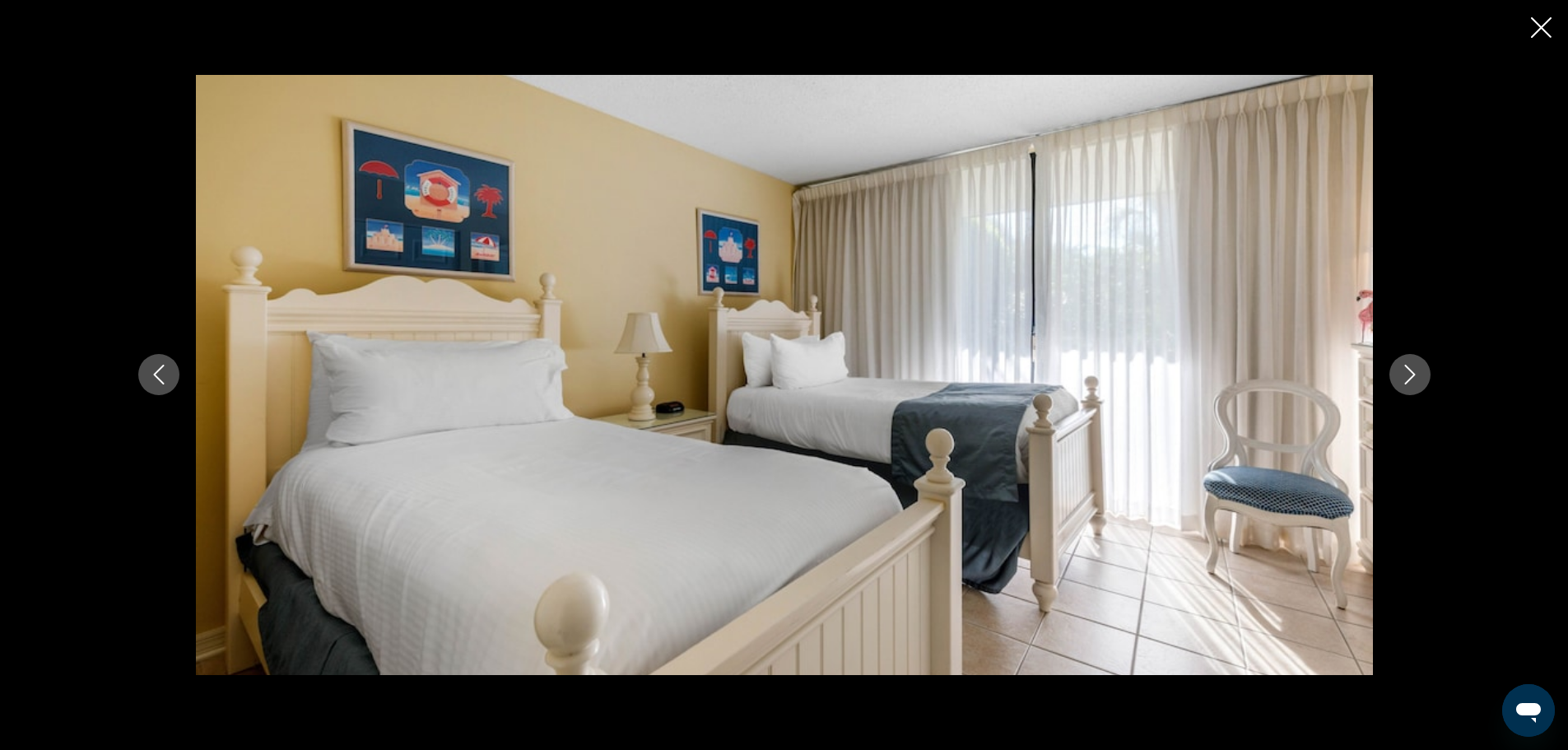
click at [1422, 374] on button "Next image" at bounding box center [1409, 375] width 41 height 41
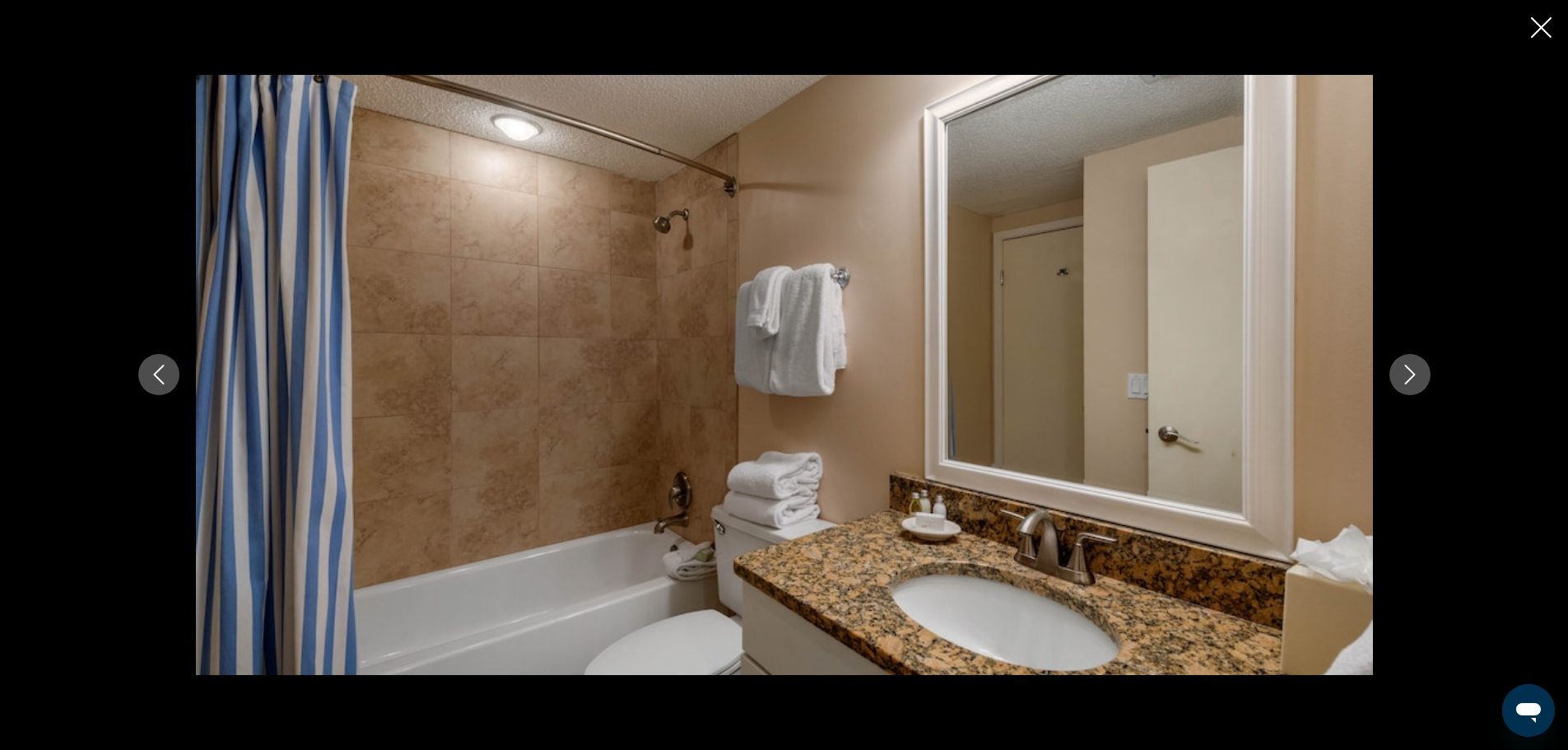
click at [1422, 374] on button "Next image" at bounding box center [1409, 375] width 41 height 41
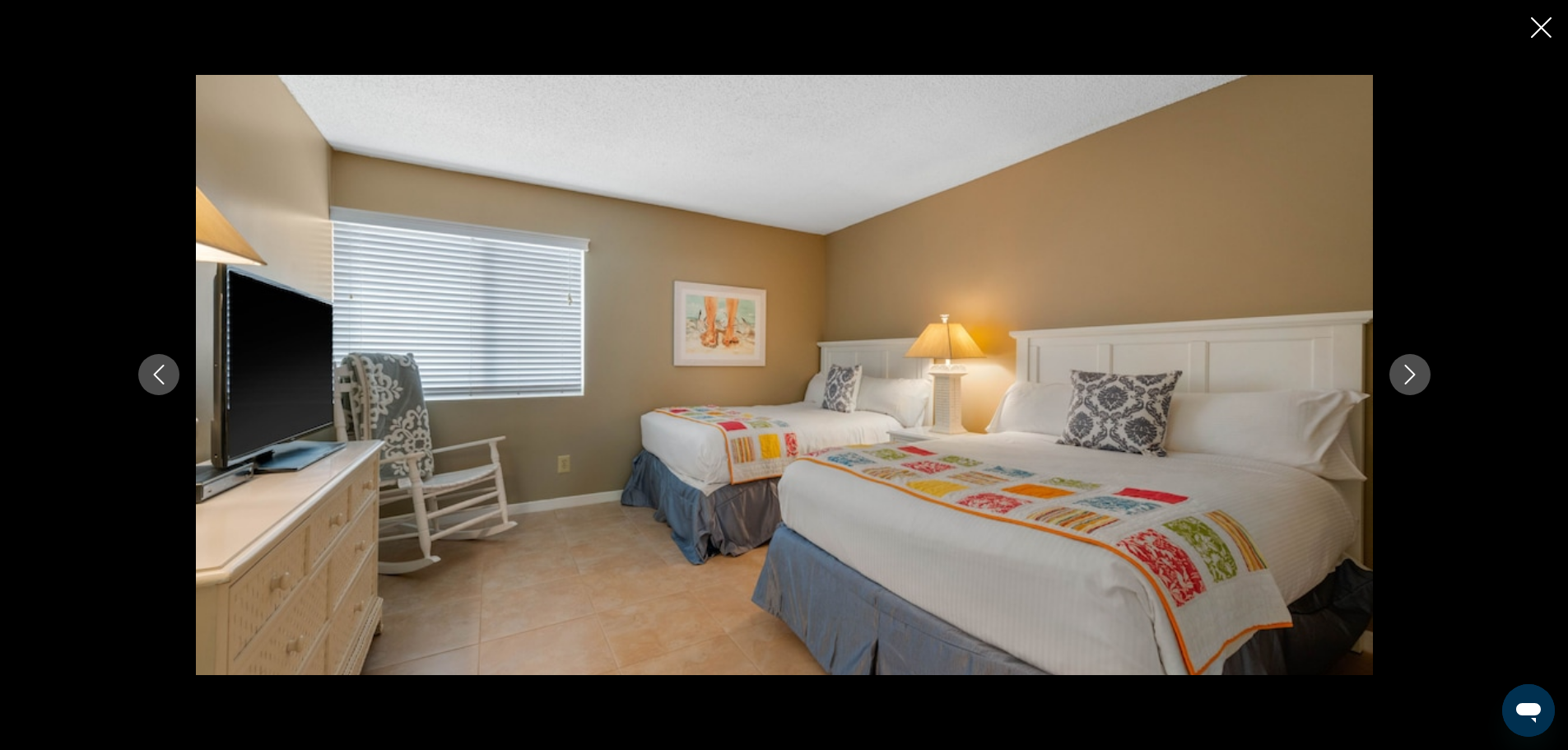
click at [1422, 374] on button "Next image" at bounding box center [1409, 375] width 41 height 41
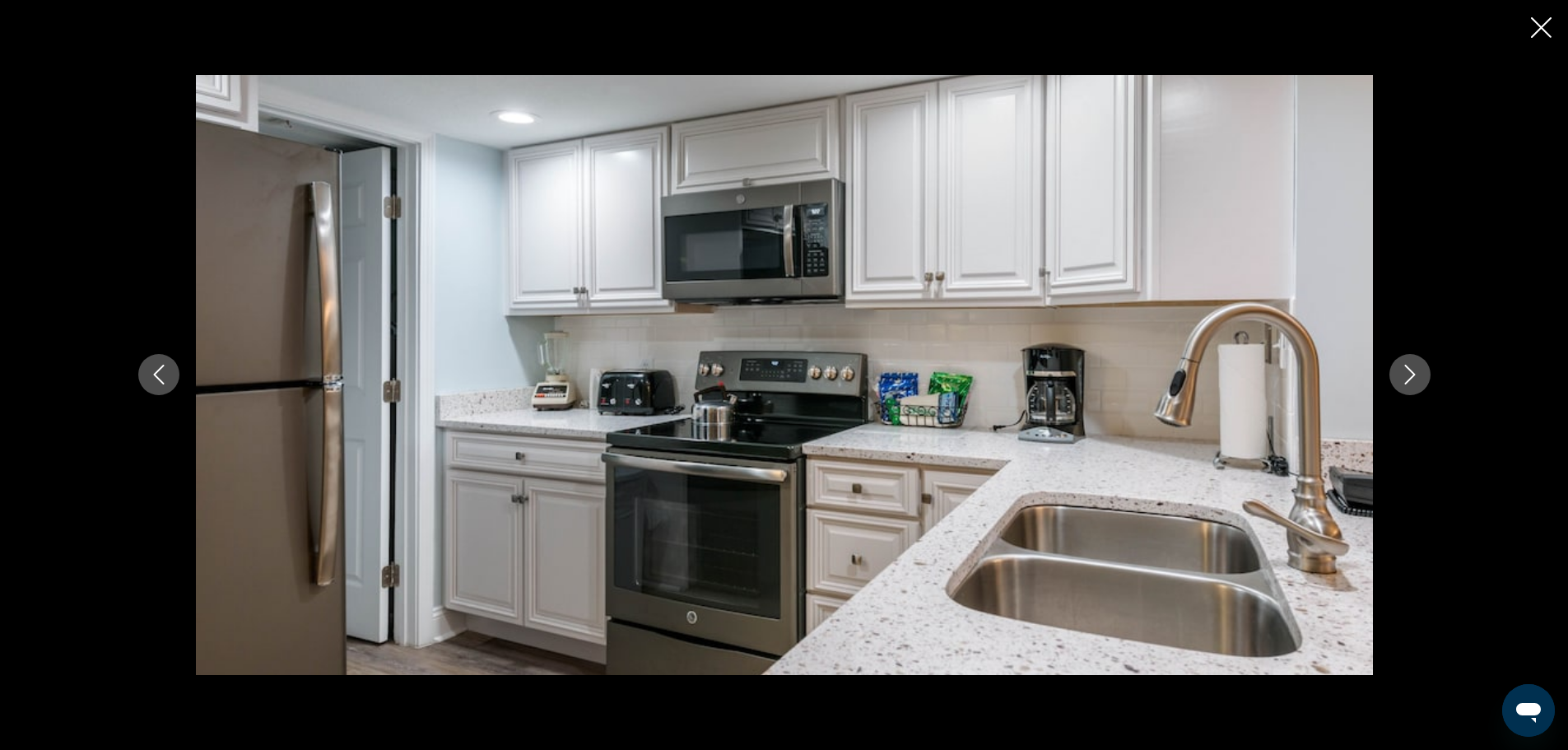
click at [1424, 374] on button "Next image" at bounding box center [1409, 375] width 41 height 41
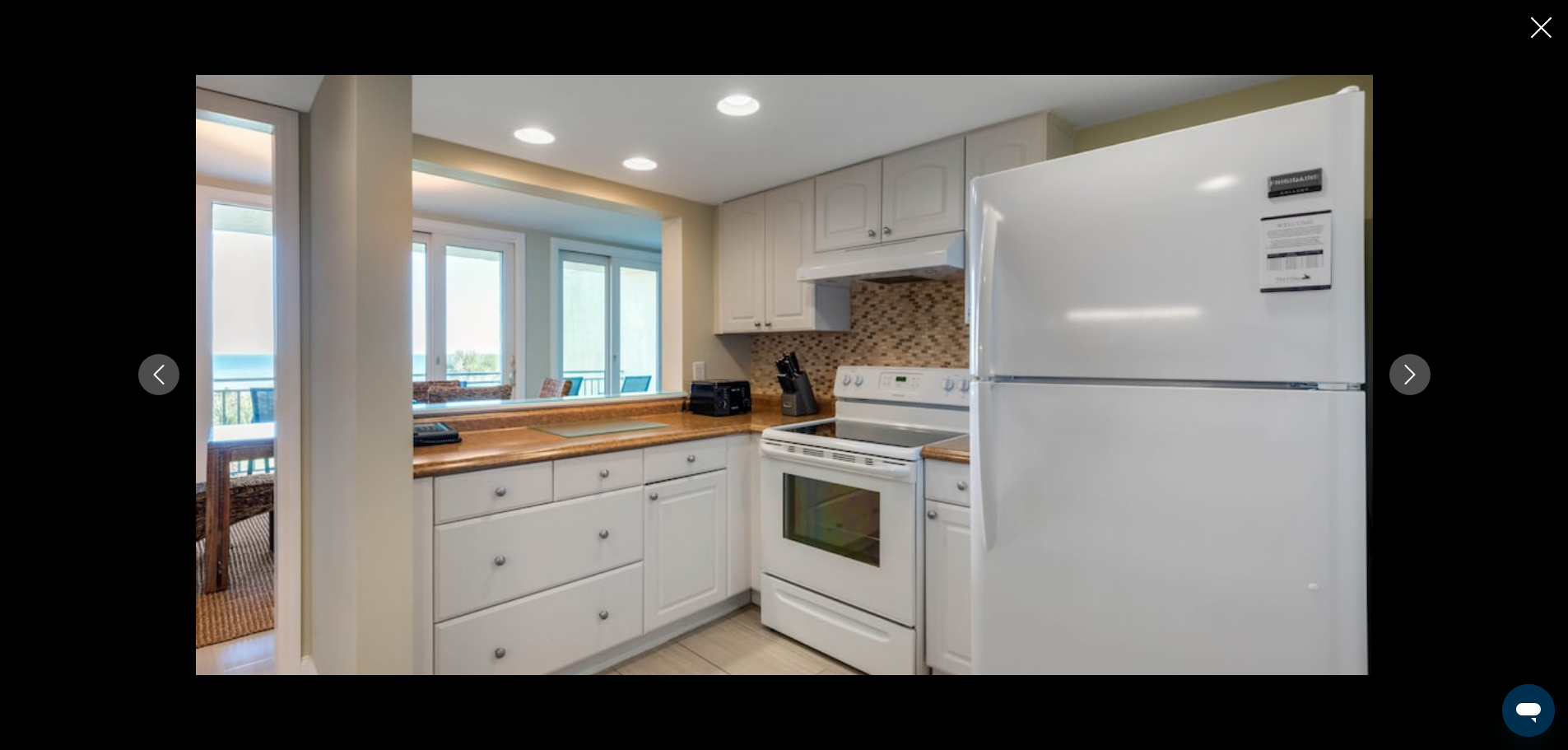
click at [1424, 374] on button "Next image" at bounding box center [1409, 375] width 41 height 41
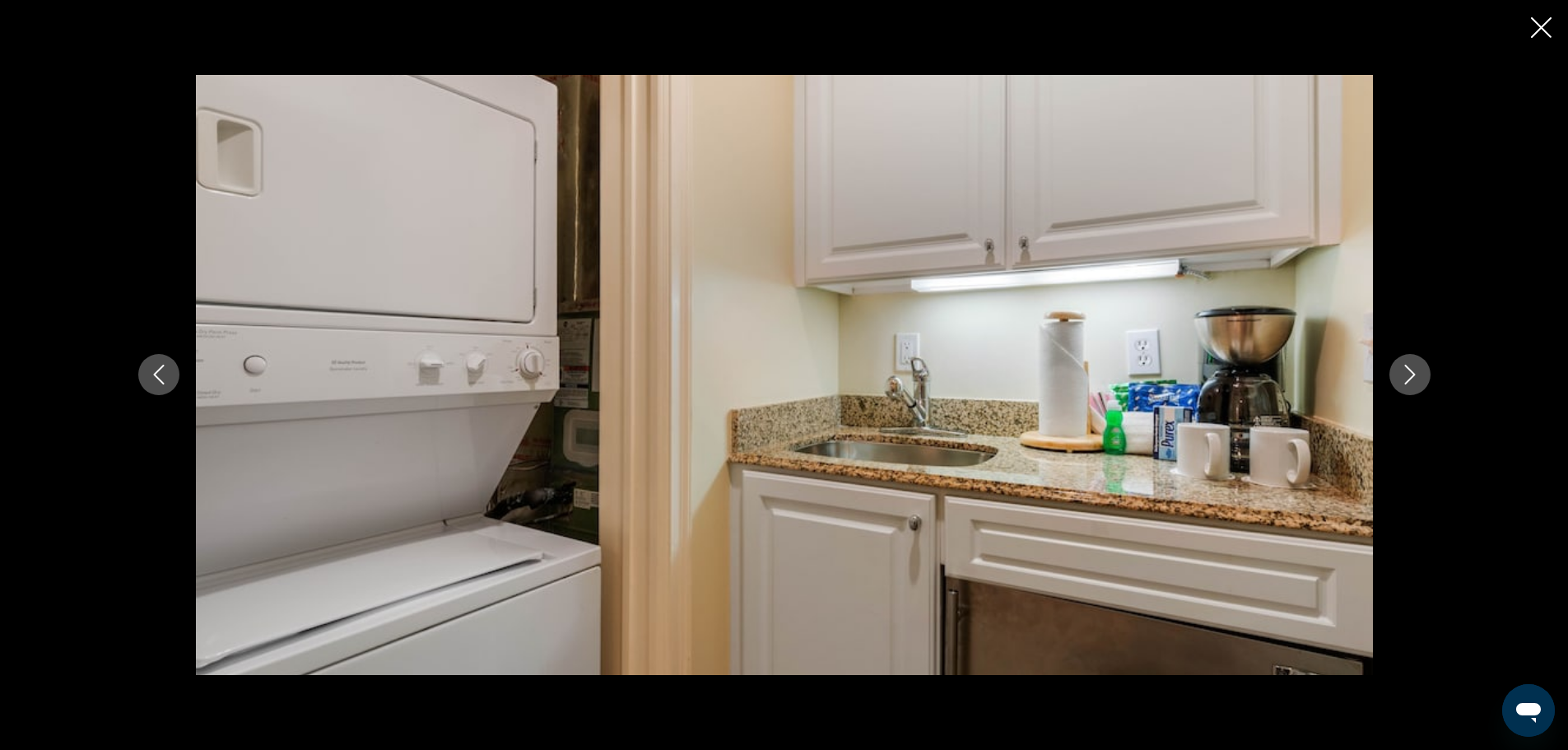
click at [1424, 374] on button "Next image" at bounding box center [1409, 375] width 41 height 41
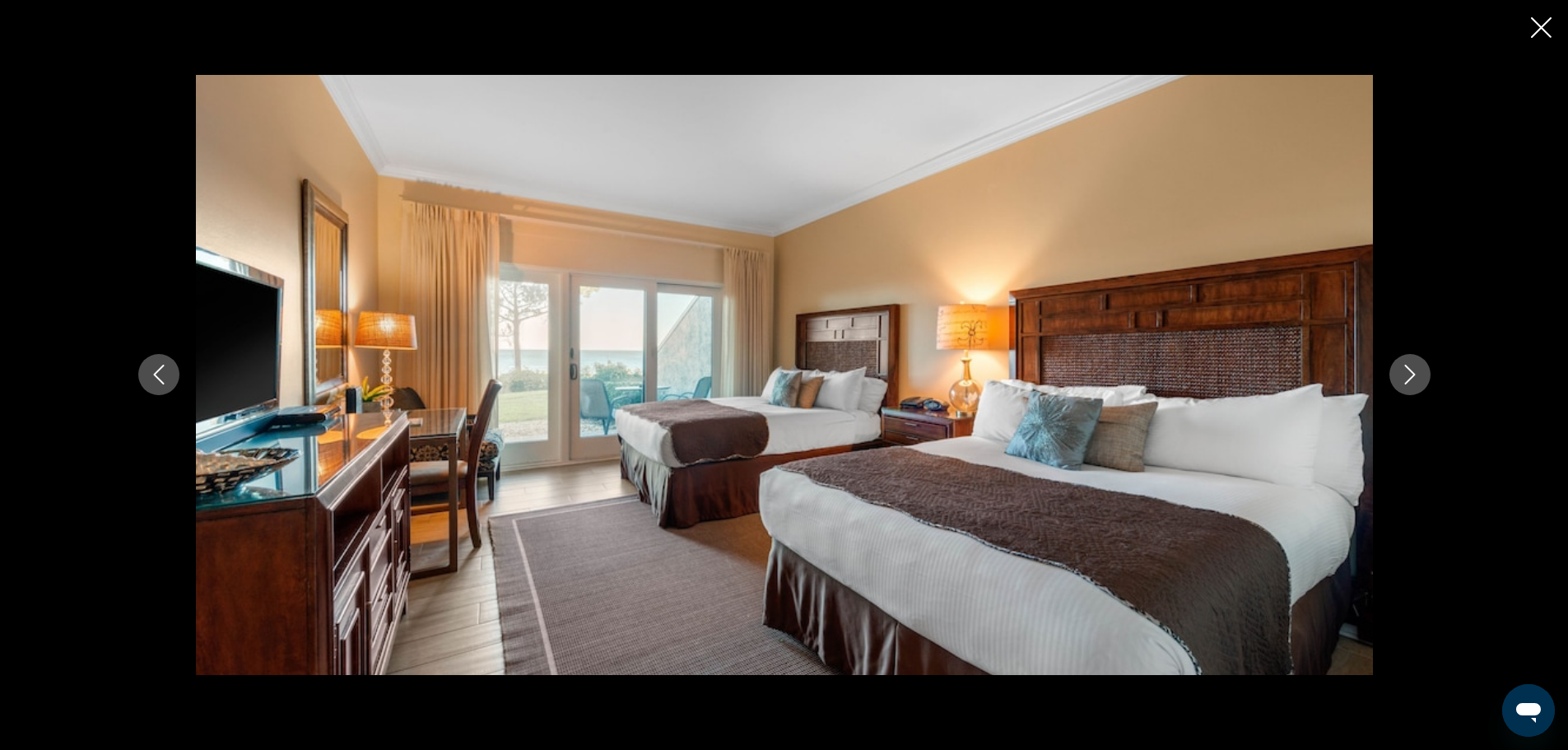
click at [1424, 374] on button "Next image" at bounding box center [1409, 375] width 41 height 41
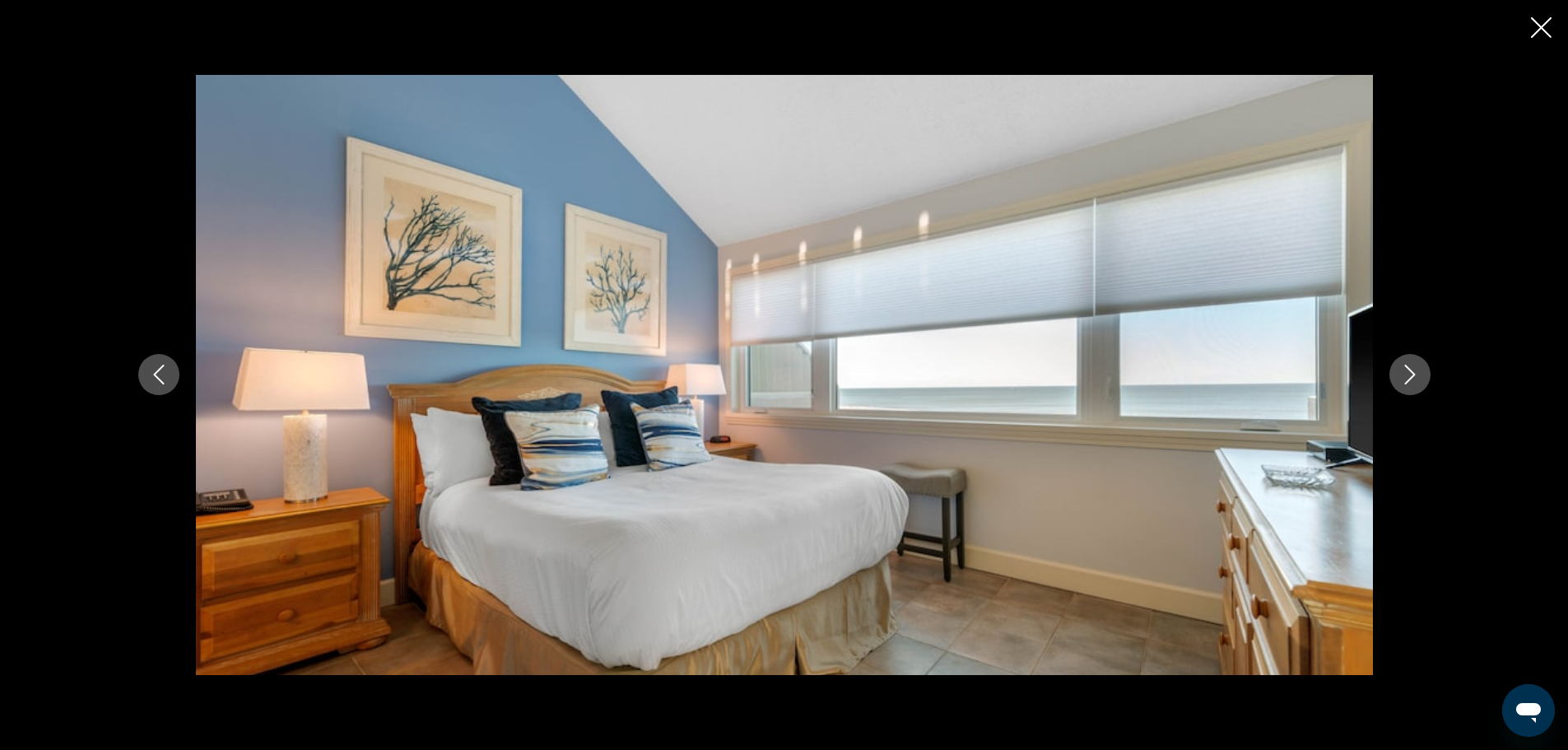
click at [1546, 30] on icon "Close slideshow" at bounding box center [1540, 27] width 20 height 20
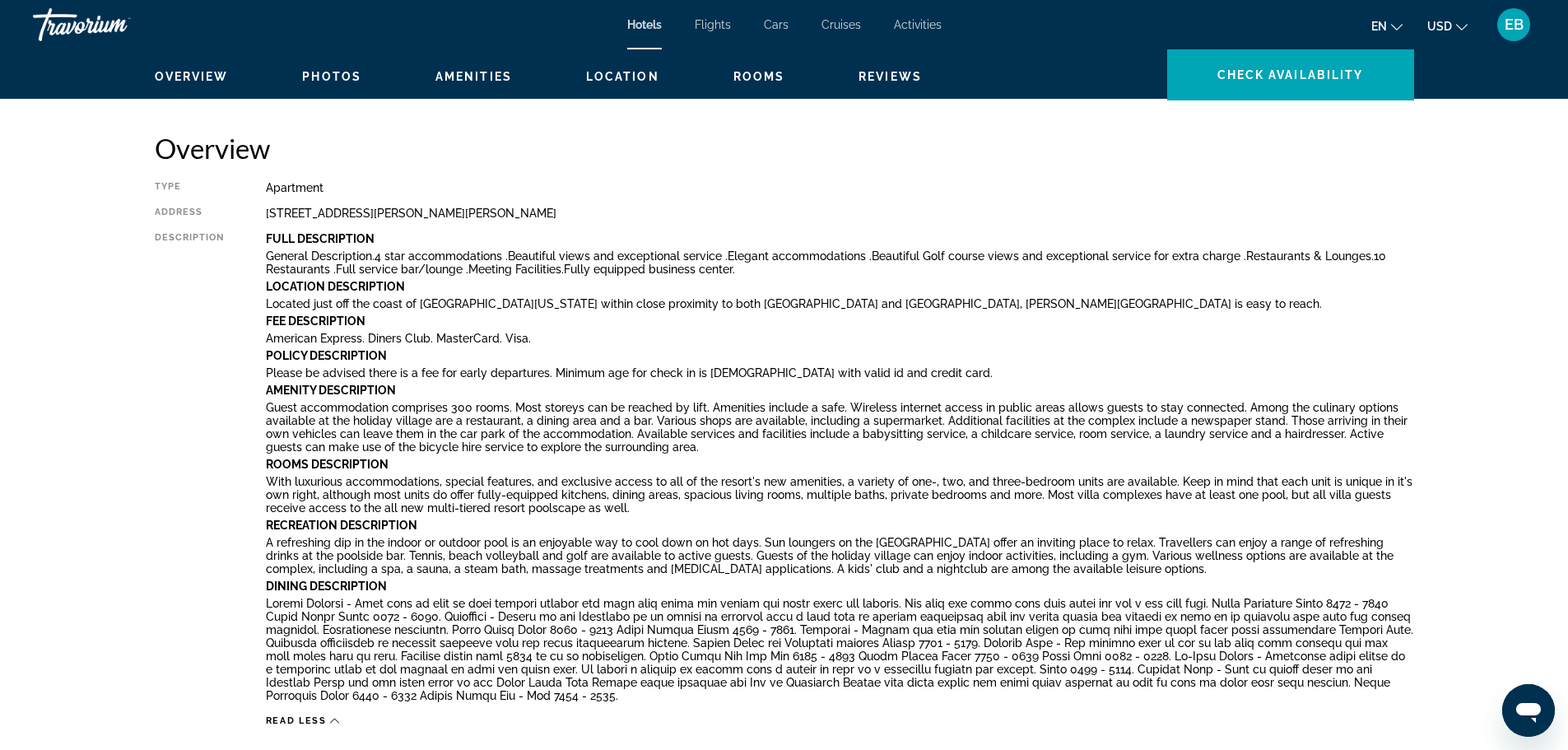
scroll to position [0, 0]
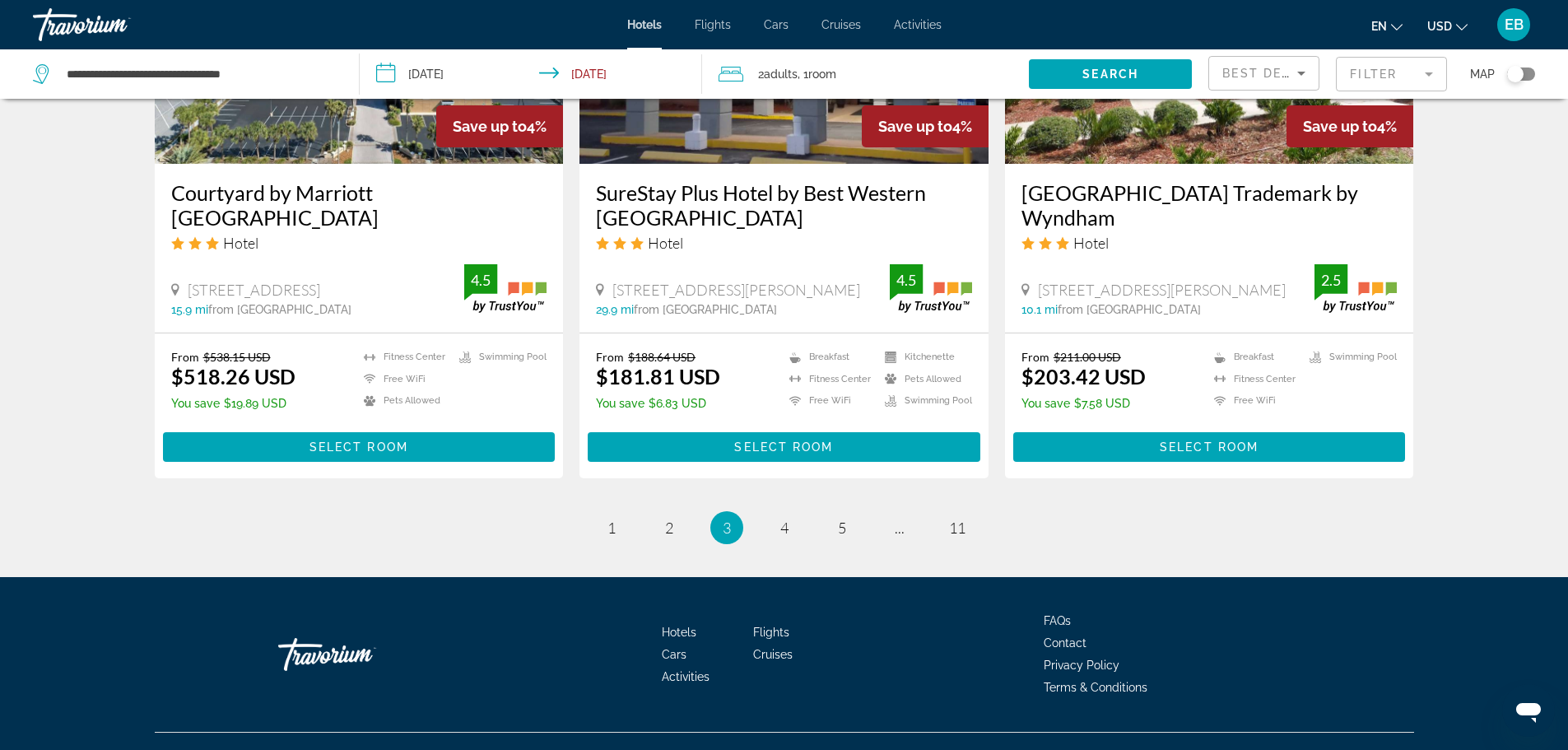
scroll to position [2119, 0]
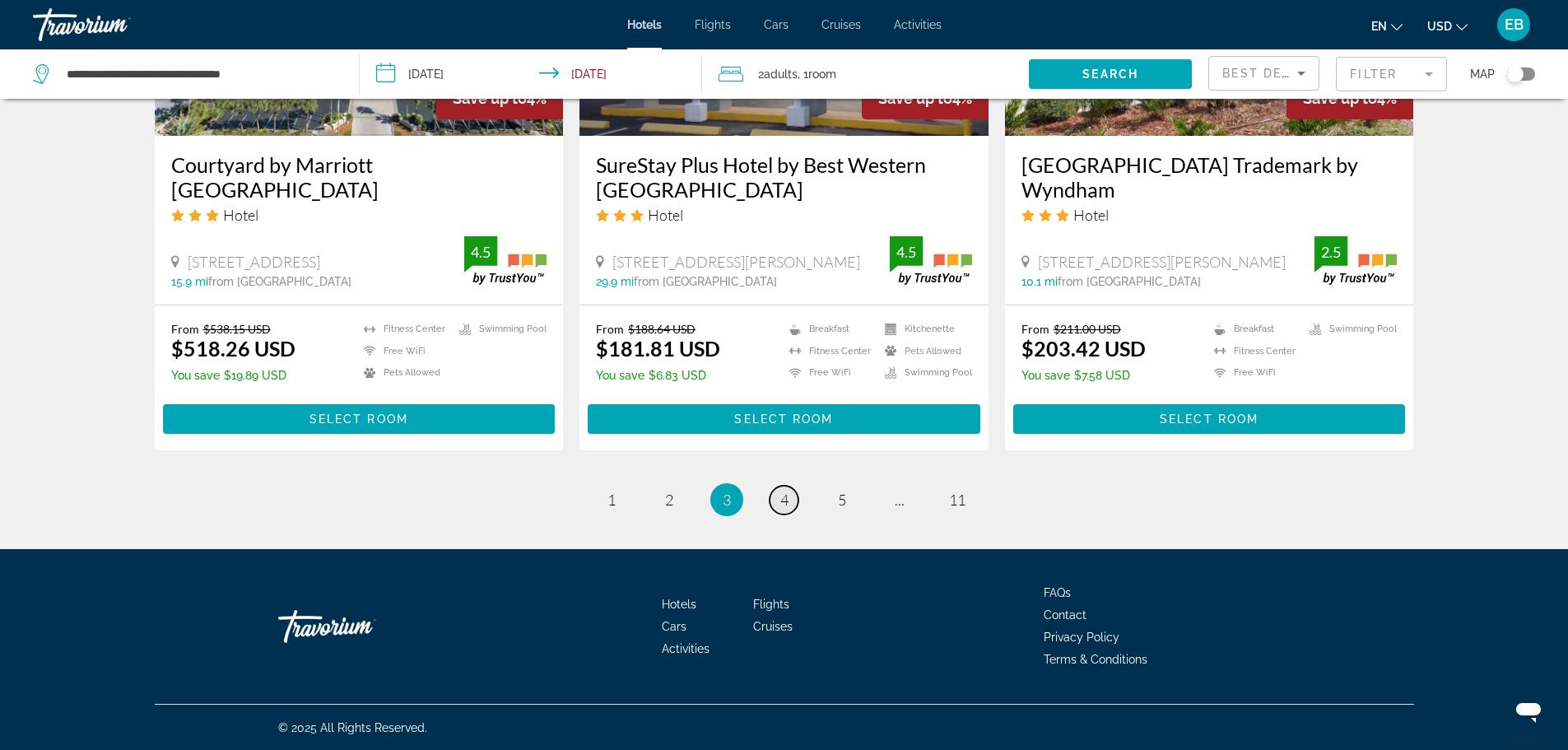
click at [788, 499] on link "page 4" at bounding box center [784, 500] width 28 height 28
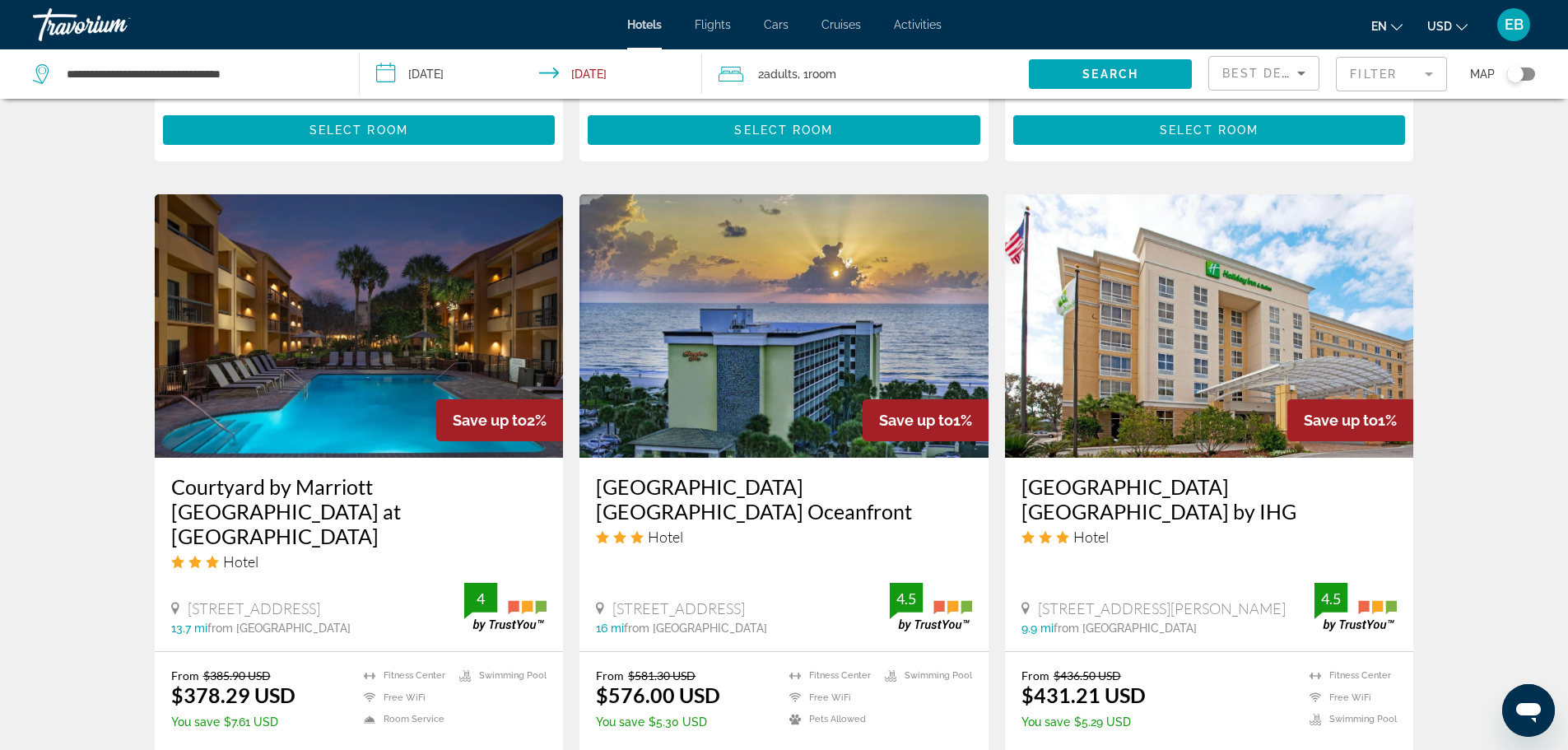
scroll to position [1235, 0]
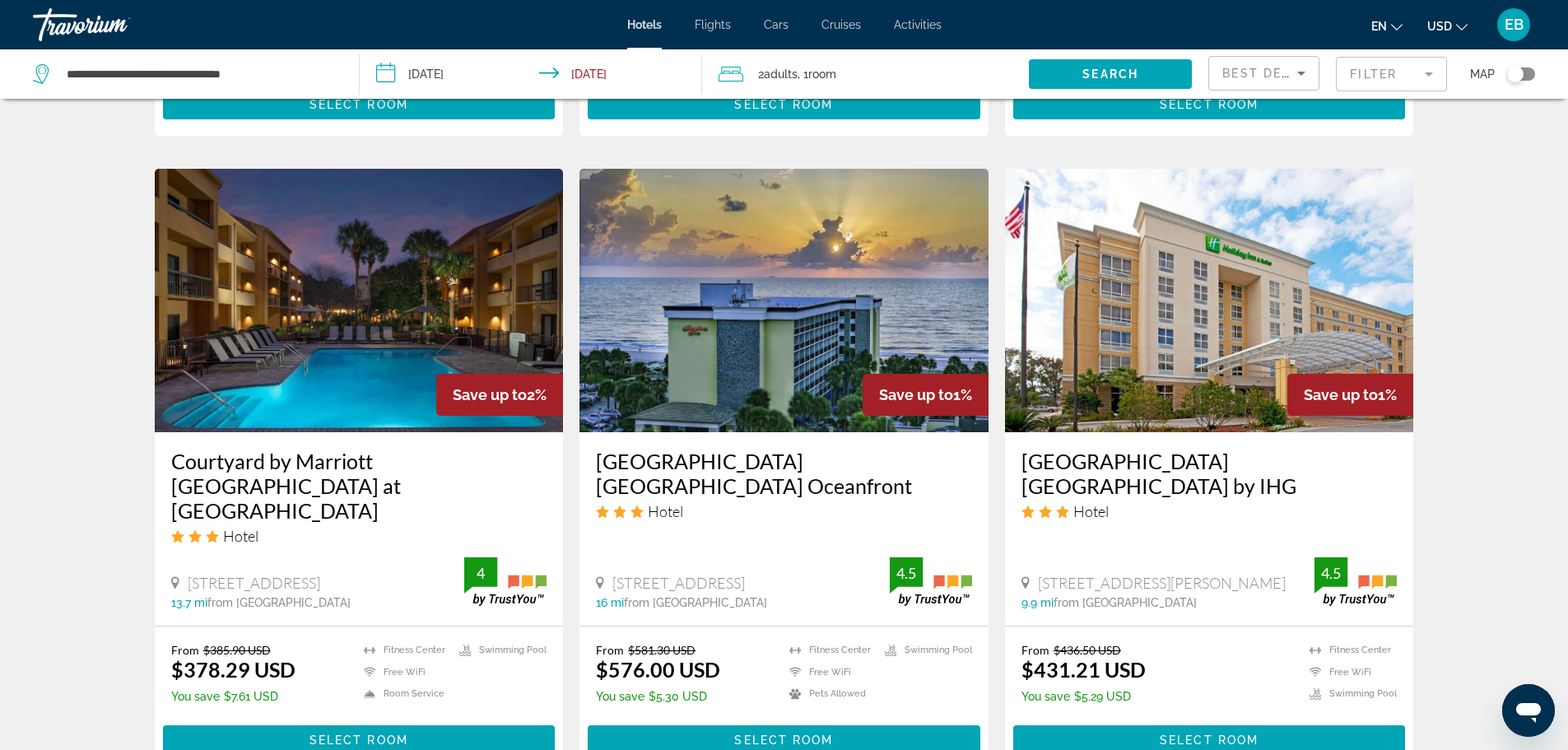
click at [357, 349] on img "Main content" at bounding box center [359, 300] width 409 height 264
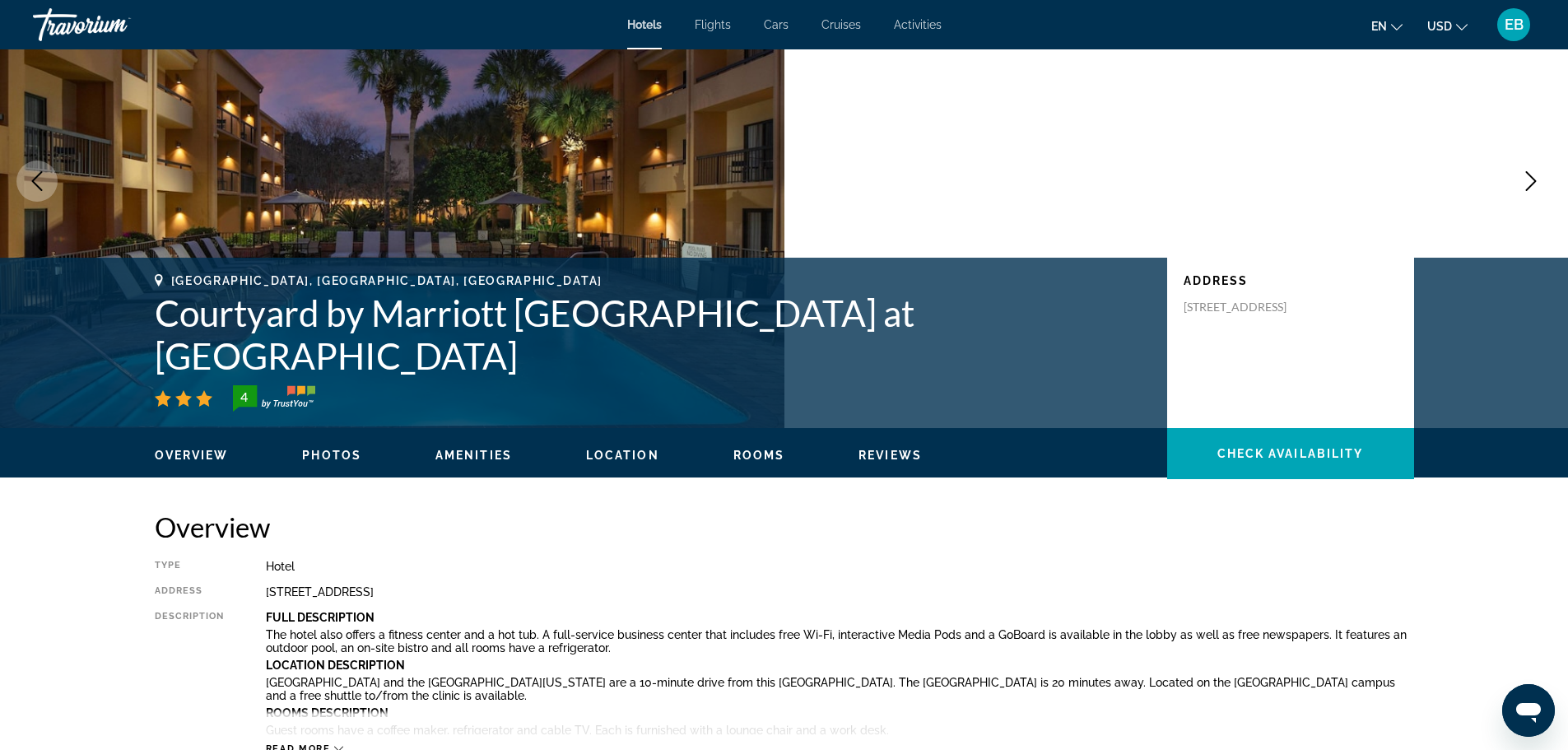
scroll to position [83, 0]
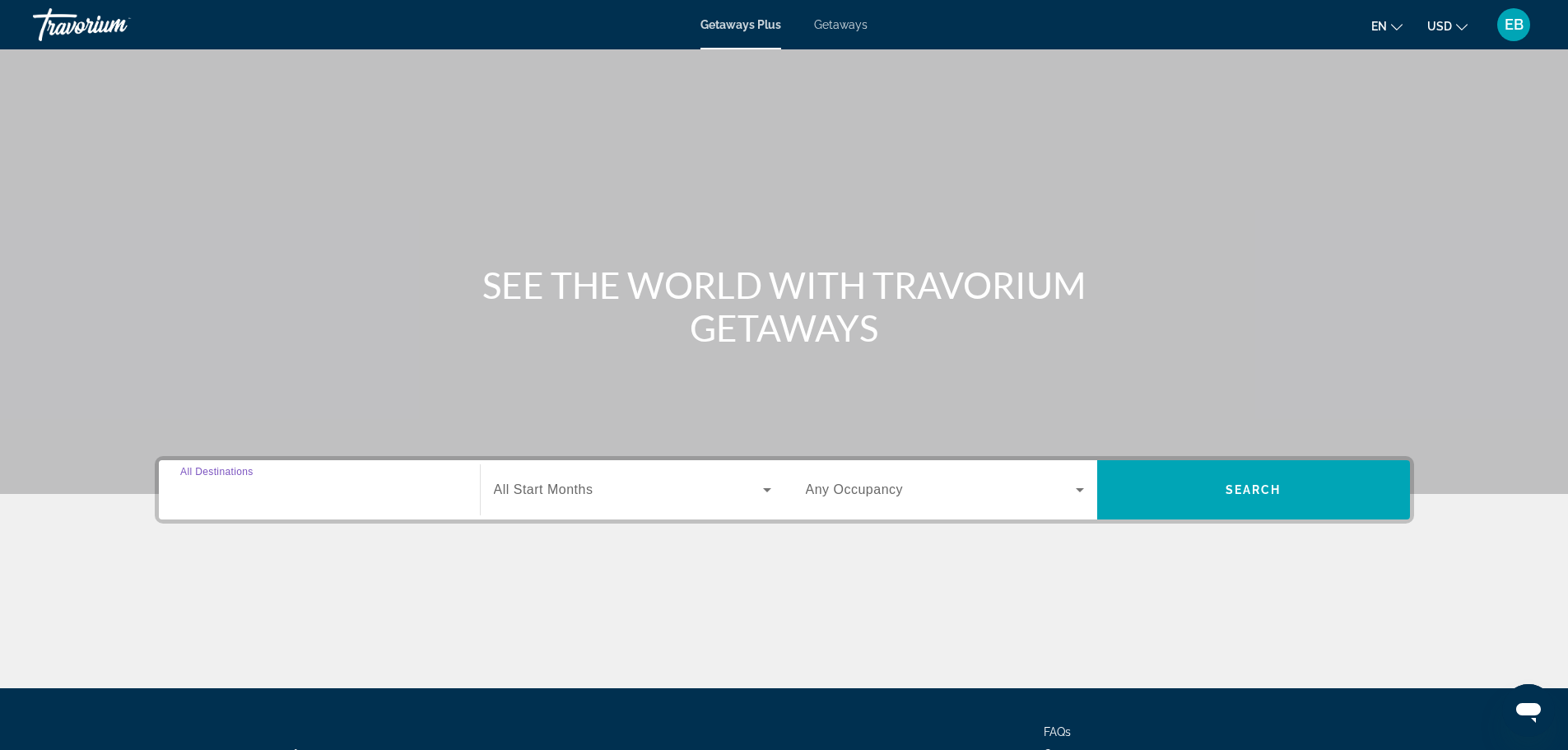
click at [391, 499] on input "Destination All Destinations" at bounding box center [319, 491] width 278 height 20
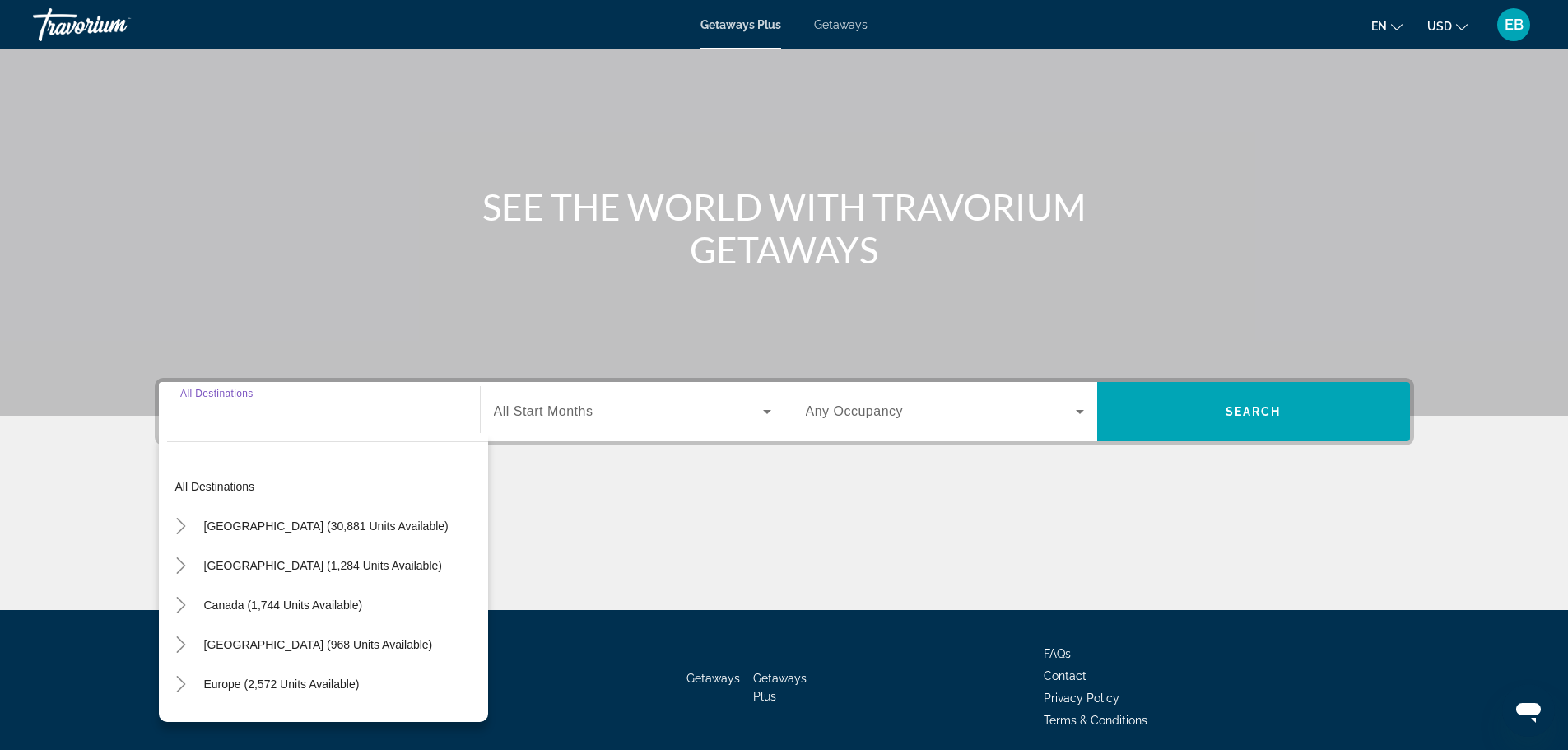
scroll to position [140, 0]
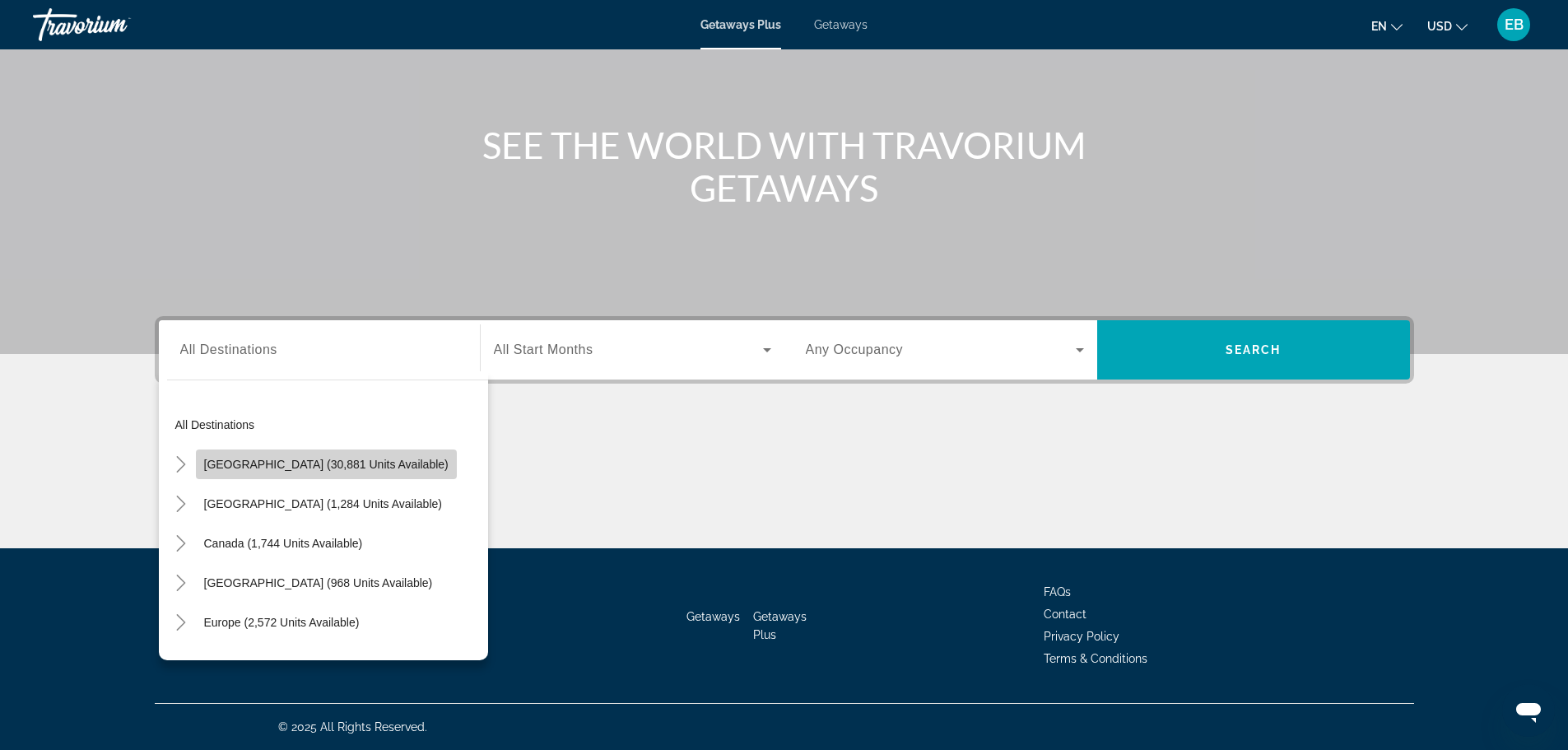
click at [333, 462] on span "[GEOGRAPHIC_DATA] (30,881 units available)" at bounding box center [326, 464] width 244 height 13
type input "**********"
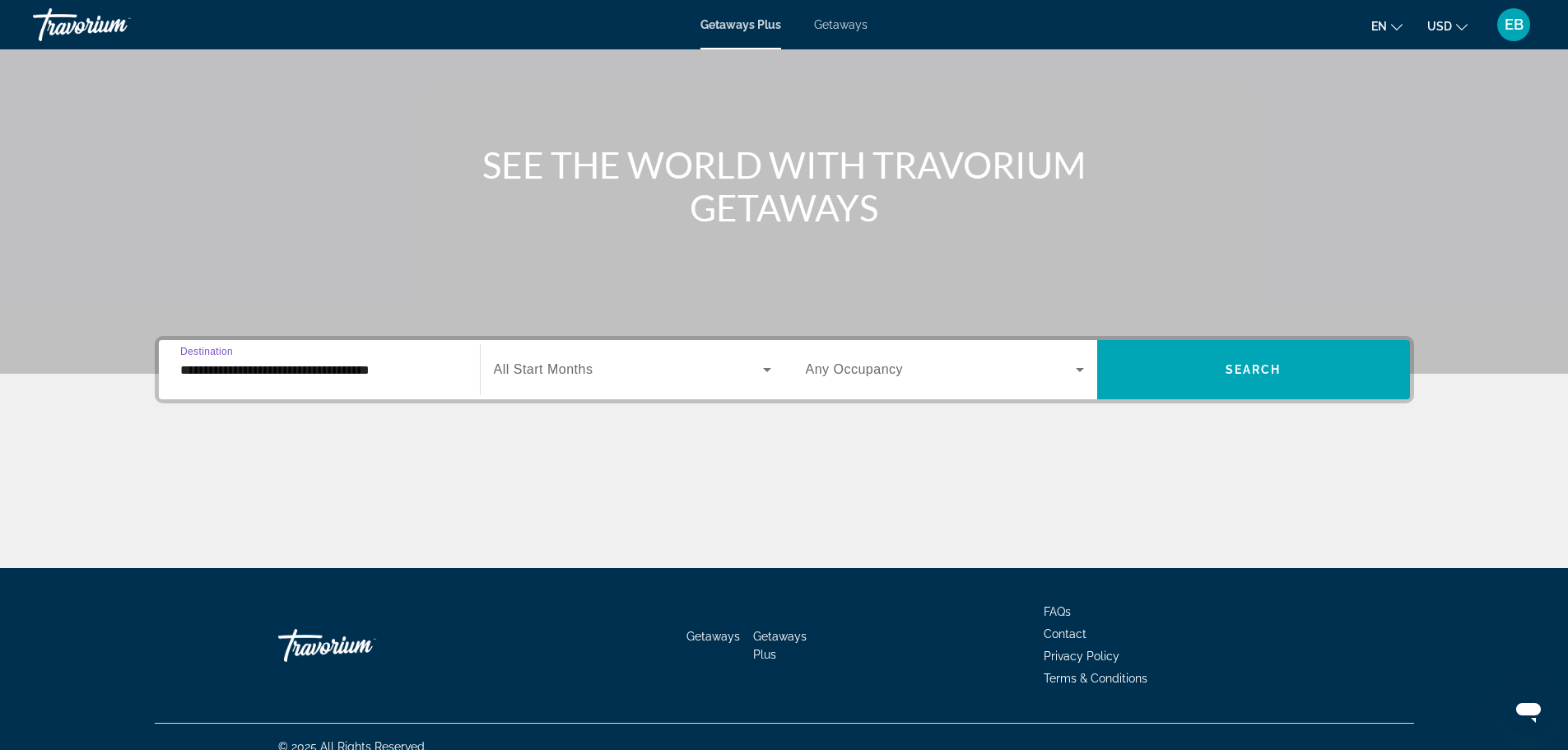
scroll to position [0, 0]
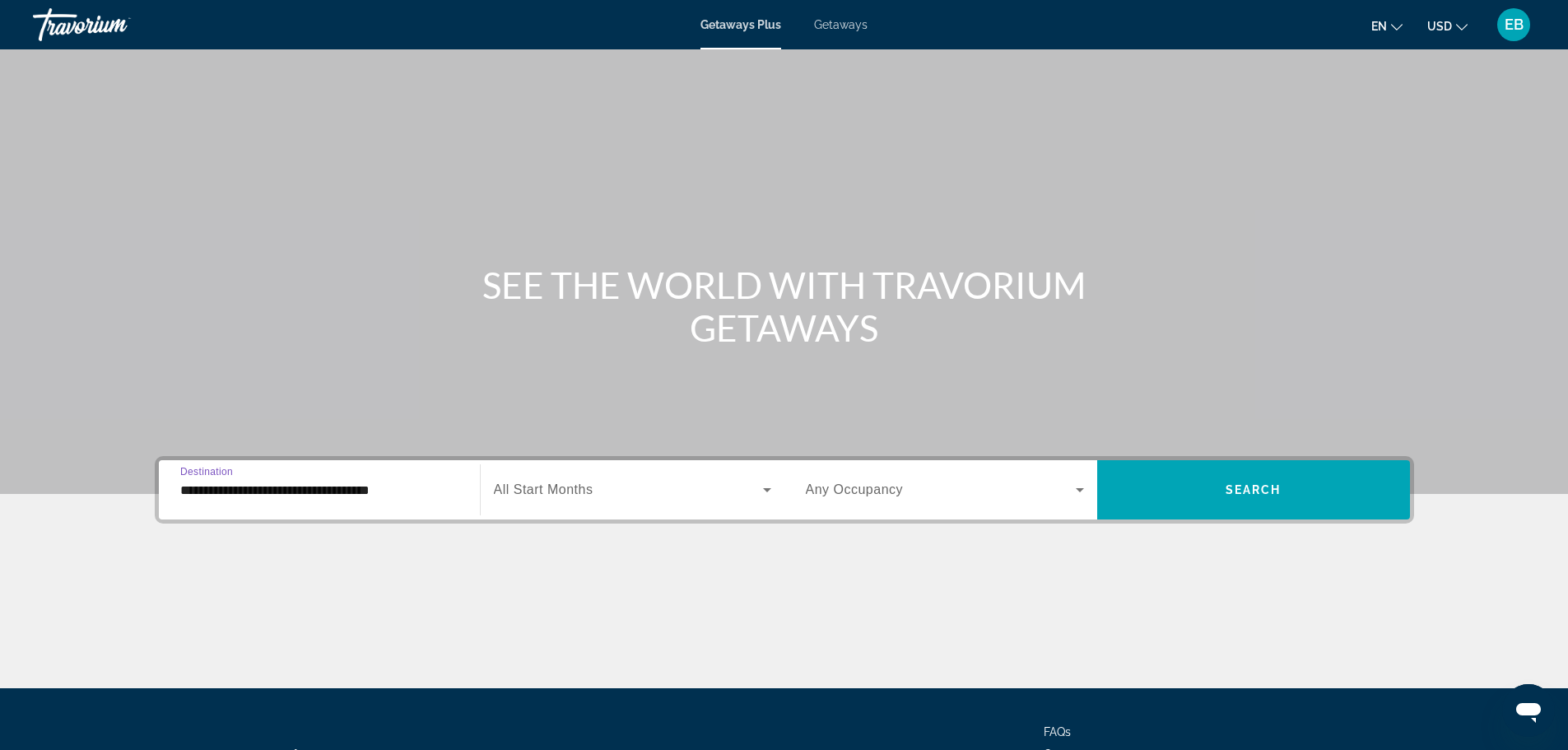
click at [847, 25] on span "Getaways" at bounding box center [840, 24] width 53 height 13
click at [278, 494] on input "Destination All Destinations" at bounding box center [319, 491] width 278 height 20
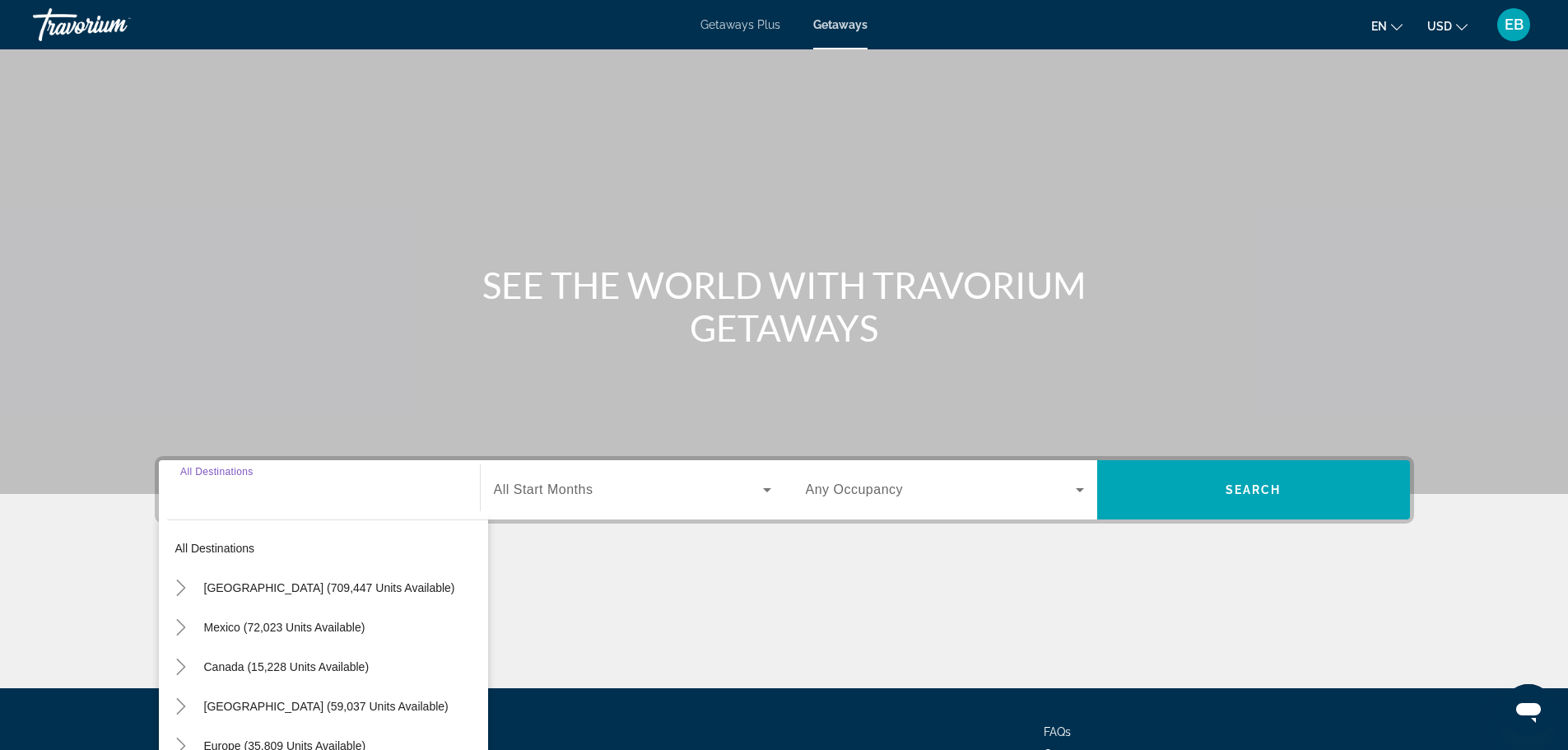
scroll to position [140, 0]
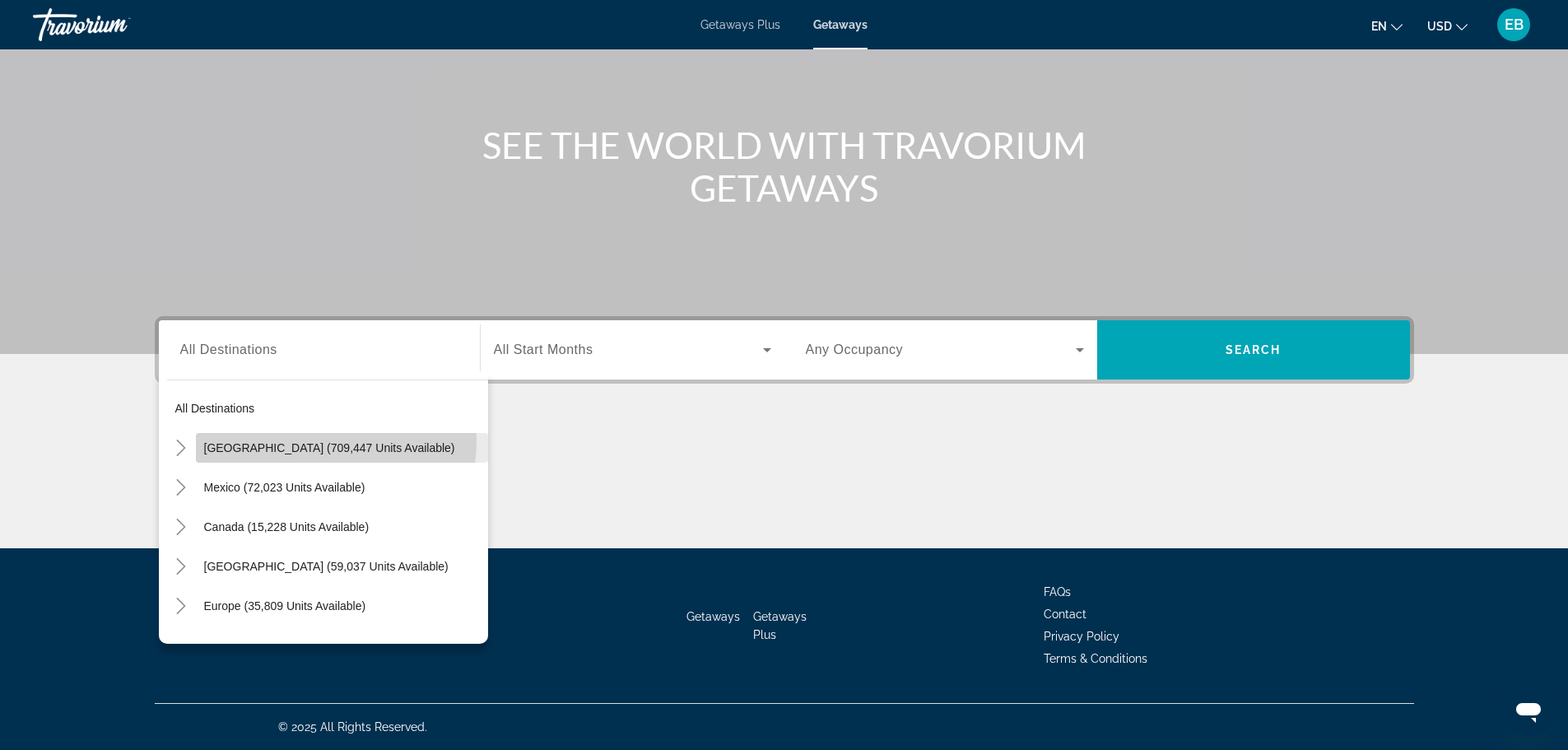
click at [310, 441] on span "[GEOGRAPHIC_DATA] (709,447 units available)" at bounding box center [329, 447] width 251 height 13
type input "**********"
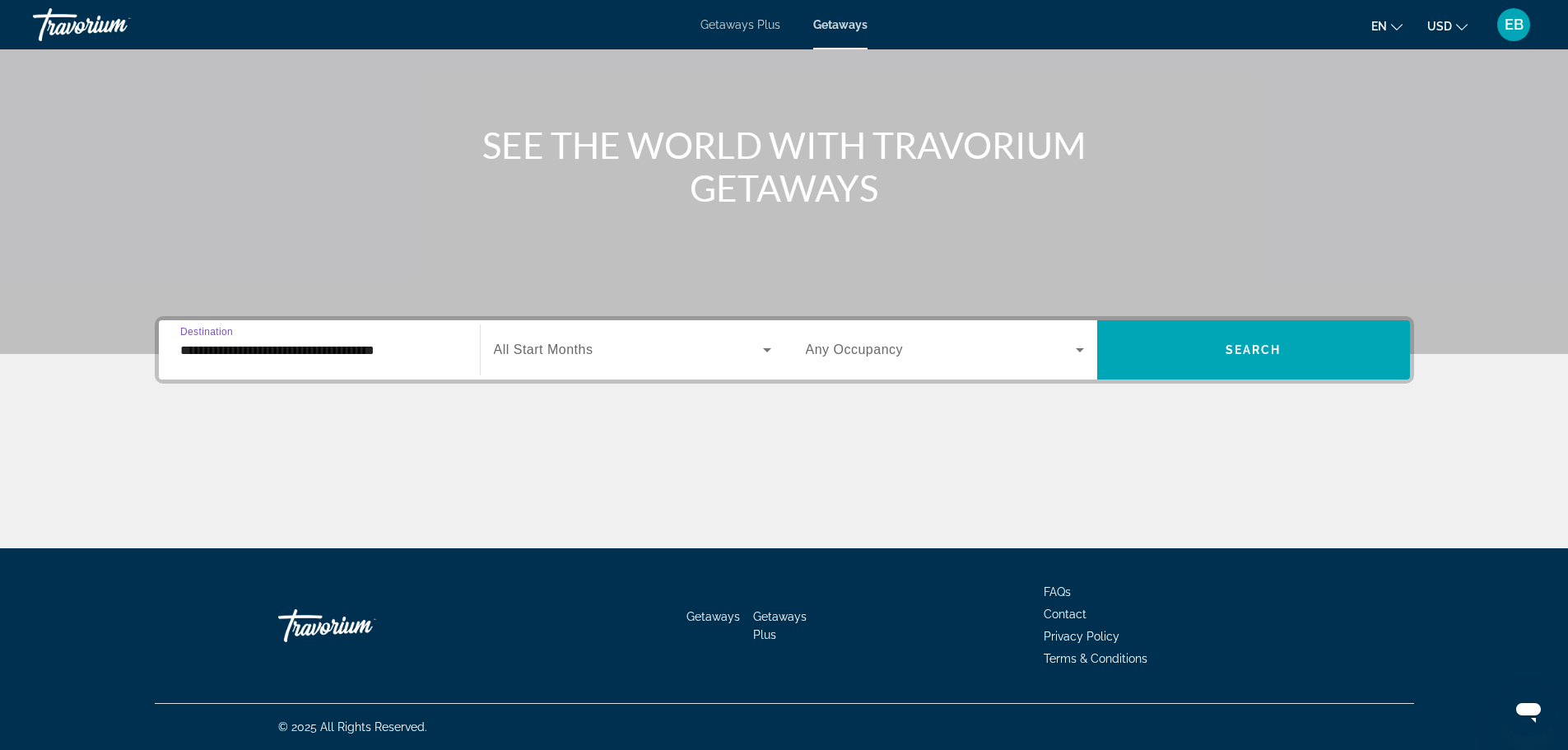
click at [633, 351] on span "Search widget" at bounding box center [627, 350] width 269 height 20
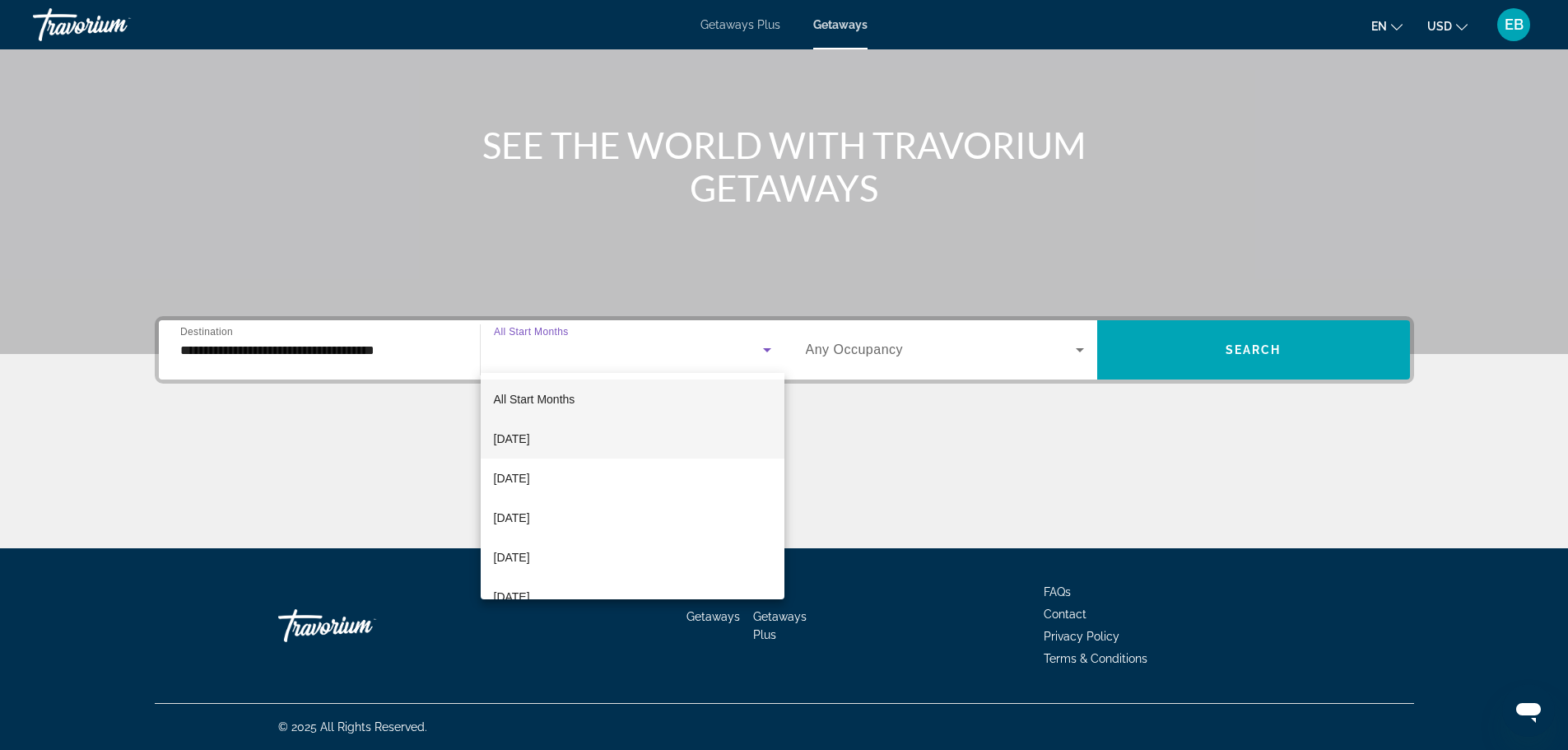
click at [606, 446] on mat-option "[DATE]" at bounding box center [633, 438] width 303 height 40
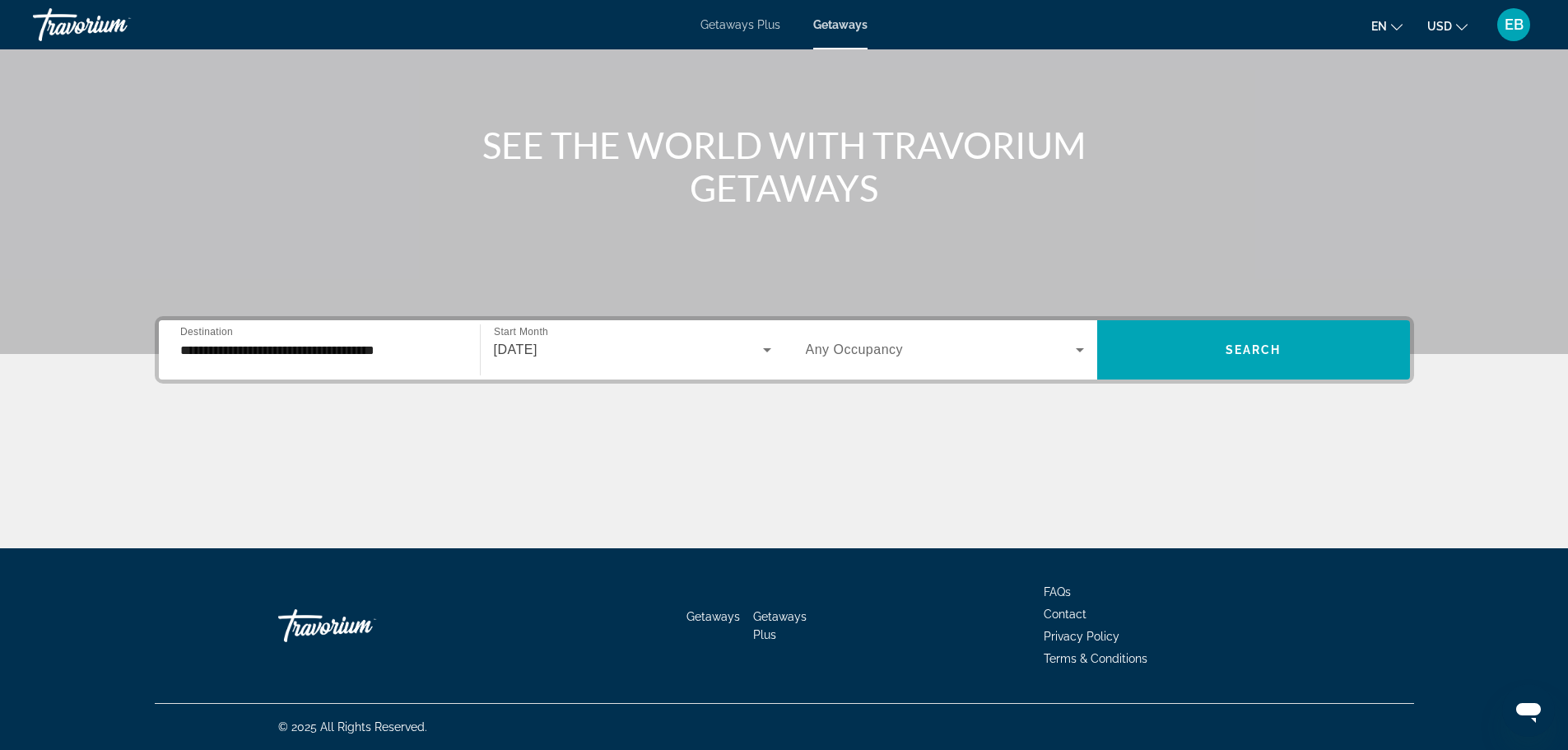
click at [901, 350] on span "Any Occupancy" at bounding box center [855, 350] width 98 height 14
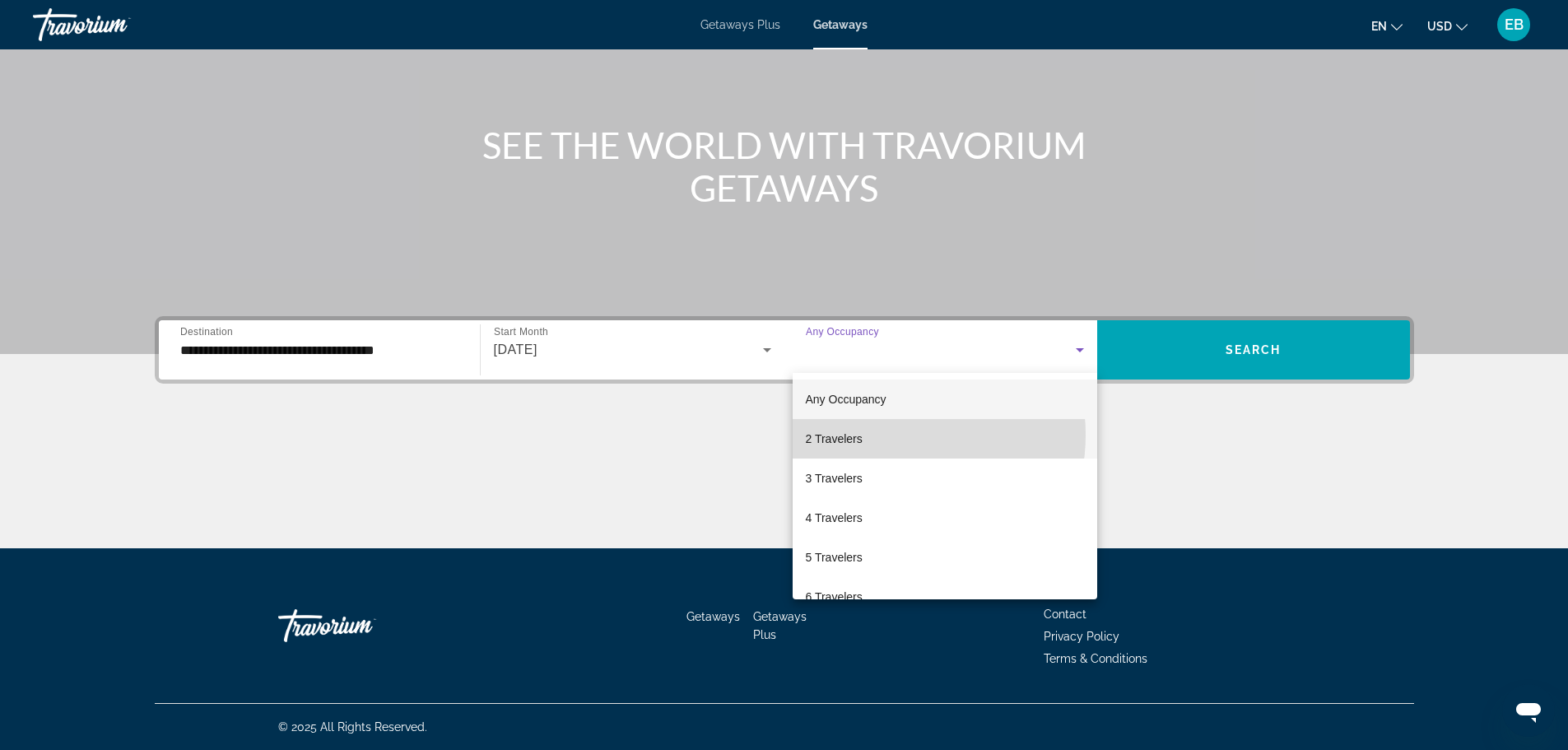
click at [886, 435] on mat-option "2 Travelers" at bounding box center [944, 438] width 304 height 40
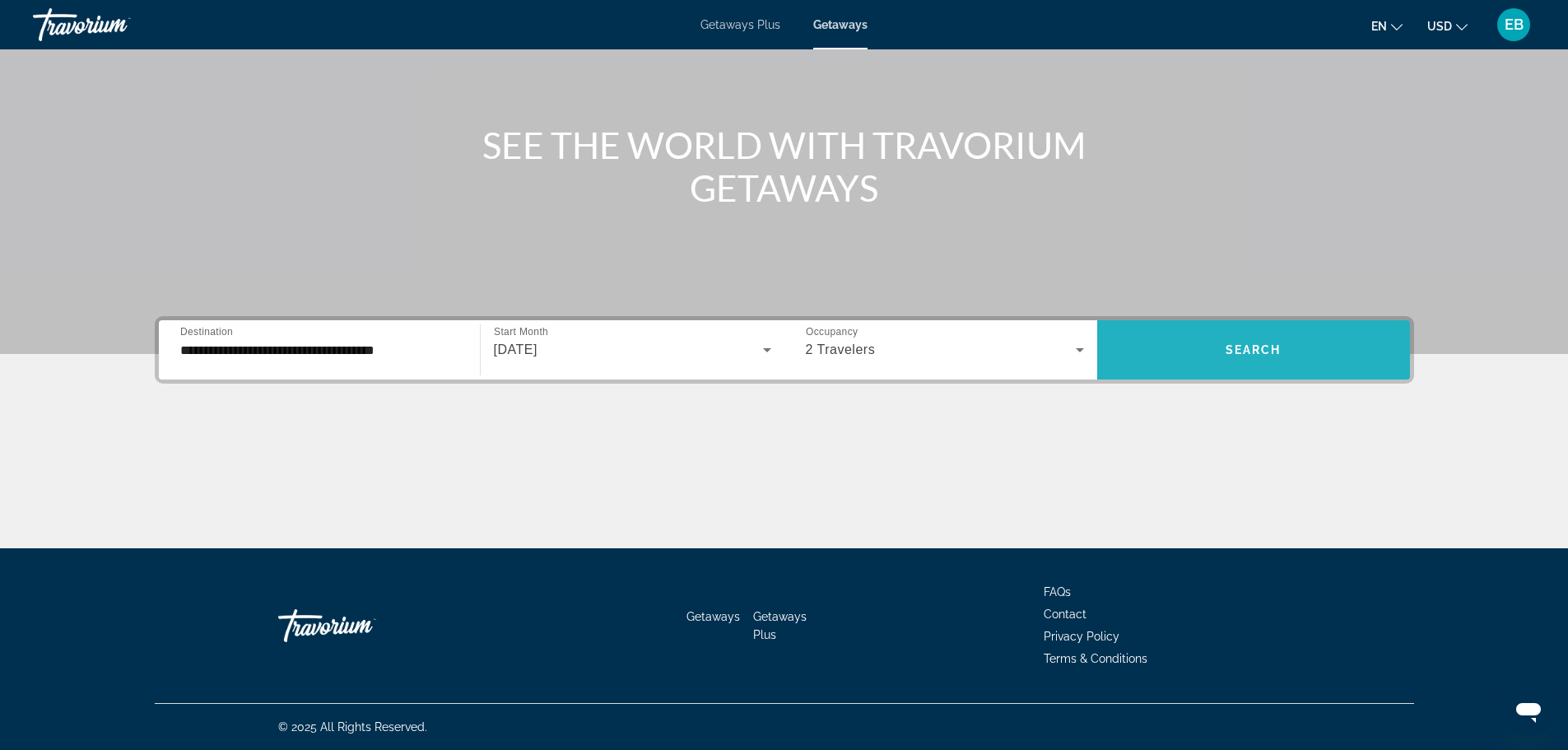
click at [1233, 362] on span "Search widget" at bounding box center [1253, 350] width 312 height 40
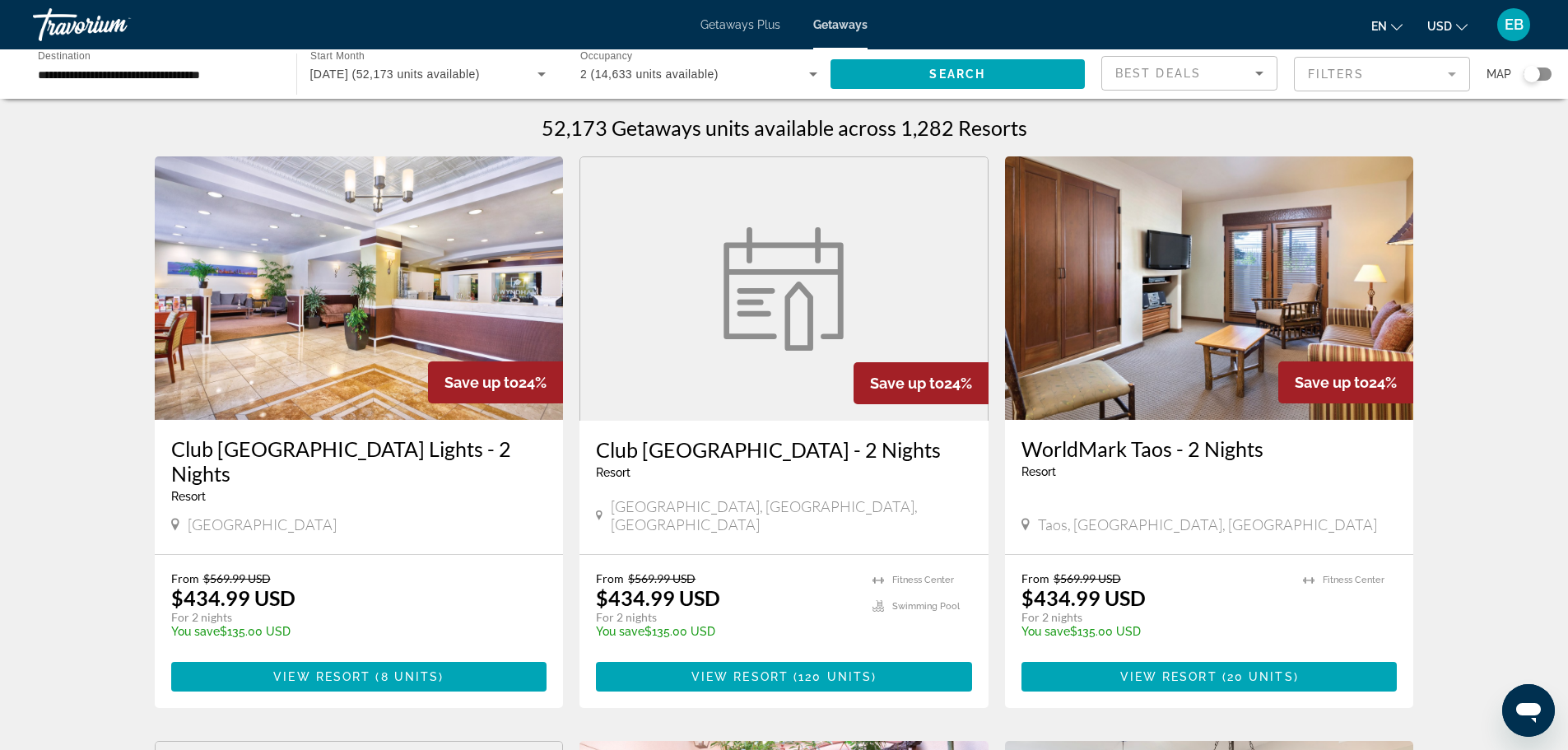
click at [1367, 65] on mat-form-field "Filters" at bounding box center [1382, 74] width 176 height 35
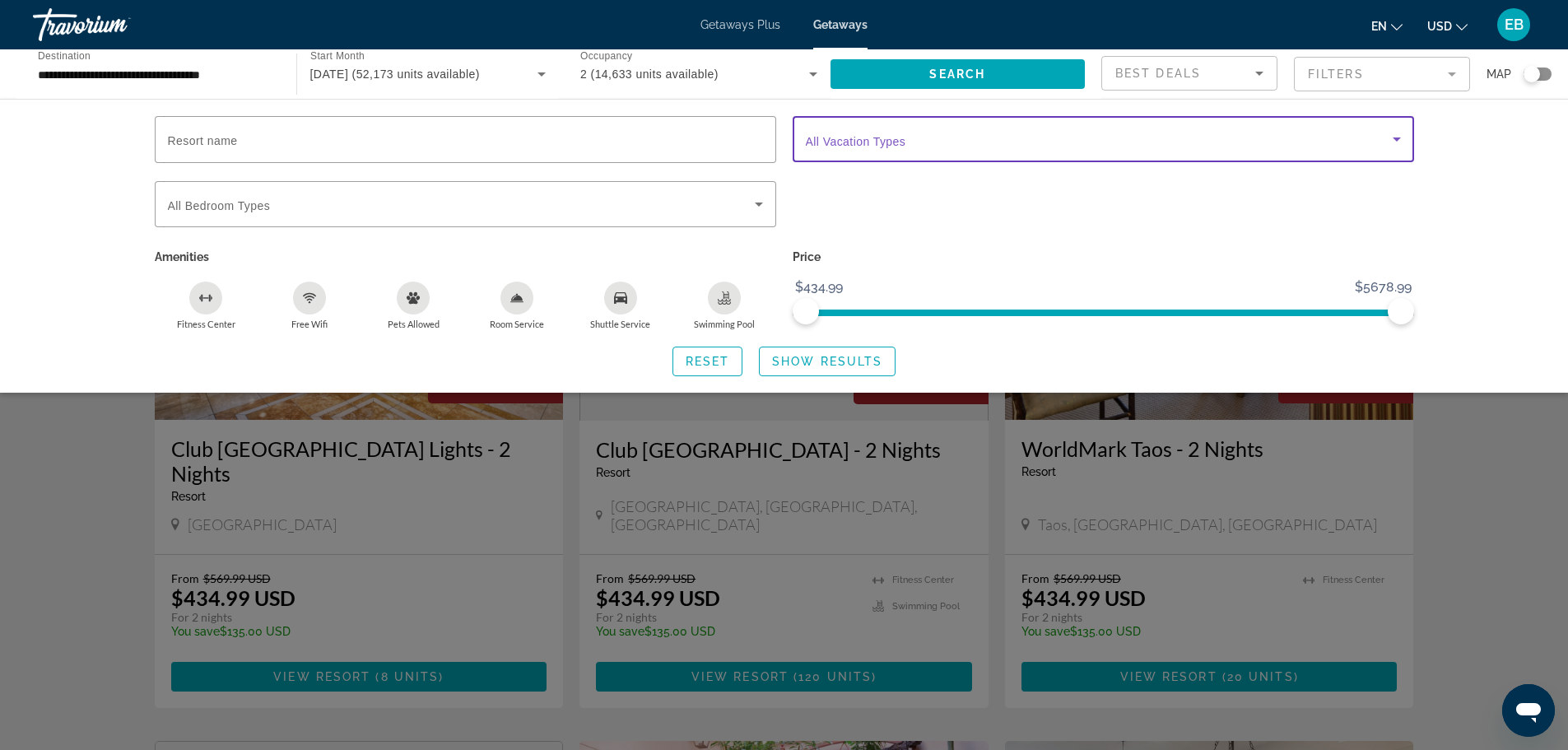
click at [936, 135] on span "Search widget" at bounding box center [1099, 139] width 587 height 20
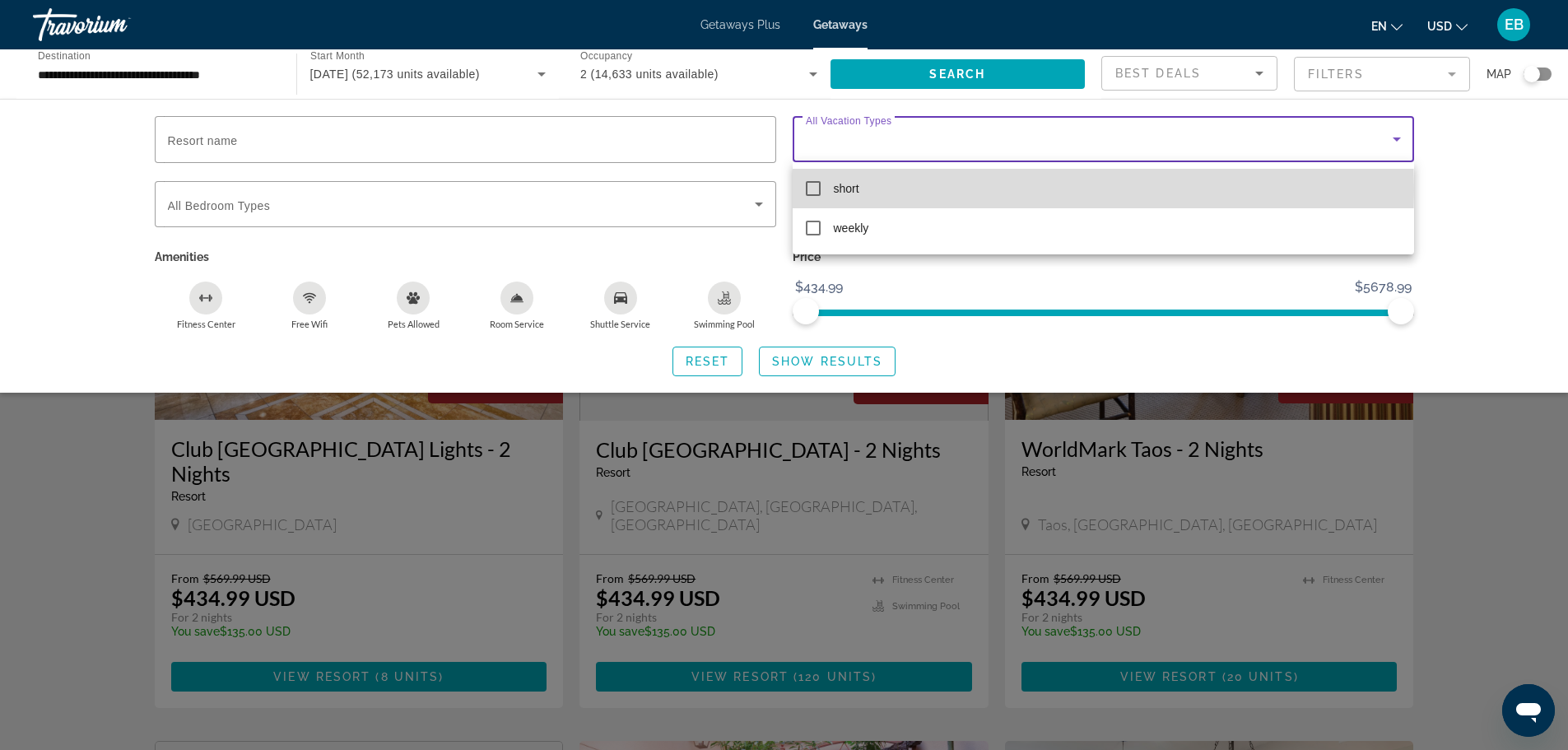
click at [839, 190] on span "short" at bounding box center [846, 188] width 26 height 20
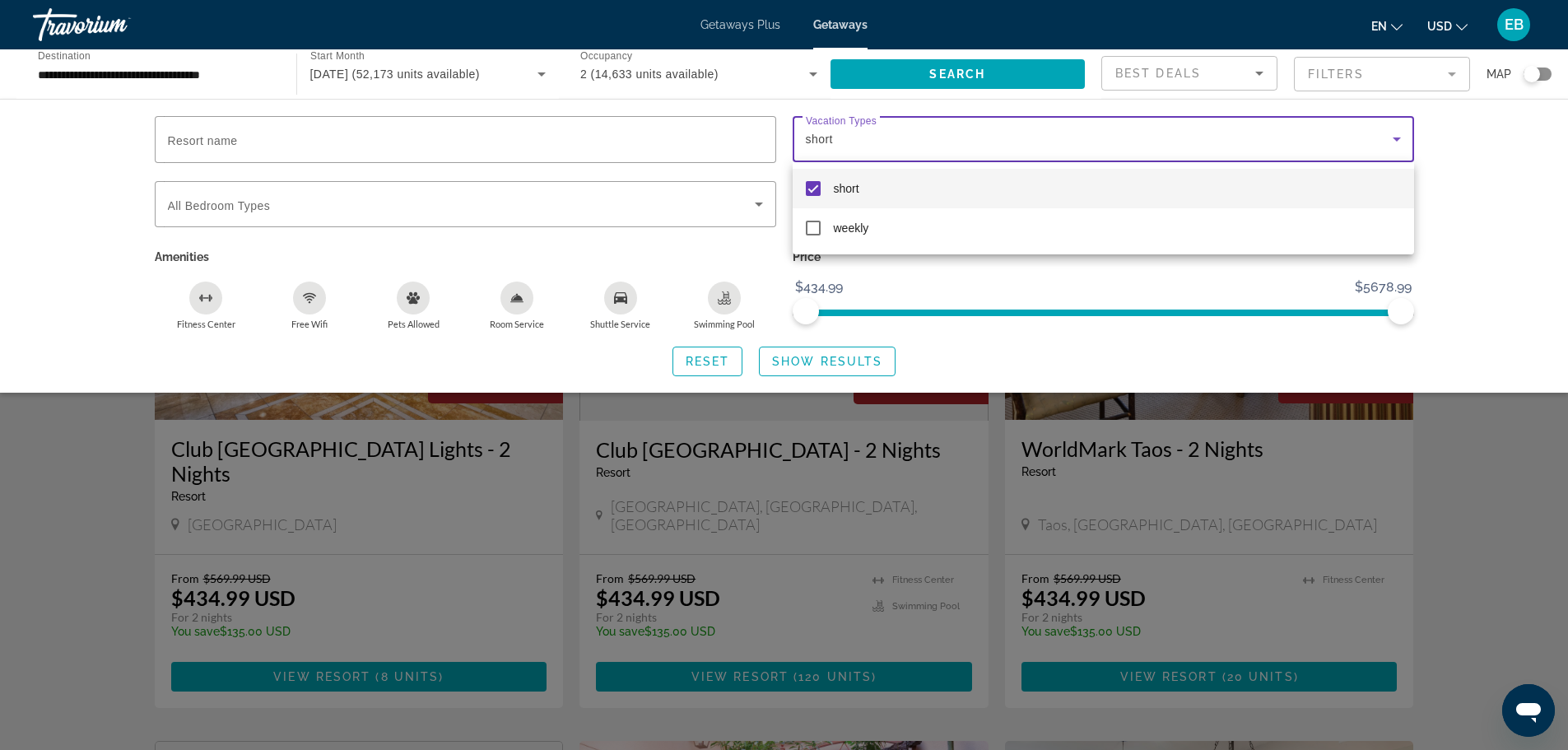
click at [506, 197] on div at bounding box center [784, 375] width 1568 height 750
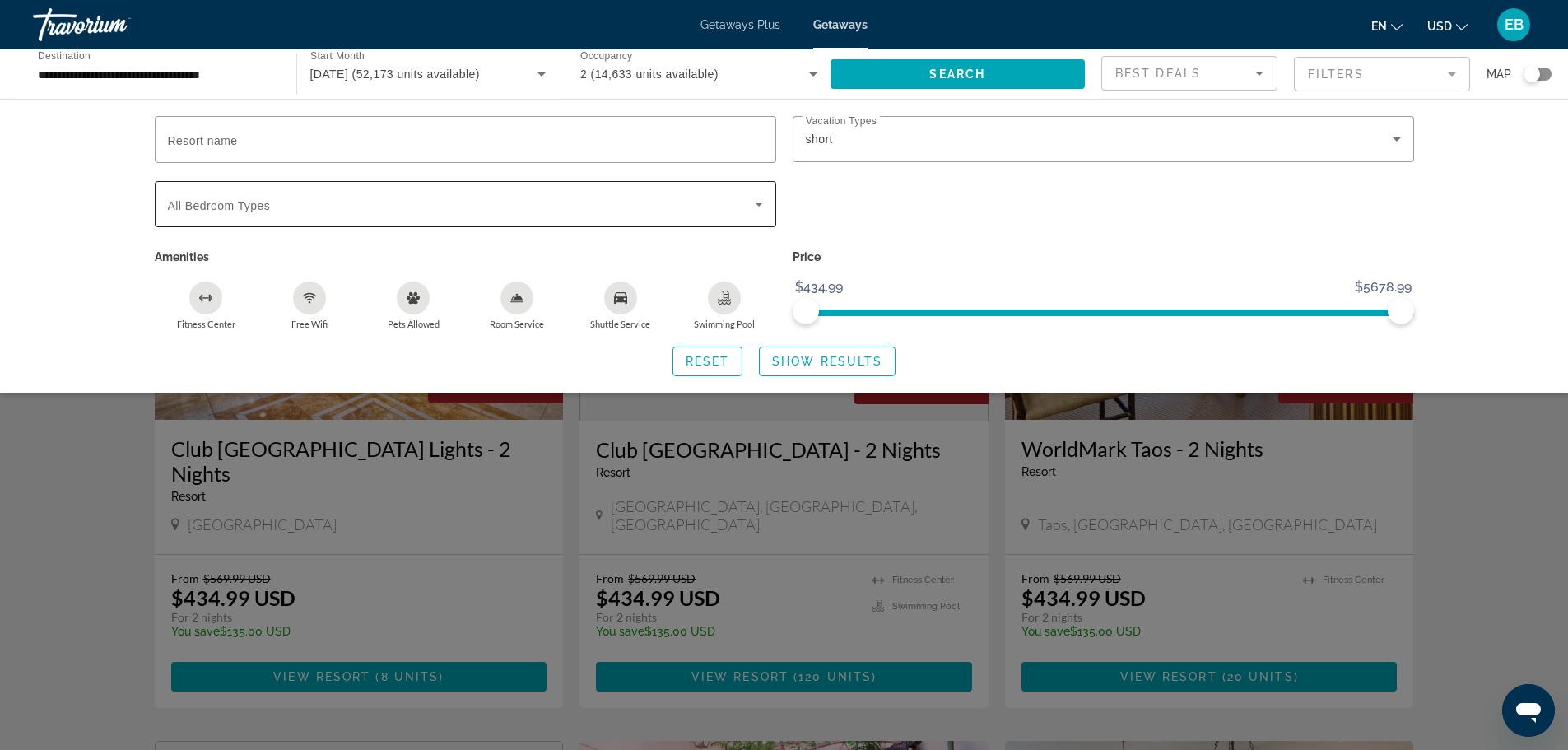
click at [533, 207] on span "Search widget" at bounding box center [461, 204] width 587 height 20
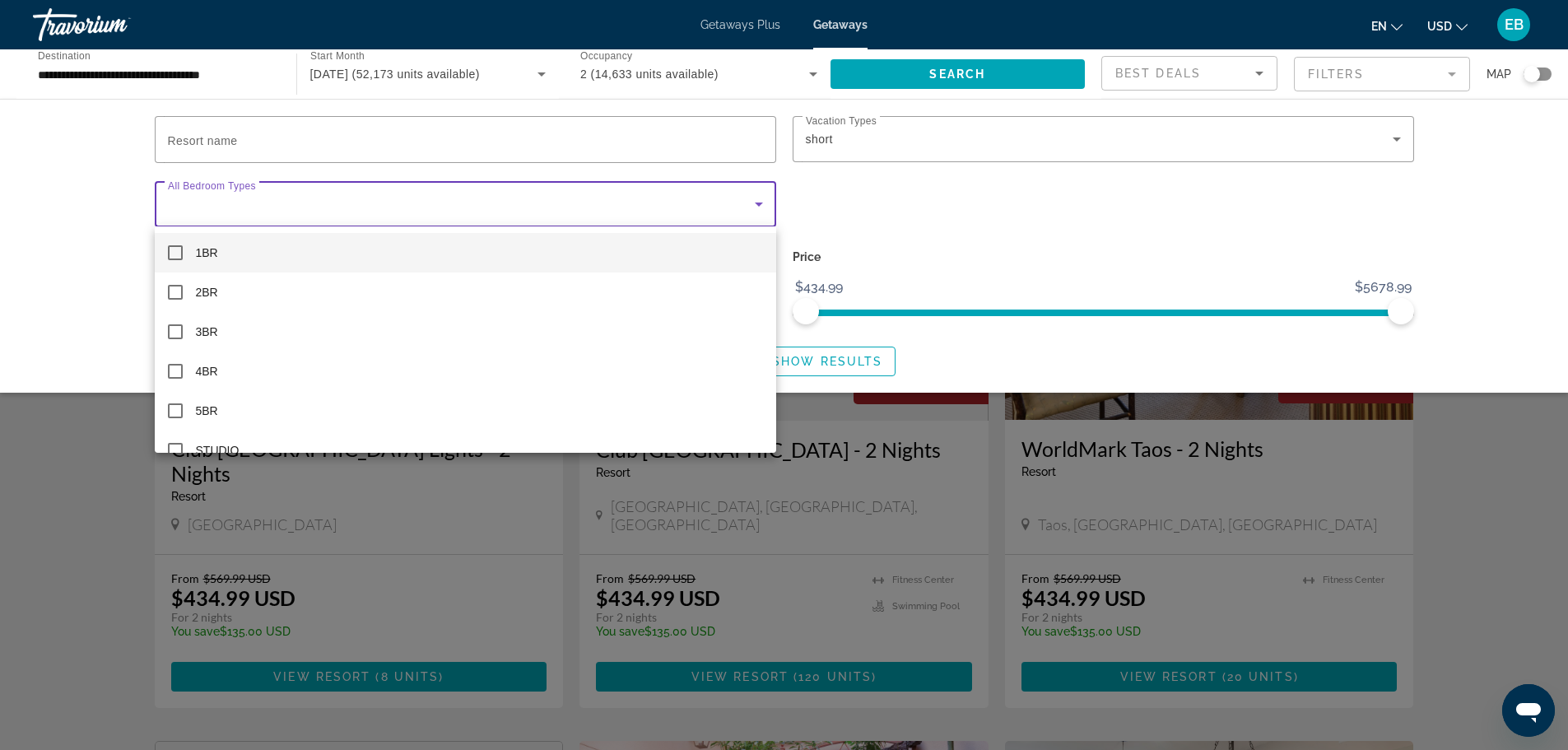
click at [481, 248] on mat-option "1BR" at bounding box center [465, 252] width 621 height 40
click at [1237, 237] on div at bounding box center [784, 375] width 1568 height 750
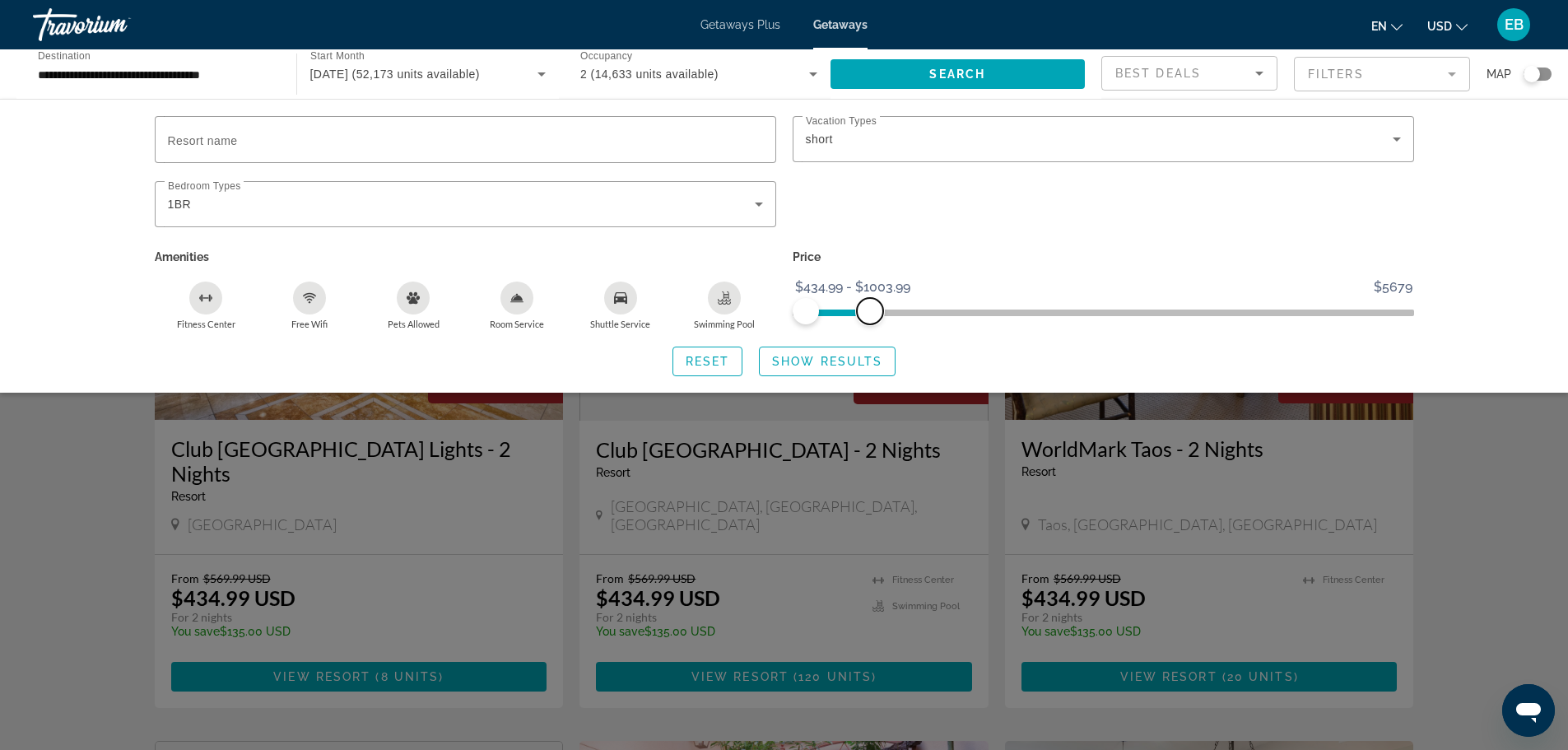
drag, startPoint x: 1403, startPoint y: 304, endPoint x: 860, endPoint y: 319, distance: 543.2
click at [869, 320] on span "ngx-slider-max" at bounding box center [870, 312] width 27 height 27
click at [822, 356] on span "Show Results" at bounding box center [827, 361] width 110 height 13
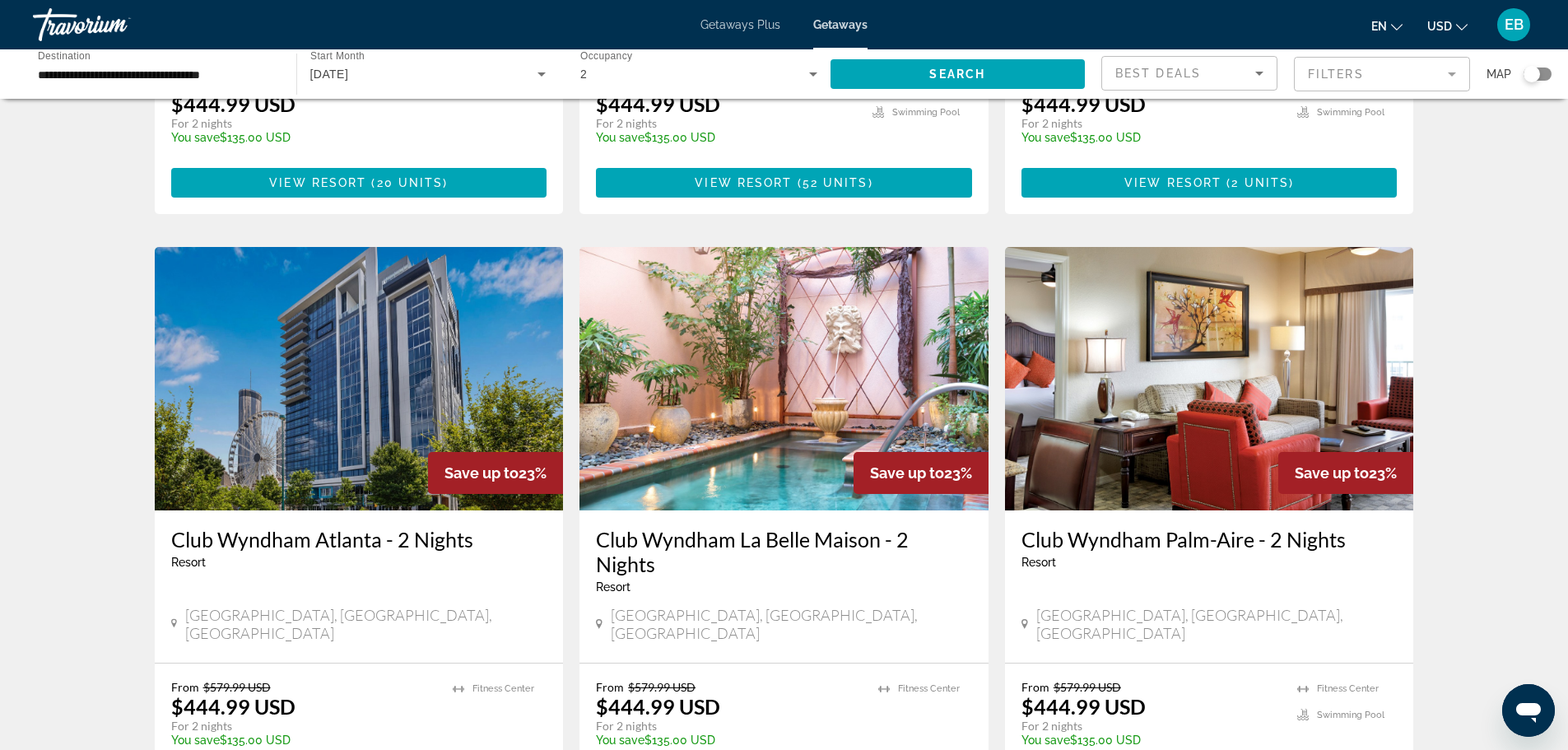
scroll to position [659, 0]
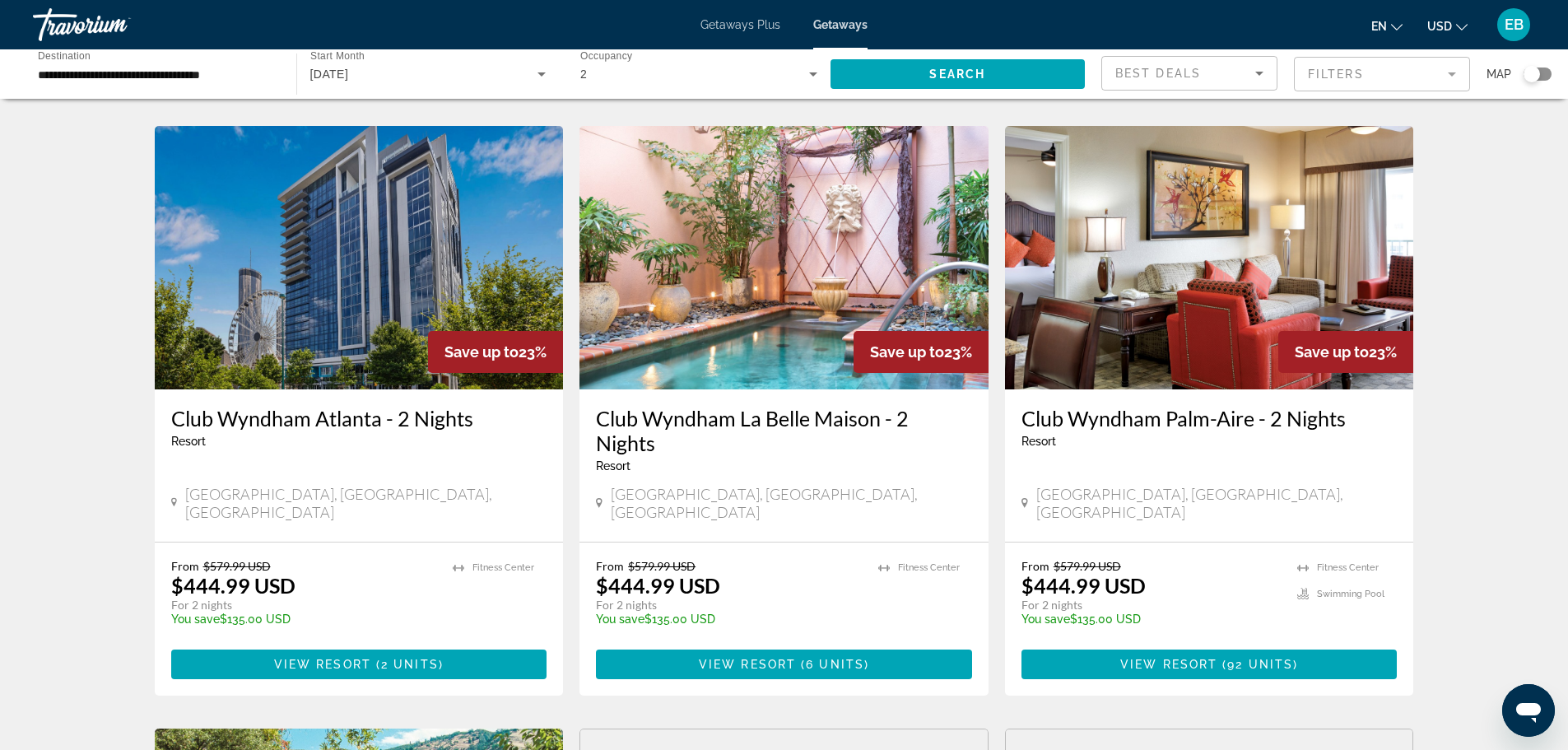
click at [812, 295] on img "Main content" at bounding box center [784, 257] width 409 height 264
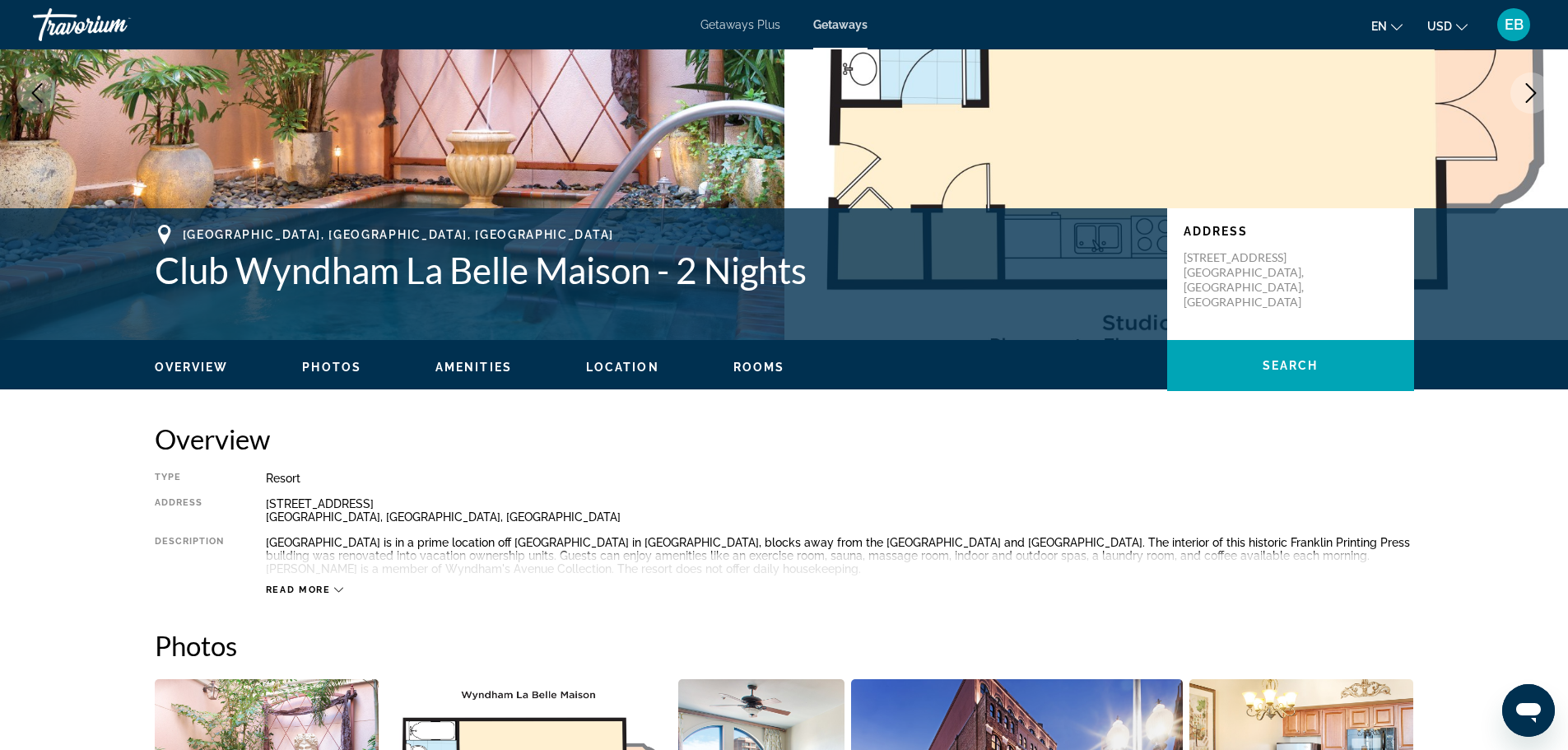
scroll to position [247, 0]
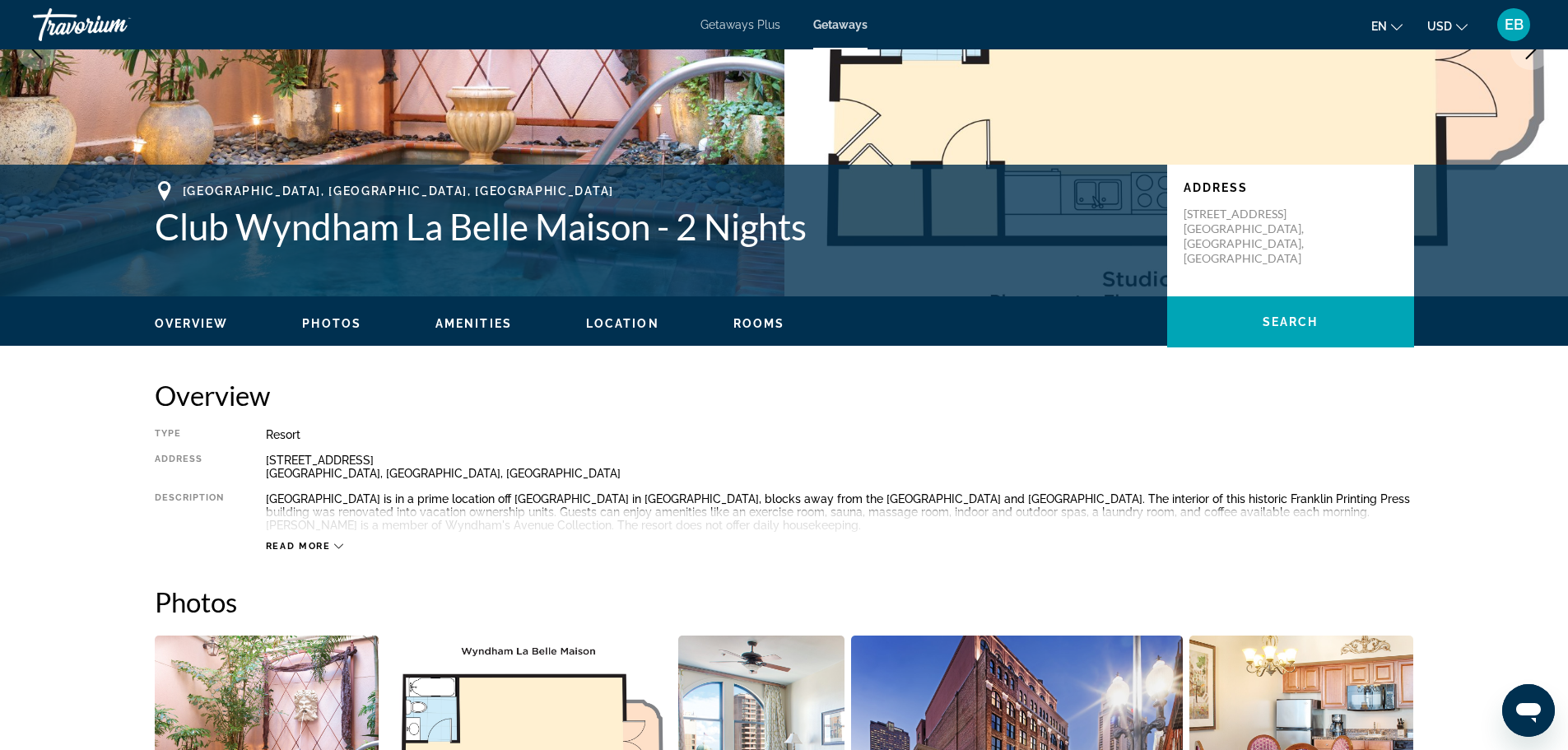
click at [336, 546] on icon "Main content" at bounding box center [338, 546] width 9 height 9
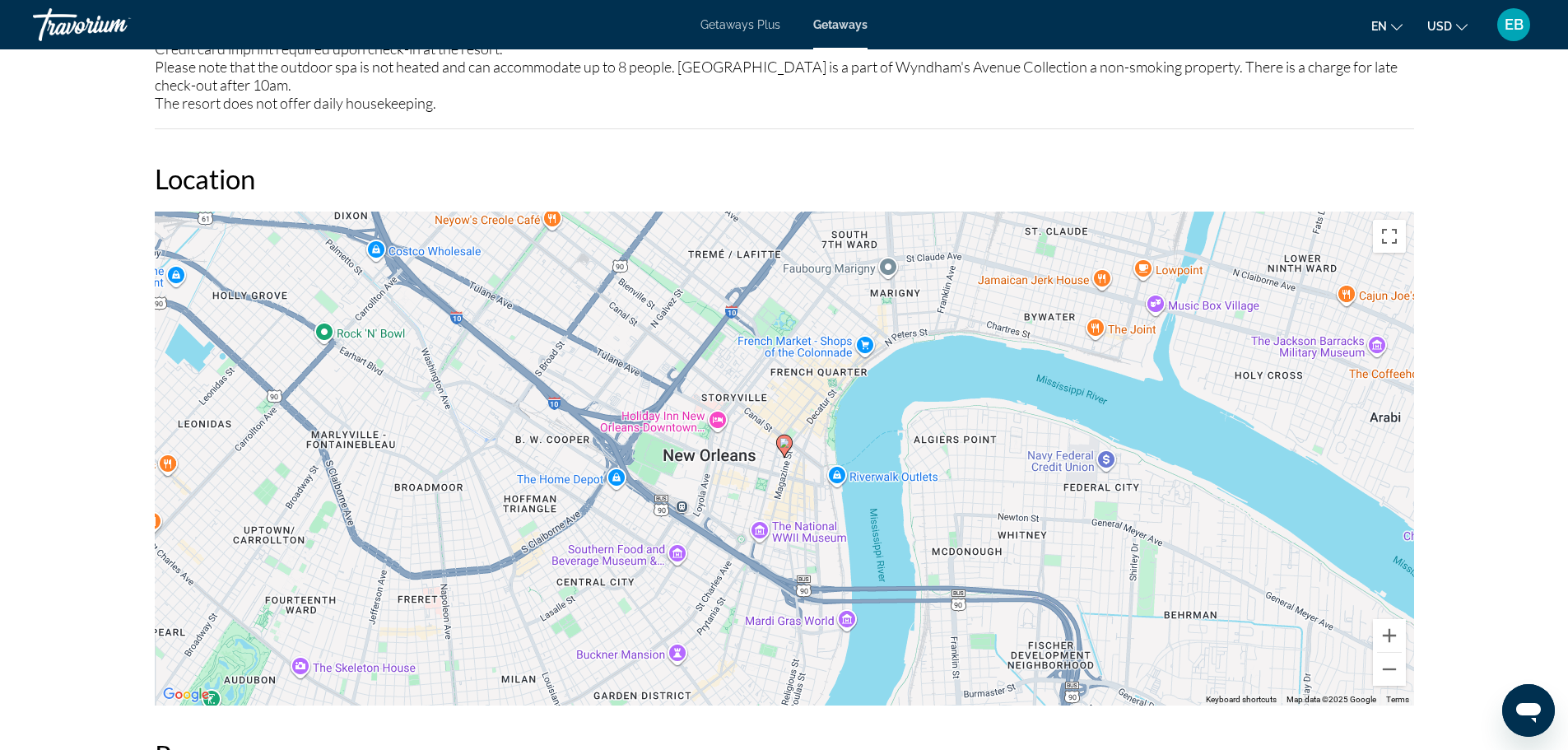
scroll to position [2387, 0]
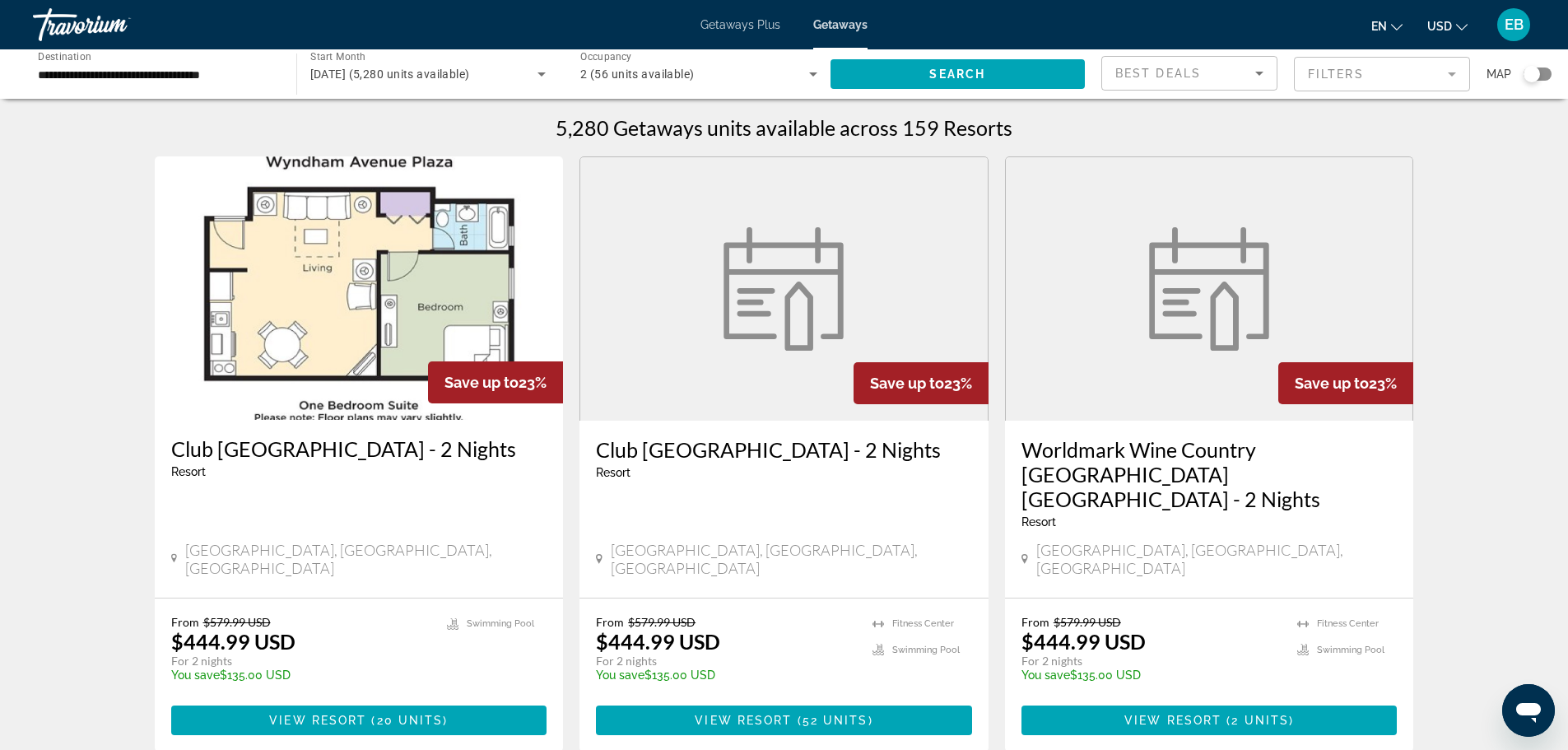
click at [1235, 75] on div "Best Deals" at bounding box center [1186, 73] width 140 height 20
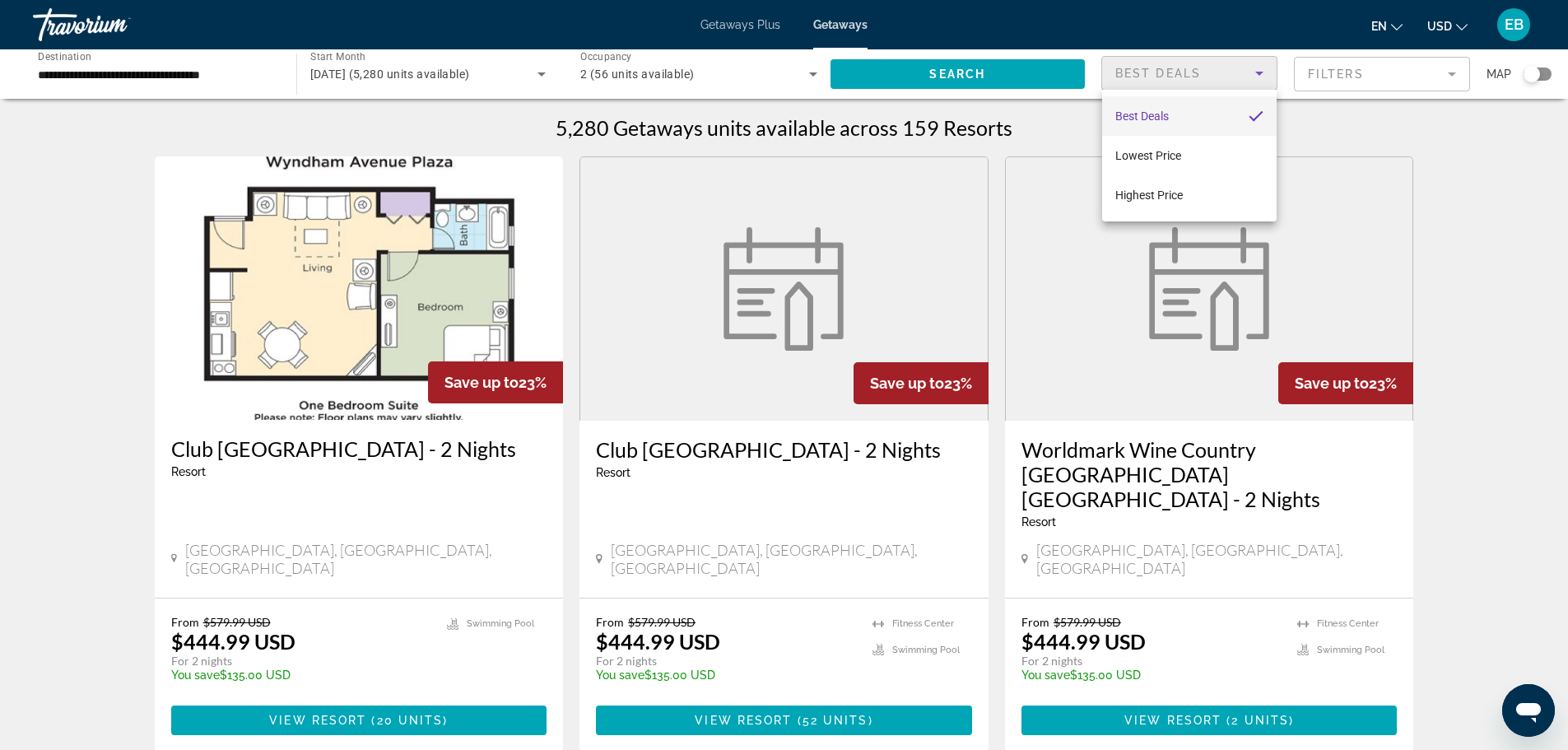
click at [1499, 189] on div at bounding box center [784, 375] width 1568 height 750
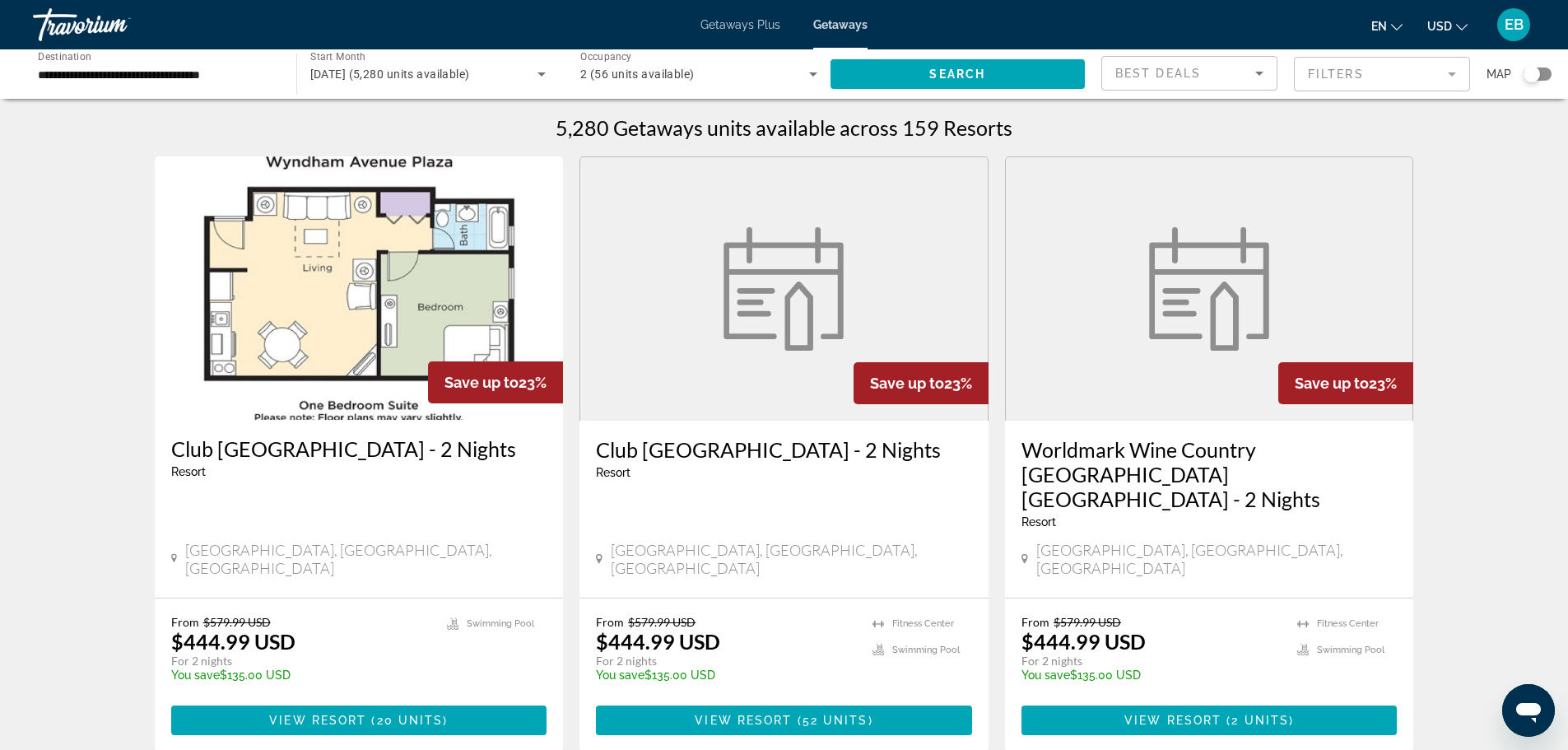
click at [1444, 72] on mat-form-field "Filters" at bounding box center [1382, 74] width 176 height 35
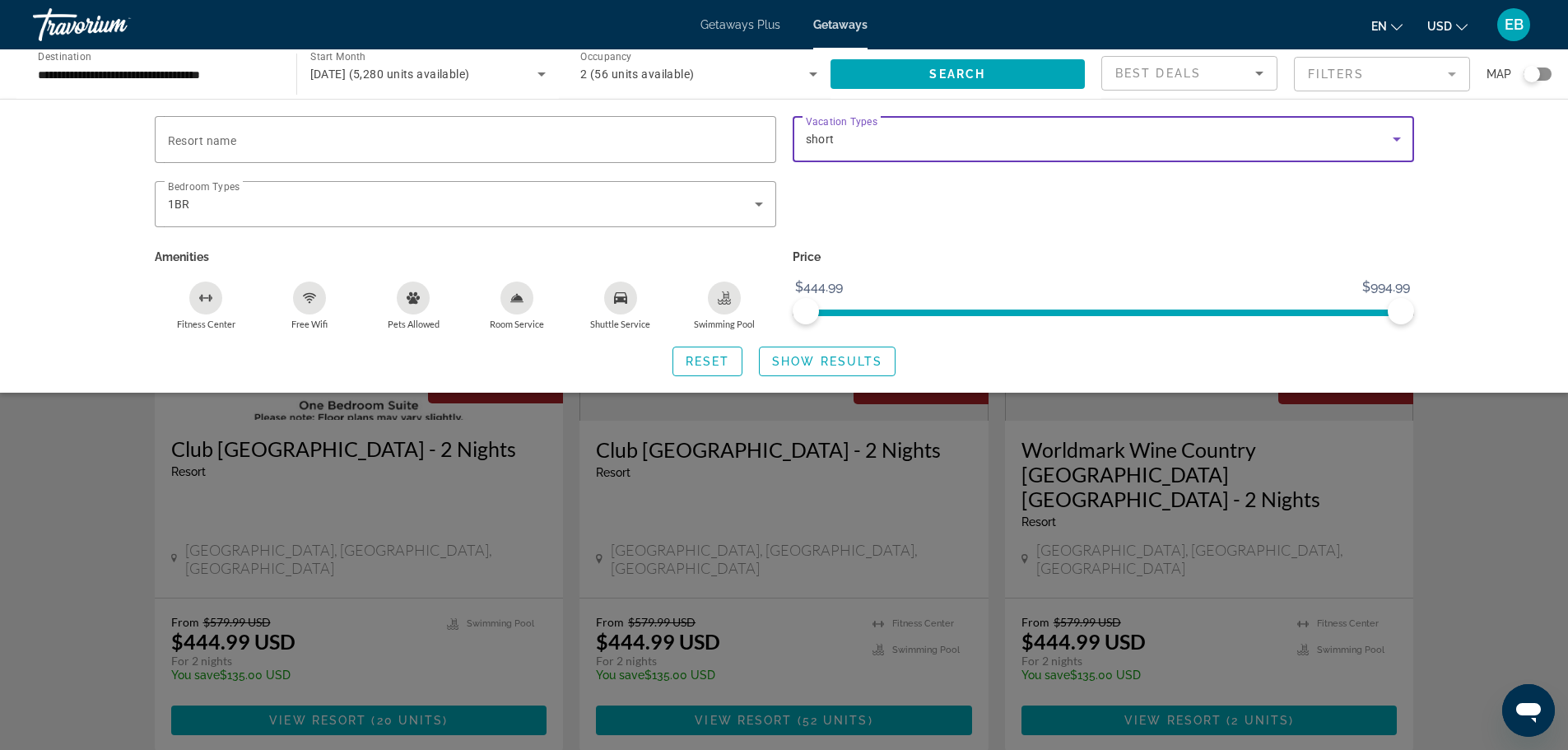
click at [1036, 136] on div "short" at bounding box center [1099, 139] width 587 height 20
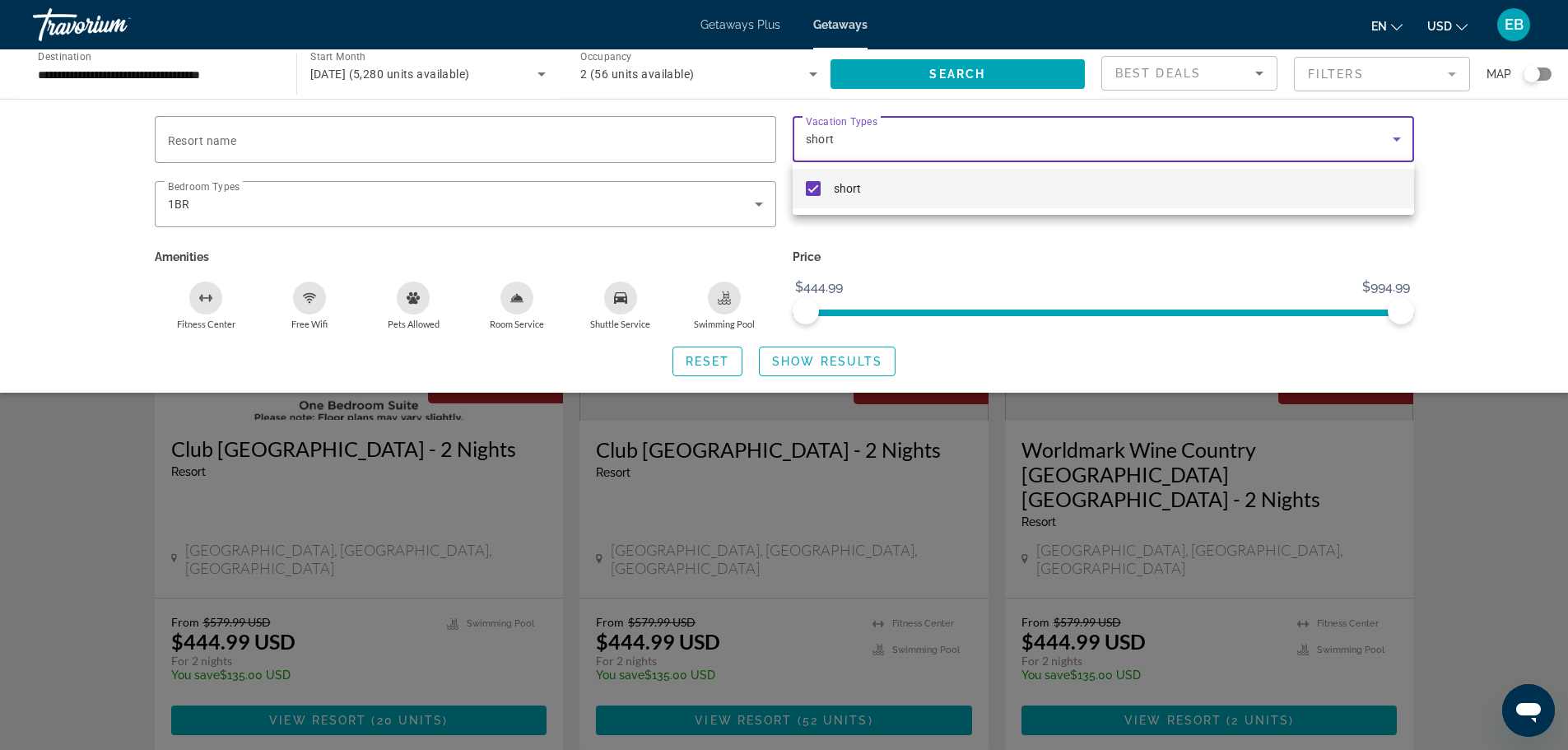
click at [1392, 131] on div at bounding box center [784, 375] width 1568 height 750
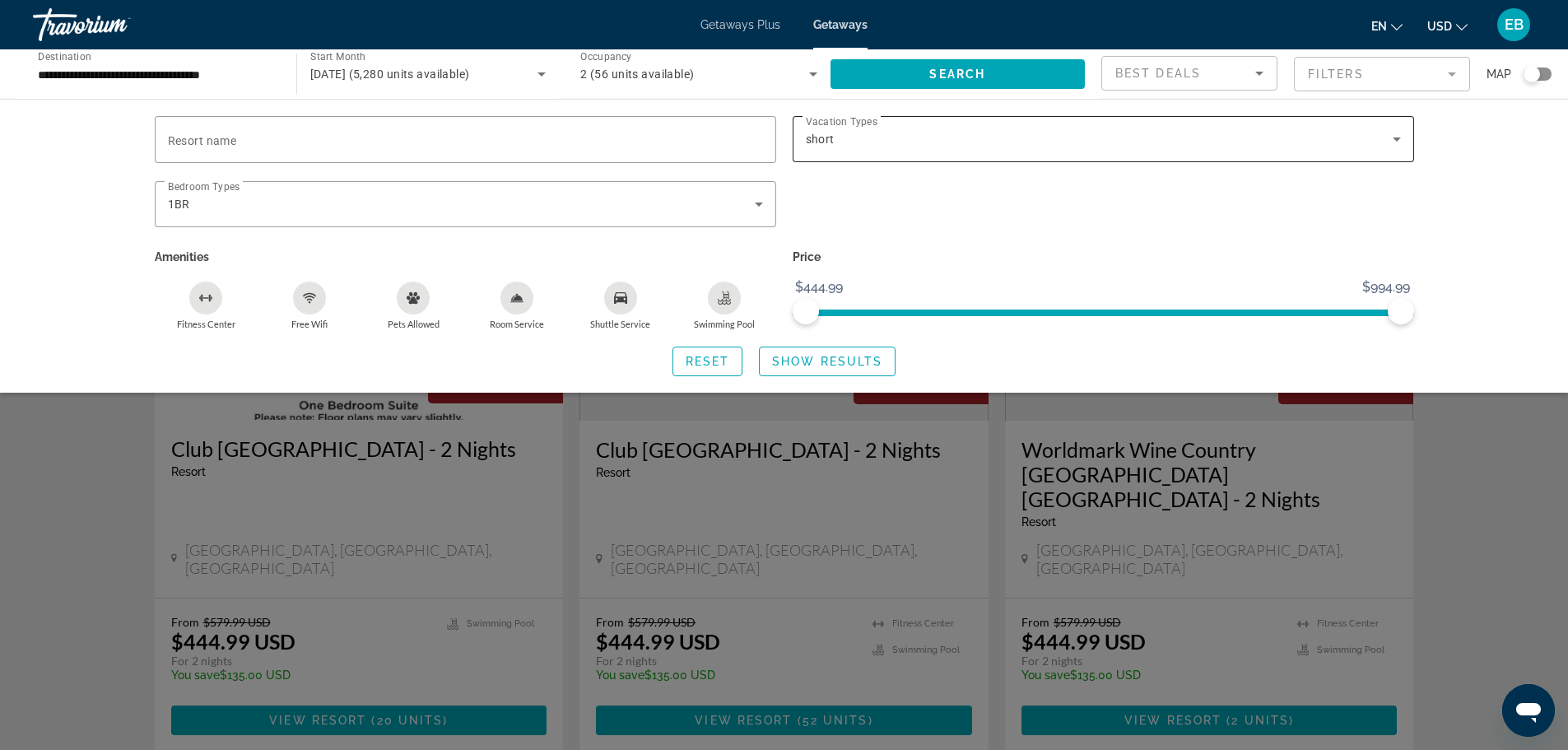
click at [1399, 135] on icon "Search widget" at bounding box center [1397, 139] width 20 height 20
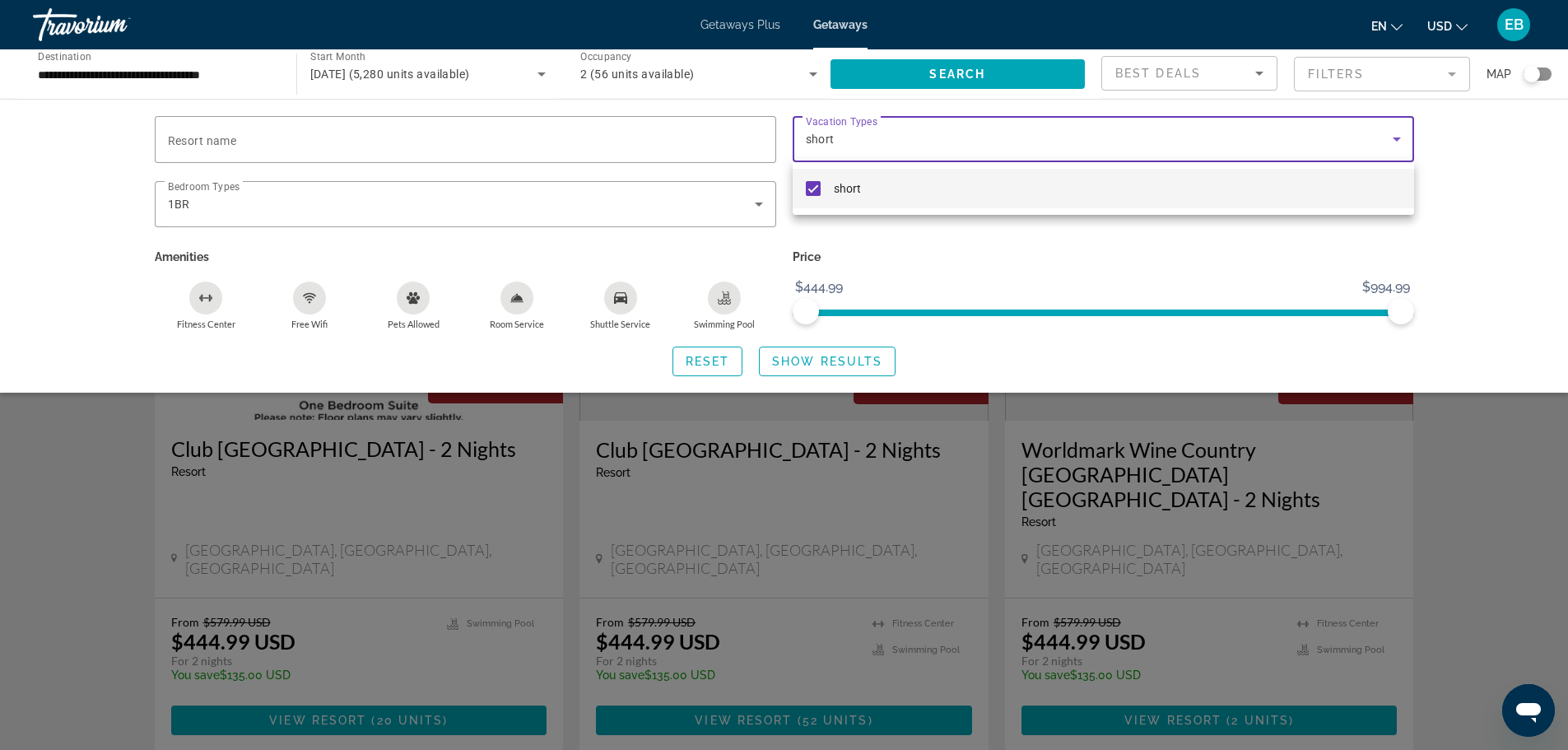
click at [810, 182] on mat-pseudo-checkbox at bounding box center [813, 188] width 15 height 15
click at [1399, 140] on div at bounding box center [784, 375] width 1568 height 750
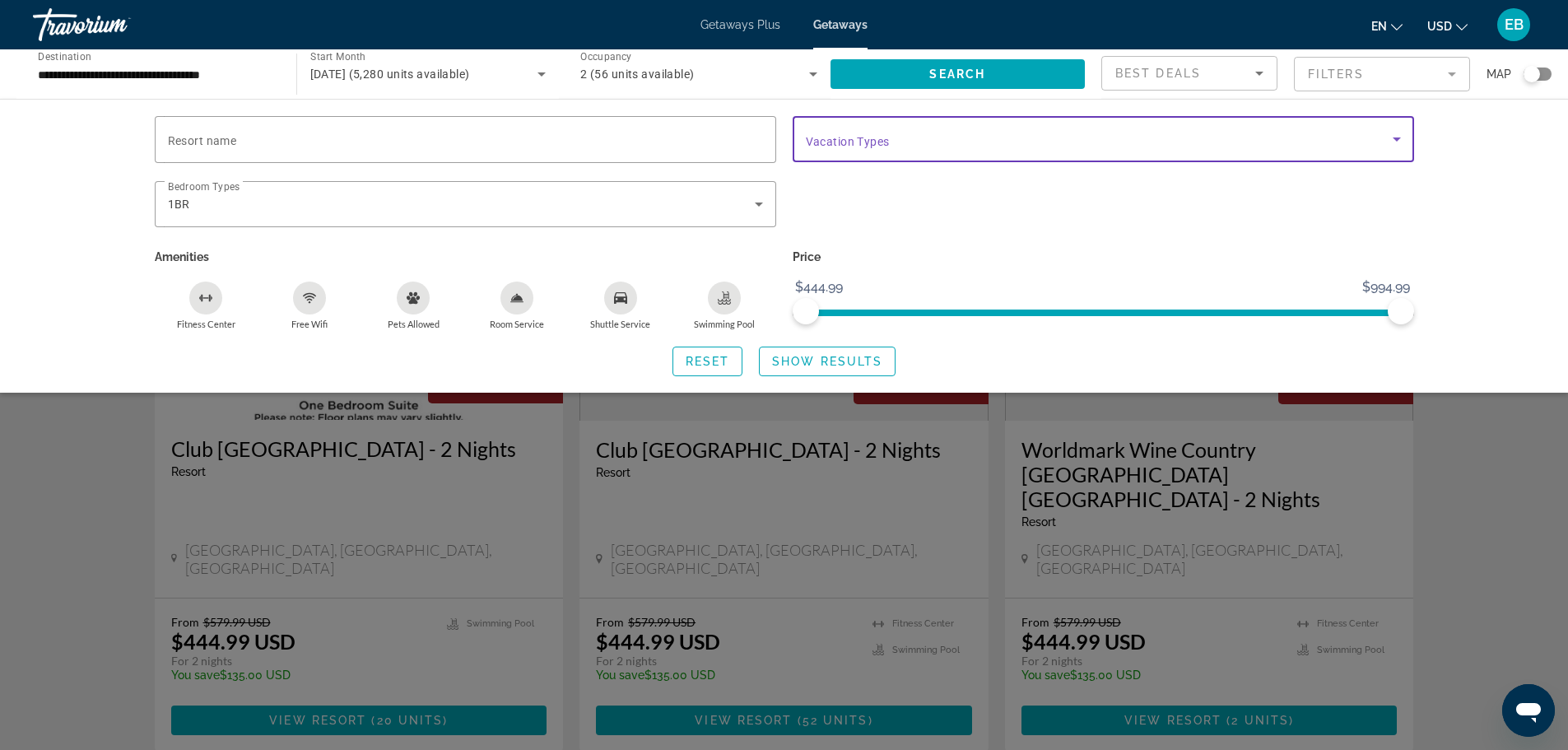
click at [1399, 140] on icon "Search widget" at bounding box center [1397, 139] width 20 height 20
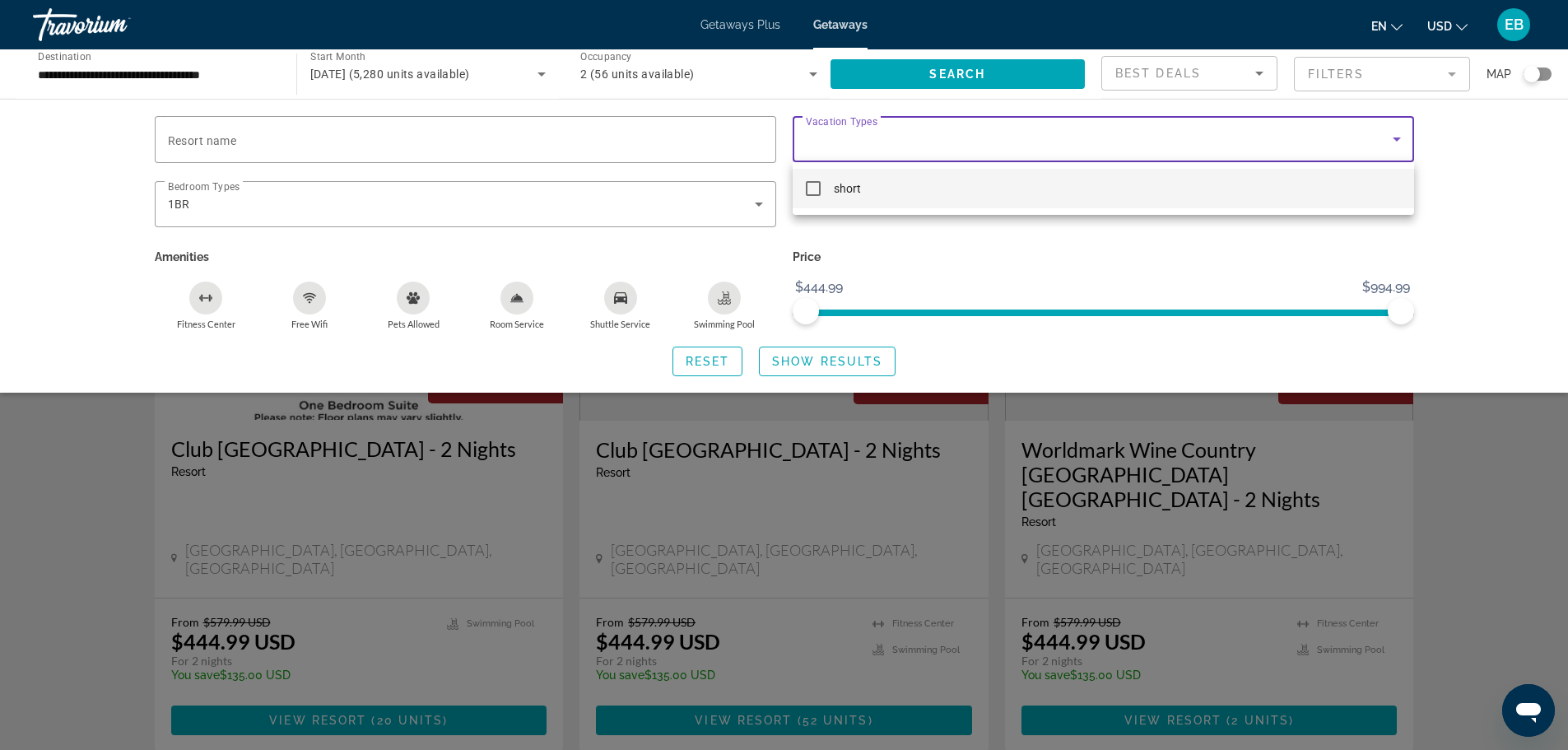
click at [1496, 209] on div at bounding box center [784, 375] width 1568 height 750
